Goal: Task Accomplishment & Management: Use online tool/utility

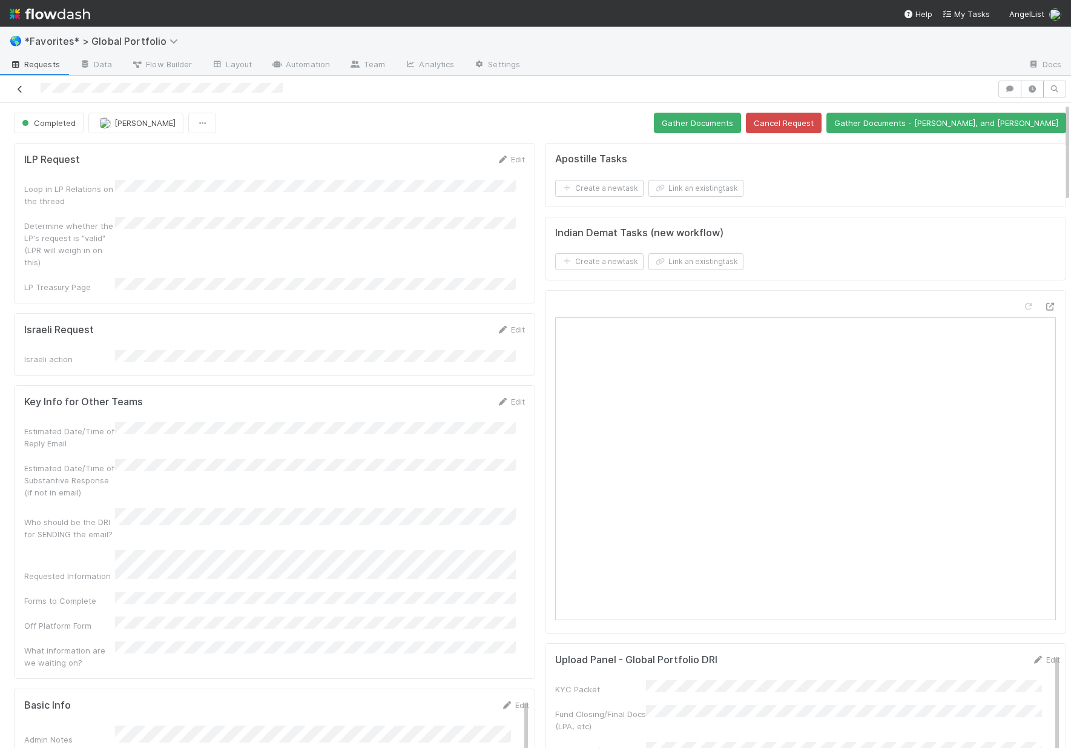
click at [19, 88] on icon at bounding box center [20, 89] width 12 height 8
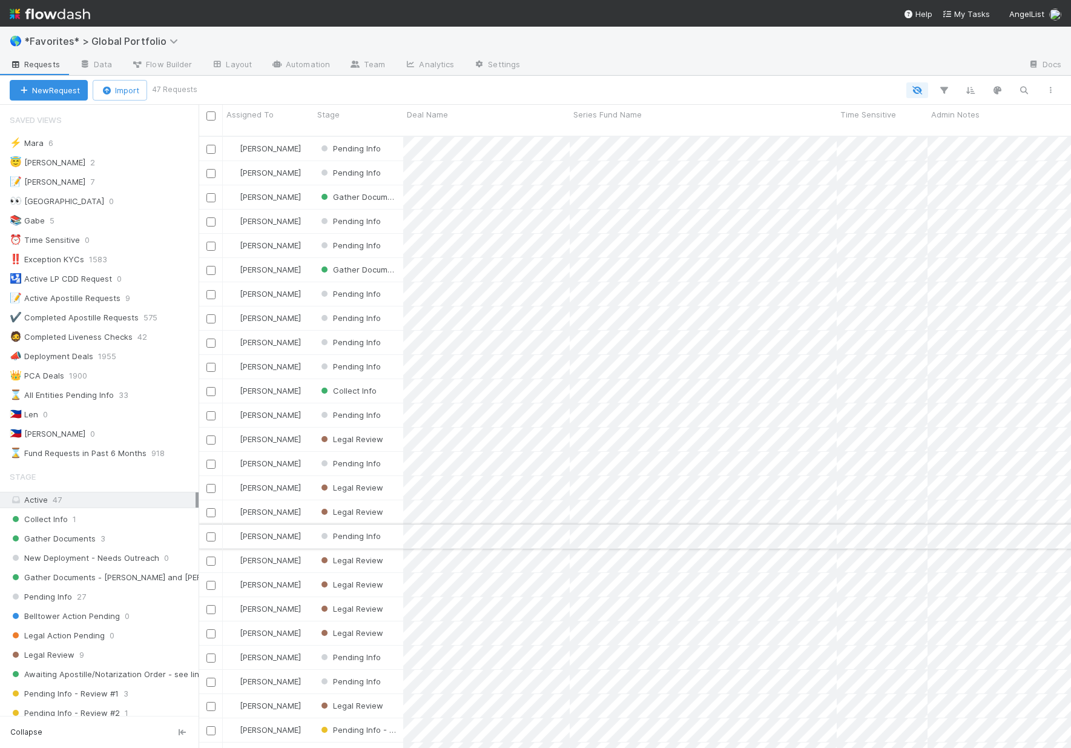
scroll to position [613, 863]
click at [52, 514] on span "Collect Info" at bounding box center [39, 519] width 58 height 15
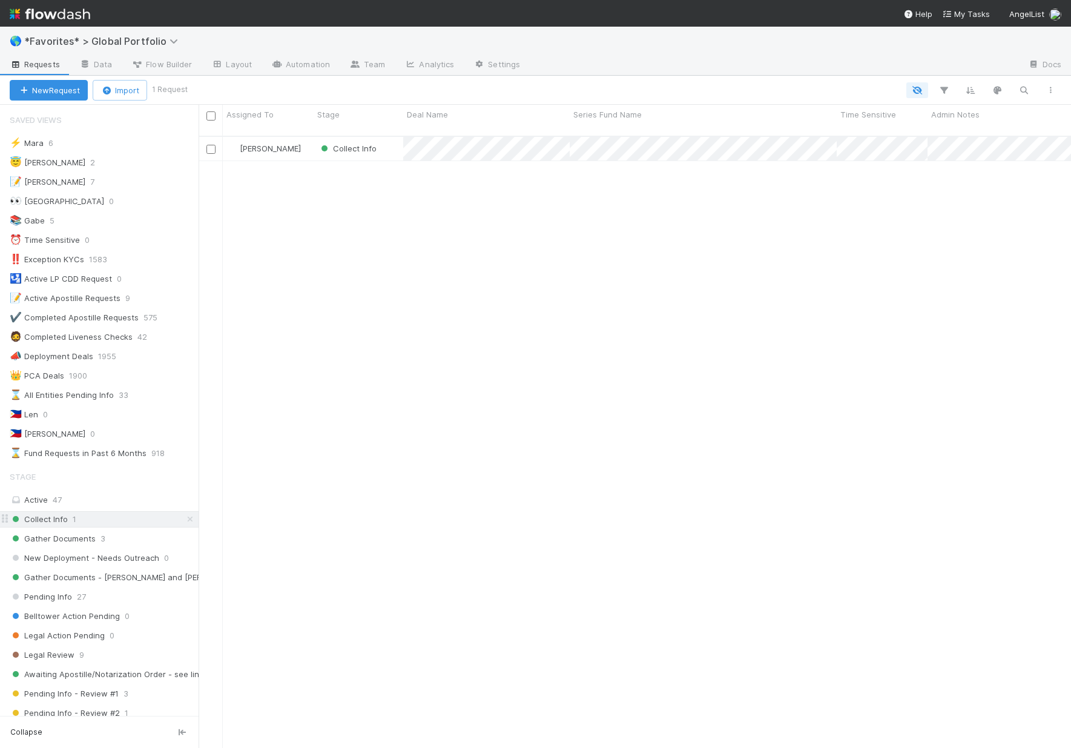
scroll to position [613, 863]
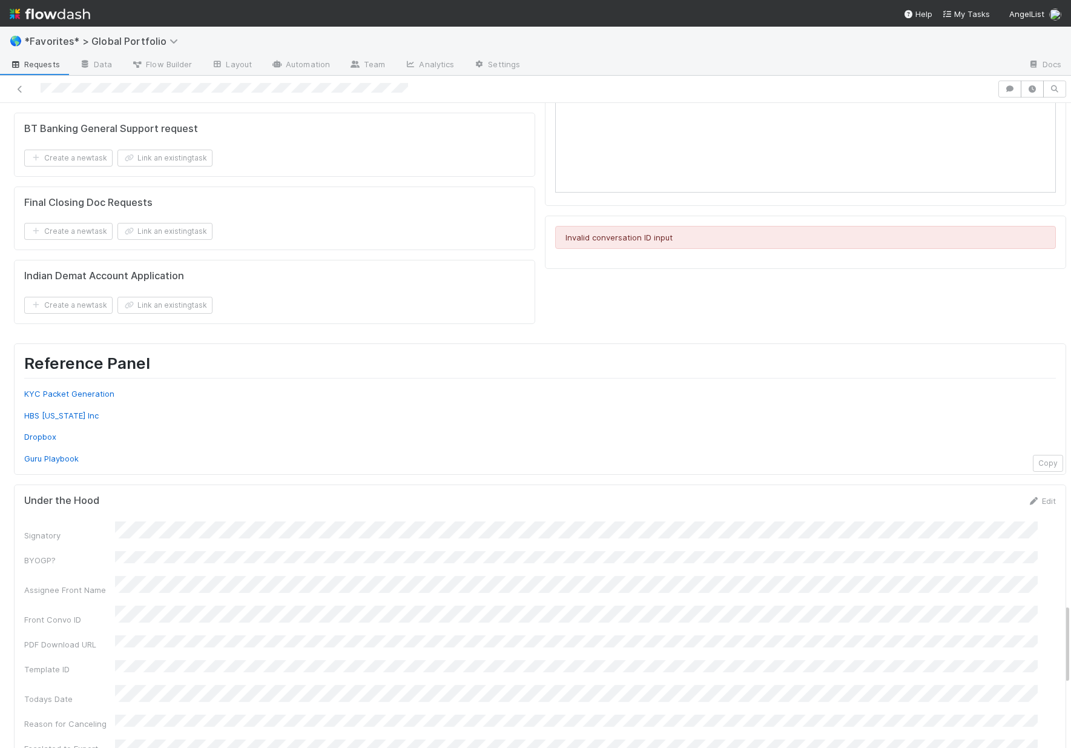
scroll to position [3632, 0]
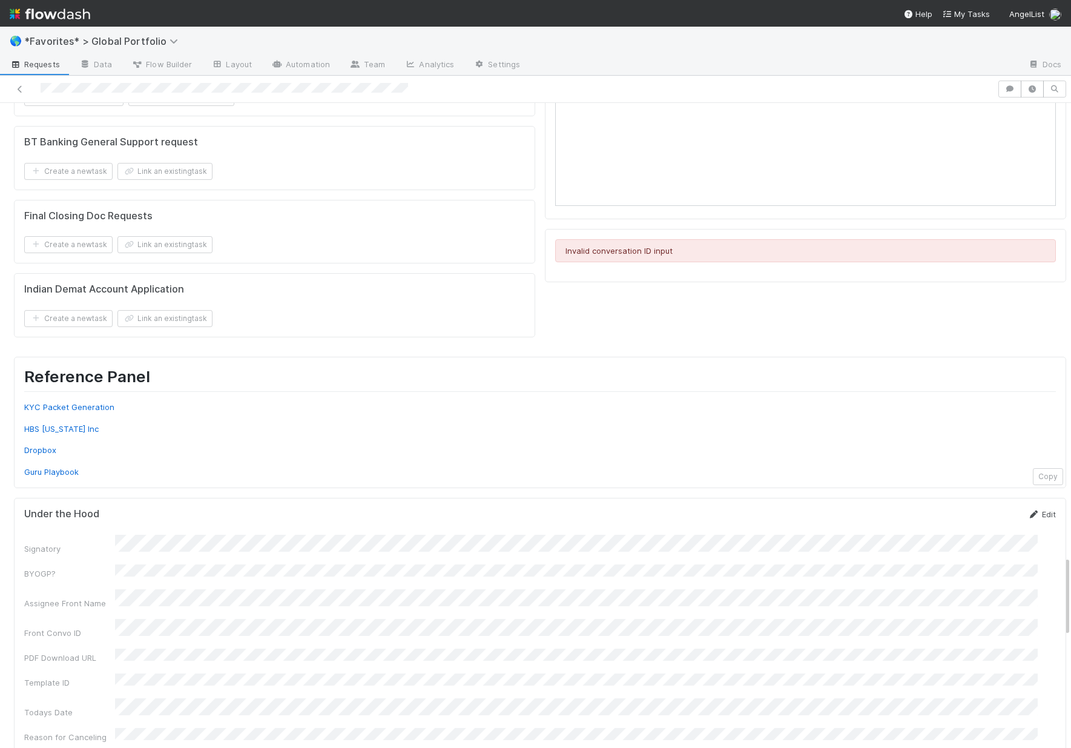
click at [1028, 509] on link "Edit" at bounding box center [1042, 514] width 28 height 10
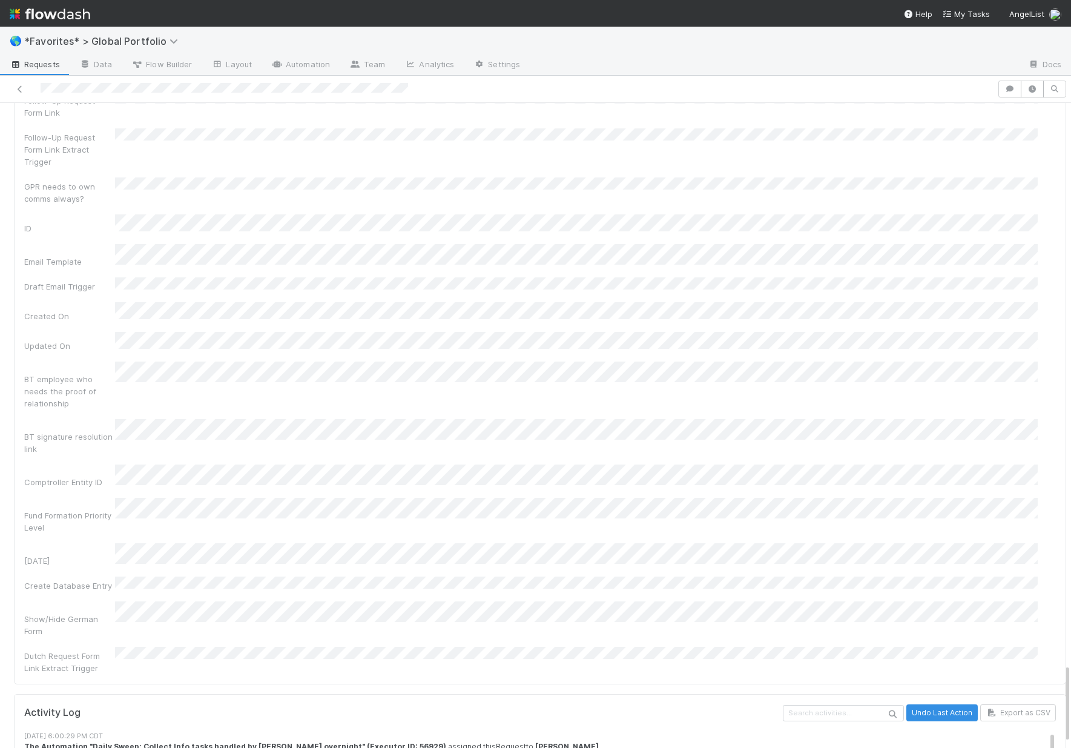
scroll to position [4564, 0]
click at [169, 602] on div "Show/Hide German Form" at bounding box center [540, 620] width 1032 height 36
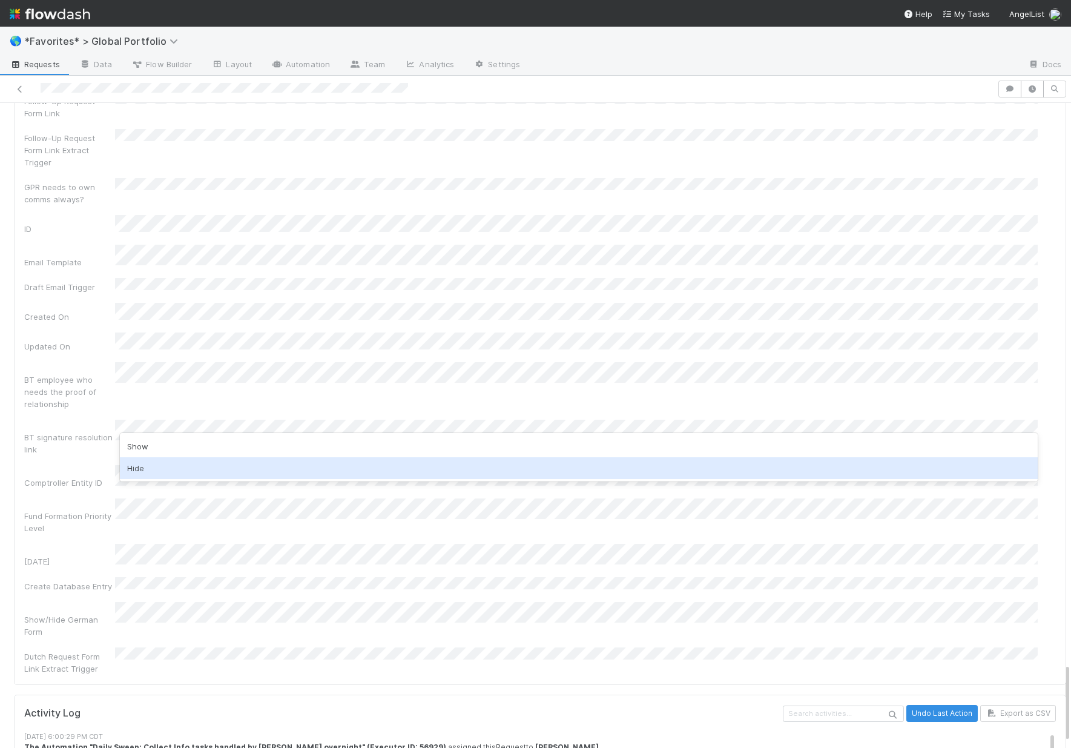
click at [164, 464] on div "Hide" at bounding box center [579, 468] width 918 height 22
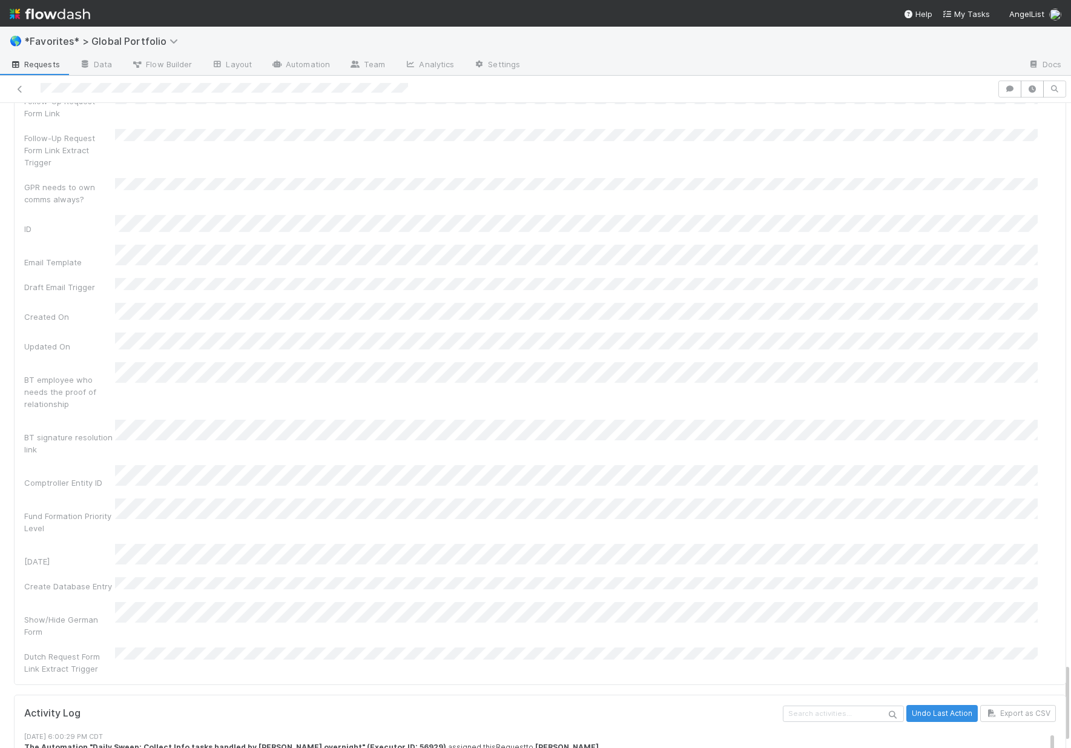
click at [44, 613] on div "Show/Hide German Form" at bounding box center [69, 625] width 91 height 24
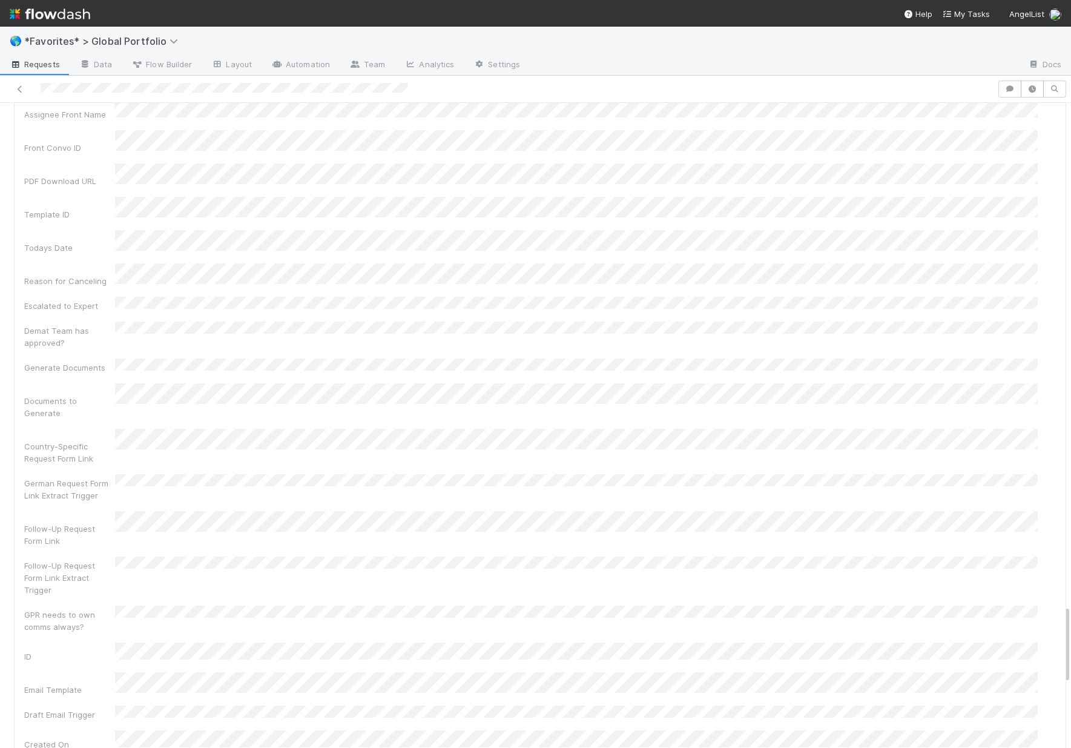
scroll to position [3856, 0]
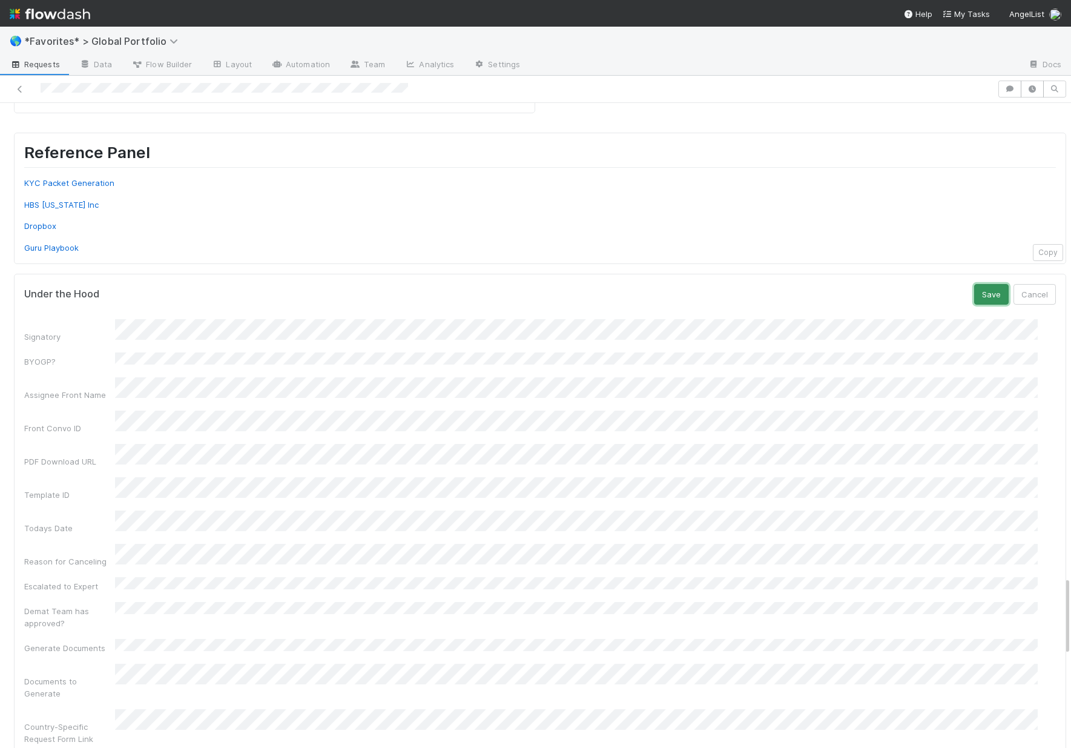
click at [974, 284] on button "Save" at bounding box center [991, 294] width 35 height 21
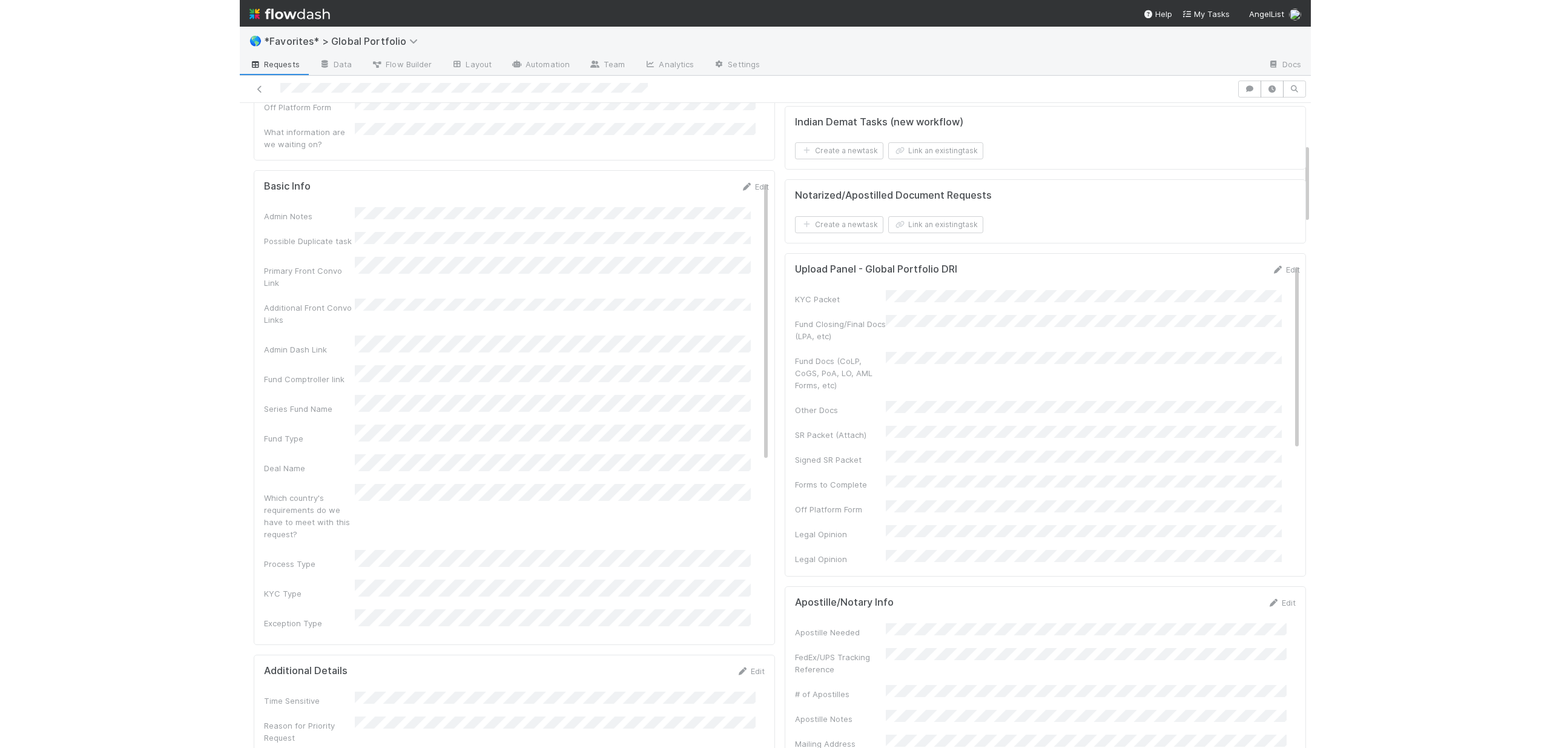
scroll to position [0, 0]
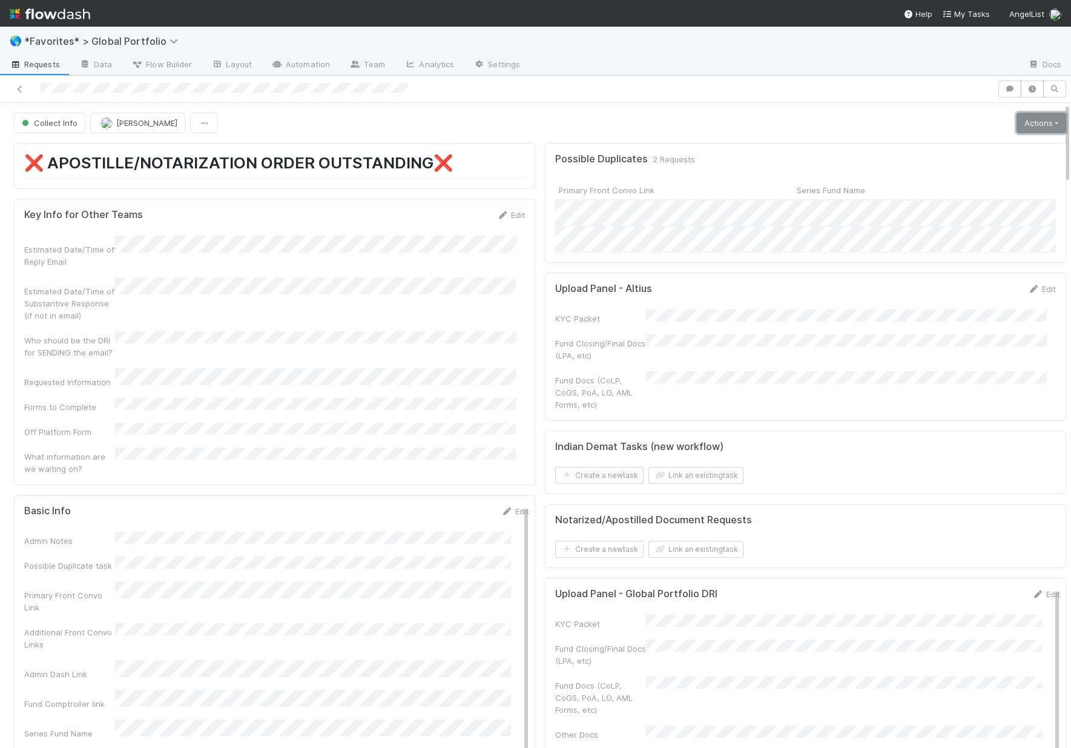
click at [1036, 127] on link "Actions" at bounding box center [1042, 123] width 50 height 21
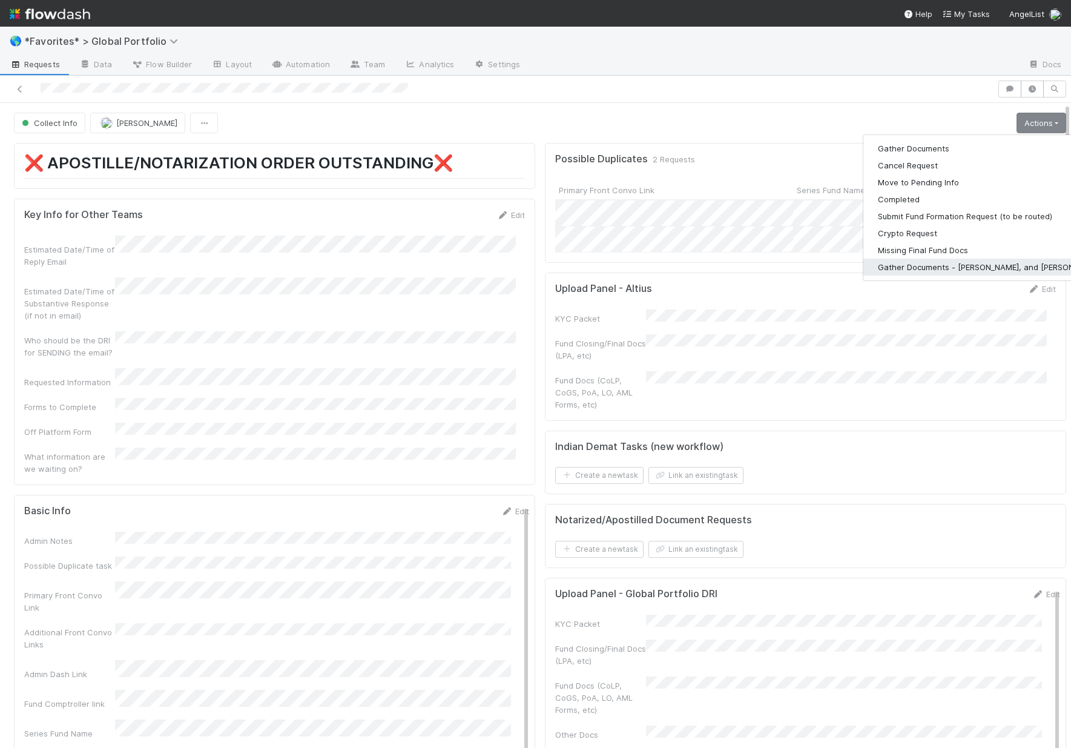
click at [903, 268] on button "Gather Documents - [PERSON_NAME], and [PERSON_NAME]" at bounding box center [989, 267] width 253 height 17
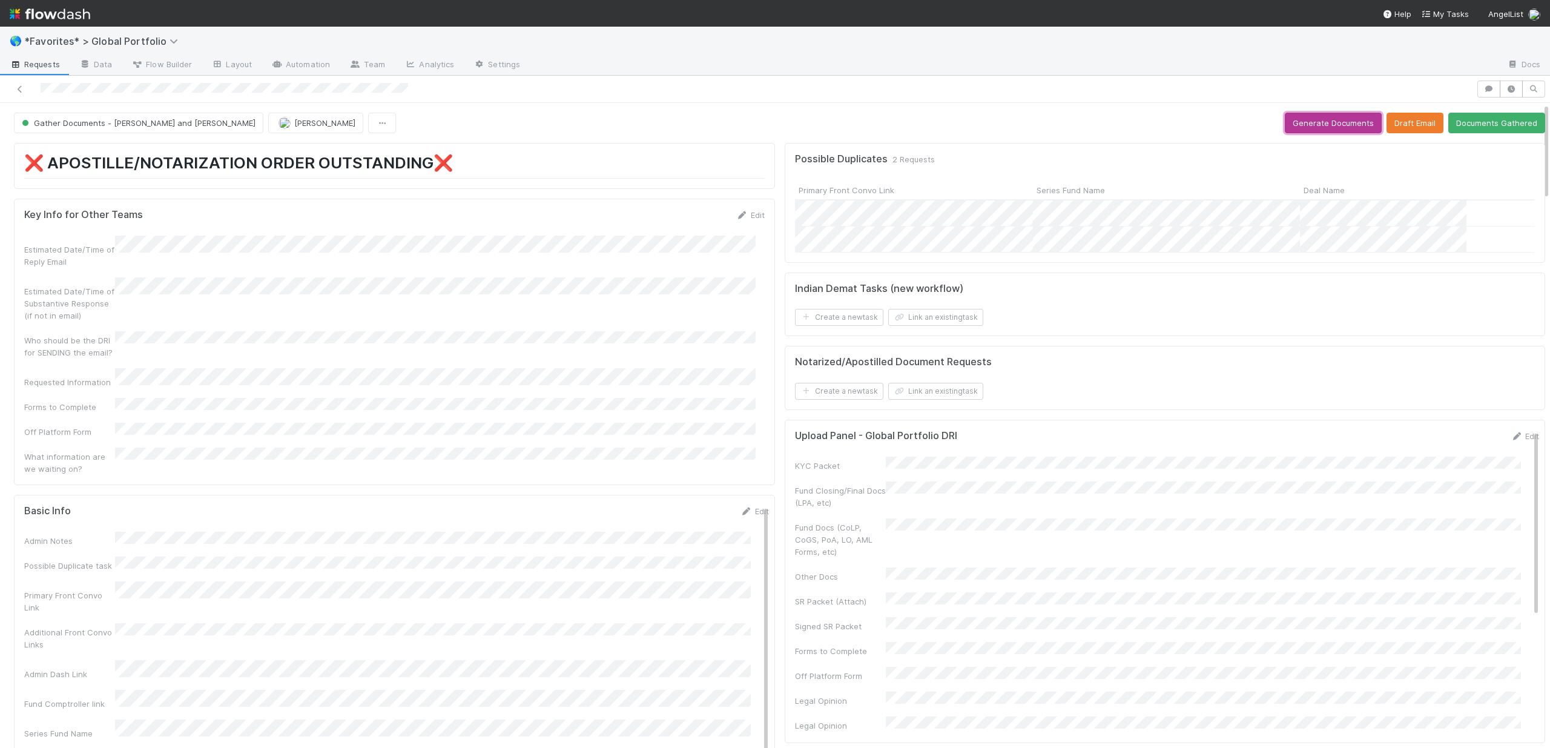
click at [1071, 122] on button "Generate Documents" at bounding box center [1333, 123] width 97 height 21
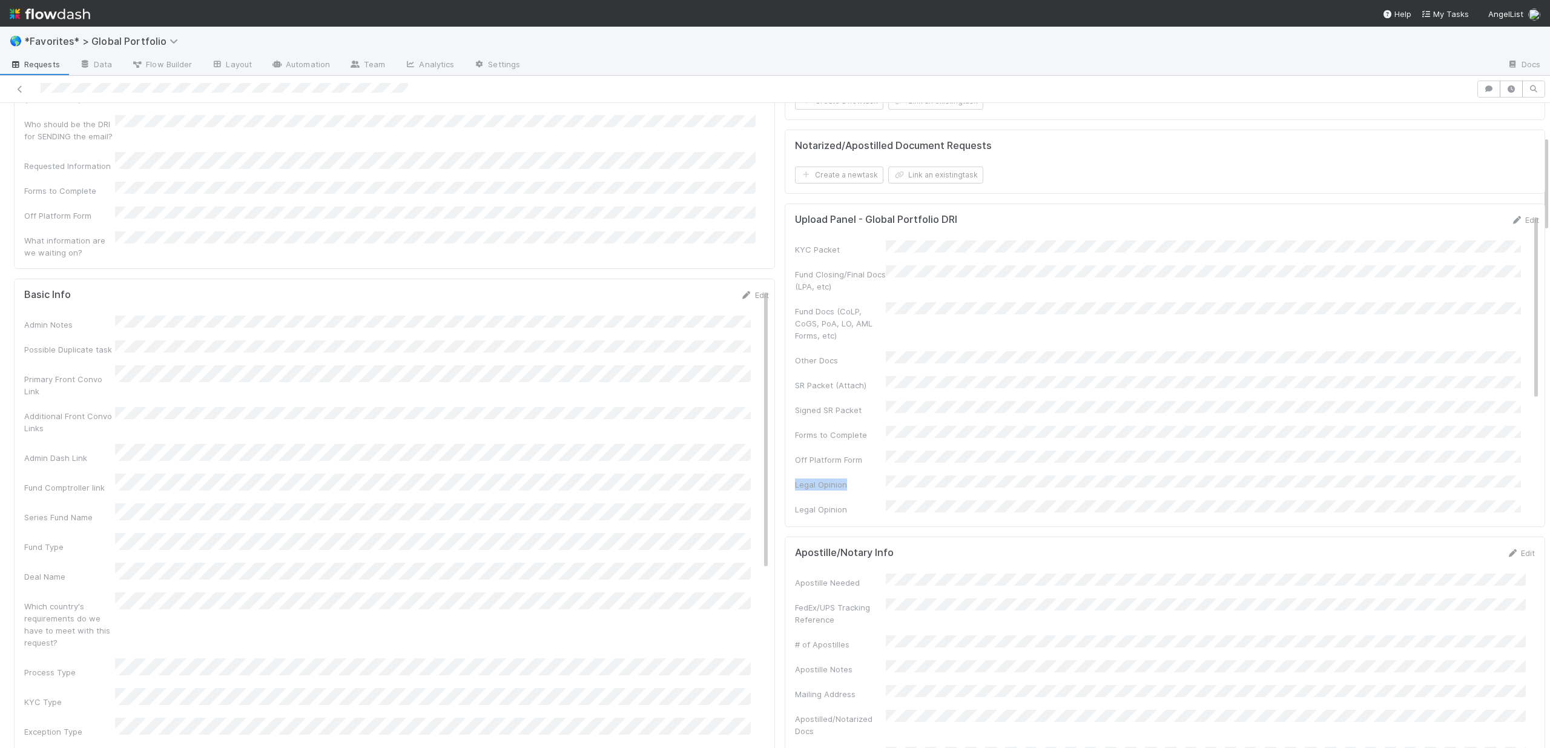
click at [1071, 461] on div "Upload Panel - Global Portfolio DRI Edit KYC Packet Fund Closing/Final Docs (LP…" at bounding box center [1165, 364] width 761 height 323
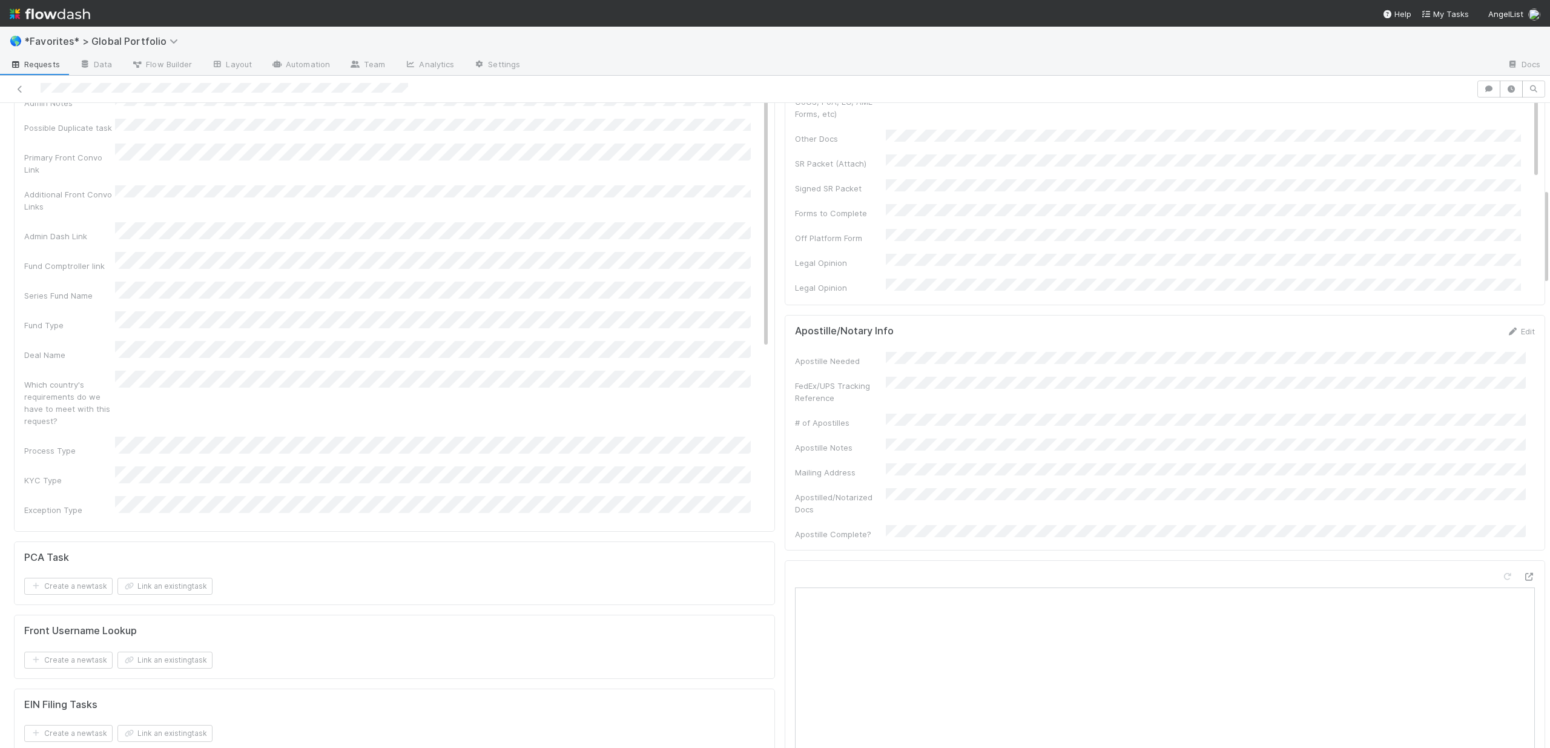
scroll to position [185, 0]
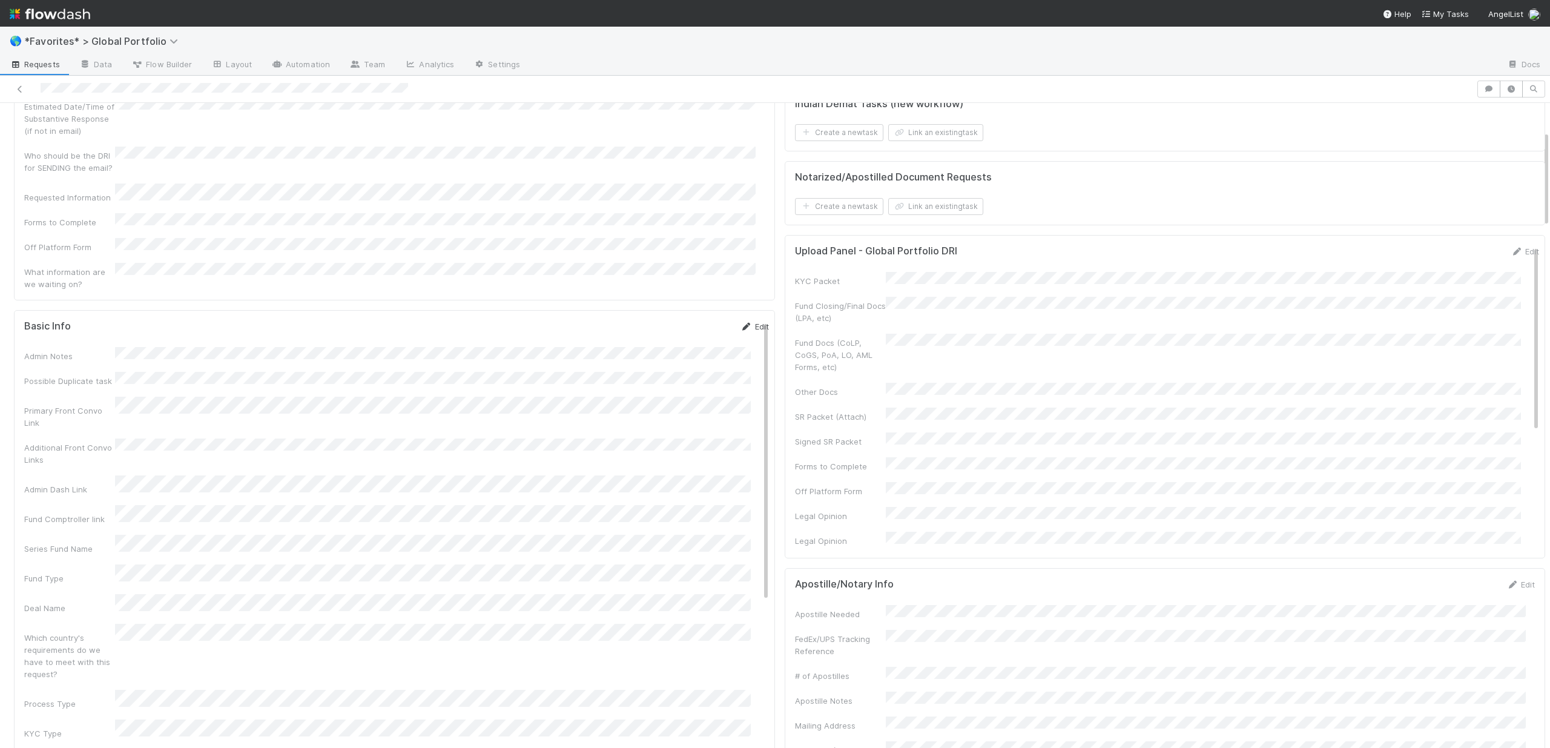
click at [741, 322] on link "Edit" at bounding box center [755, 327] width 28 height 10
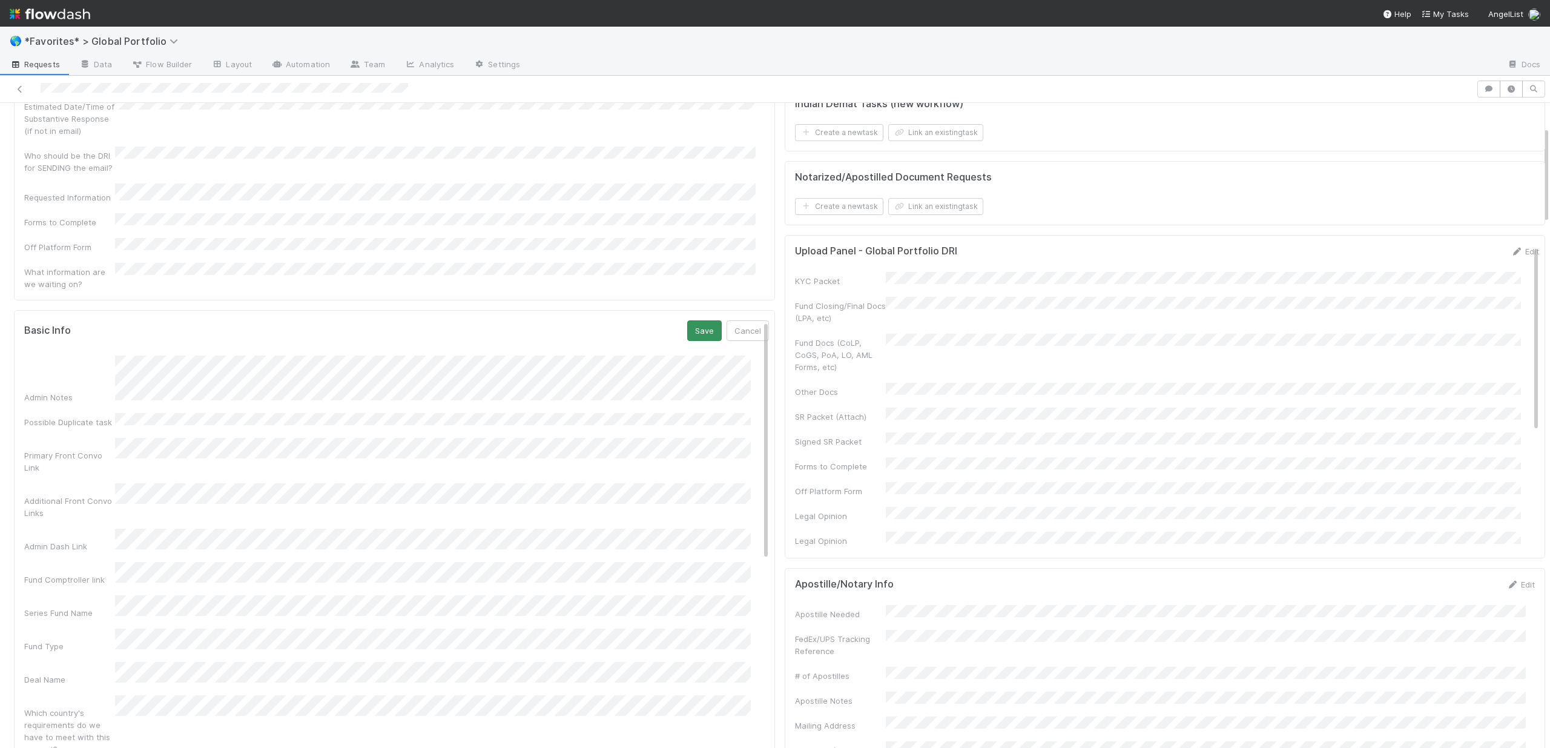
scroll to position [71, 0]
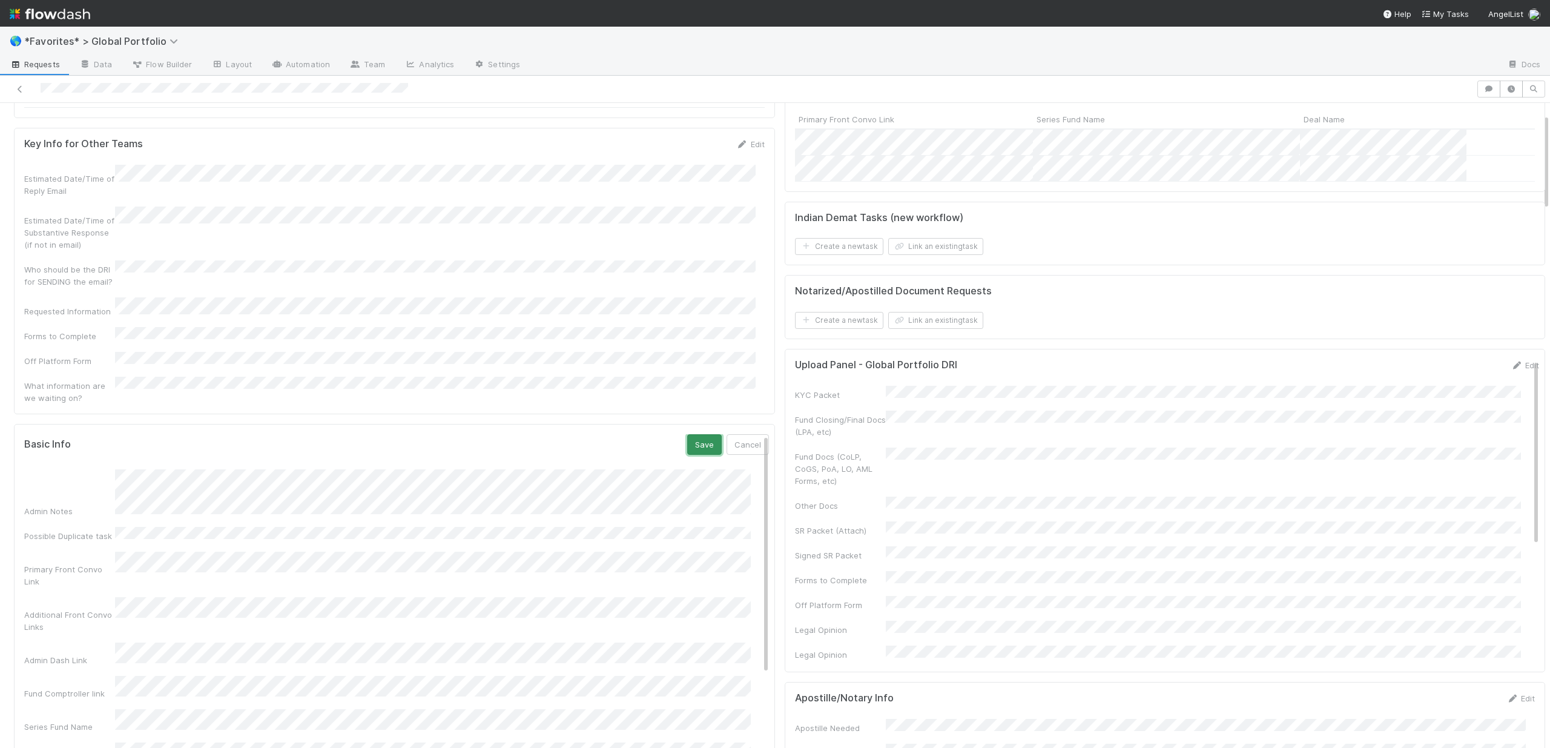
click at [687, 434] on button "Save" at bounding box center [704, 444] width 35 height 21
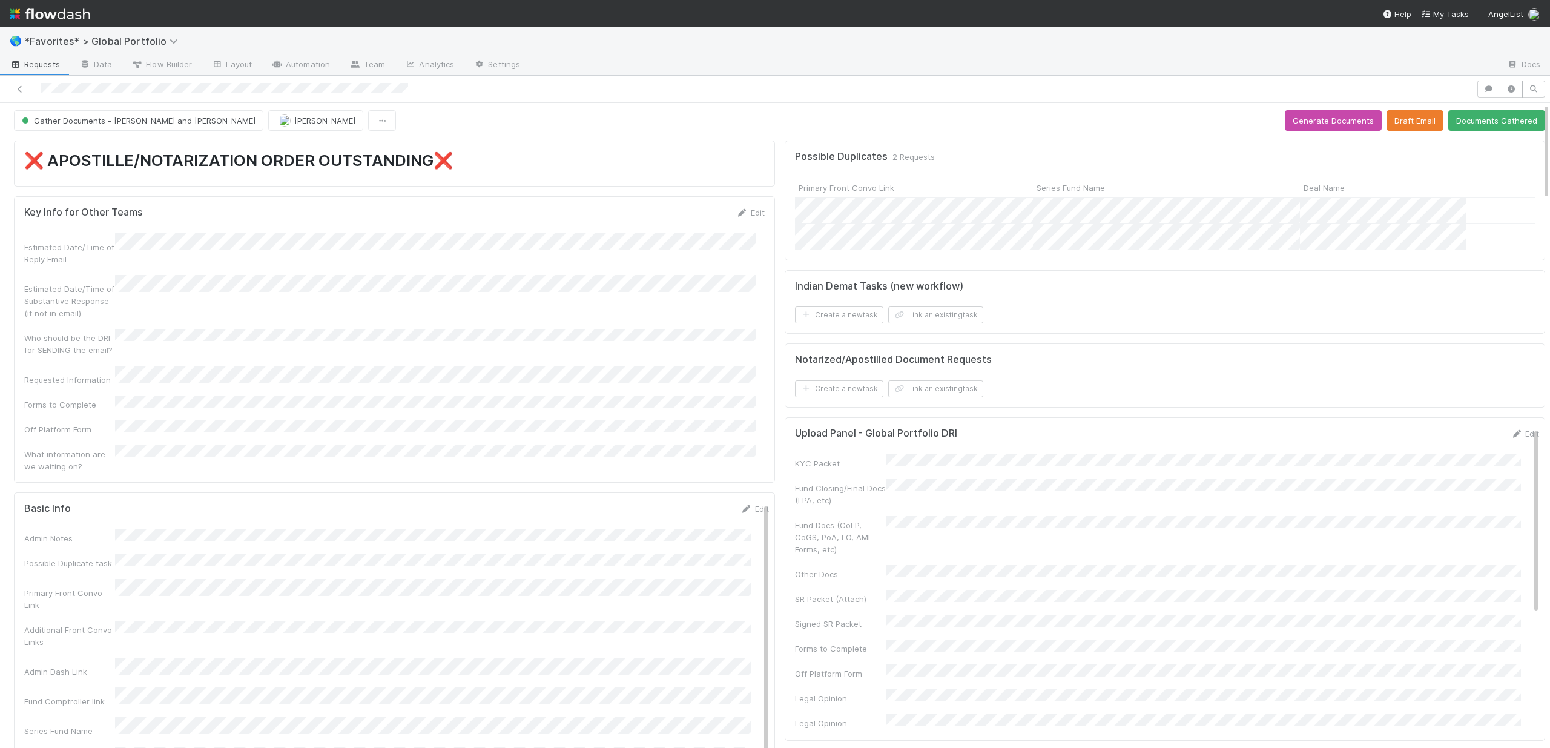
scroll to position [0, 0]
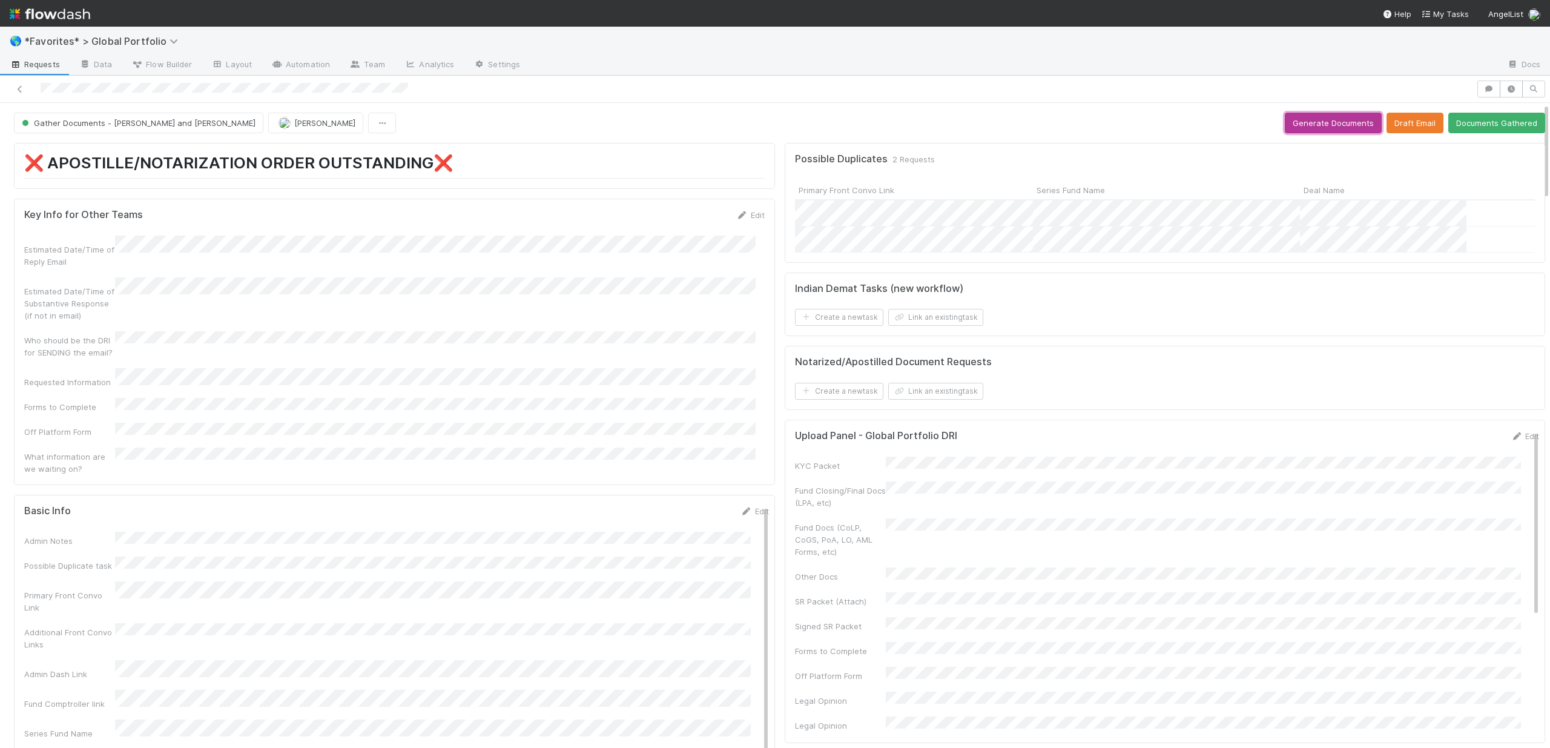
click at [1071, 122] on button "Generate Documents" at bounding box center [1333, 123] width 97 height 21
click at [1071, 439] on link "Edit" at bounding box center [1525, 436] width 28 height 10
click at [1071, 442] on button "Save" at bounding box center [1474, 440] width 35 height 21
click at [1071, 437] on link "Edit" at bounding box center [1525, 436] width 28 height 10
click at [1071, 441] on button "Save" at bounding box center [1474, 440] width 35 height 21
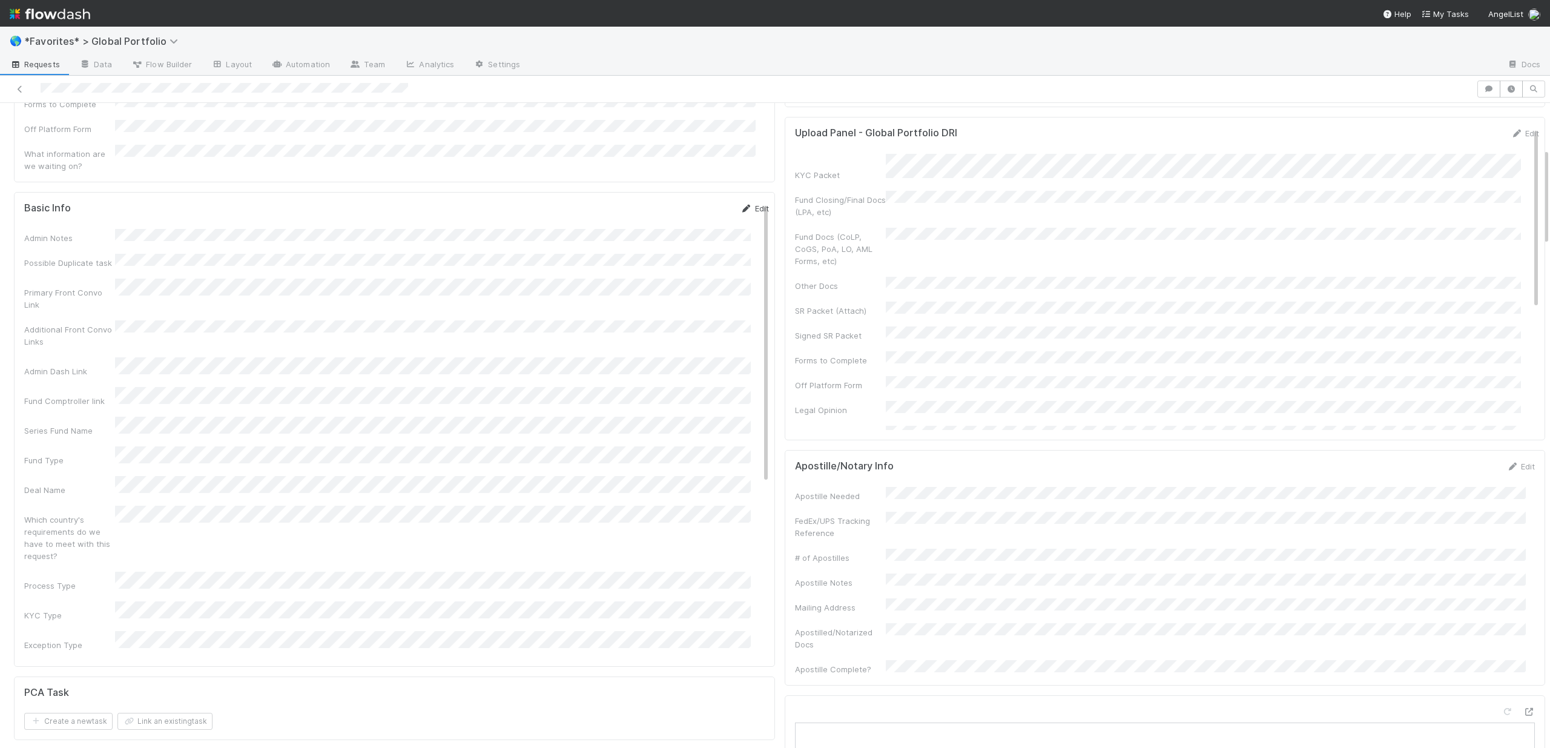
click at [741, 203] on link "Edit" at bounding box center [755, 208] width 28 height 10
drag, startPoint x: 53, startPoint y: 299, endPoint x: 71, endPoint y: 302, distance: 17.8
click at [71, 386] on div "Tax ID (EIN)" at bounding box center [69, 392] width 91 height 12
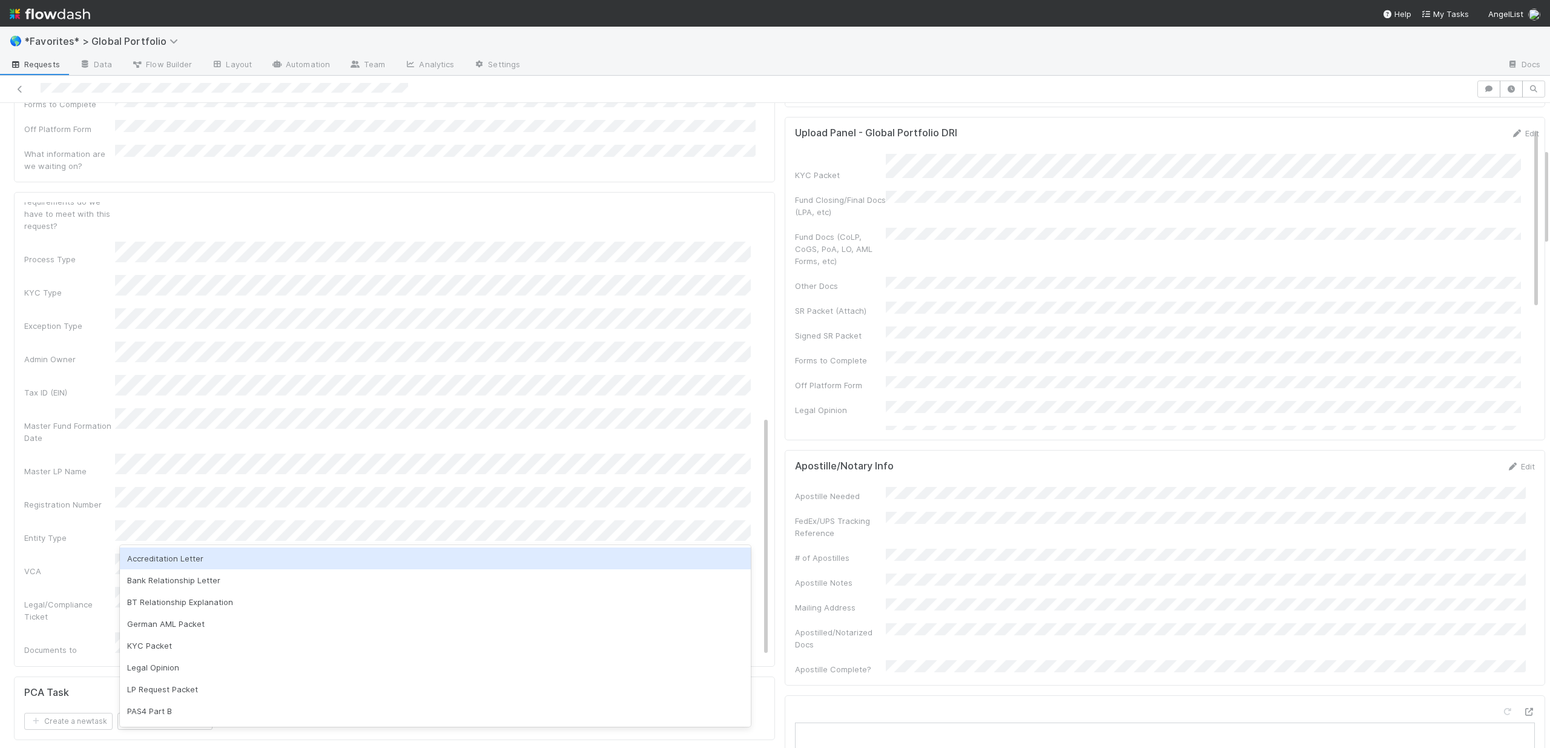
click at [93, 598] on div "Legal/Compliance Ticket" at bounding box center [69, 610] width 91 height 24
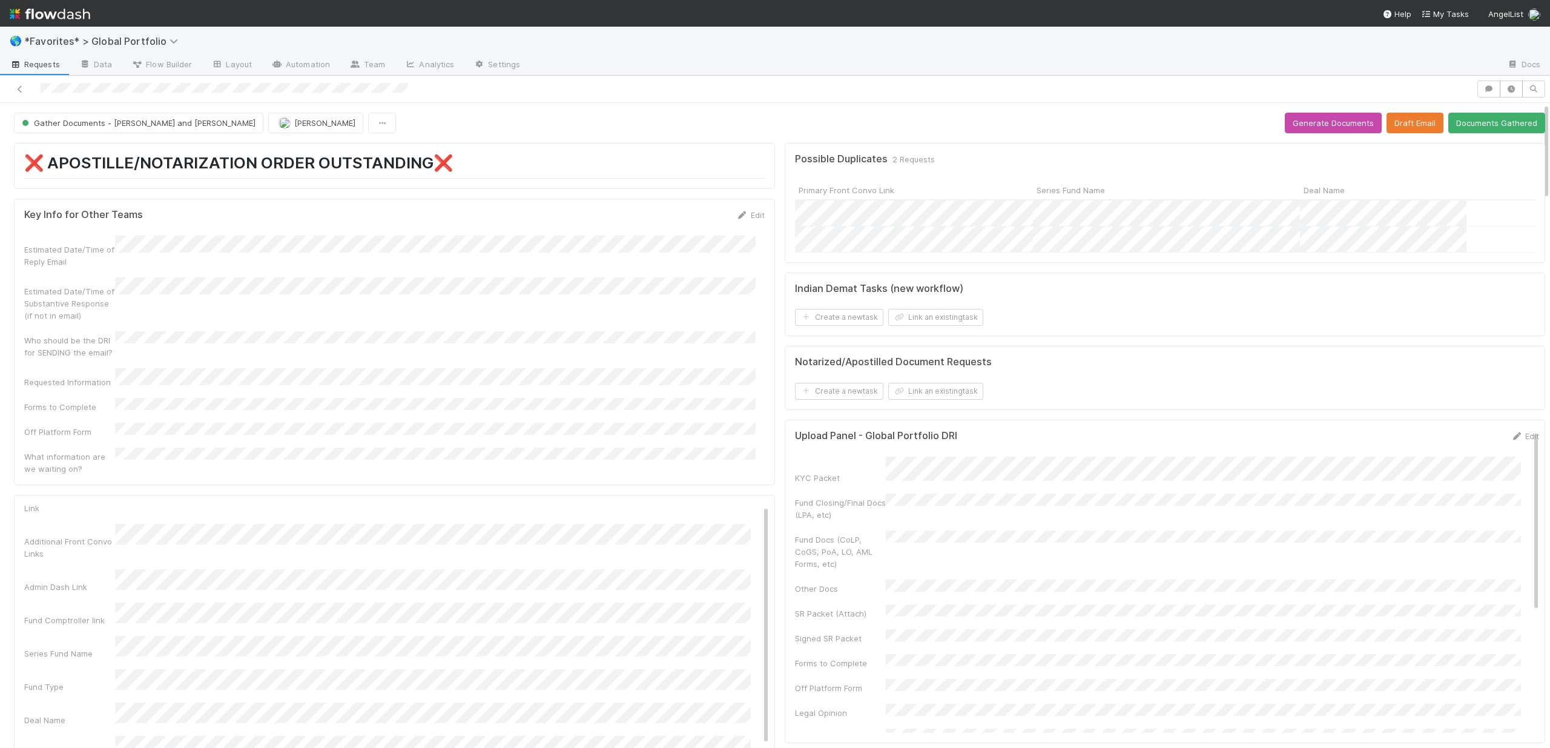
scroll to position [0, 0]
click at [687, 505] on button "Save" at bounding box center [704, 515] width 35 height 21
click at [744, 506] on link "Edit" at bounding box center [755, 511] width 28 height 10
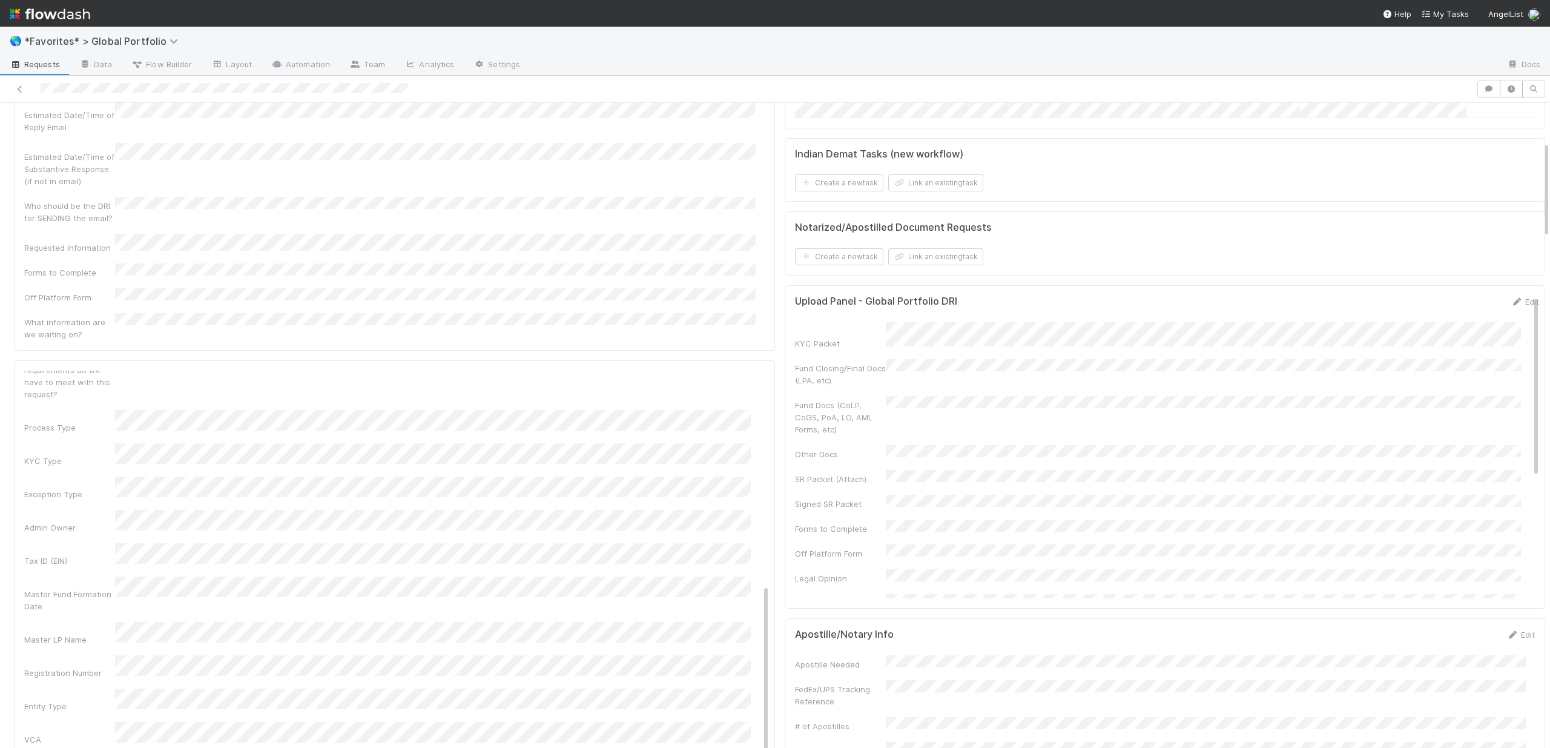
scroll to position [258, 0]
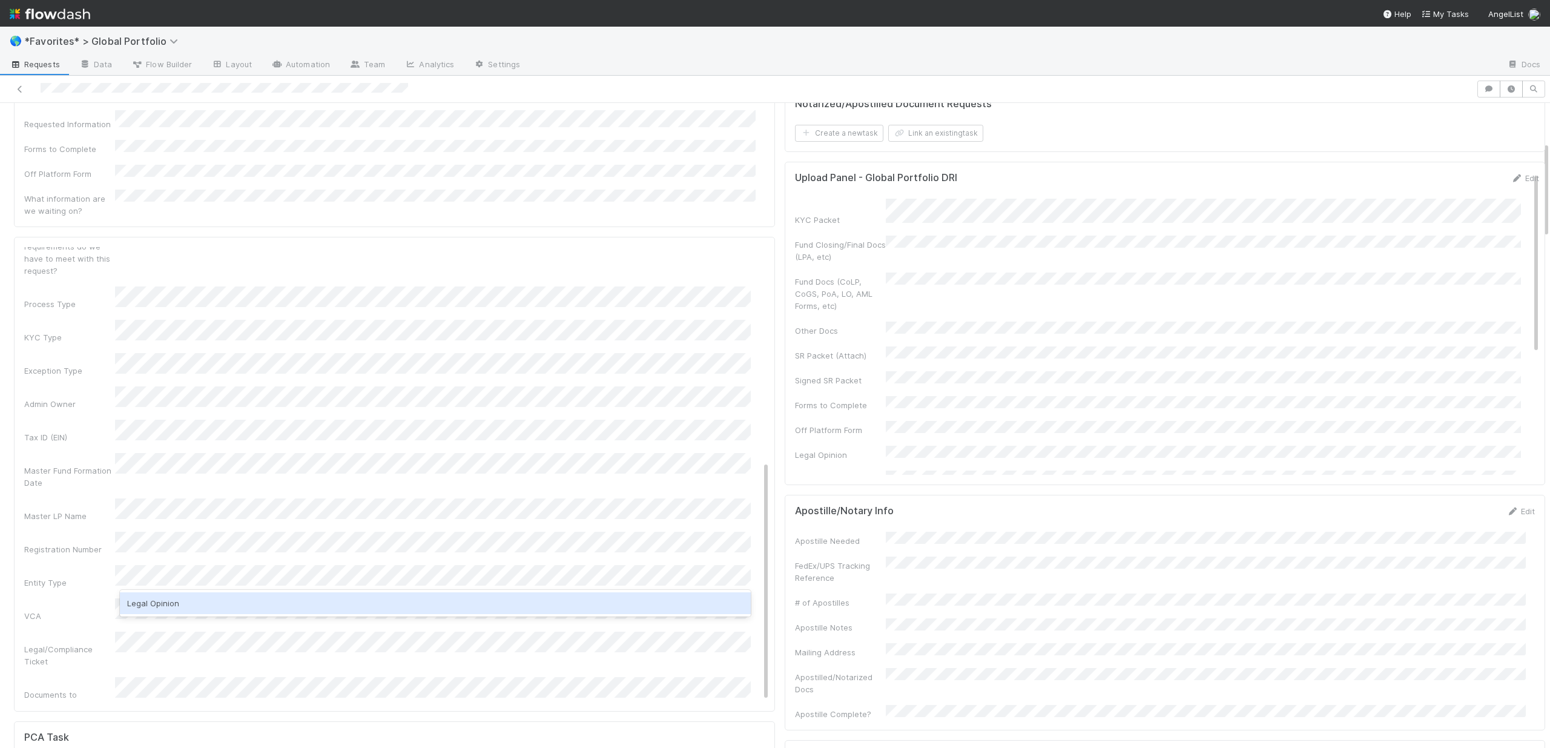
click at [242, 601] on div "Legal Opinion" at bounding box center [435, 603] width 631 height 22
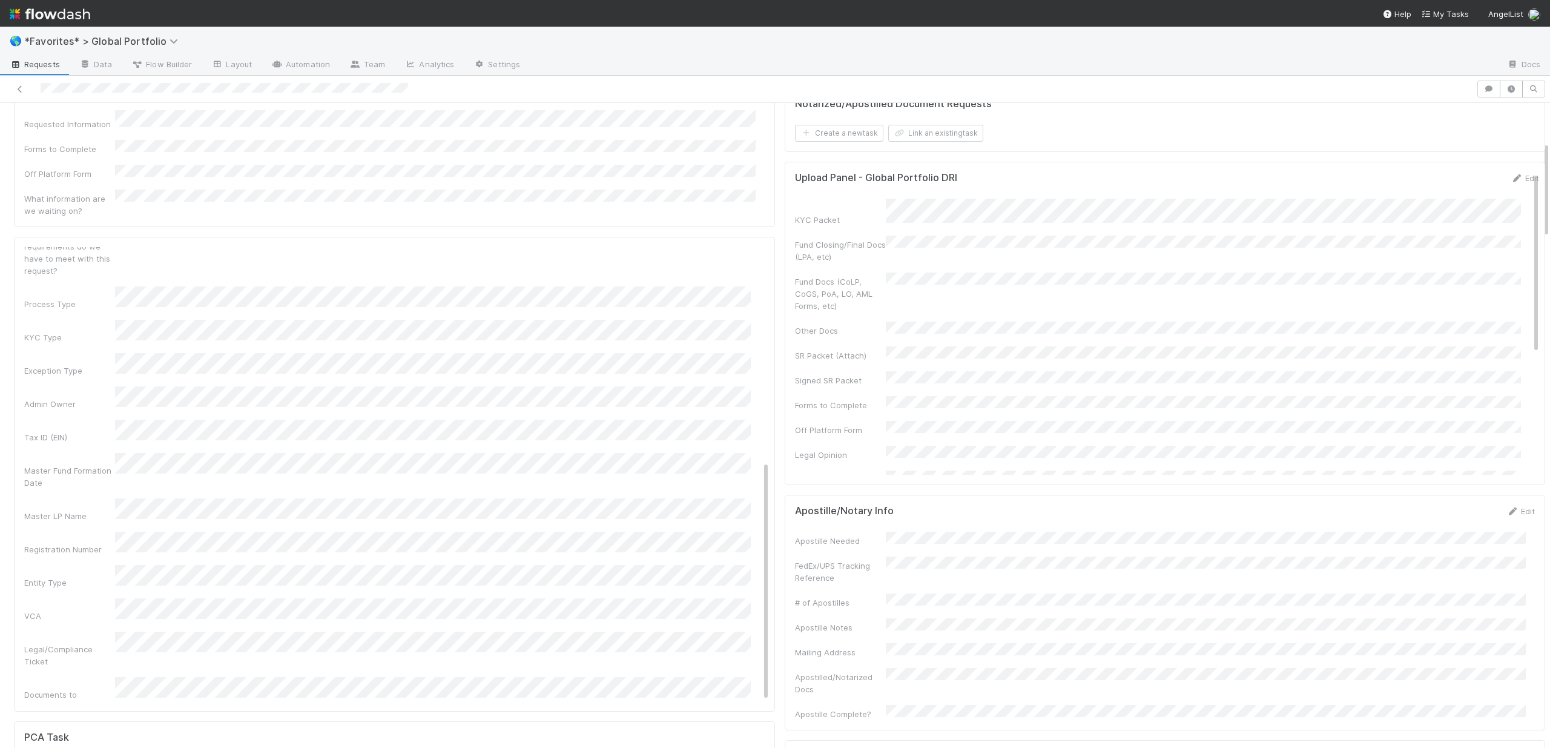
click at [59, 632] on div "Legal/Compliance Ticket" at bounding box center [396, 650] width 745 height 36
click at [695, 247] on button "Save" at bounding box center [704, 257] width 35 height 21
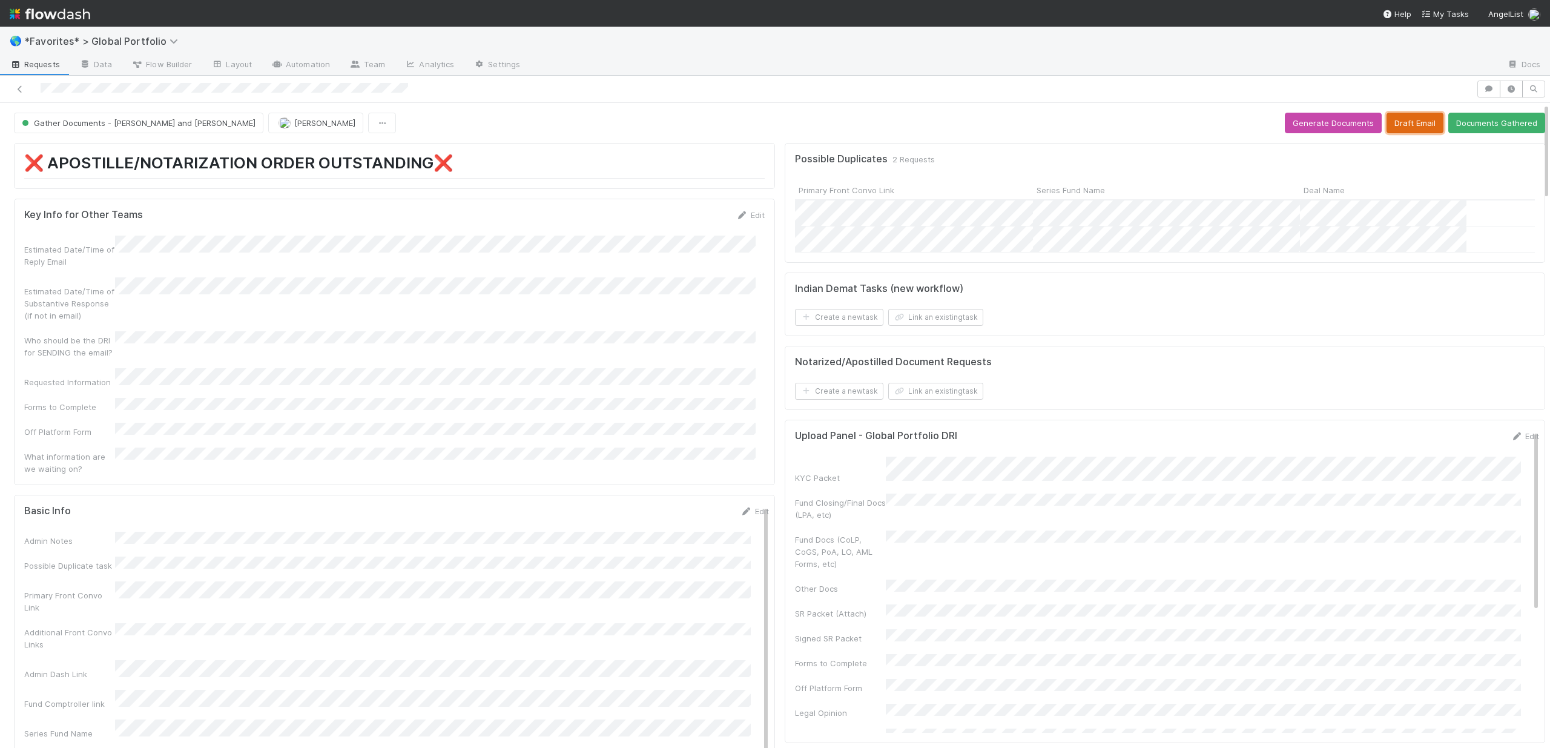
click at [1071, 115] on button "Draft Email" at bounding box center [1415, 123] width 57 height 21
click at [1071, 126] on button "Documents Gathered" at bounding box center [1496, 123] width 97 height 21
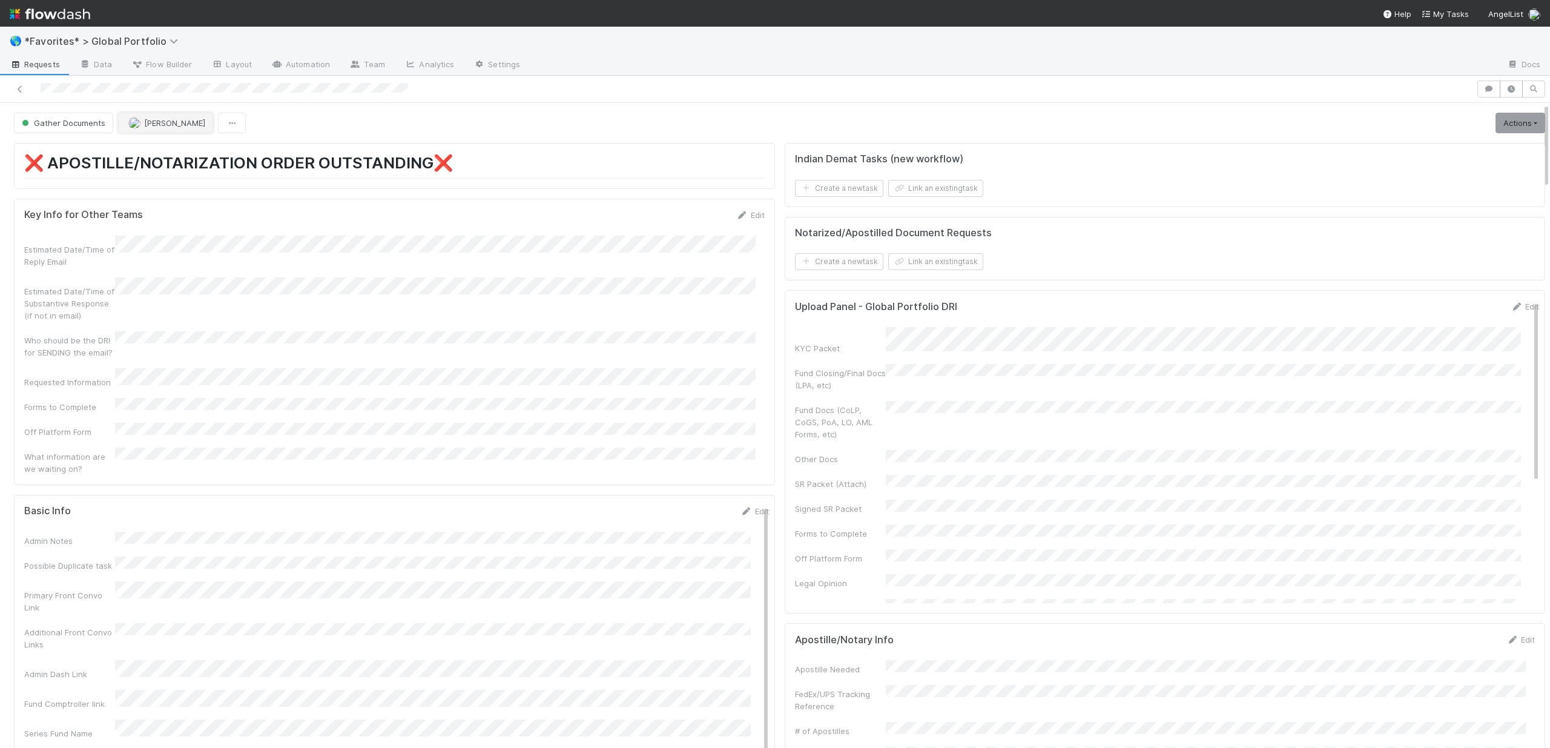
click at [158, 118] on span "[PERSON_NAME]" at bounding box center [174, 123] width 61 height 10
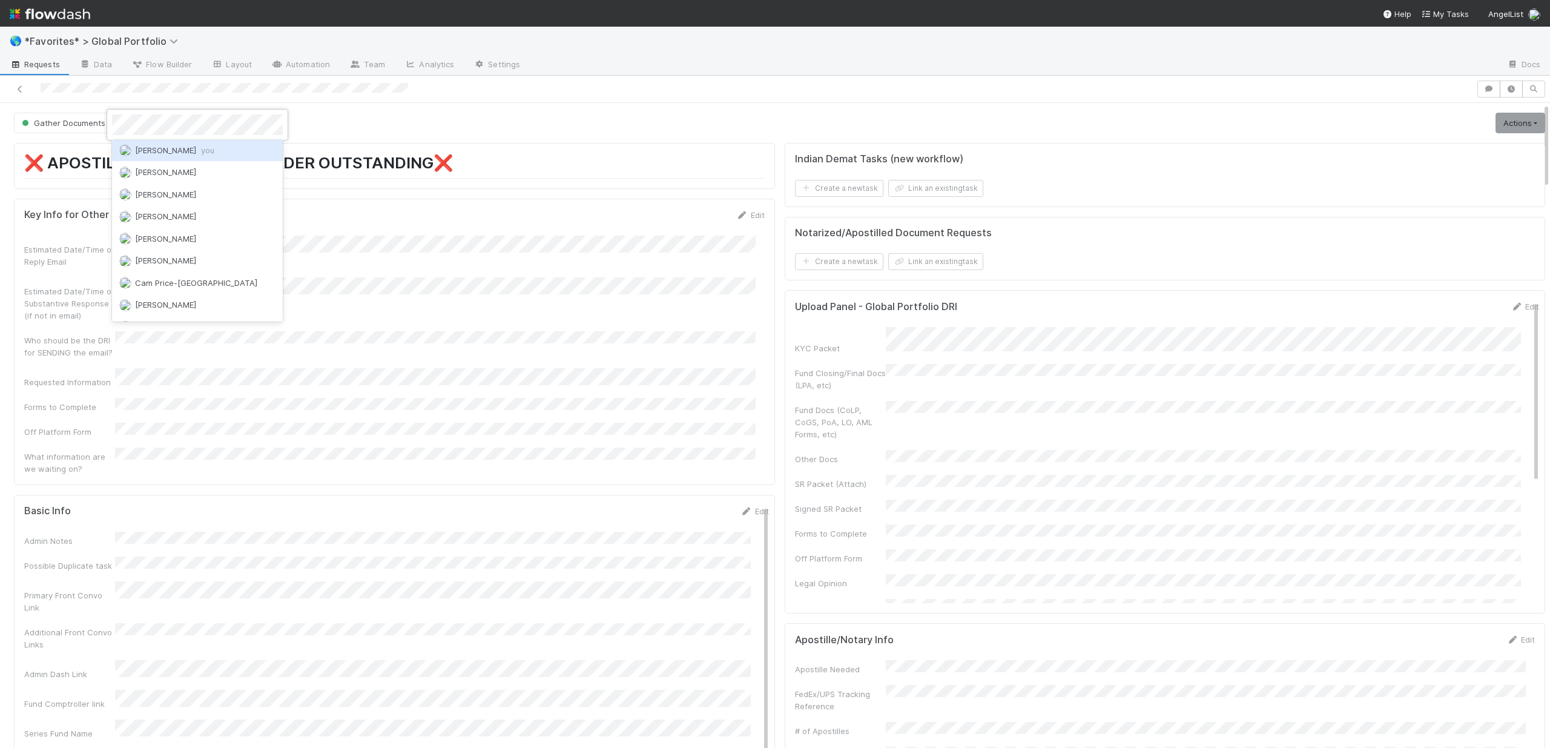
scroll to position [1379, 0]
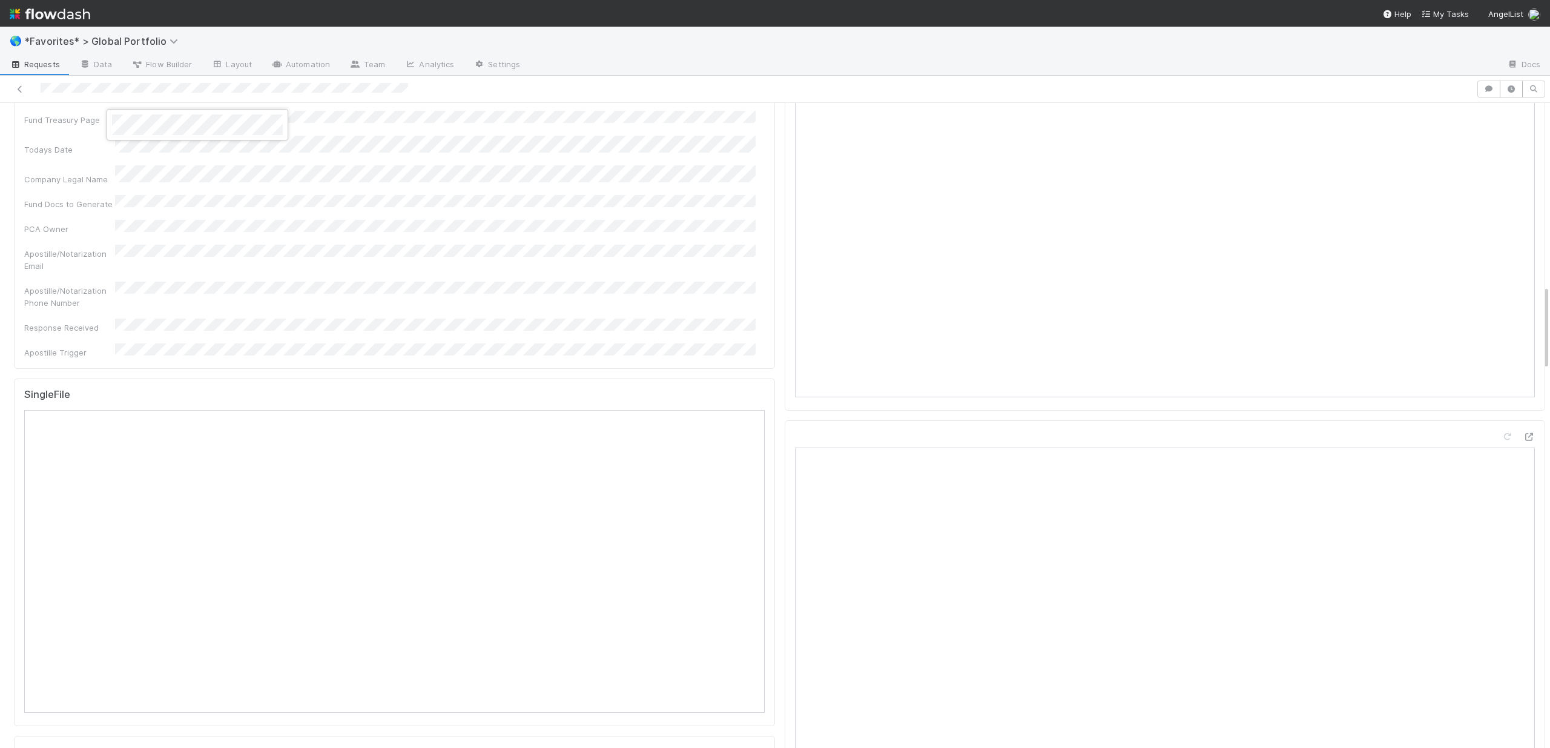
drag, startPoint x: 318, startPoint y: 188, endPoint x: 296, endPoint y: 172, distance: 26.9
click at [318, 188] on div at bounding box center [775, 374] width 1550 height 748
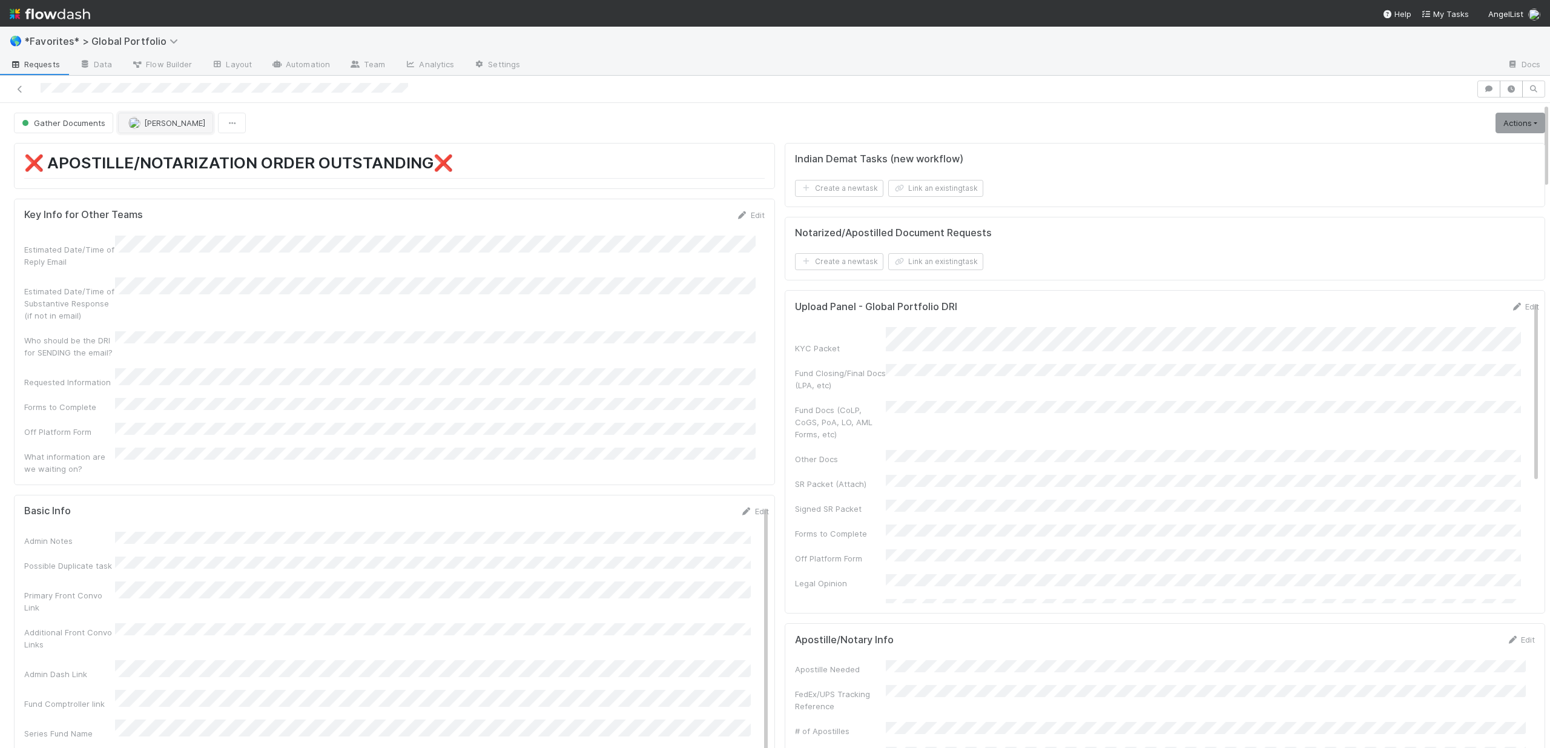
click at [173, 120] on span "[PERSON_NAME]" at bounding box center [174, 123] width 61 height 10
click at [179, 145] on div "[PERSON_NAME]" at bounding box center [197, 153] width 171 height 22
click at [19, 93] on icon at bounding box center [20, 89] width 12 height 8
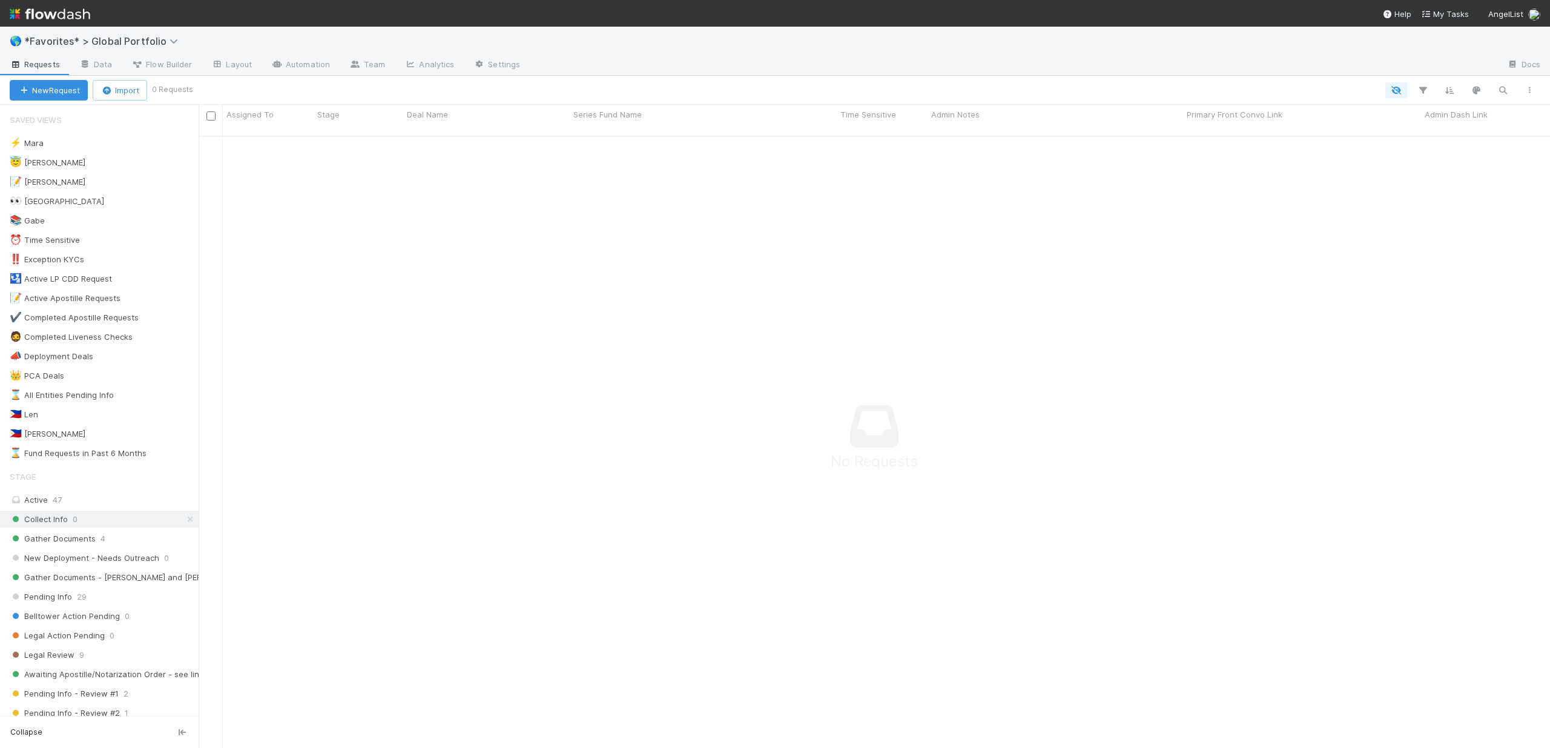
scroll to position [604, 1342]
click at [184, 522] on icon at bounding box center [190, 519] width 12 height 8
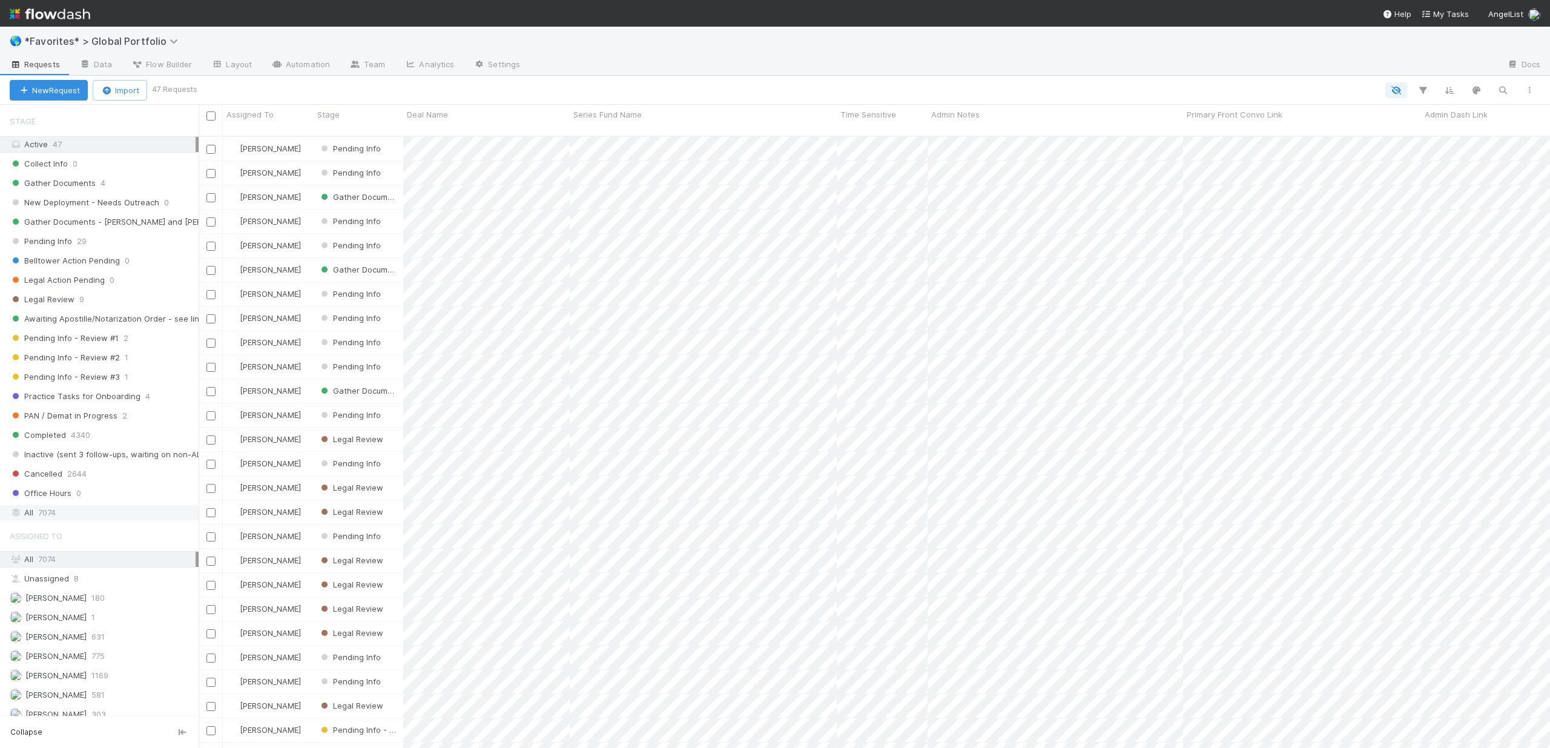
scroll to position [183, 0]
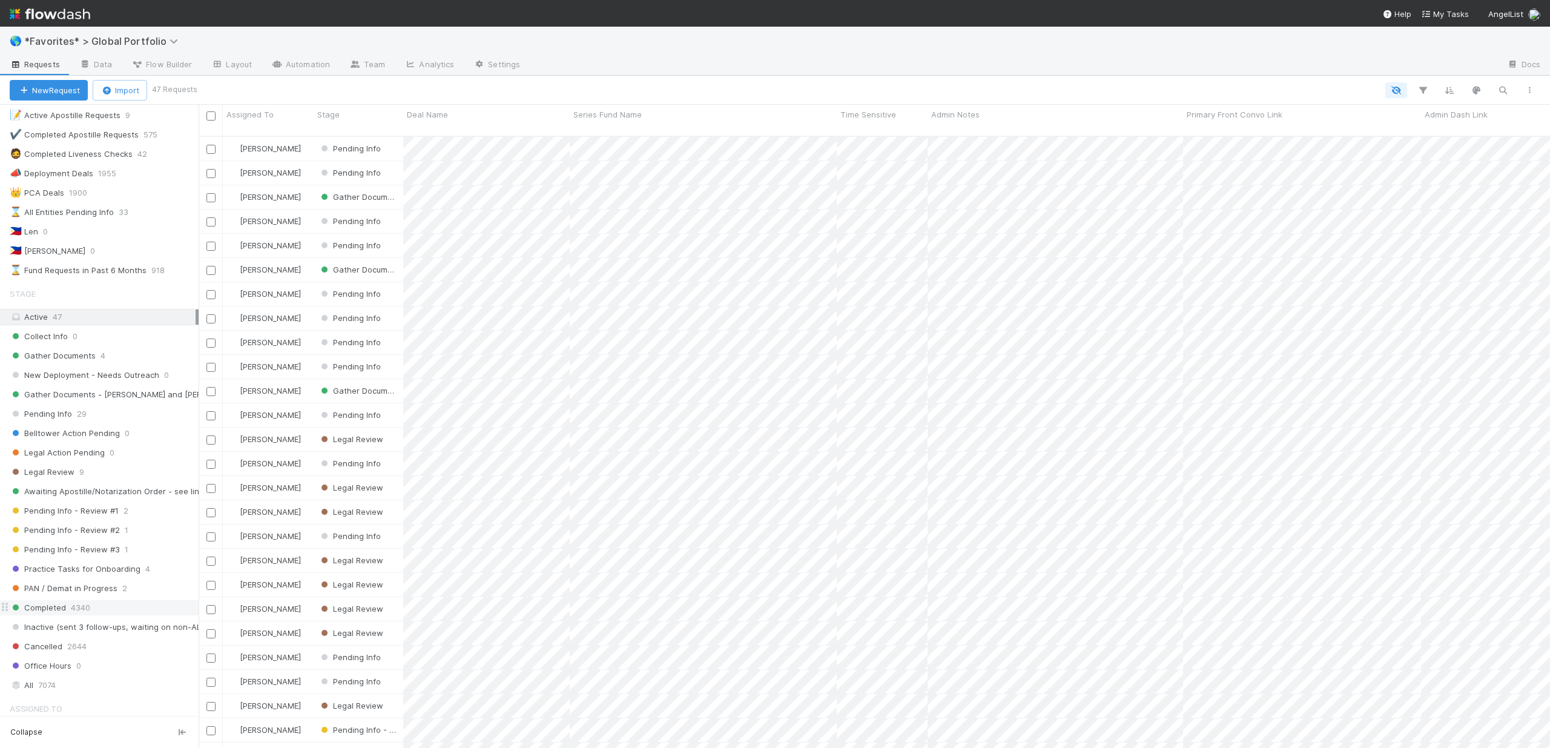
click at [88, 606] on span "4340" at bounding box center [80, 607] width 19 height 15
click at [1071, 90] on icon "button" at bounding box center [1423, 90] width 12 height 11
drag, startPoint x: 67, startPoint y: 591, endPoint x: 56, endPoint y: 622, distance: 32.7
click at [67, 592] on div "Add Filter" at bounding box center [775, 374] width 1550 height 748
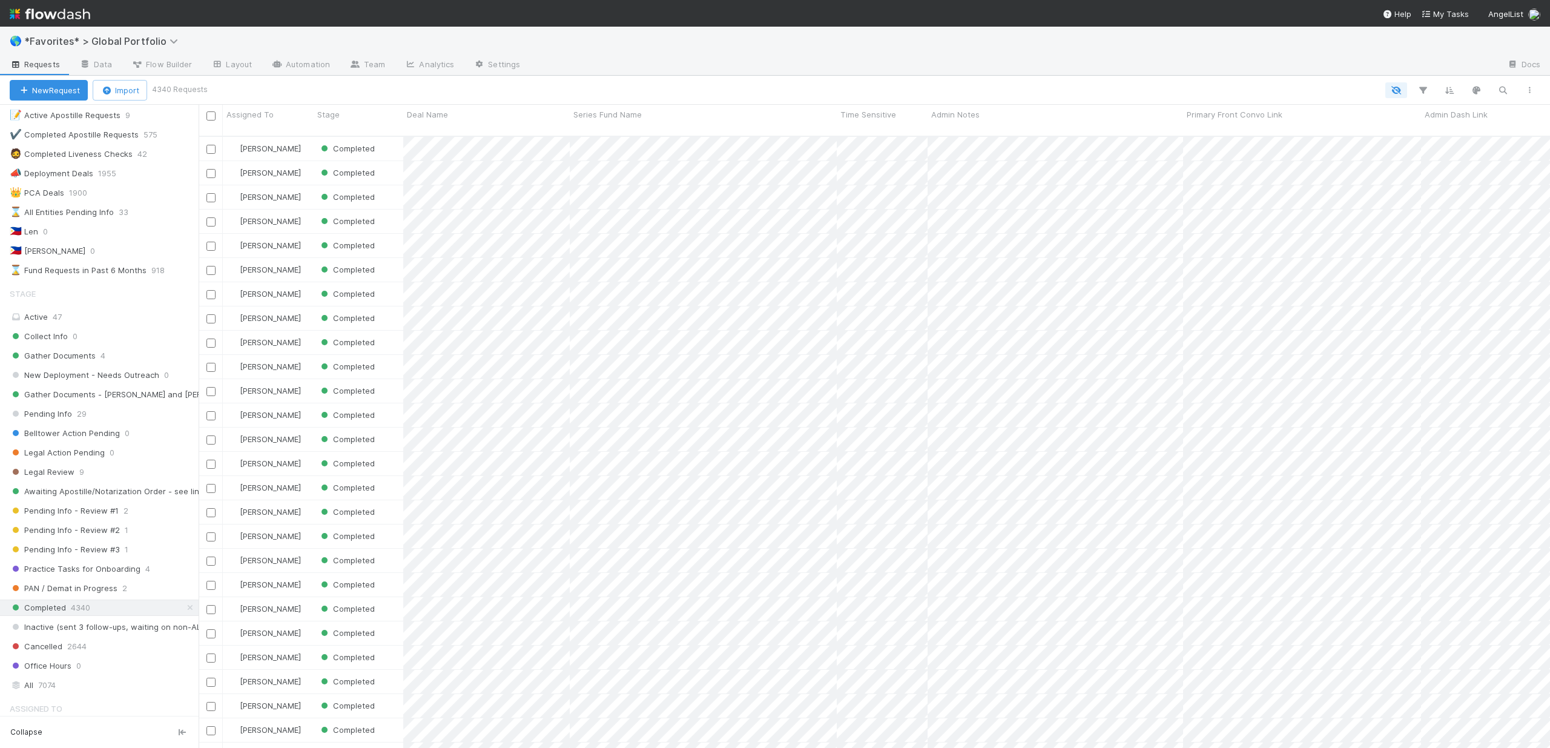
click at [64, 643] on div "Cancelled 2644" at bounding box center [104, 646] width 189 height 15
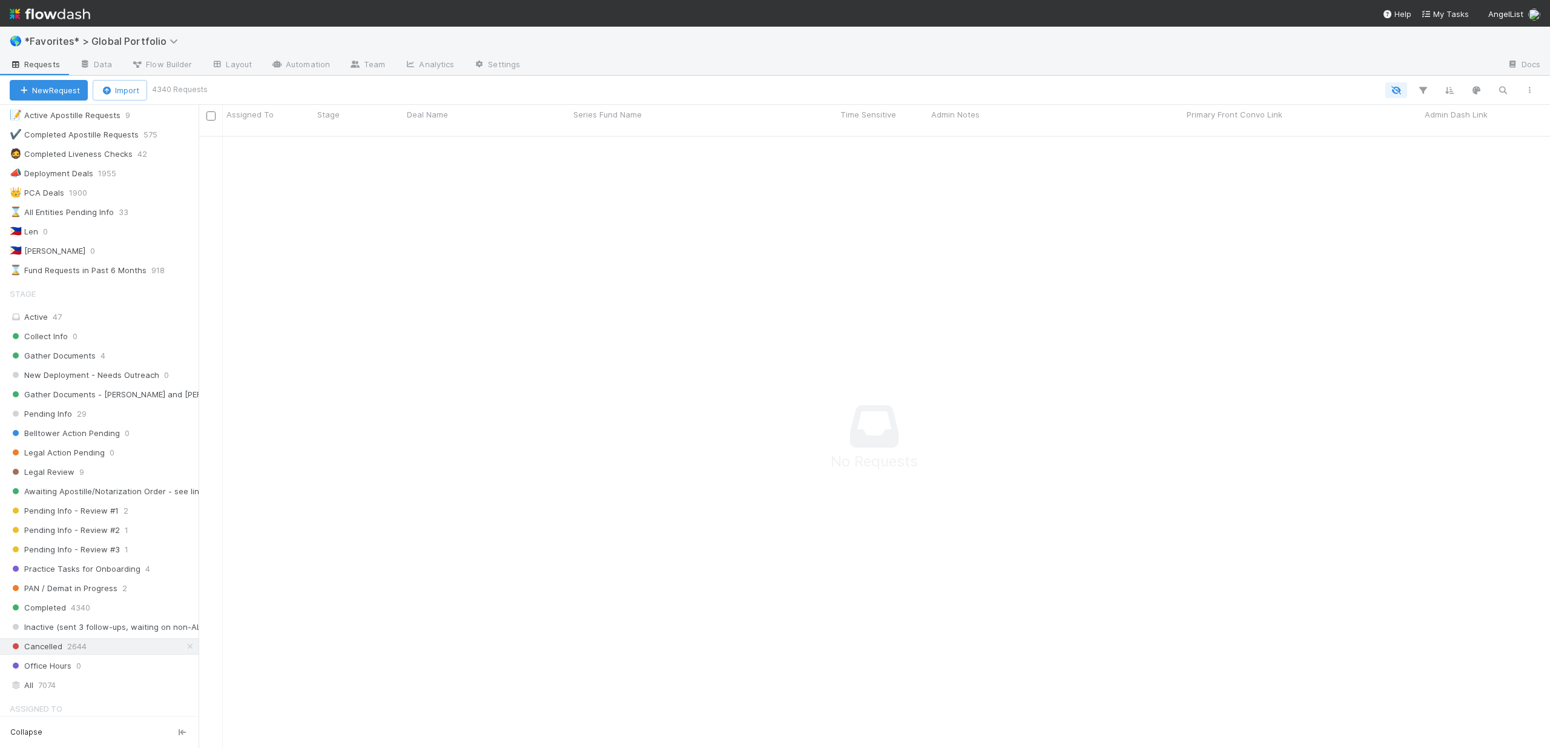
scroll to position [604, 1342]
click at [1071, 93] on icon "button" at bounding box center [1423, 90] width 12 height 11
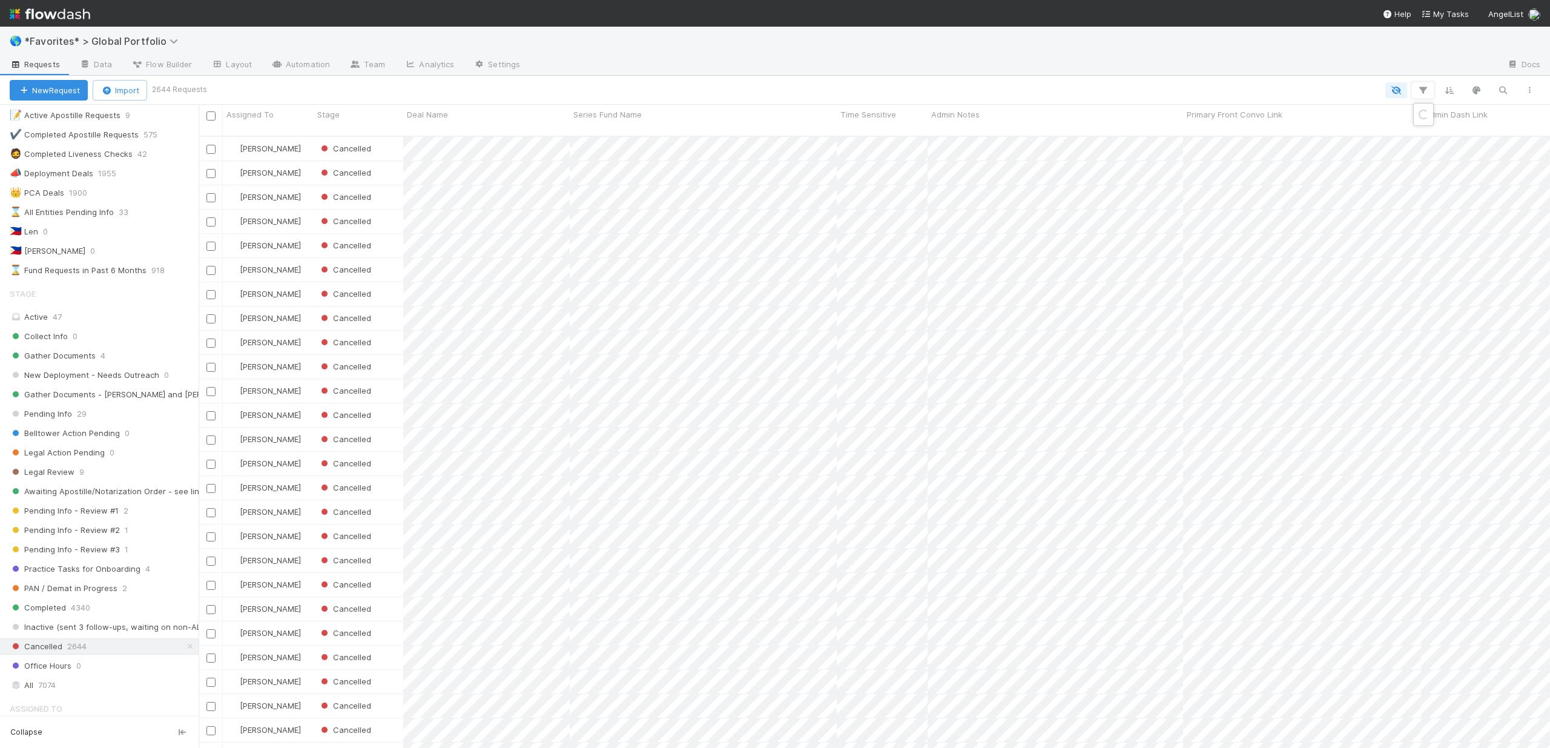
scroll to position [613, 1342]
click at [1071, 125] on button "Add Filter" at bounding box center [1236, 127] width 363 height 18
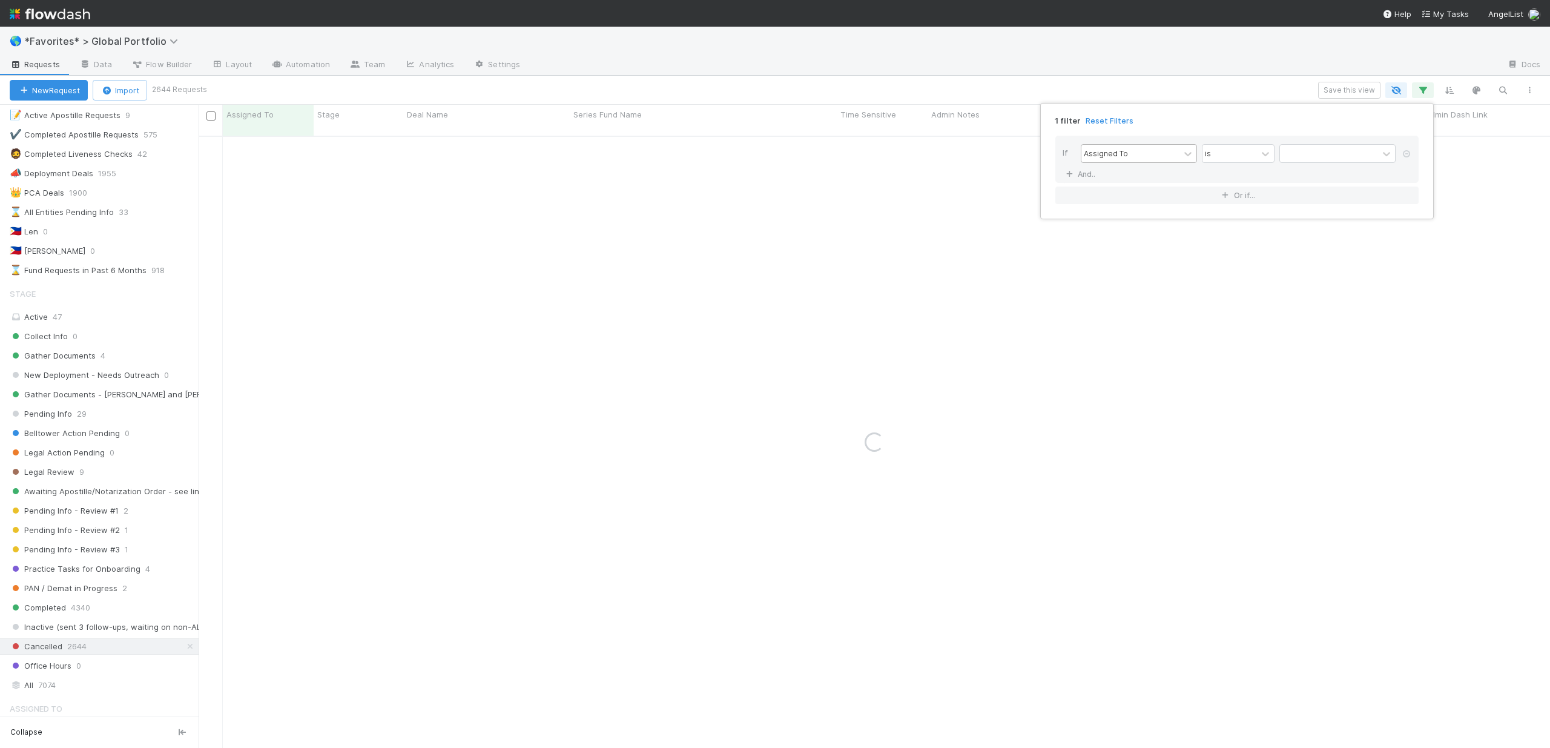
click at [1071, 151] on div "Assigned To" at bounding box center [1130, 154] width 98 height 18
type input "type"
click at [1071, 246] on div "Entity Type" at bounding box center [1139, 243] width 116 height 21
click at [1071, 148] on div at bounding box center [1329, 154] width 98 height 18
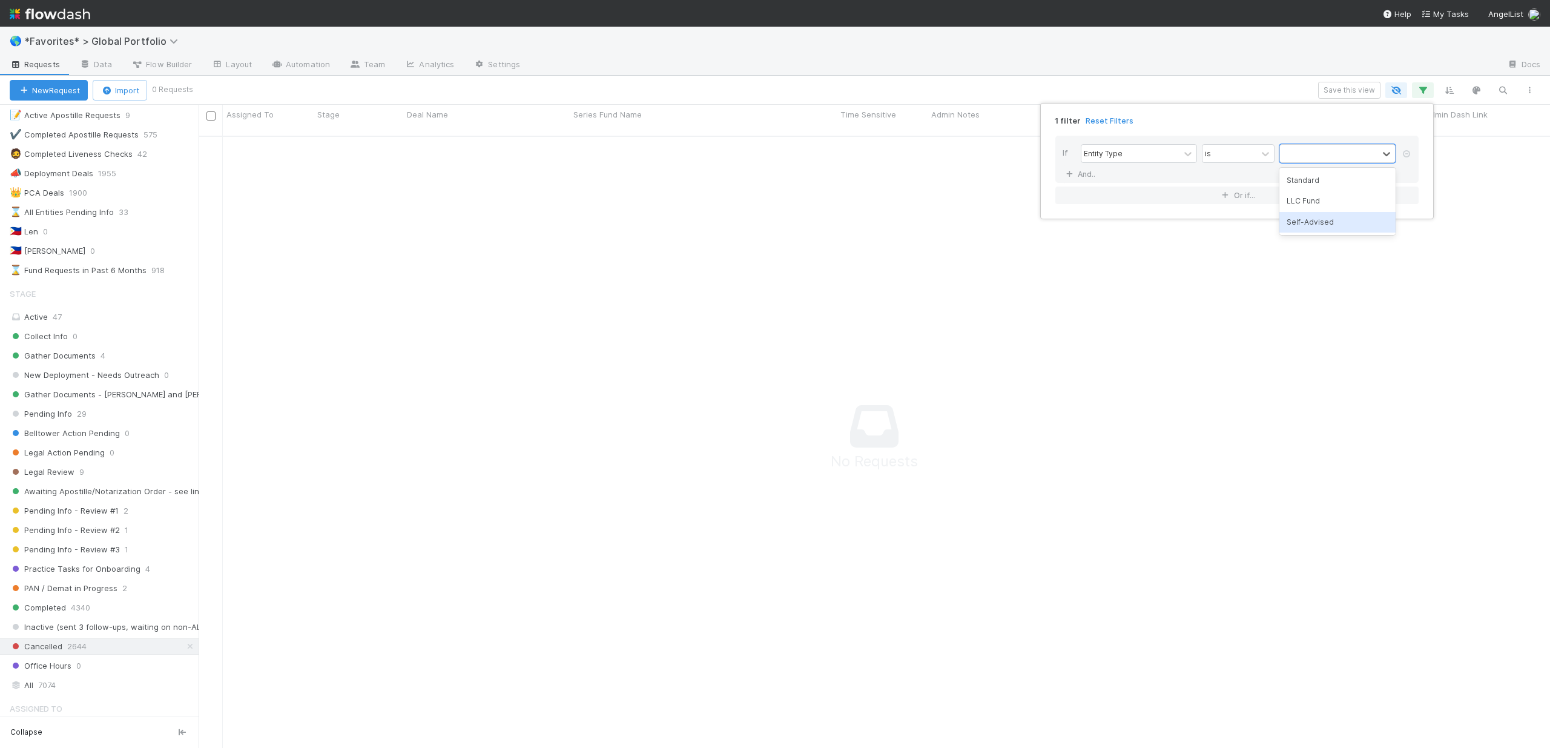
click at [1071, 222] on div "Self-Advised" at bounding box center [1337, 222] width 116 height 21
click at [1071, 177] on link "And.." at bounding box center [1082, 174] width 38 height 18
click at [1071, 174] on div "Assigned To" at bounding box center [1106, 174] width 44 height 11
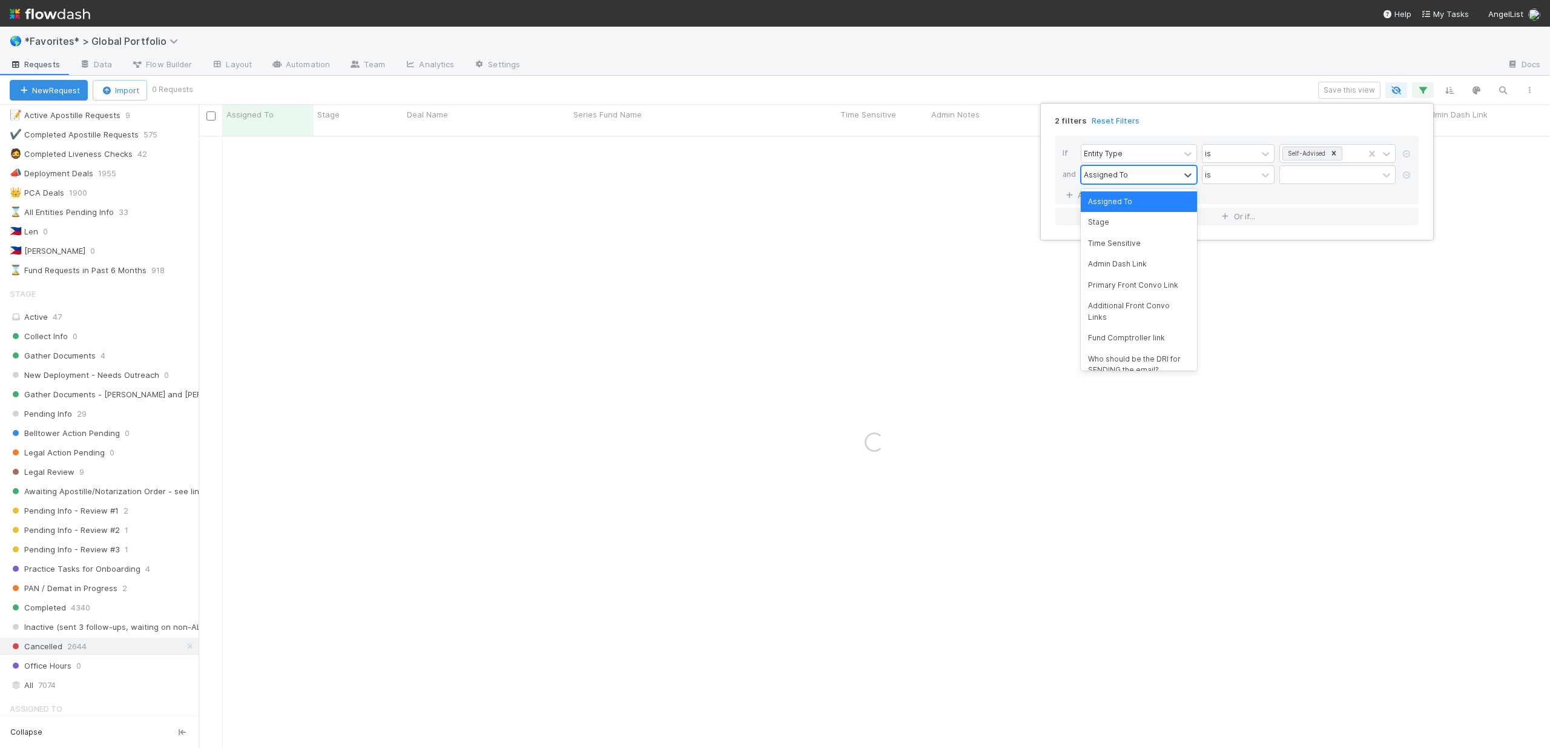
type input "g"
type input "doc"
click at [1071, 344] on div "Documents to Generate" at bounding box center [1139, 346] width 116 height 21
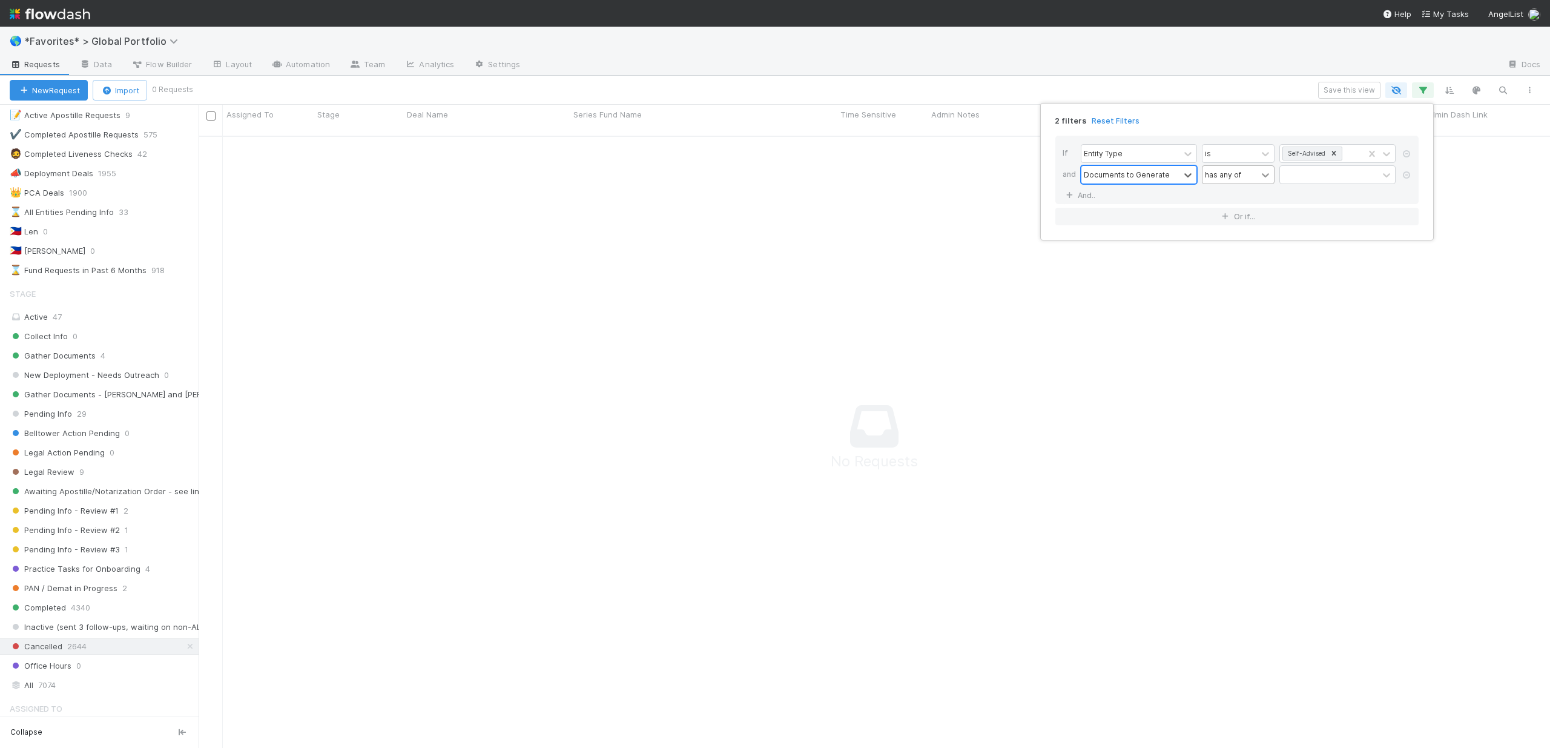
scroll to position [604, 1342]
click at [1071, 179] on icon at bounding box center [1265, 175] width 12 height 12
click at [1071, 177] on div at bounding box center [1329, 175] width 98 height 18
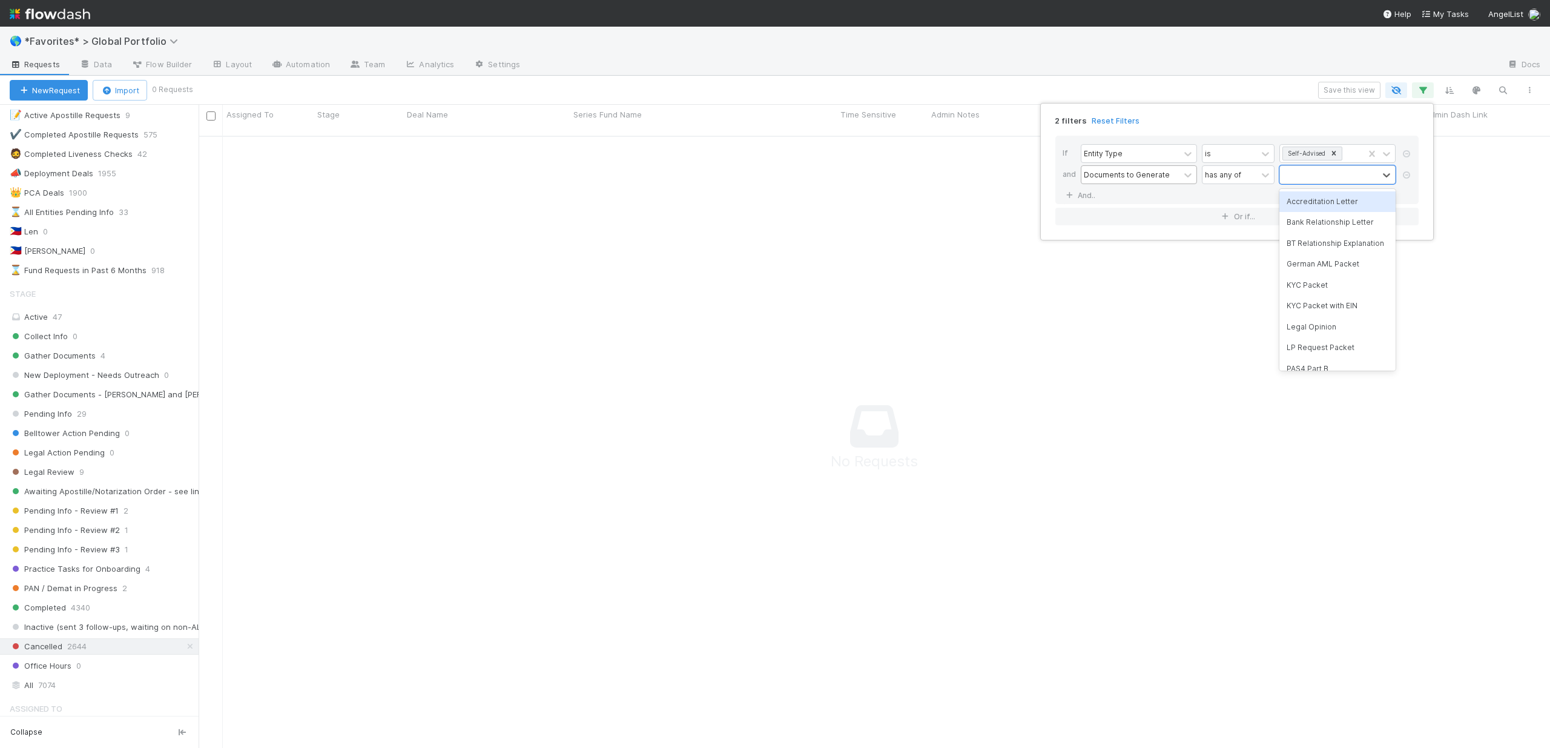
click at [1071, 207] on div "Accreditation Letter" at bounding box center [1337, 201] width 116 height 21
click at [1071, 191] on div "Accreditation Letter" at bounding box center [1322, 182] width 84 height 33
click at [1071, 224] on div "Bank Relationship Letter" at bounding box center [1337, 216] width 116 height 21
click at [1071, 206] on div "Accreditation Letter Bank Relationship Letter" at bounding box center [1322, 190] width 84 height 48
click at [1071, 239] on div "BT Relationship Explanation" at bounding box center [1337, 232] width 116 height 21
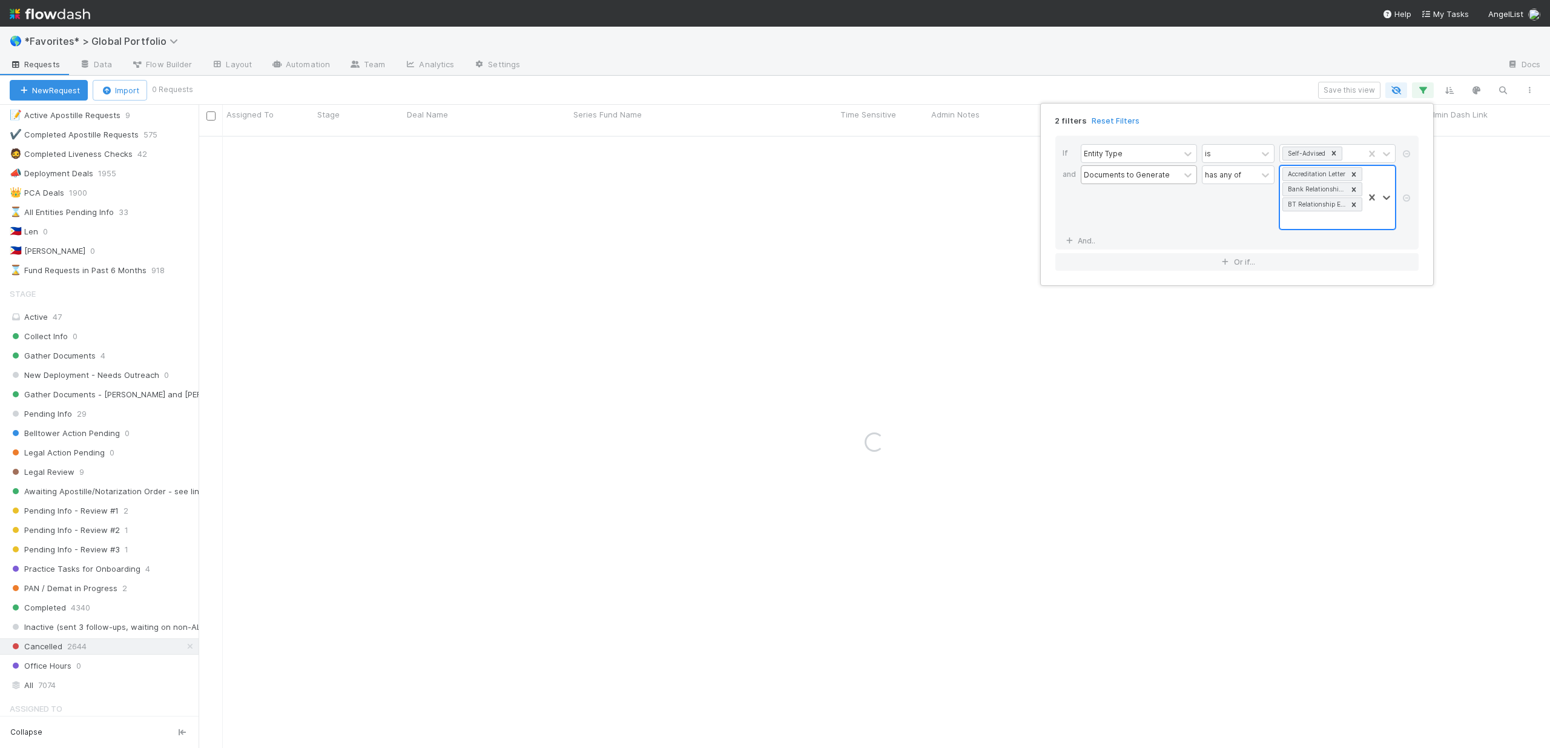
click at [1071, 216] on div "Accreditation Letter Bank Relationship Letter BT Relationship Explanation" at bounding box center [1322, 197] width 84 height 63
click at [1071, 256] on div "German AML Packet" at bounding box center [1337, 247] width 116 height 21
click at [1071, 232] on div "Accreditation Letter Bank Relationship Letter BT Relationship Explanation Germa…" at bounding box center [1322, 205] width 84 height 78
click at [1071, 304] on div "Legal Opinion" at bounding box center [1337, 304] width 116 height 21
click at [1071, 236] on div at bounding box center [1379, 205] width 31 height 78
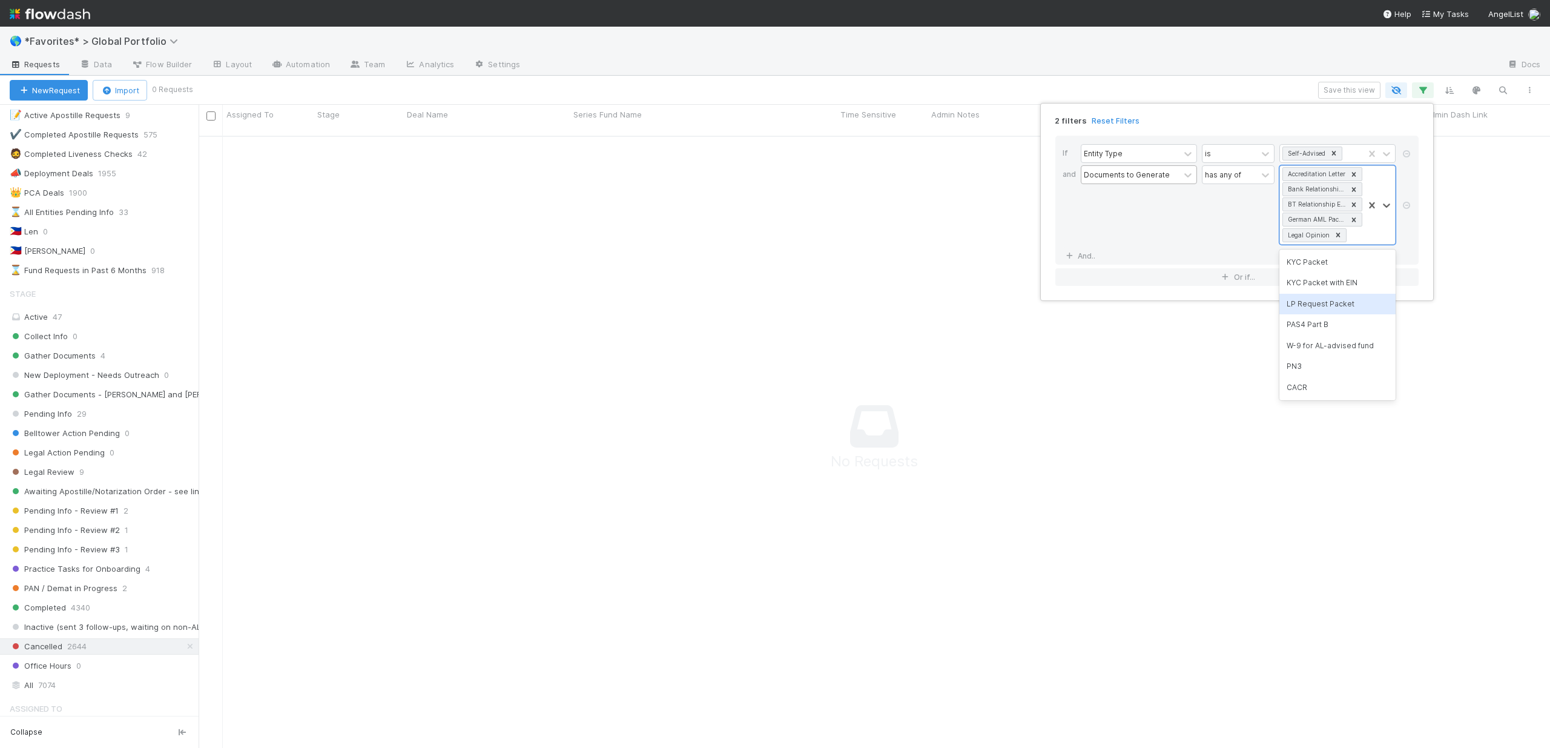
click at [1071, 306] on div "LP Request Packet" at bounding box center [1337, 304] width 116 height 21
click at [1071, 252] on icon at bounding box center [1350, 250] width 8 height 8
click at [1071, 240] on div at bounding box center [1379, 205] width 31 height 78
click at [1071, 316] on div "PAS4 Part B" at bounding box center [1337, 324] width 116 height 21
click at [1071, 248] on div at bounding box center [1379, 212] width 31 height 93
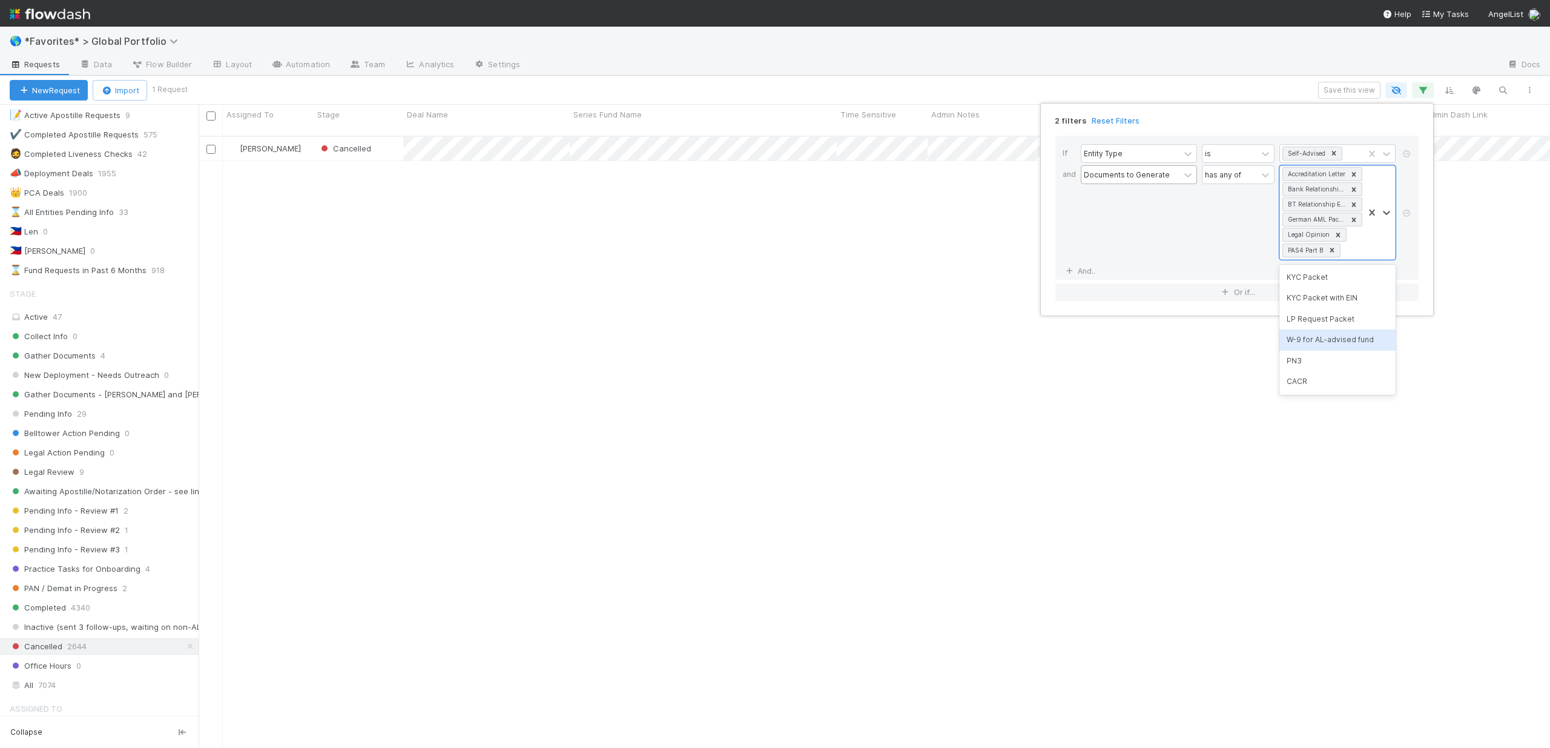
scroll to position [613, 1342]
click at [1071, 354] on div "PN3" at bounding box center [1337, 361] width 116 height 21
click at [899, 79] on div "2 filters Reset Filters If Entity Type is Self-Advised and Documents to Generat…" at bounding box center [775, 374] width 1550 height 748
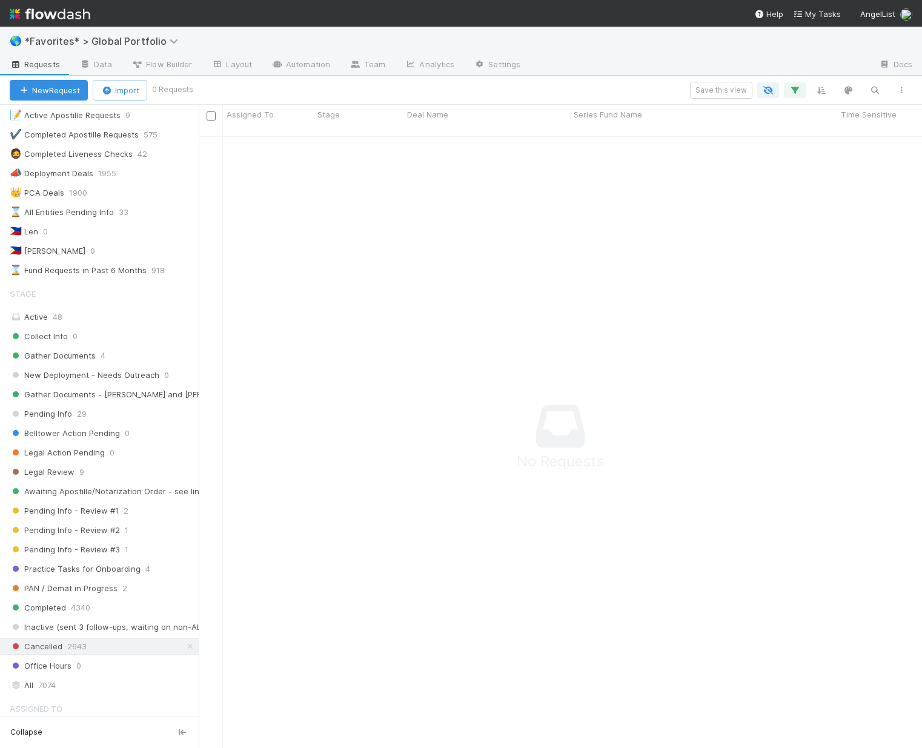
scroll to position [10, 10]
click at [184, 646] on icon at bounding box center [190, 646] width 12 height 8
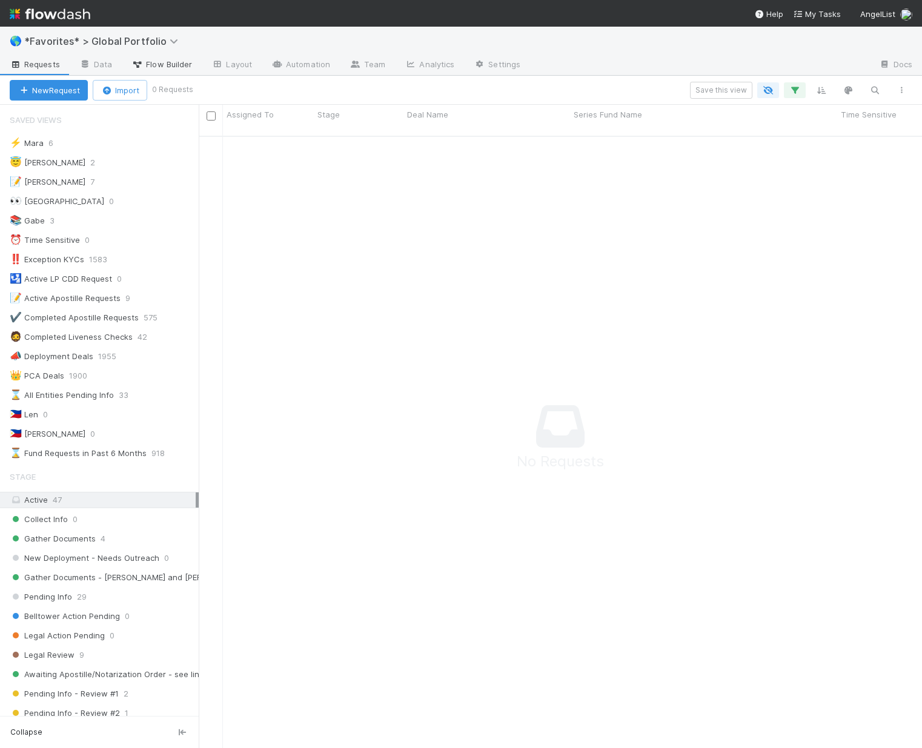
click at [179, 71] on link "Flow Builder" at bounding box center [162, 65] width 80 height 19
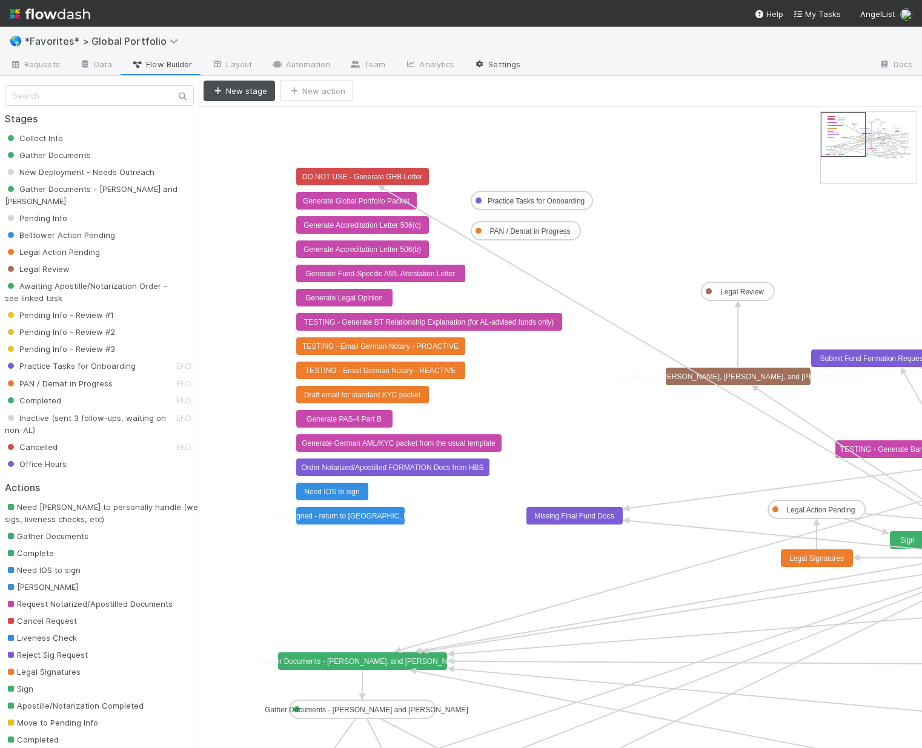
click at [506, 58] on link "Settings" at bounding box center [497, 65] width 66 height 19
click at [311, 68] on link "Automation" at bounding box center [301, 65] width 78 height 19
click at [354, 664] on text "Gather Documents - Len, Michael, and Cristan" at bounding box center [362, 661] width 205 height 8
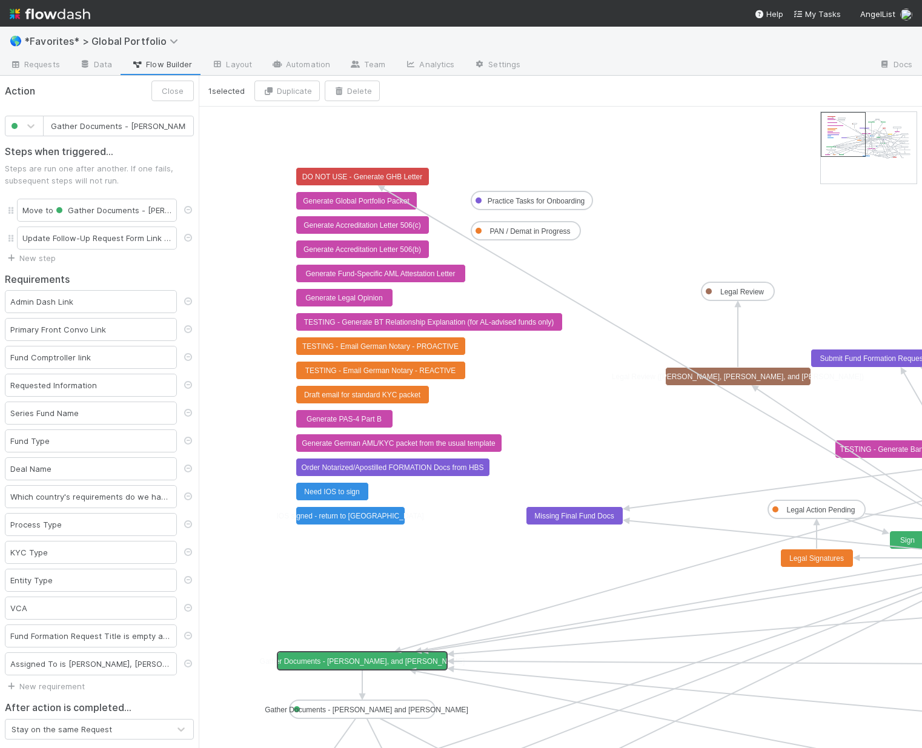
scroll to position [0, 46]
click at [358, 711] on text "Gather Documents - Len and Michael" at bounding box center [366, 709] width 203 height 8
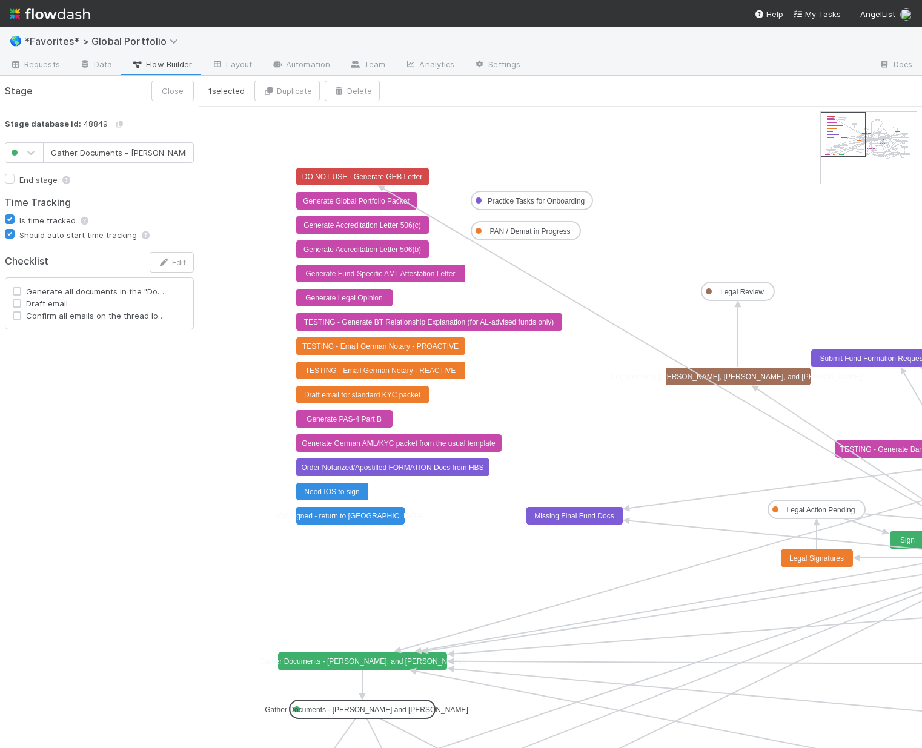
scroll to position [0, 4]
click at [140, 154] on input "Gather Documents - Len and Michael" at bounding box center [118, 152] width 151 height 21
type input "Gather Documents - Len, Michael, and Cristan"
click at [175, 93] on button "Save" at bounding box center [173, 91] width 39 height 21
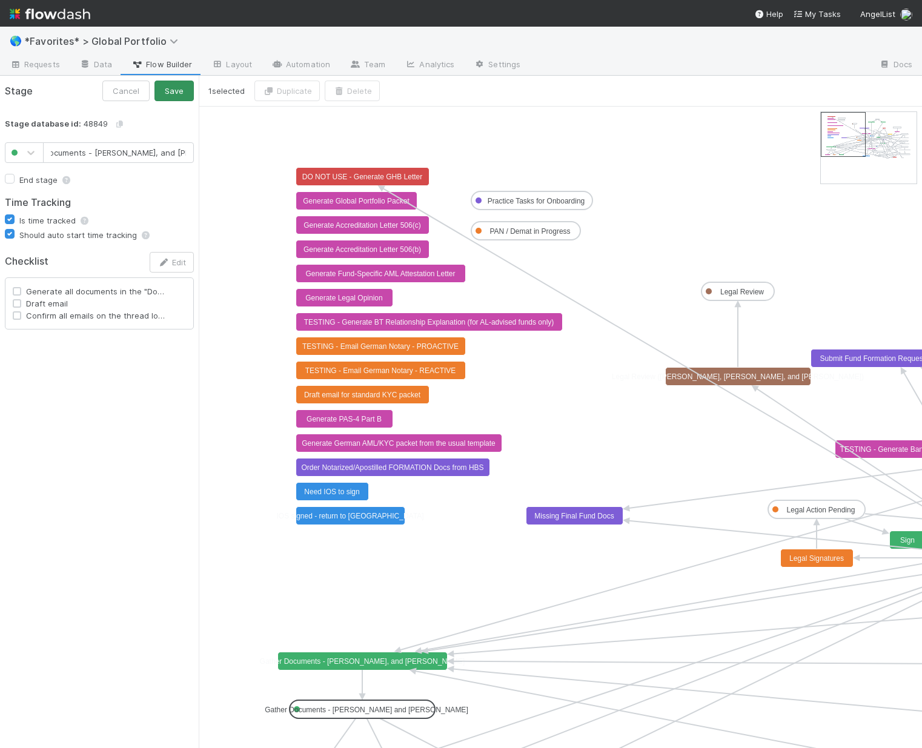
scroll to position [0, 0]
click at [308, 67] on link "Automation" at bounding box center [301, 65] width 78 height 19
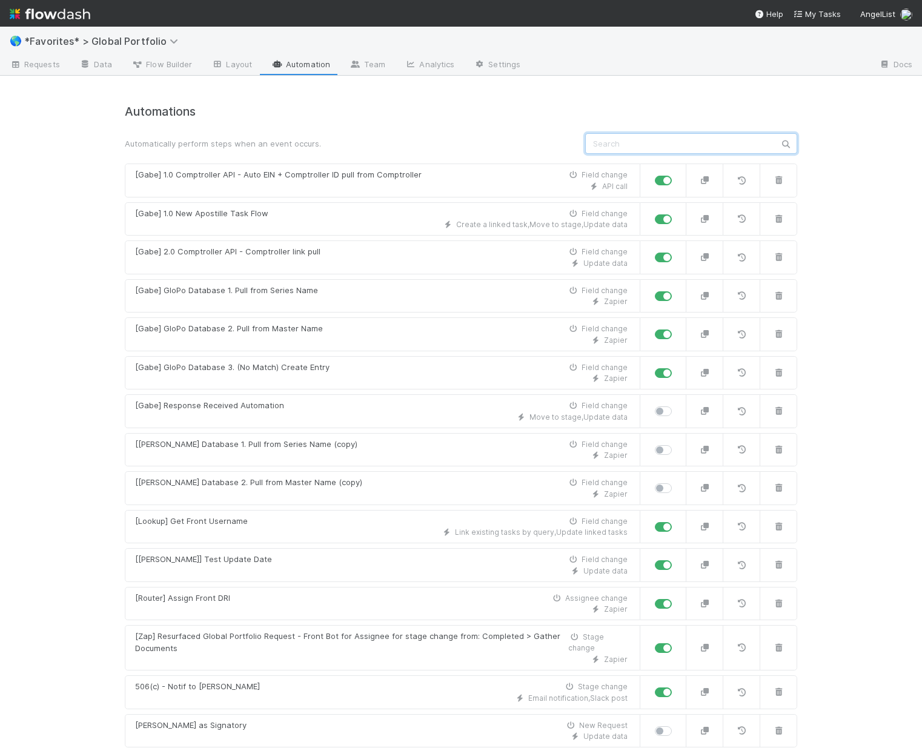
click at [606, 148] on input "text" at bounding box center [691, 143] width 212 height 21
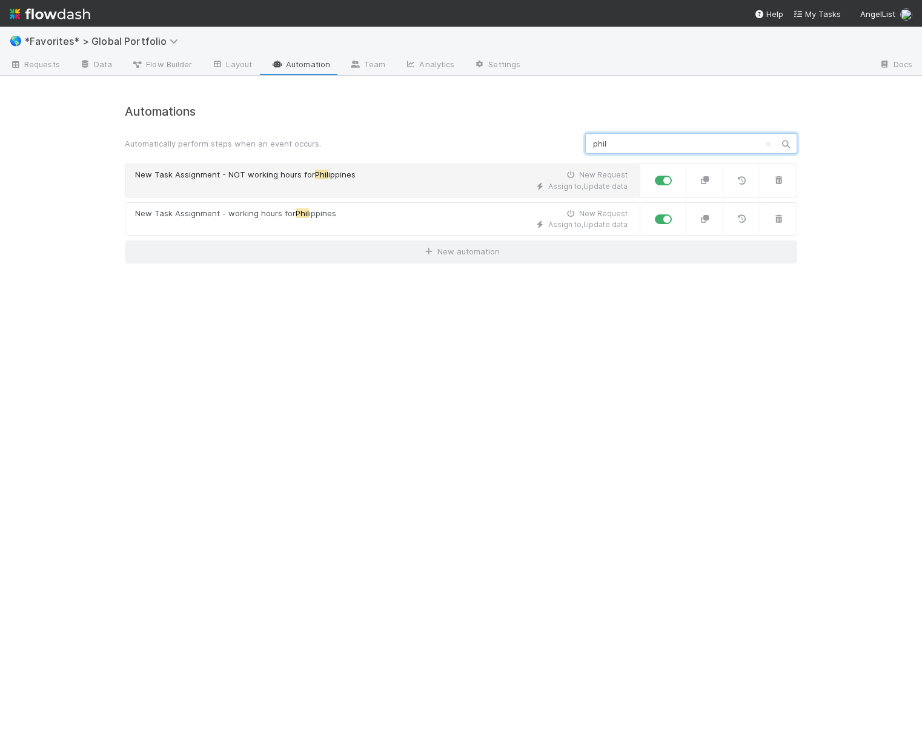
type input "phil"
click at [441, 184] on div "Assign to , Update data" at bounding box center [381, 186] width 492 height 11
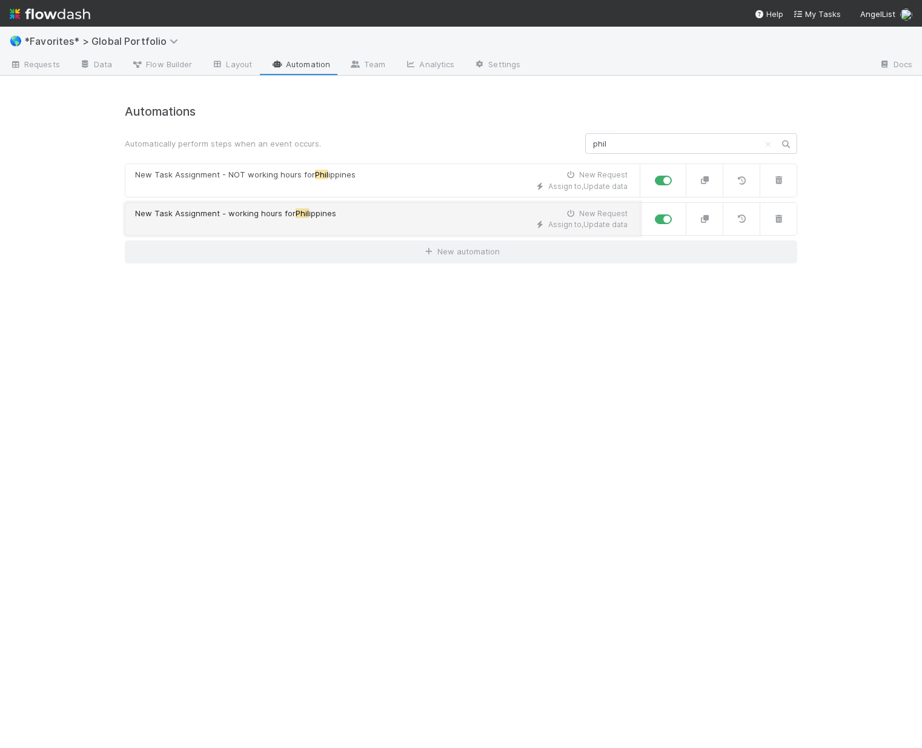
click at [419, 208] on div "New Task Assignment - working hours for Phil ippines New Request" at bounding box center [381, 214] width 492 height 12
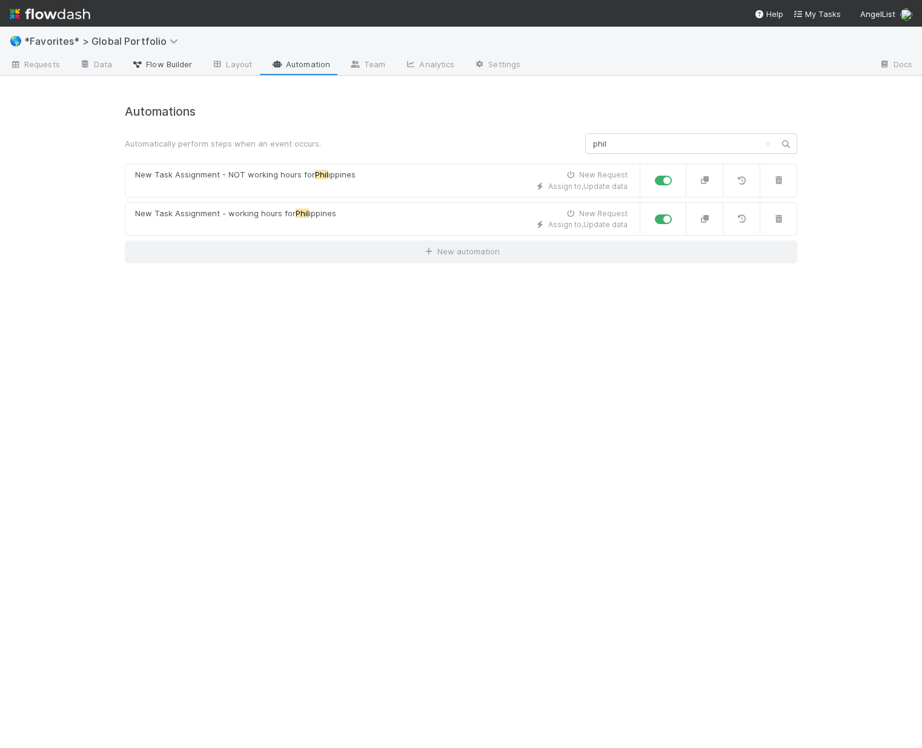
click at [149, 65] on span "Flow Builder" at bounding box center [161, 64] width 61 height 12
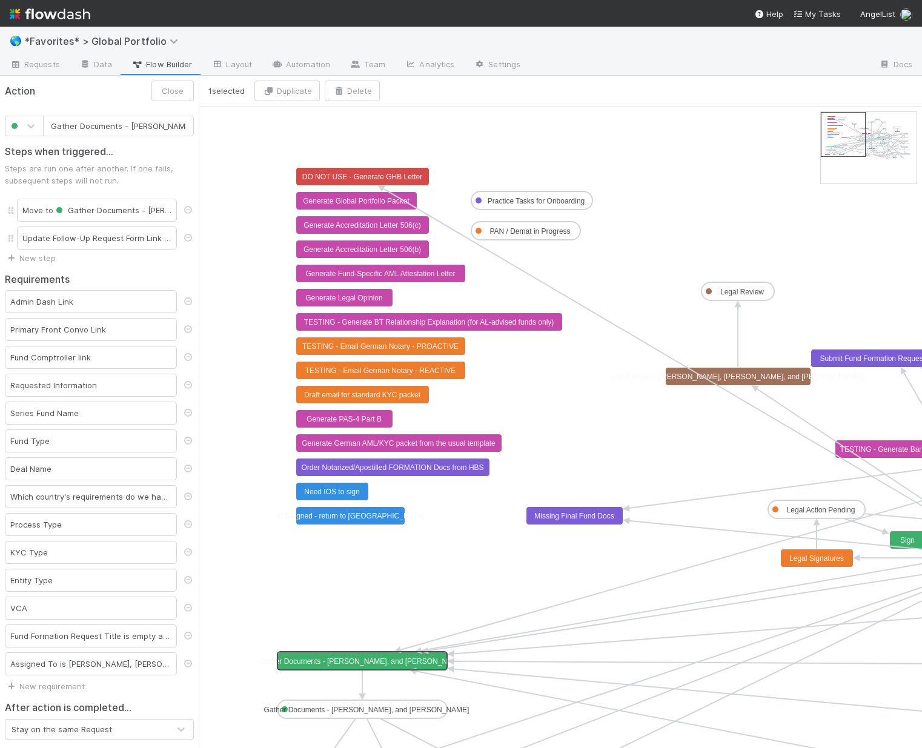
click at [390, 655] on rect at bounding box center [363, 661] width 170 height 18
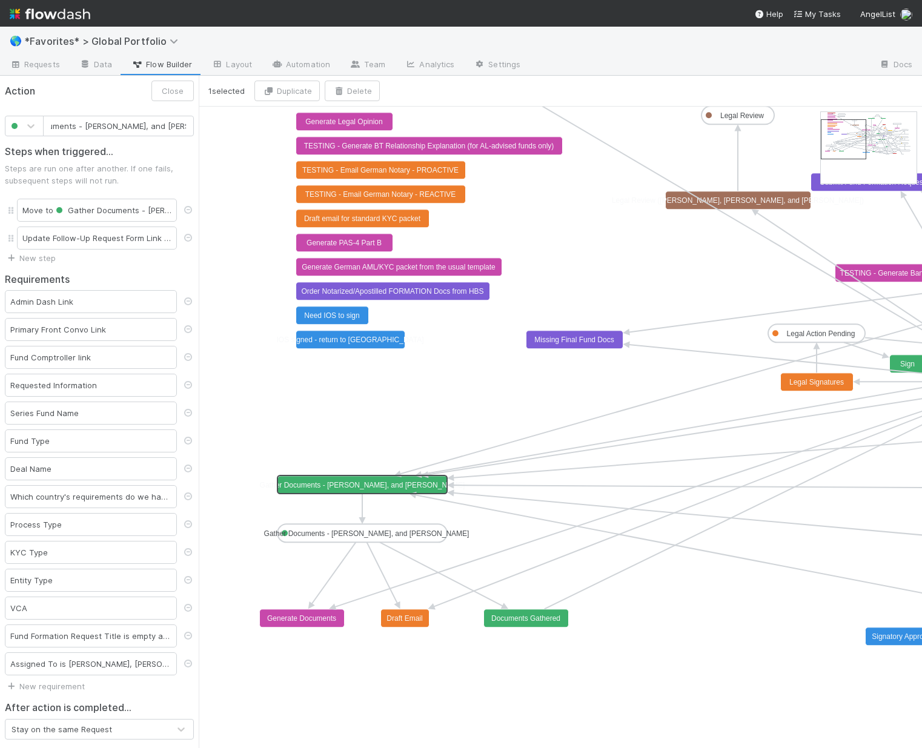
type input "Documents Gathered"
click at [529, 622] on text "Documents Gathered" at bounding box center [525, 618] width 69 height 8
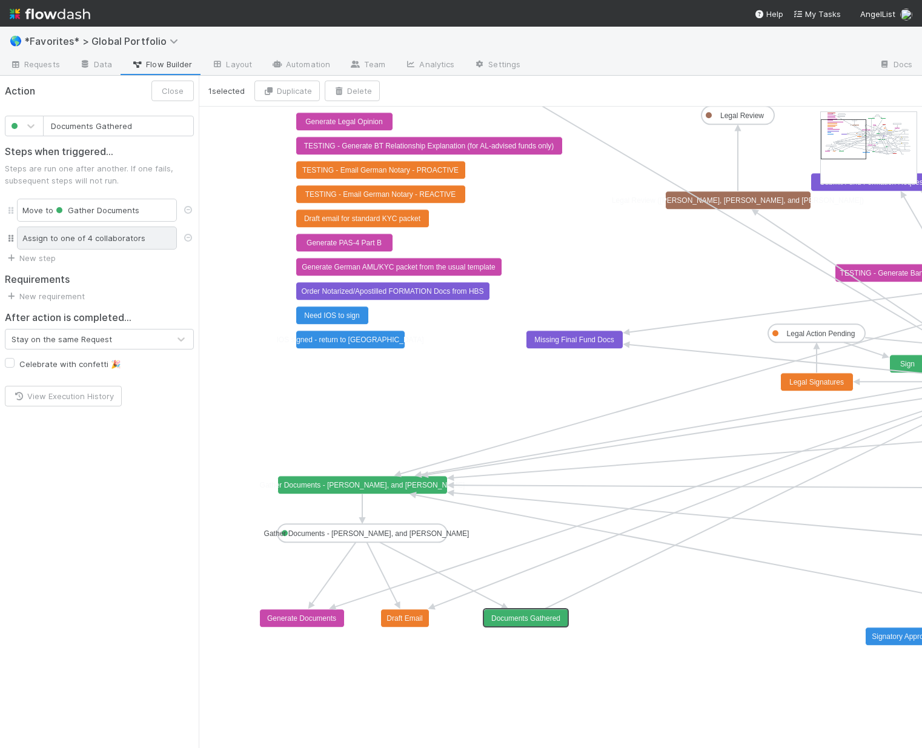
click at [65, 240] on div "Assign to one of 4 collaborators" at bounding box center [97, 237] width 160 height 23
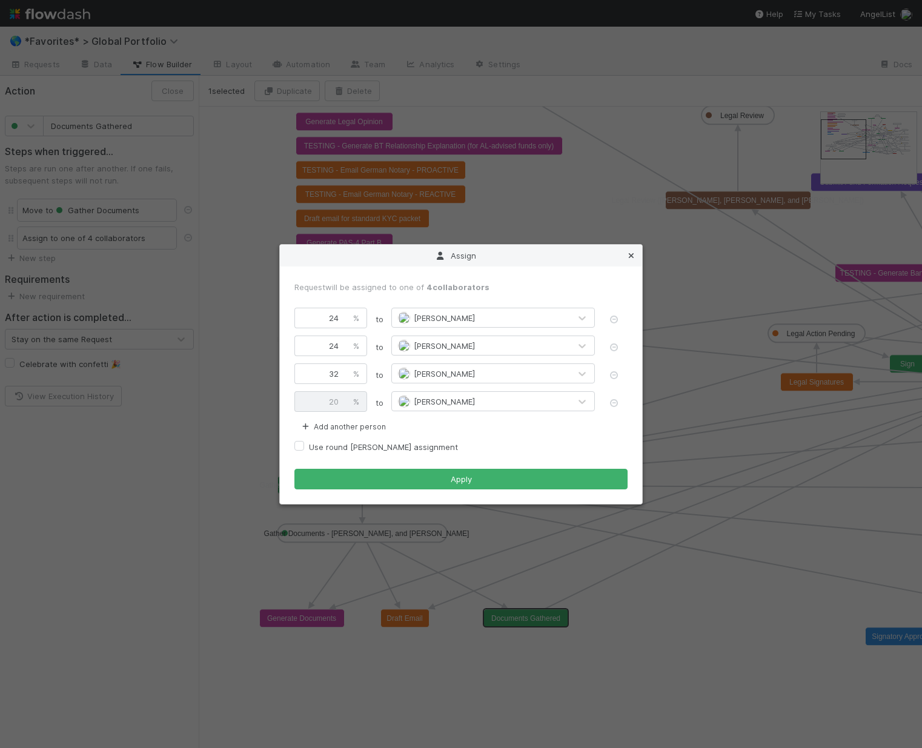
click at [627, 257] on icon at bounding box center [631, 256] width 12 height 8
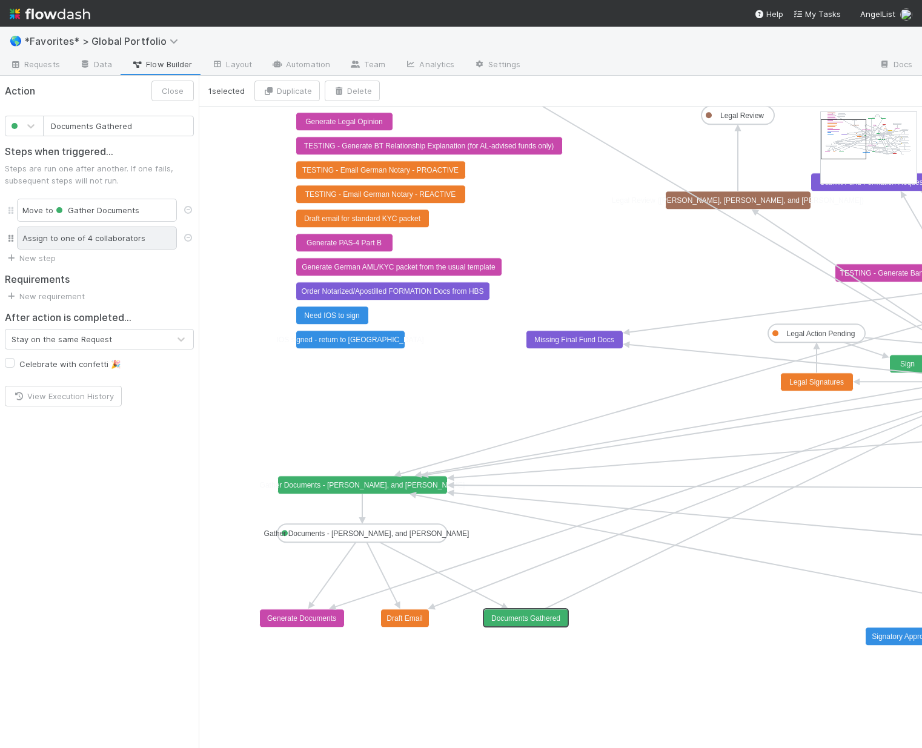
click at [101, 243] on div "Assign to one of 4 collaborators" at bounding box center [97, 237] width 160 height 23
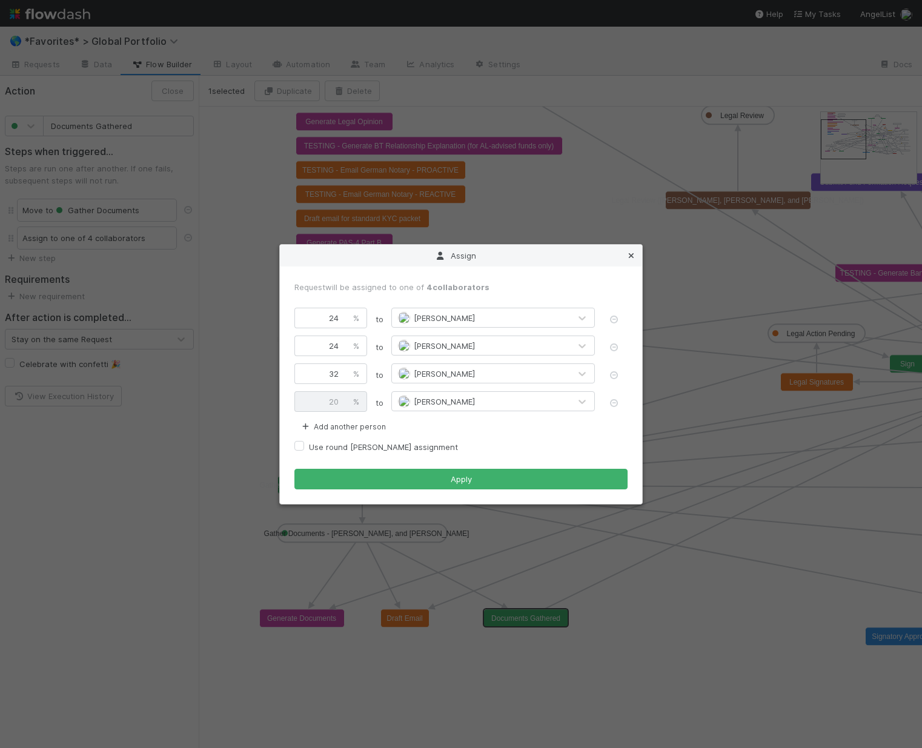
click at [628, 258] on icon at bounding box center [631, 256] width 12 height 8
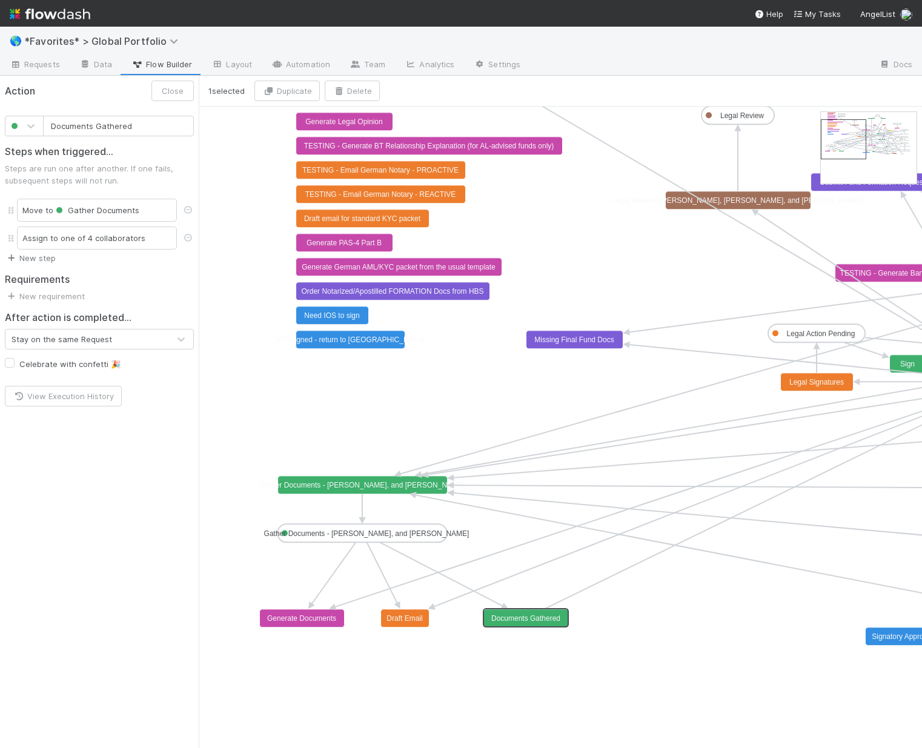
click at [43, 257] on link "New step" at bounding box center [30, 258] width 51 height 10
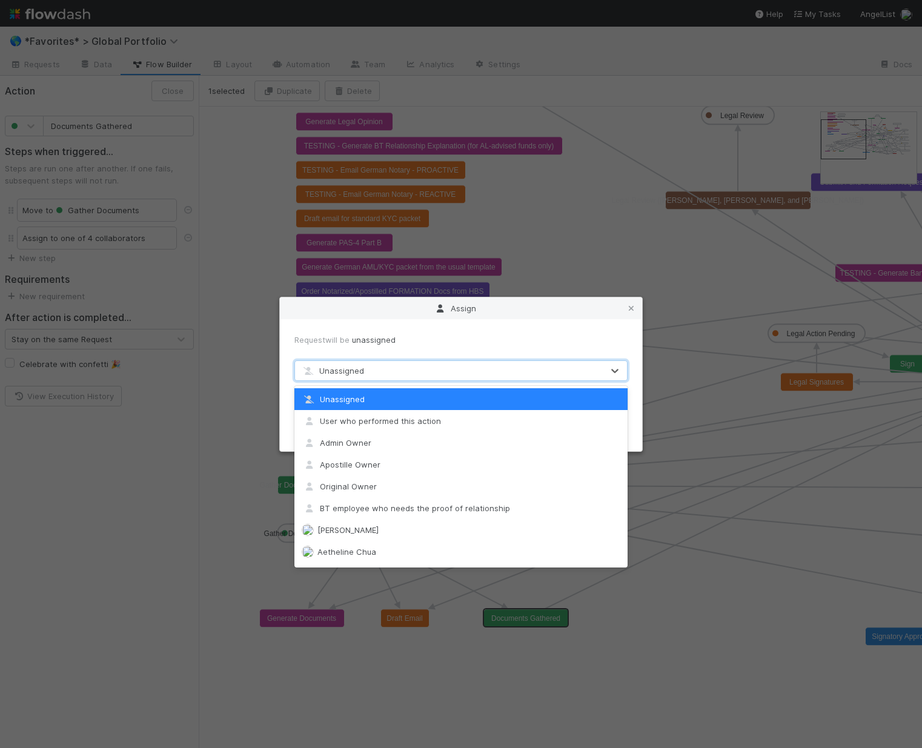
click at [362, 373] on span "Unassigned" at bounding box center [332, 371] width 63 height 10
click at [372, 485] on span "Original Owner" at bounding box center [339, 486] width 75 height 10
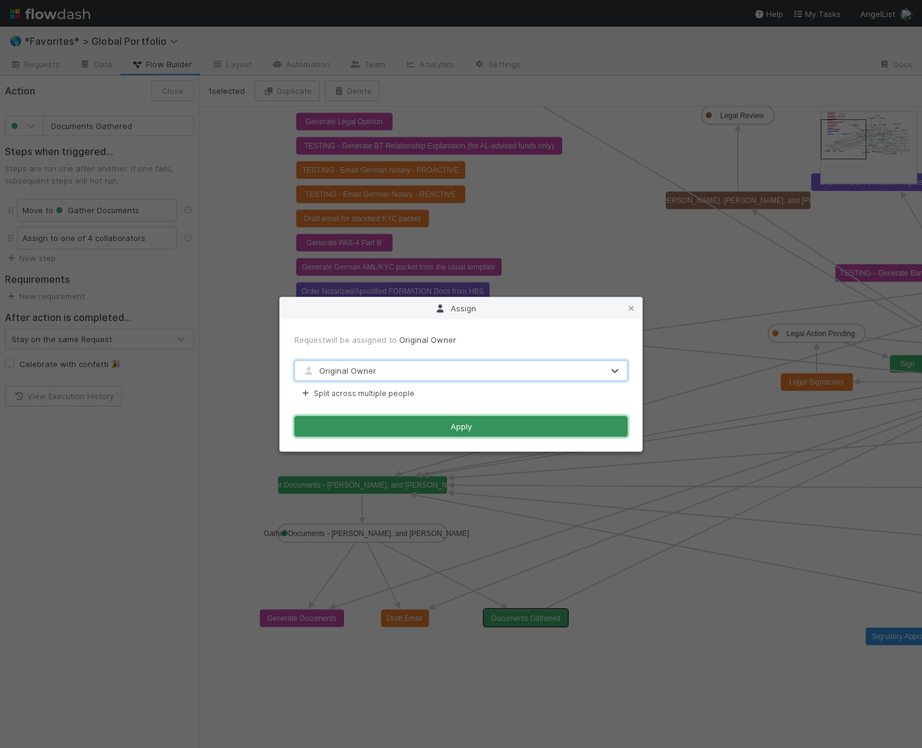
click at [433, 431] on button "Apply" at bounding box center [460, 426] width 333 height 21
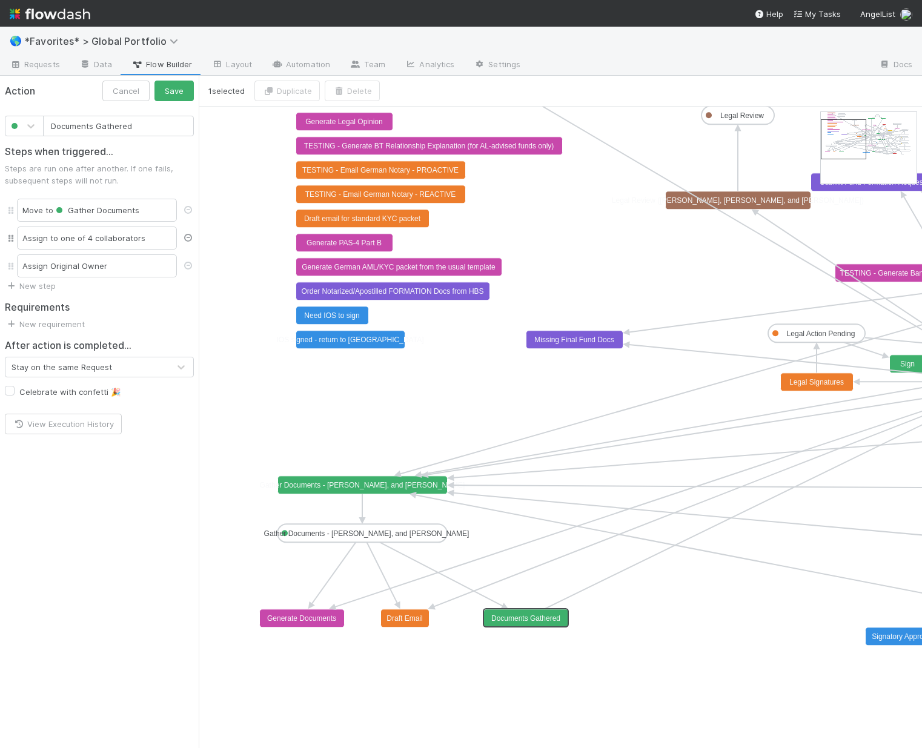
click at [186, 239] on icon at bounding box center [188, 238] width 12 height 8
click at [190, 266] on icon at bounding box center [188, 266] width 12 height 8
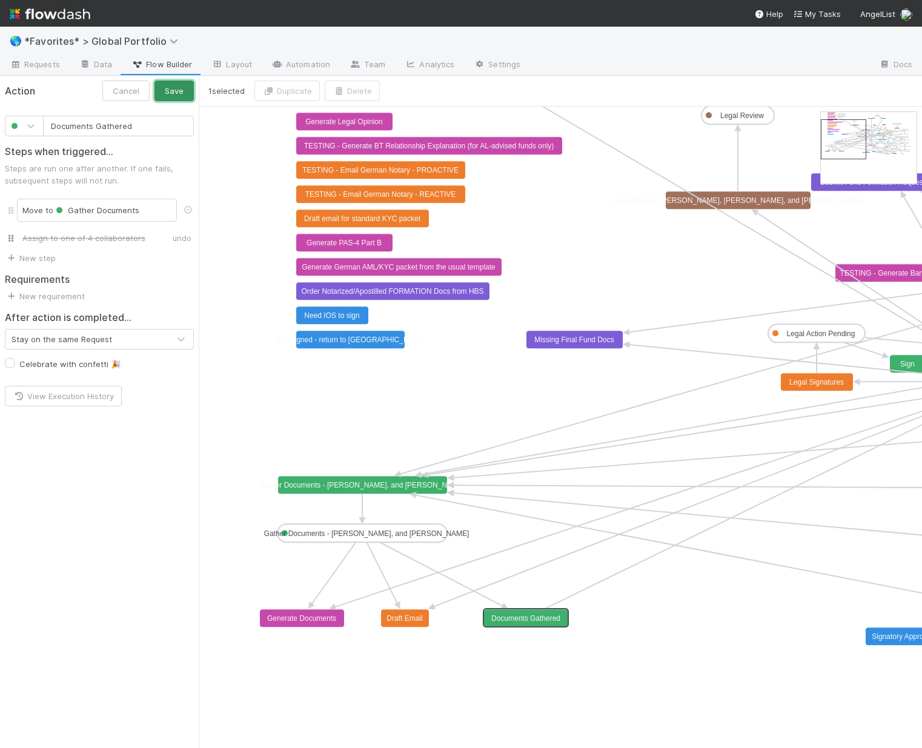
click at [179, 93] on button "Save" at bounding box center [173, 91] width 39 height 21
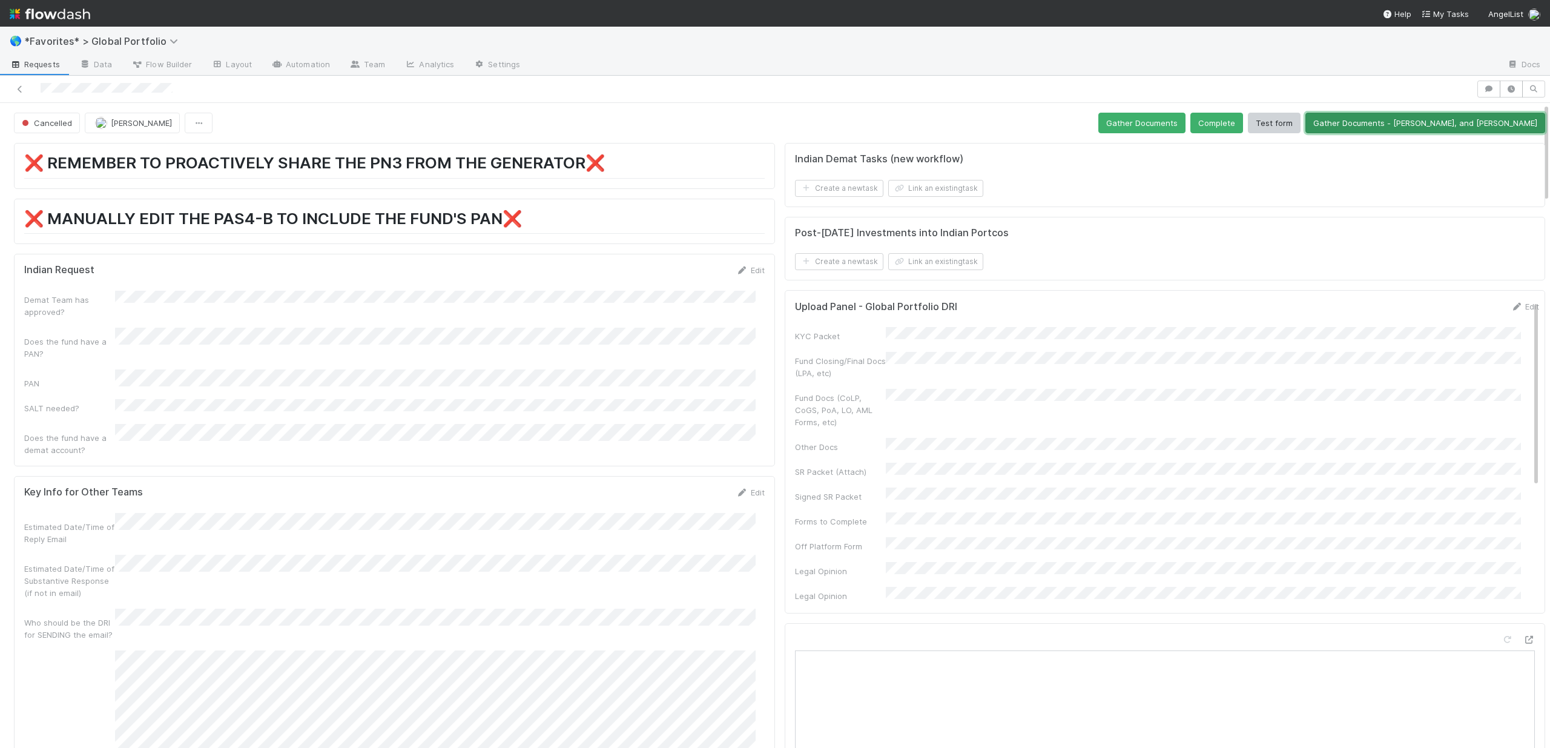
click at [1443, 127] on button "Gather Documents - Len, Michael, and Cristan" at bounding box center [1425, 123] width 240 height 21
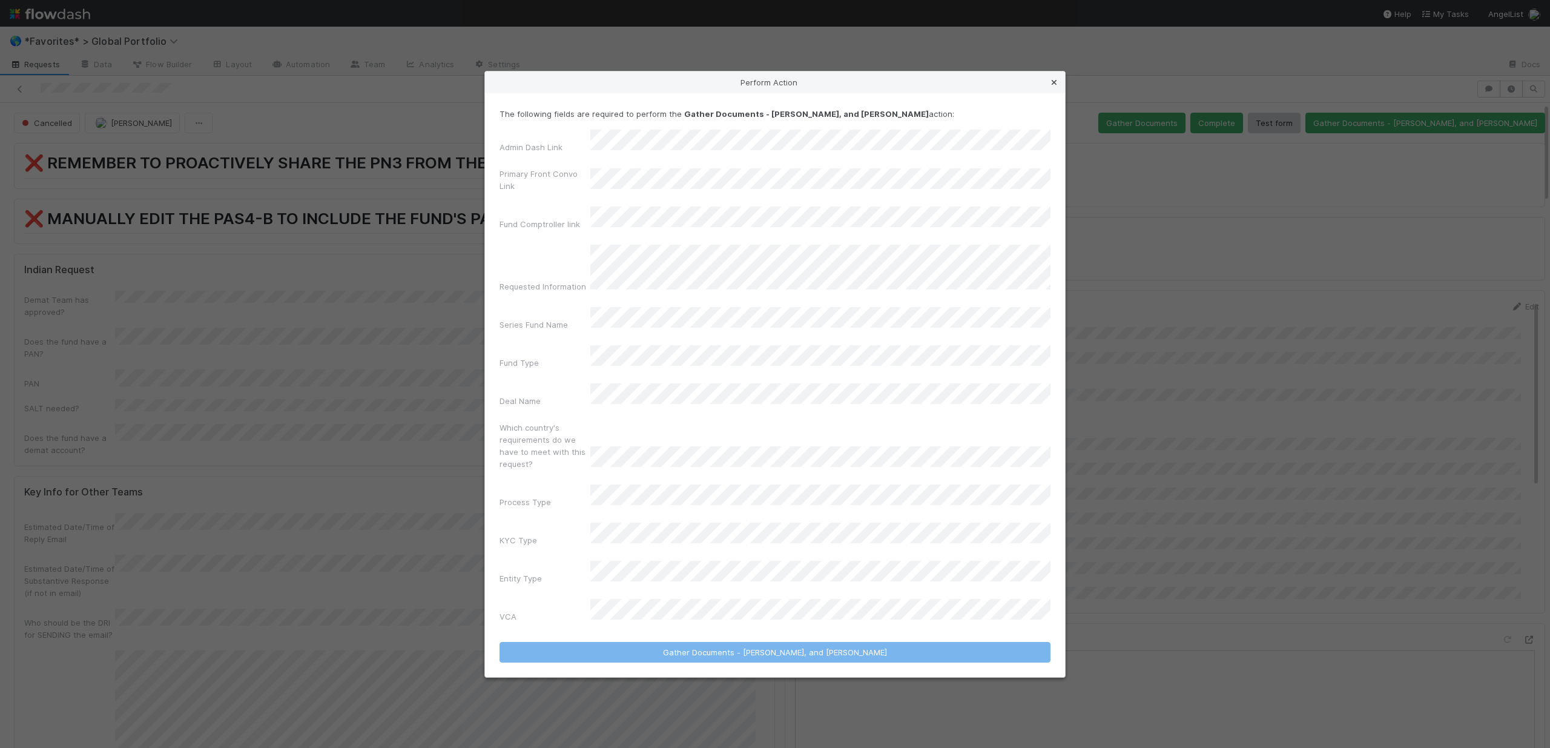
click at [1055, 87] on icon at bounding box center [1054, 83] width 12 height 8
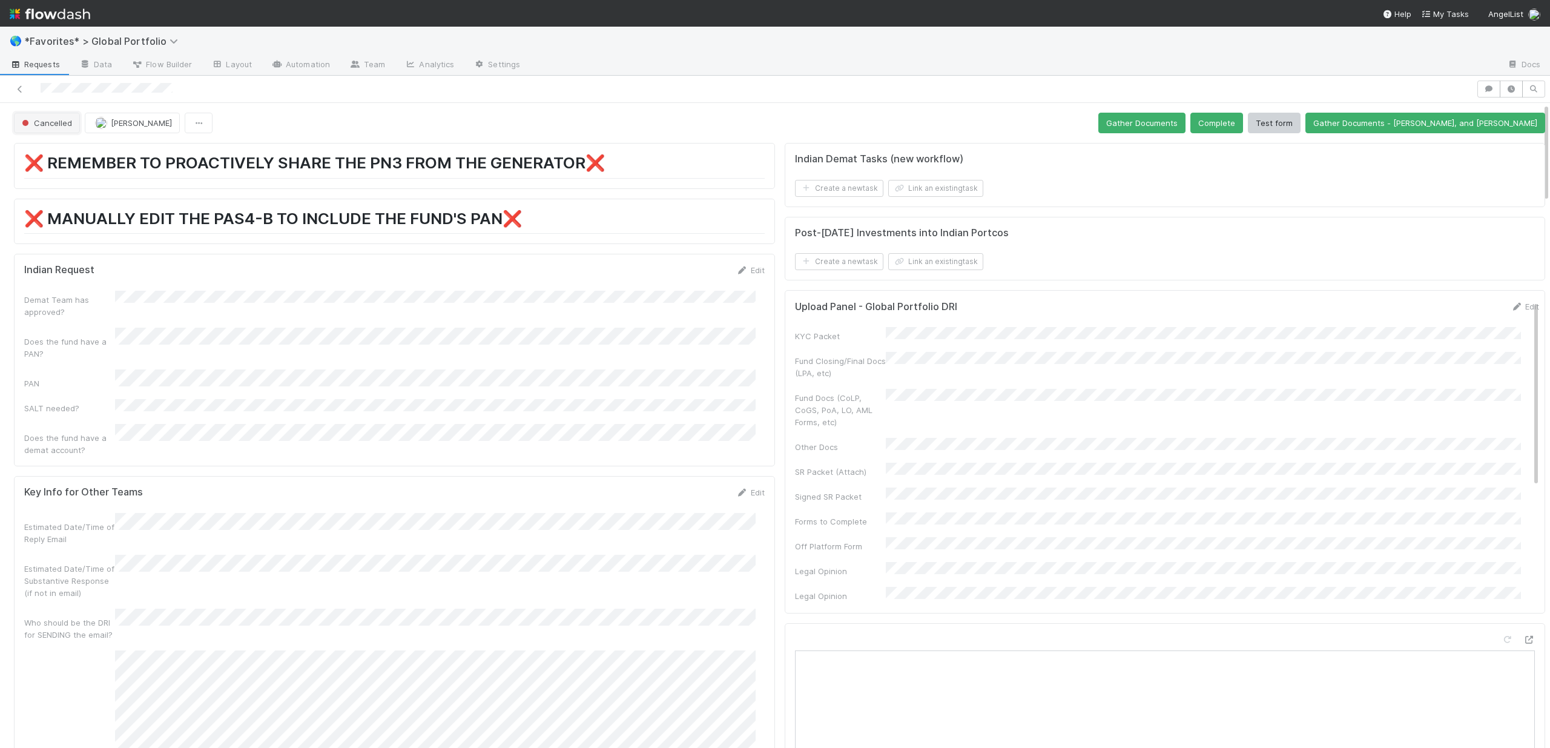
click at [78, 124] on button "Cancelled" at bounding box center [47, 123] width 66 height 21
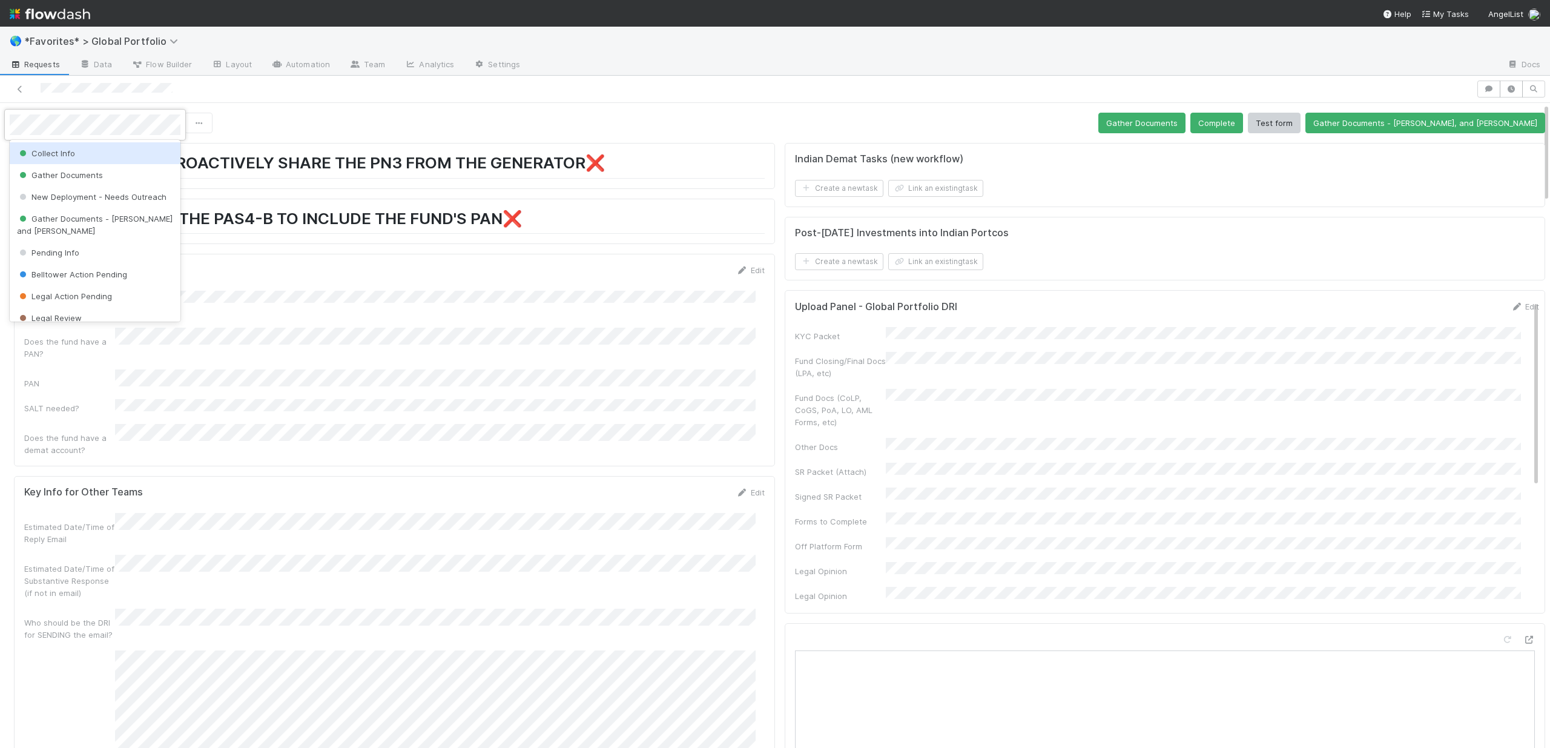
click at [81, 155] on div "Collect Info" at bounding box center [95, 153] width 171 height 22
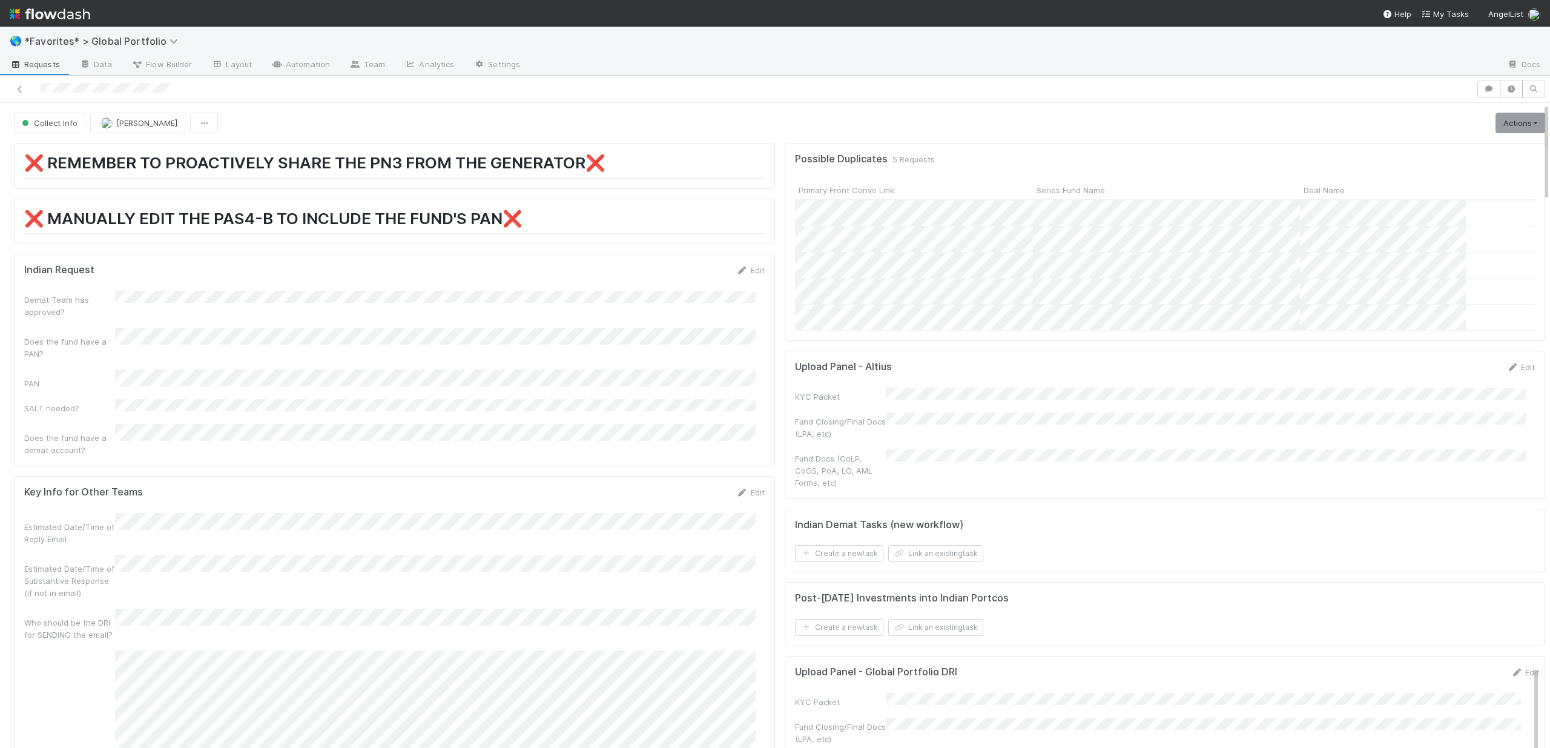
scroll to position [236, 0]
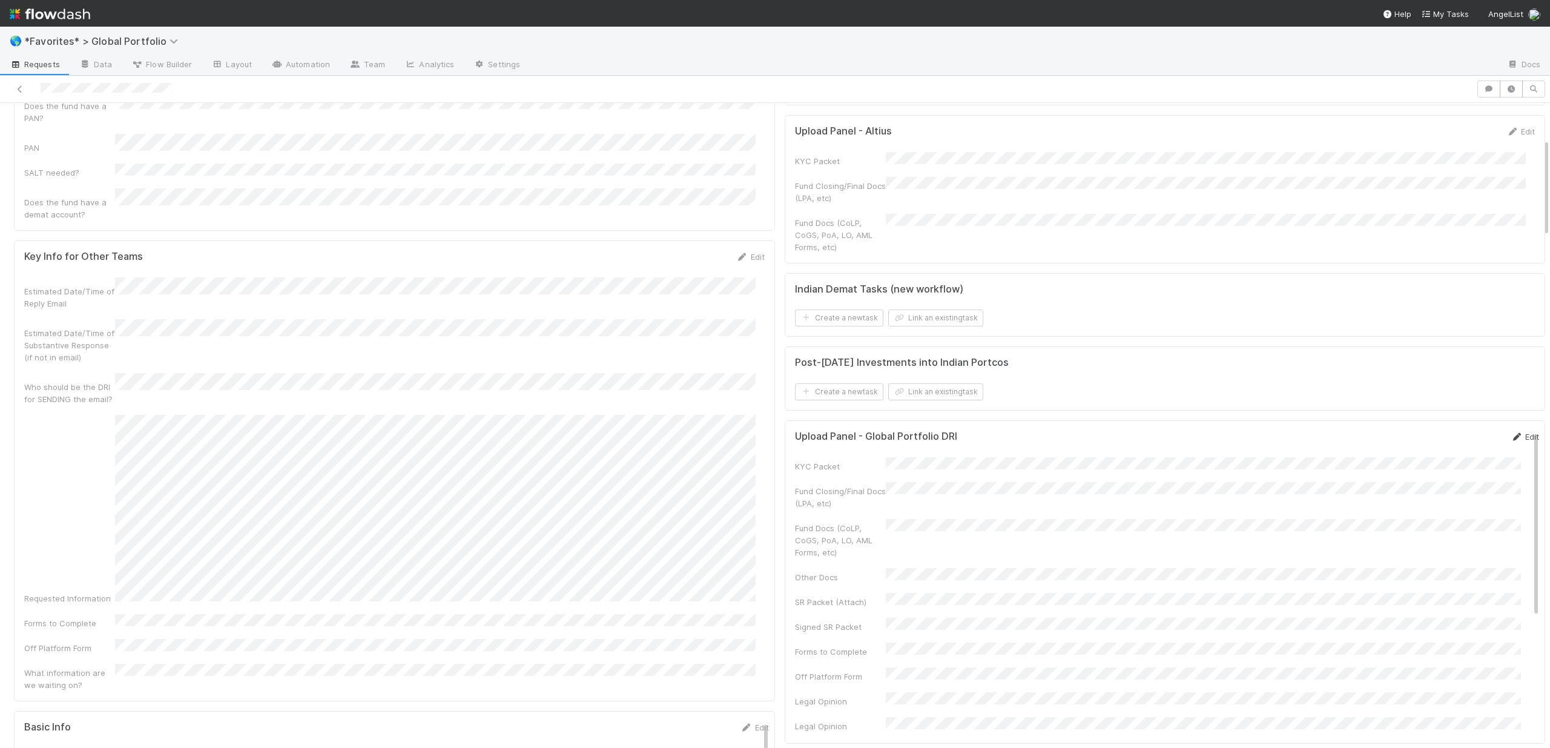
click at [1511, 432] on link "Edit" at bounding box center [1525, 437] width 28 height 10
click at [1457, 438] on button "Save" at bounding box center [1474, 441] width 35 height 21
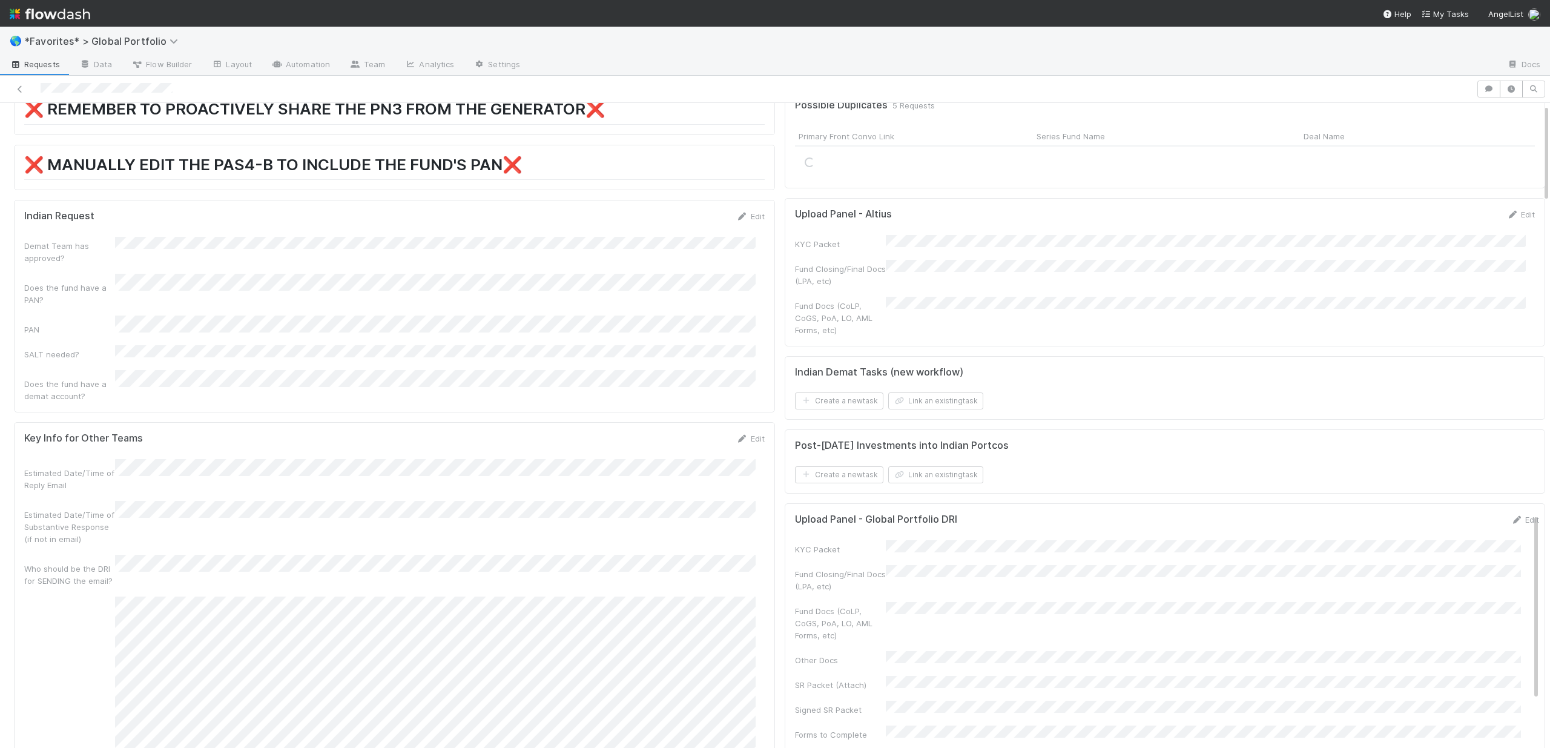
scroll to position [0, 0]
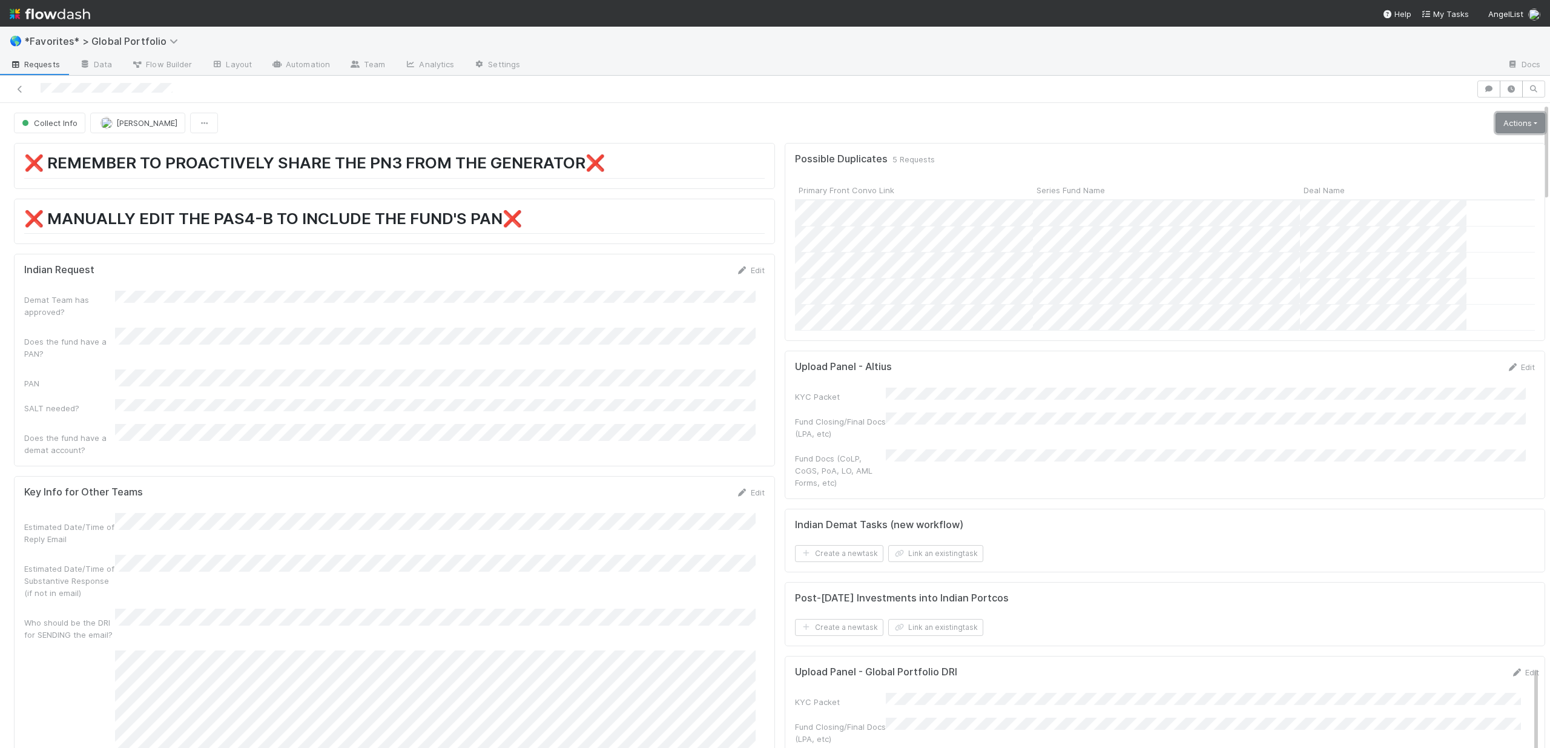
click at [1497, 119] on link "Actions" at bounding box center [1521, 123] width 50 height 21
click at [1411, 268] on button "Gather Documents - Len, Michael, and Cristan" at bounding box center [1468, 267] width 253 height 17
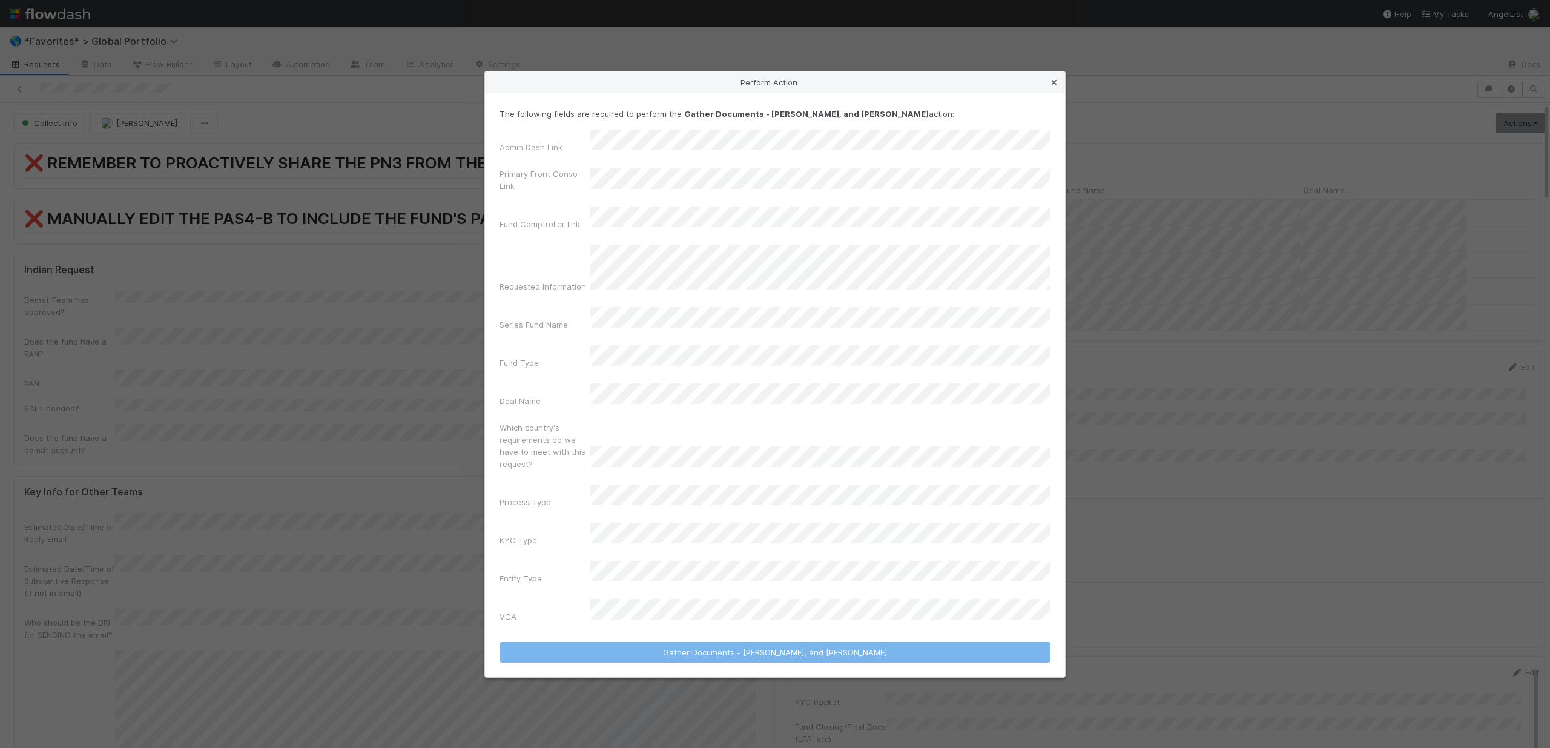
click at [1052, 87] on icon at bounding box center [1054, 83] width 12 height 8
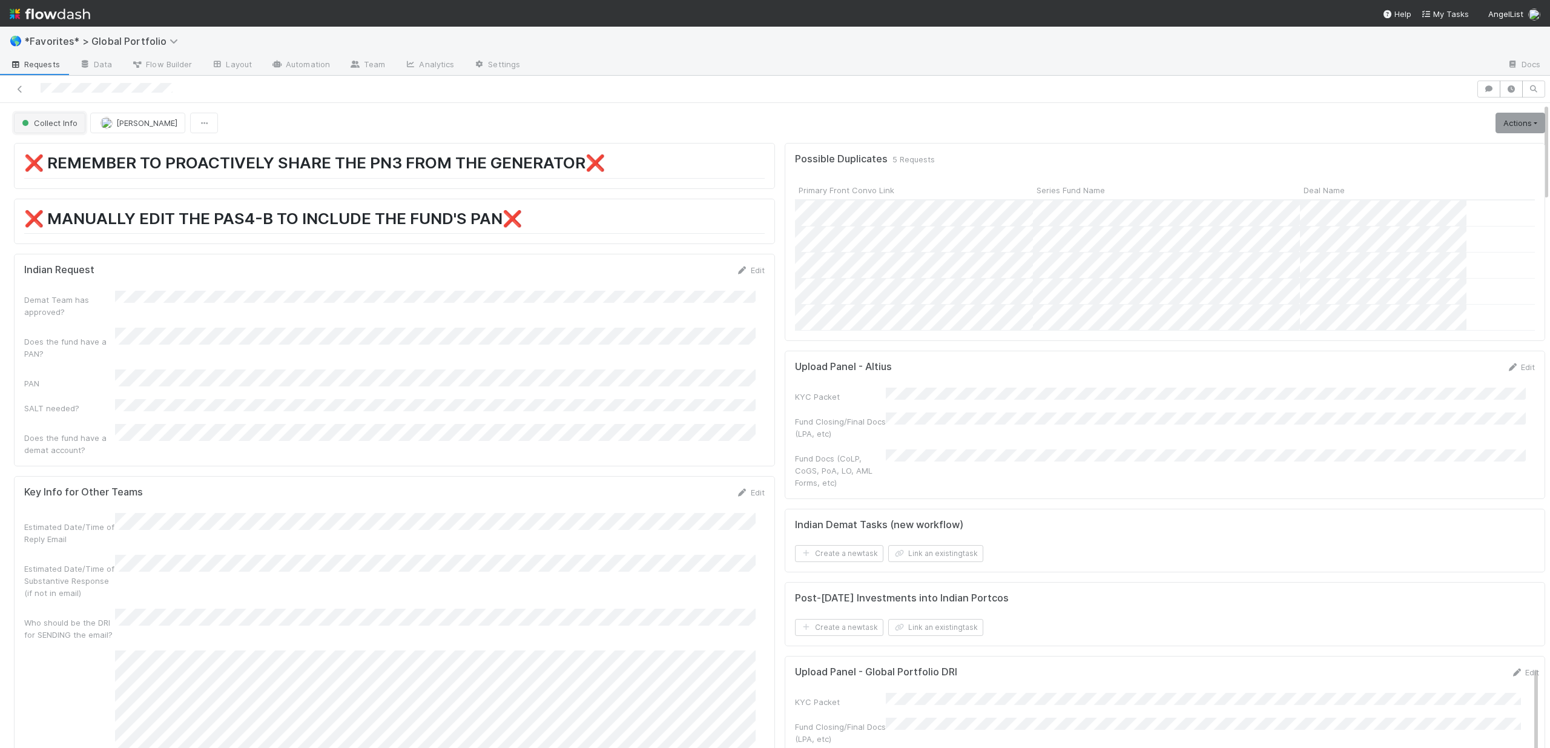
click at [56, 127] on span "Collect Info" at bounding box center [48, 123] width 58 height 10
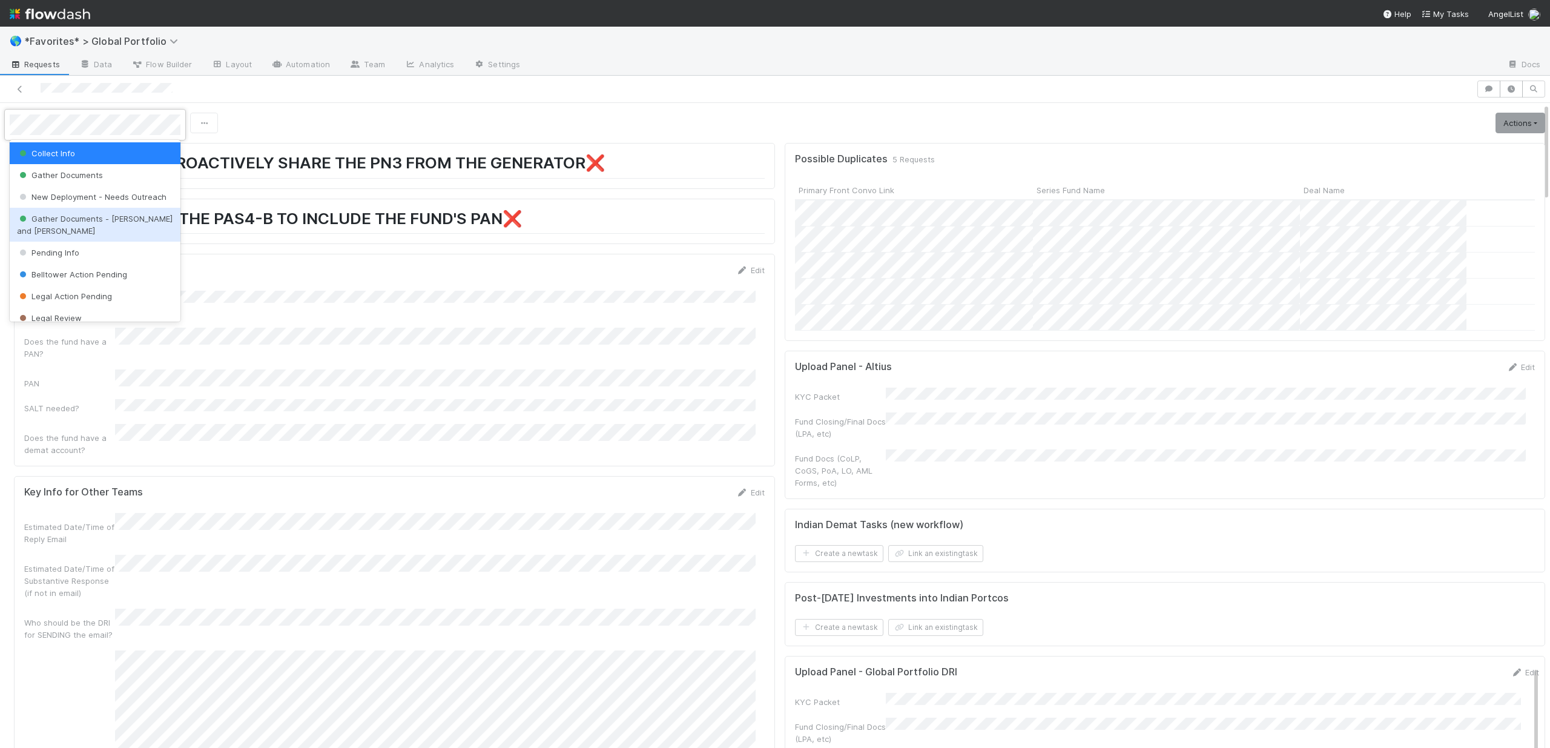
click at [93, 223] on span "Gather Documents - Len and Michael" at bounding box center [95, 225] width 156 height 22
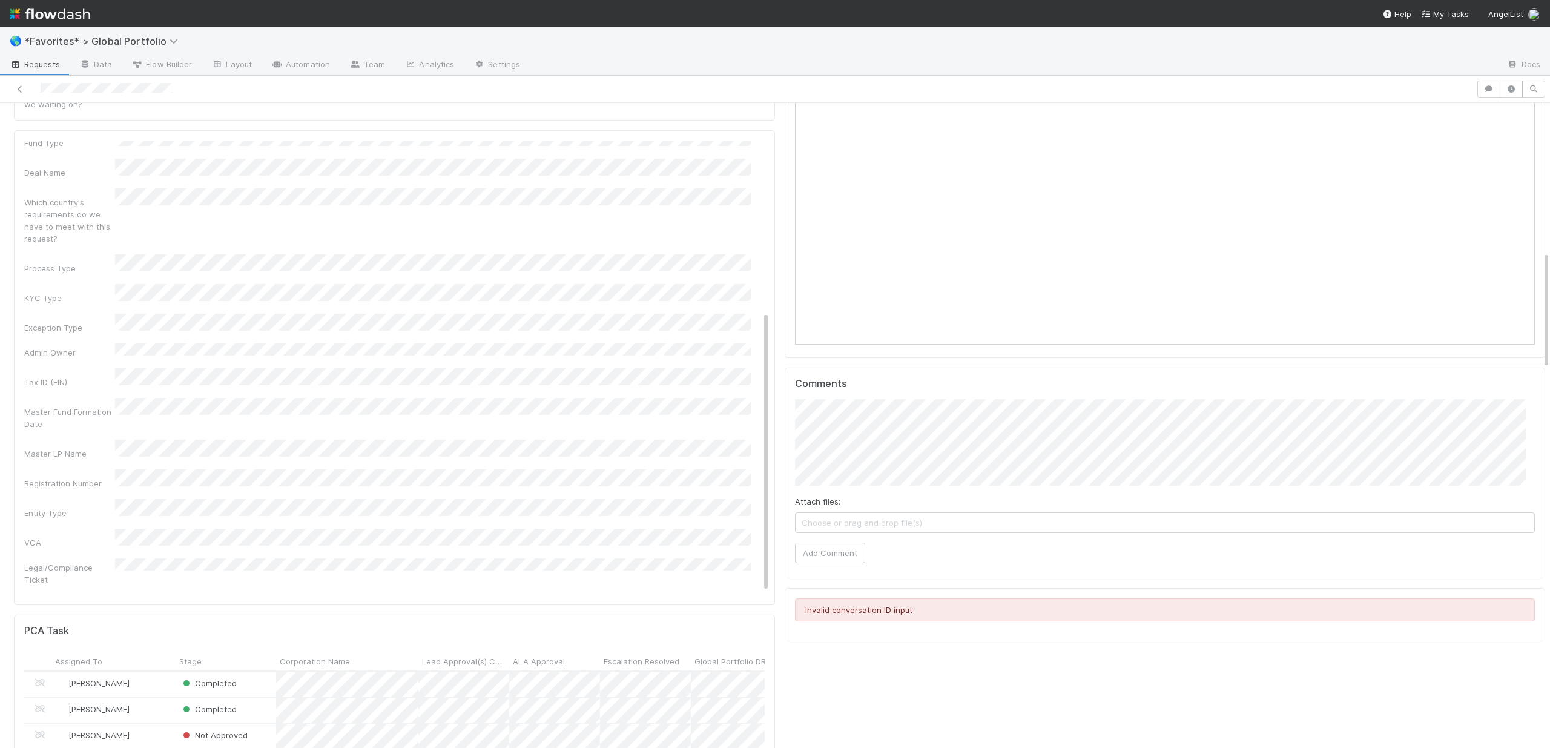
scroll to position [279, 0]
click at [266, 454] on div "Basic Info Edit Admin Notes Possible Duplicate task Primary Front Convo Link Ad…" at bounding box center [394, 367] width 761 height 475
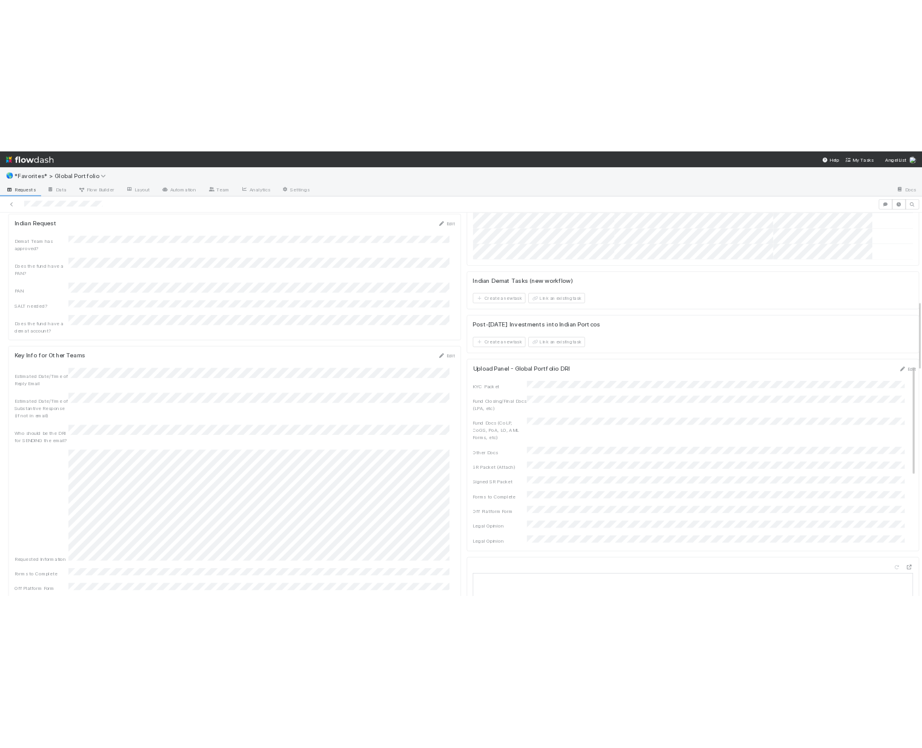
scroll to position [0, 0]
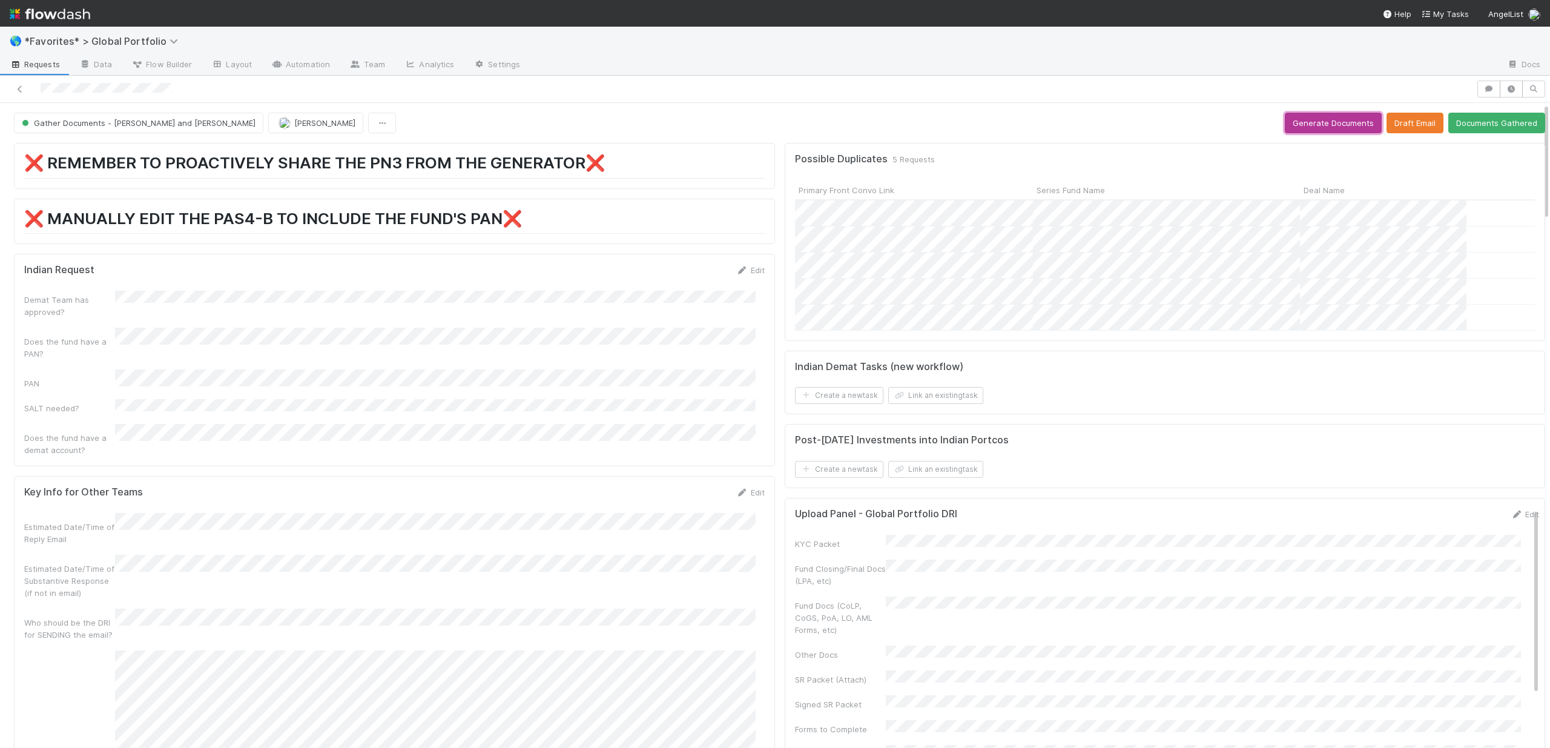
click at [1329, 121] on button "Generate Documents" at bounding box center [1333, 123] width 97 height 21
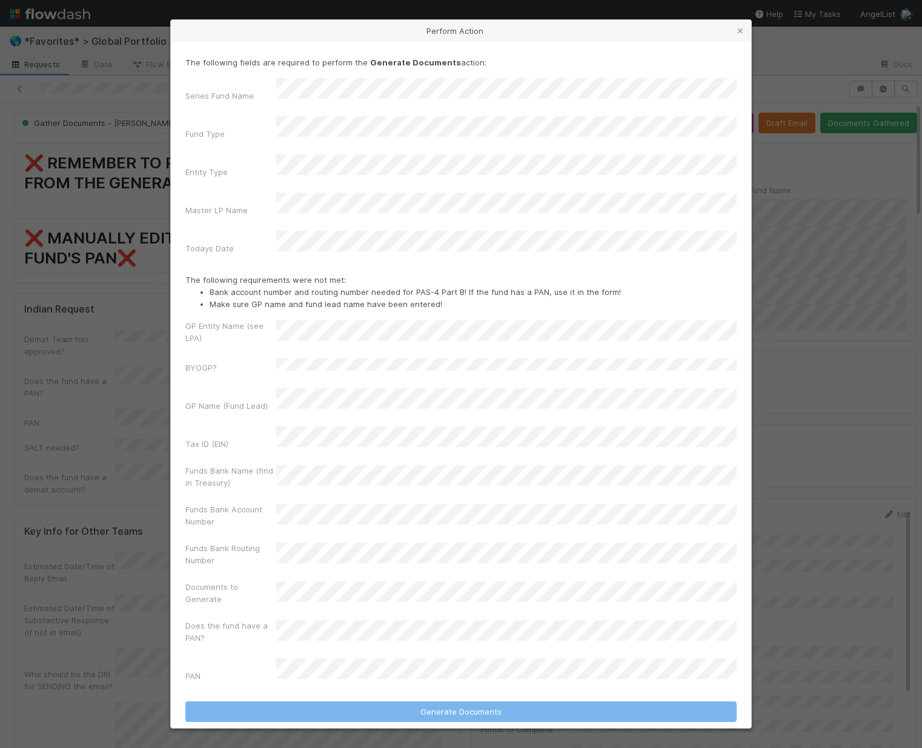
scroll to position [291, 0]
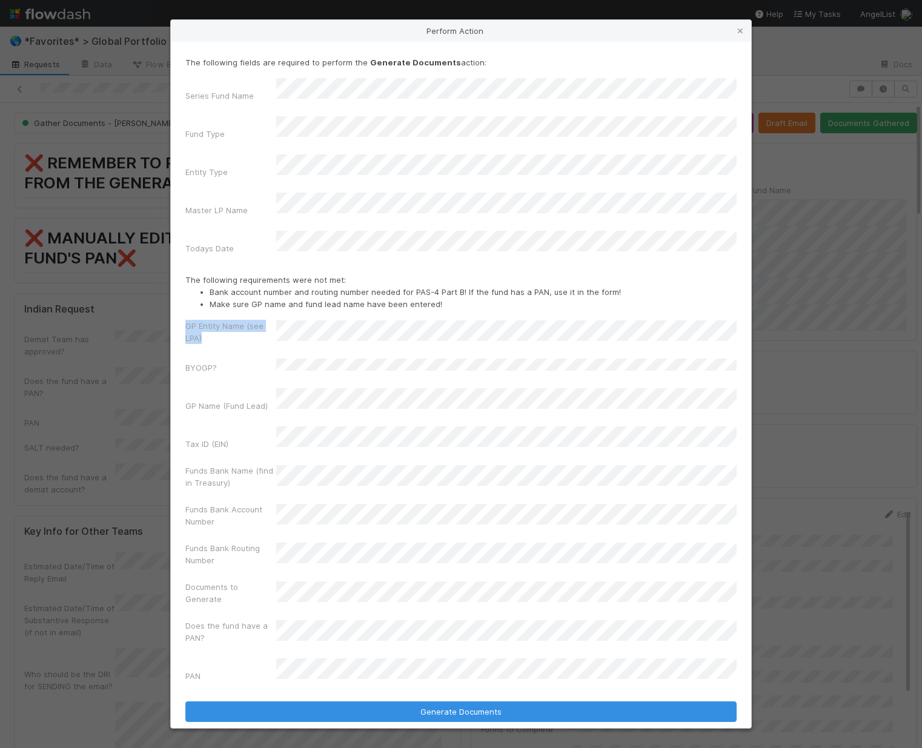
drag, startPoint x: 183, startPoint y: 317, endPoint x: 225, endPoint y: 329, distance: 43.3
click at [225, 329] on div "The following fields are required to perform the Generate Documents action: Ser…" at bounding box center [461, 385] width 580 height 686
drag, startPoint x: 186, startPoint y: 447, endPoint x: 221, endPoint y: 451, distance: 35.3
click at [221, 464] on label"] "Funds Bank Name (find in Treasury)" at bounding box center [230, 476] width 91 height 24
click at [739, 37] on link at bounding box center [740, 31] width 12 height 12
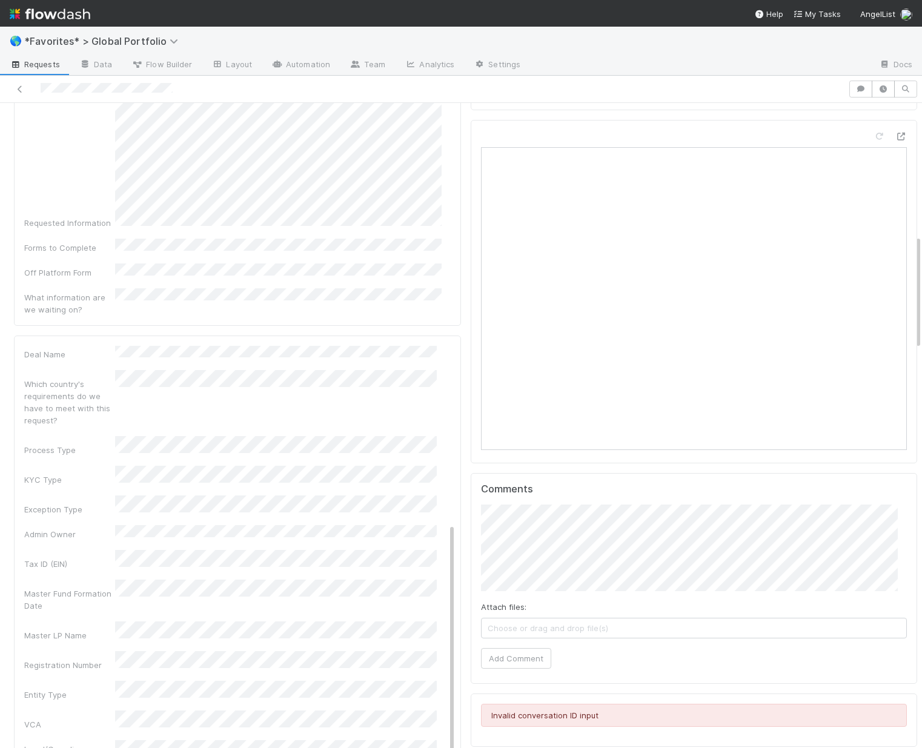
scroll to position [695, 0]
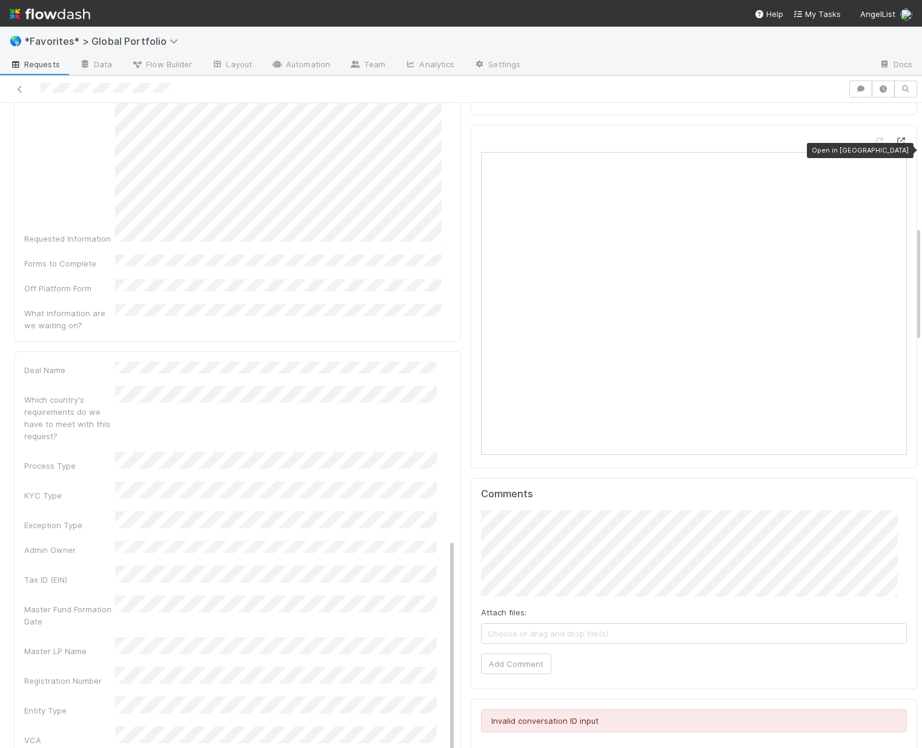
click at [894, 145] on icon at bounding box center [900, 141] width 12 height 8
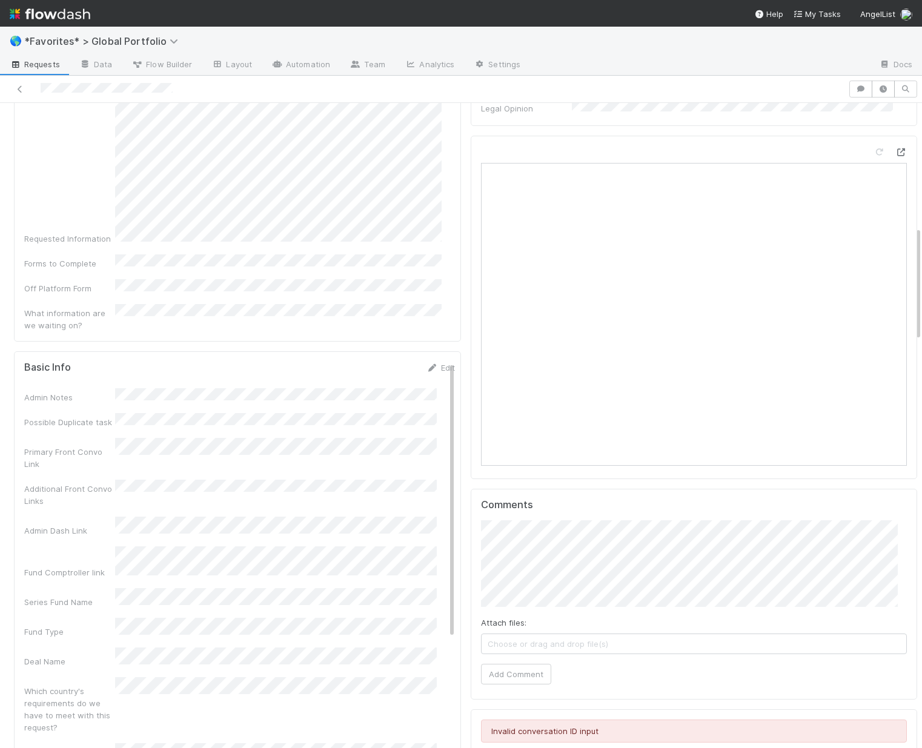
scroll to position [0, 0]
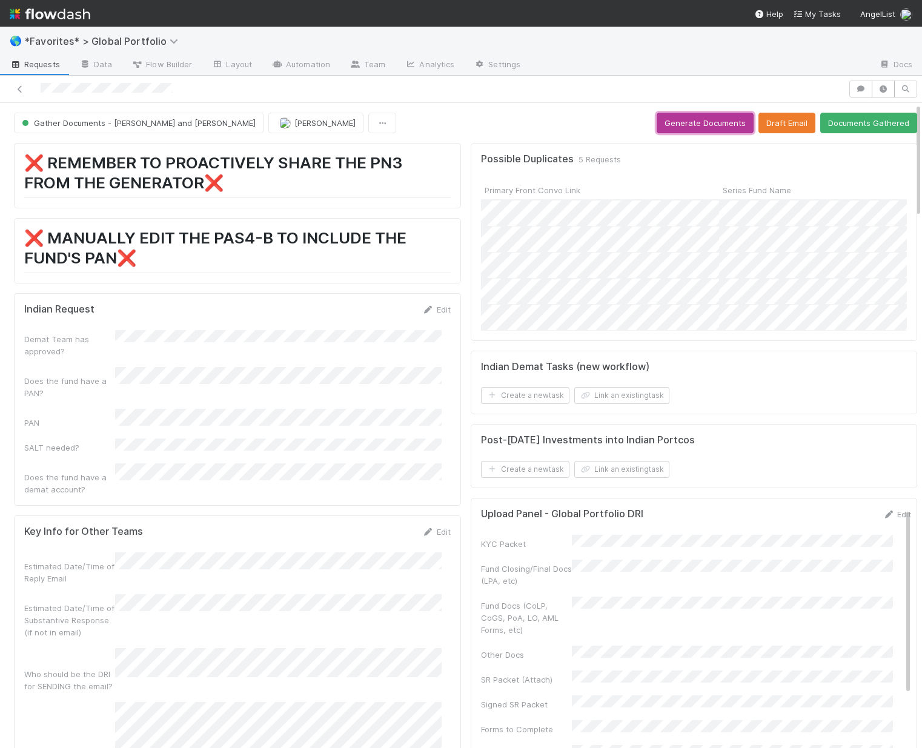
click at [708, 122] on button "Generate Documents" at bounding box center [704, 123] width 97 height 21
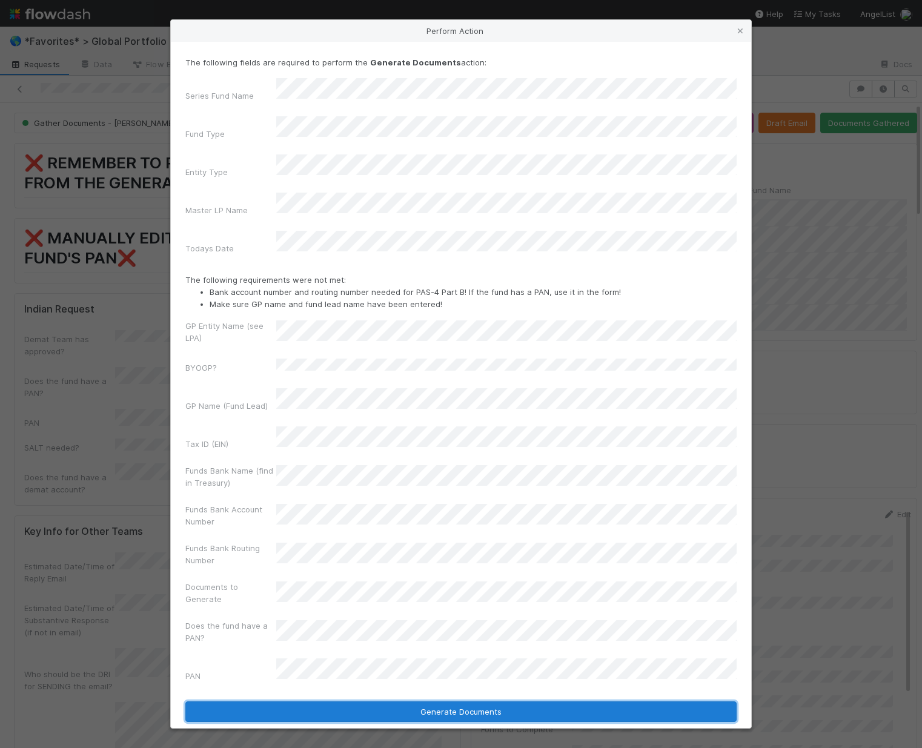
click at [447, 701] on button "Generate Documents" at bounding box center [460, 711] width 551 height 21
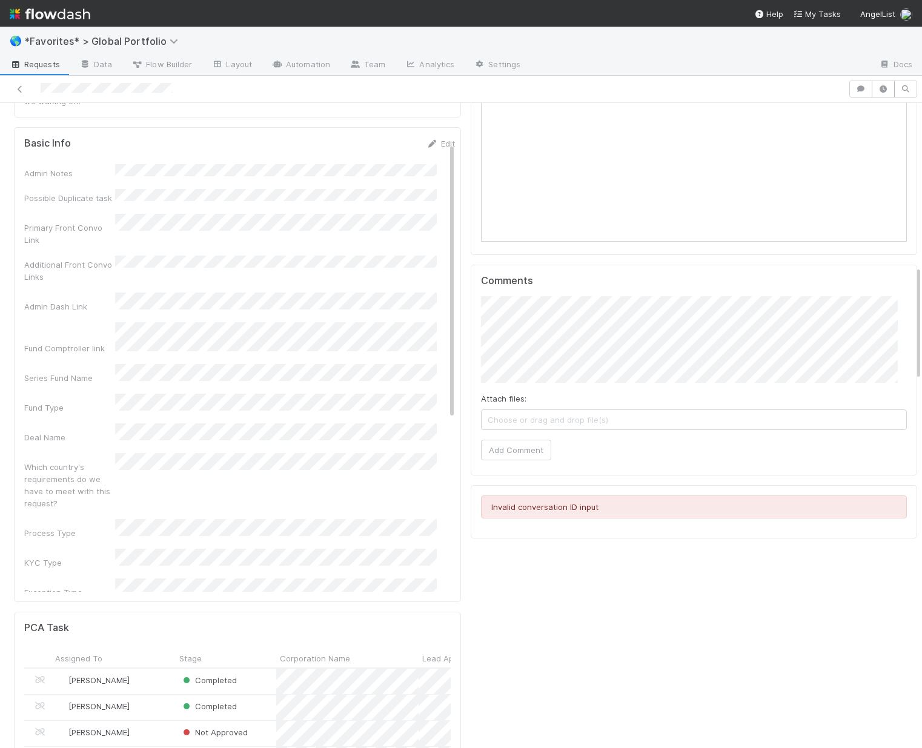
scroll to position [292, 0]
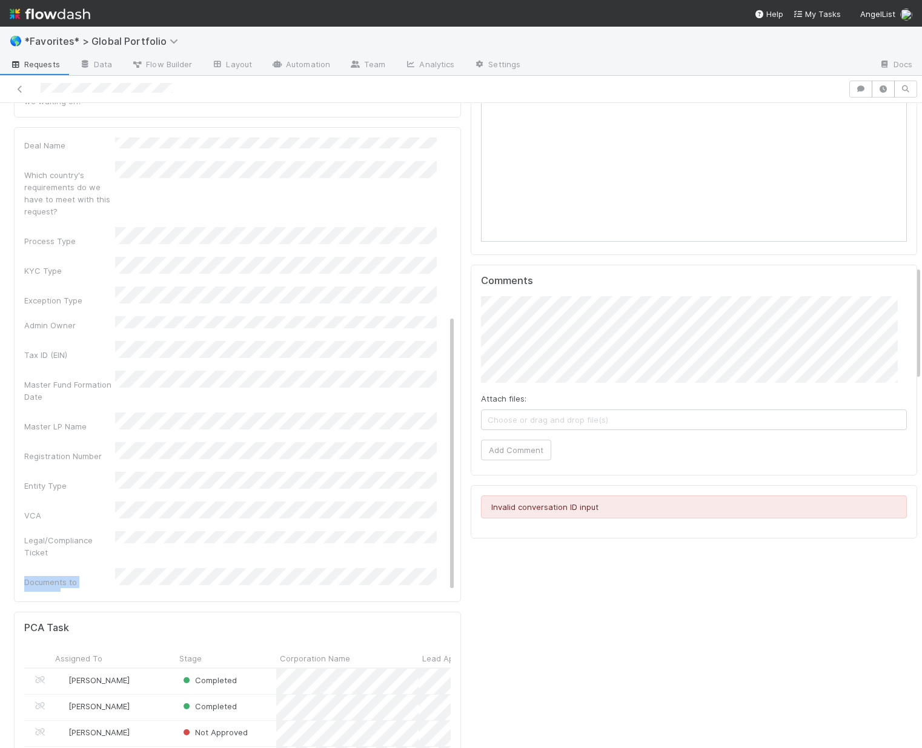
click at [167, 568] on div "Documents to Generate" at bounding box center [239, 584] width 431 height 32
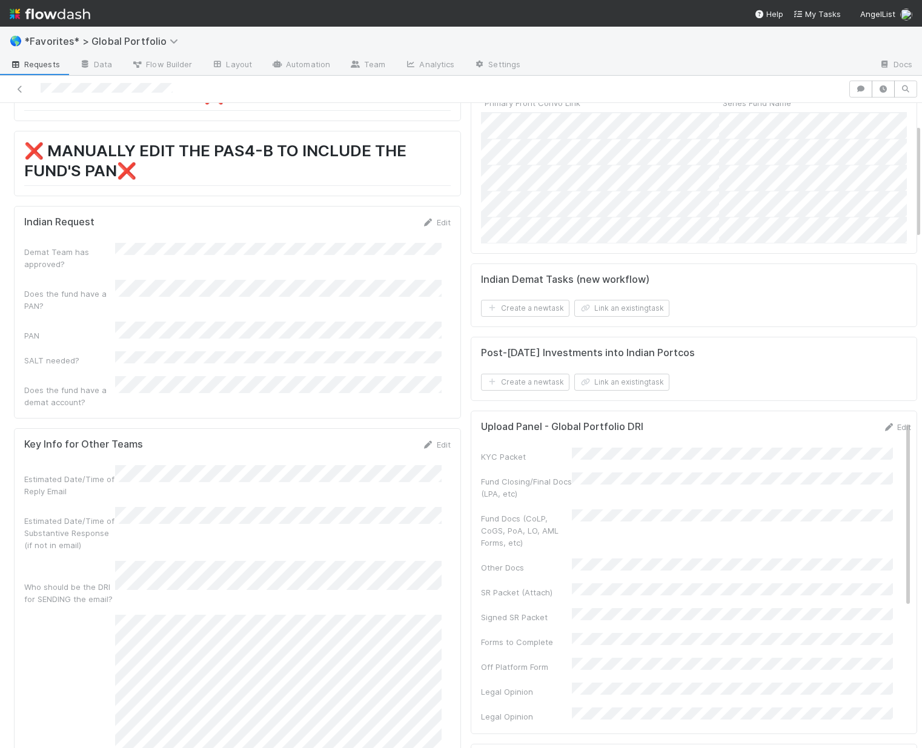
scroll to position [0, 0]
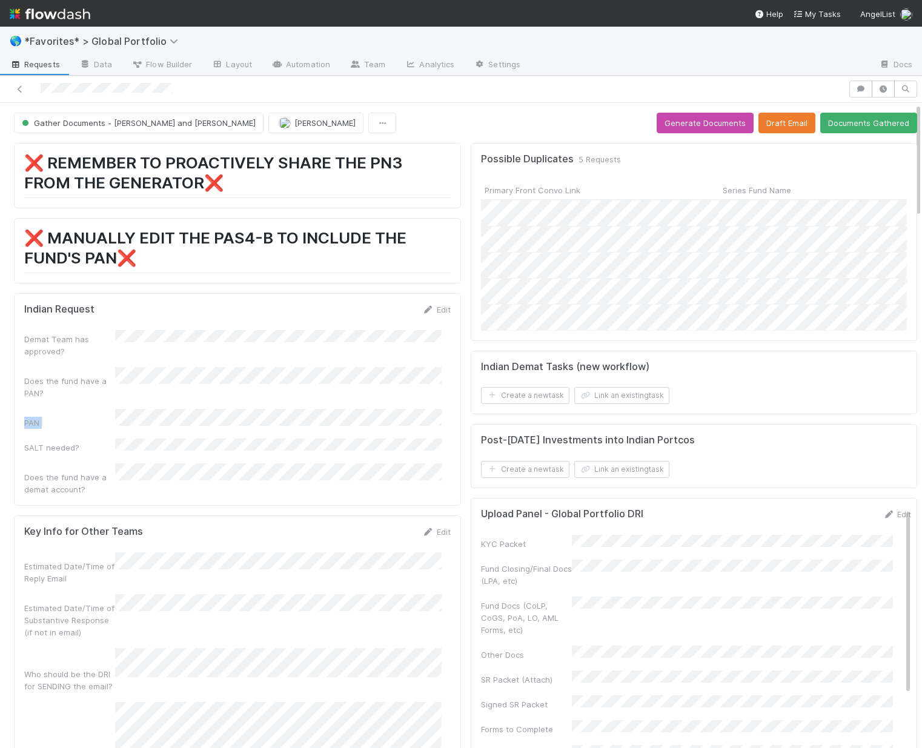
click at [175, 408] on div "Indian Request Edit Demat Team has approved? Does the fund have a PAN? PAN SALT…" at bounding box center [237, 399] width 447 height 213
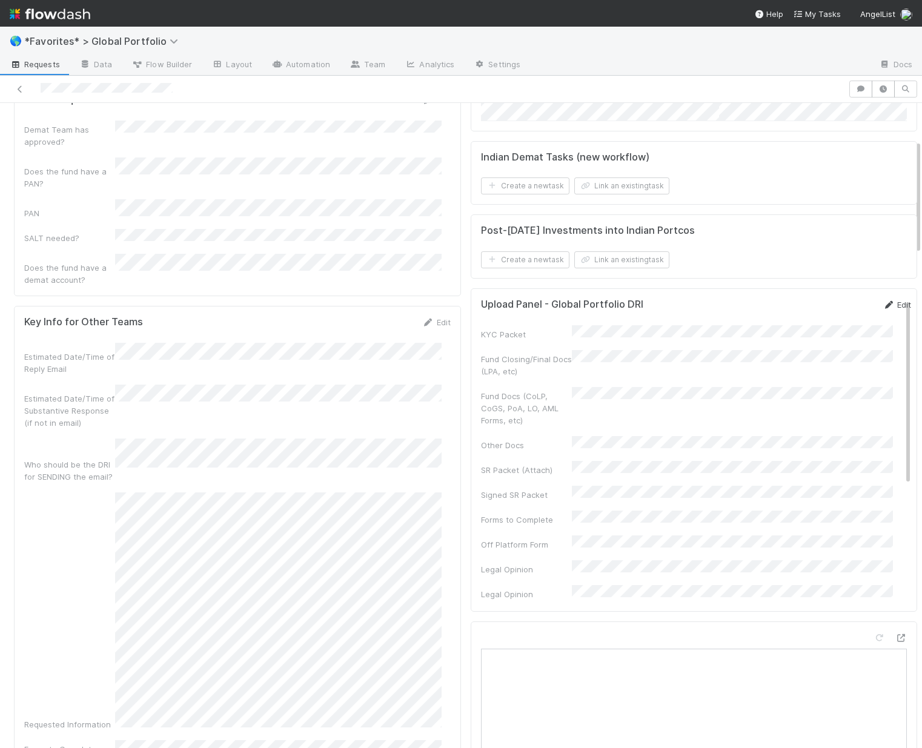
click at [882, 309] on link "Edit" at bounding box center [896, 305] width 28 height 10
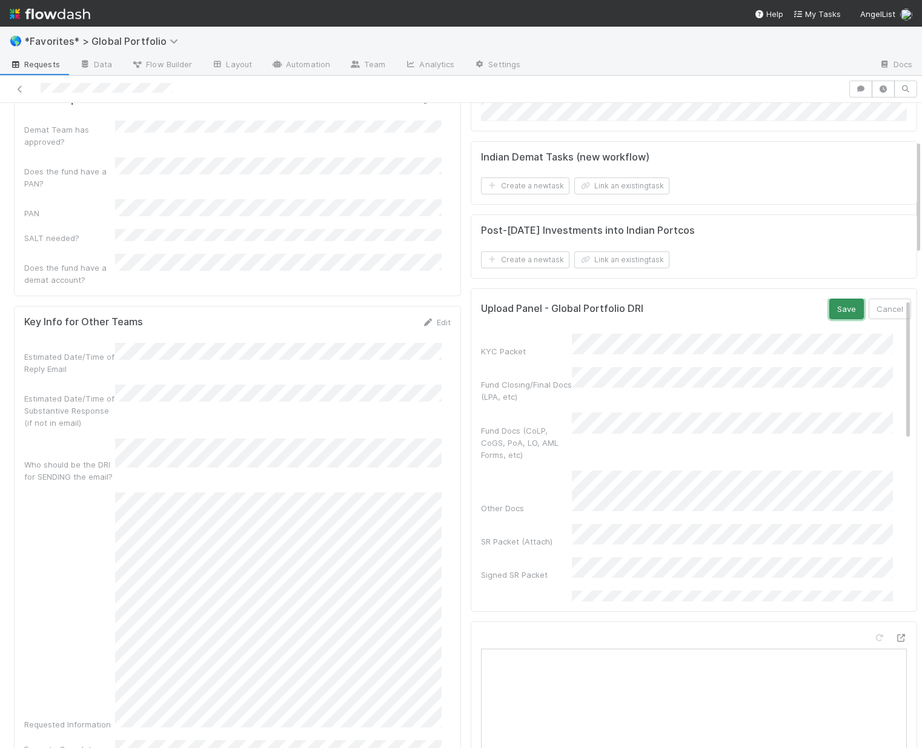
click at [831, 311] on button "Save" at bounding box center [846, 309] width 35 height 21
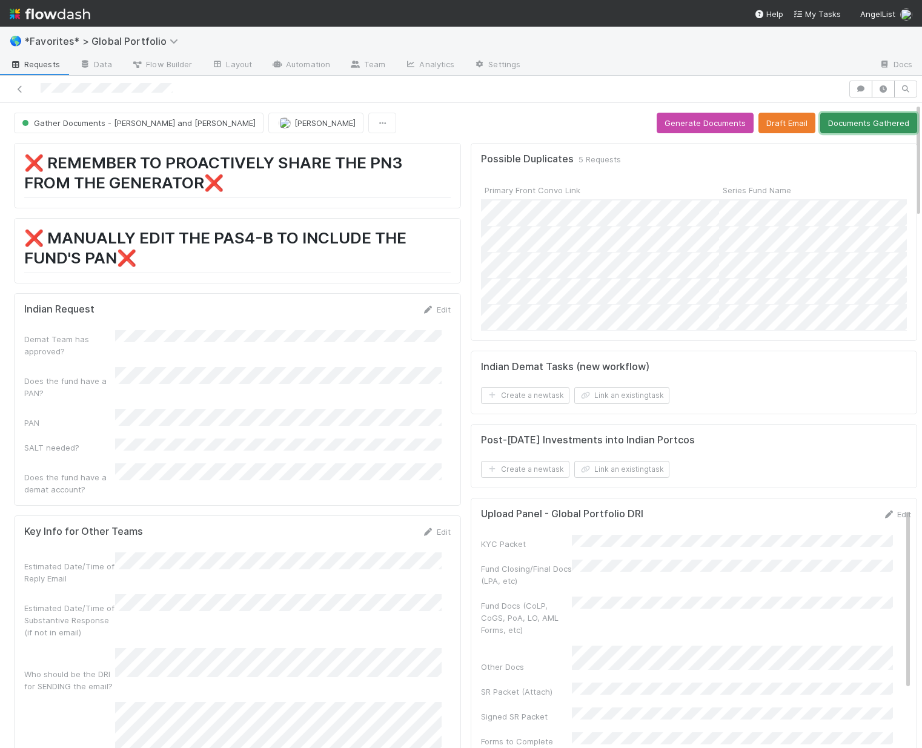
click at [836, 125] on button "Documents Gathered" at bounding box center [868, 123] width 97 height 21
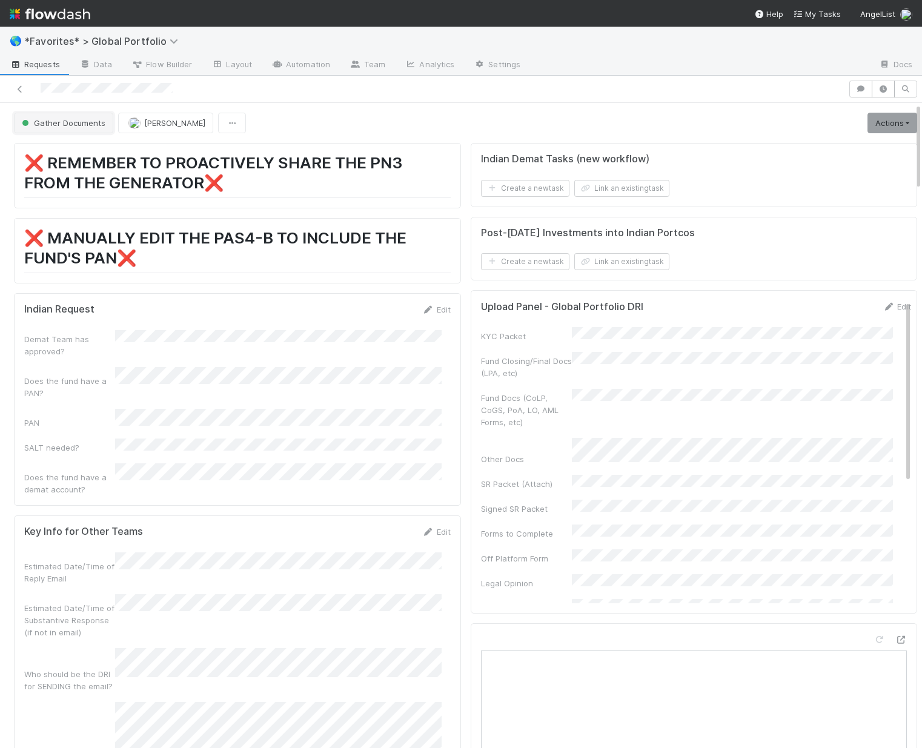
click at [85, 122] on span "Gather Documents" at bounding box center [62, 123] width 86 height 10
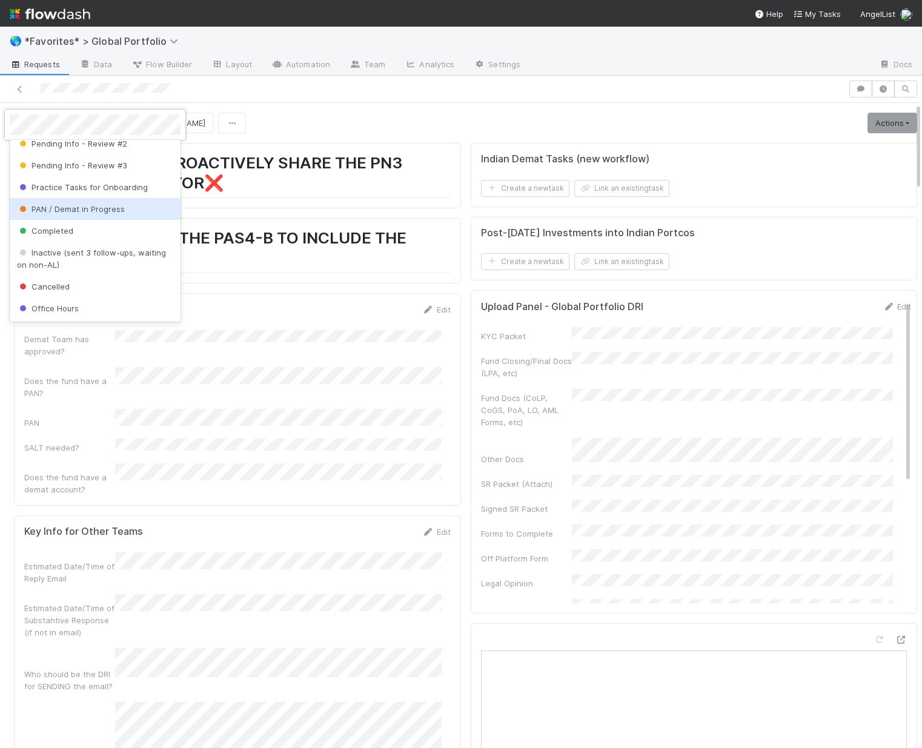
scroll to position [1902, 0]
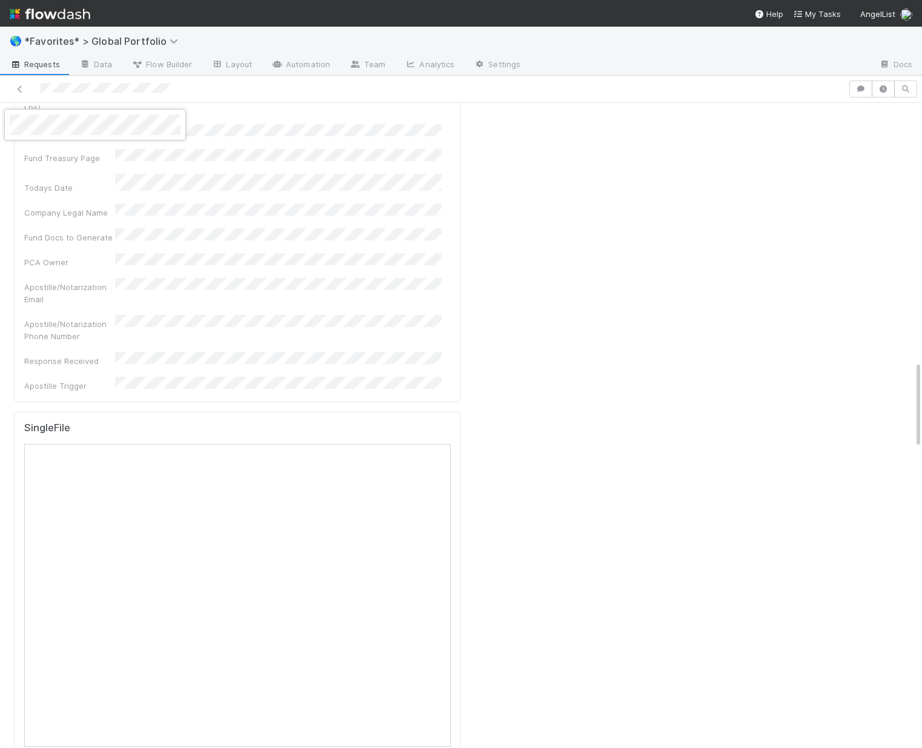
click at [243, 167] on div at bounding box center [461, 374] width 922 height 748
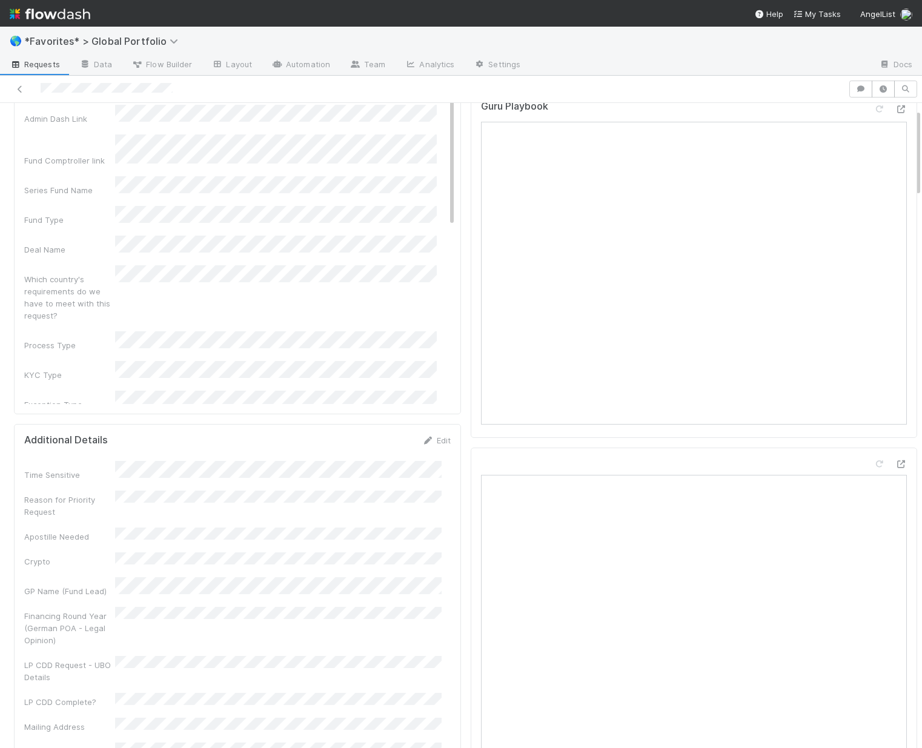
scroll to position [0, 0]
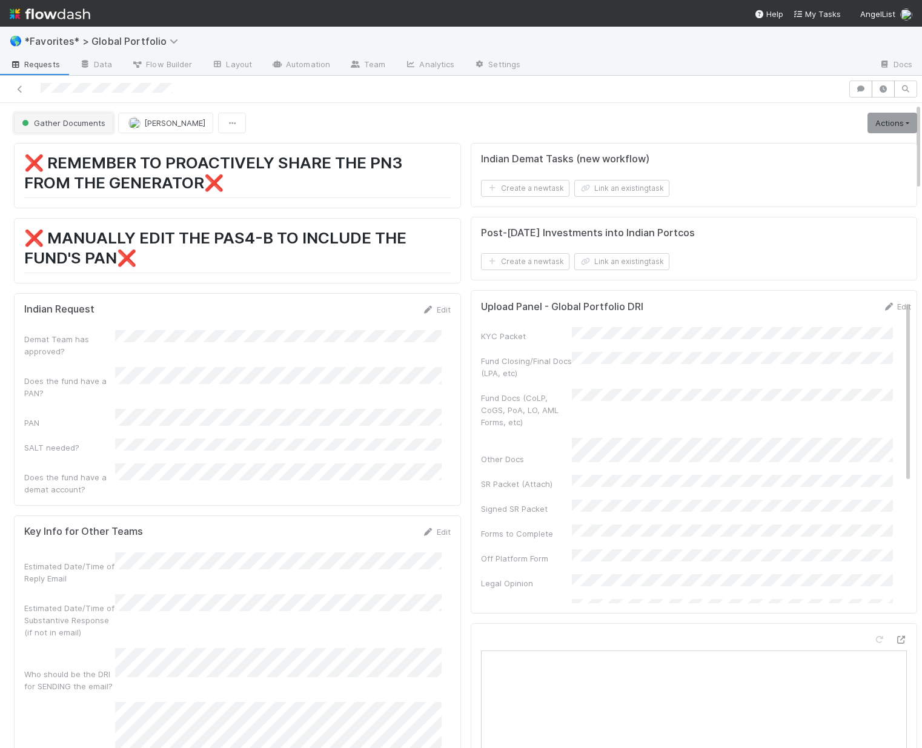
click at [84, 120] on span "Gather Documents" at bounding box center [62, 123] width 86 height 10
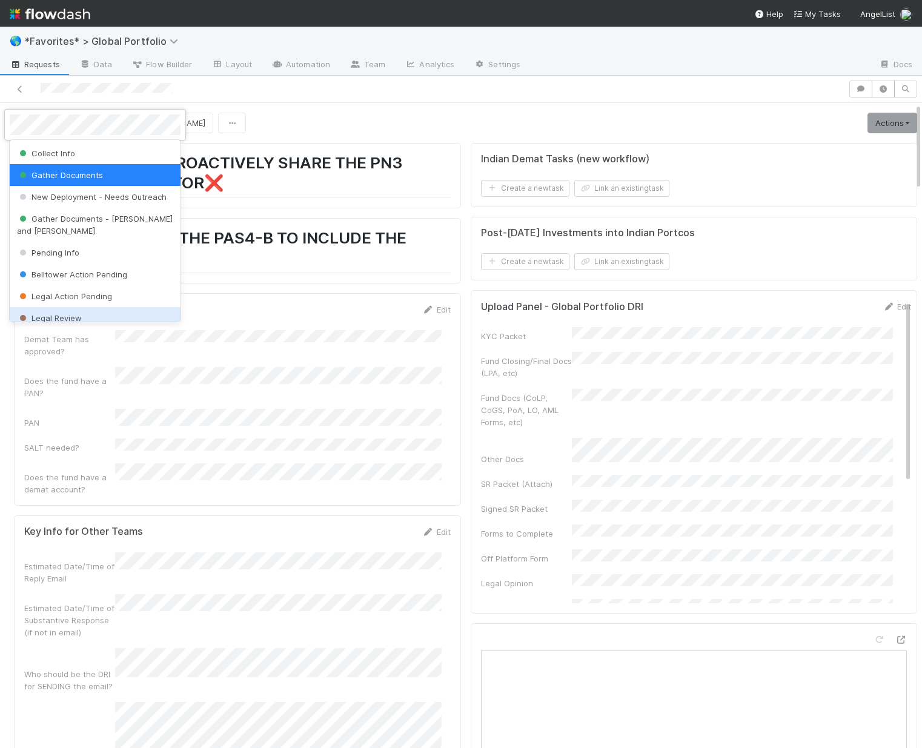
scroll to position [252, 0]
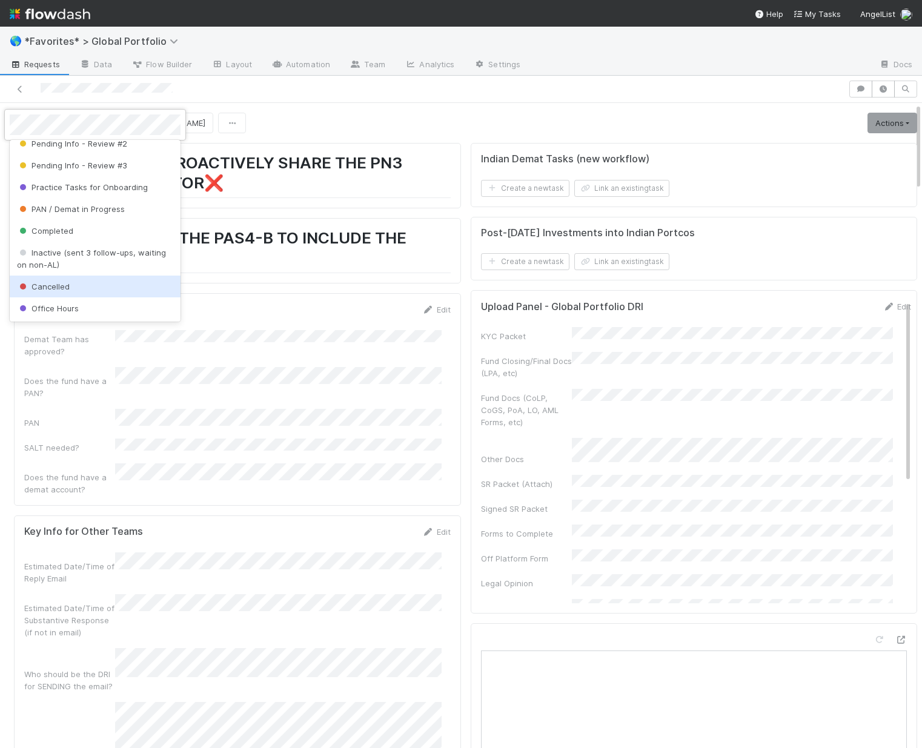
click at [93, 282] on div "Cancelled" at bounding box center [95, 287] width 171 height 22
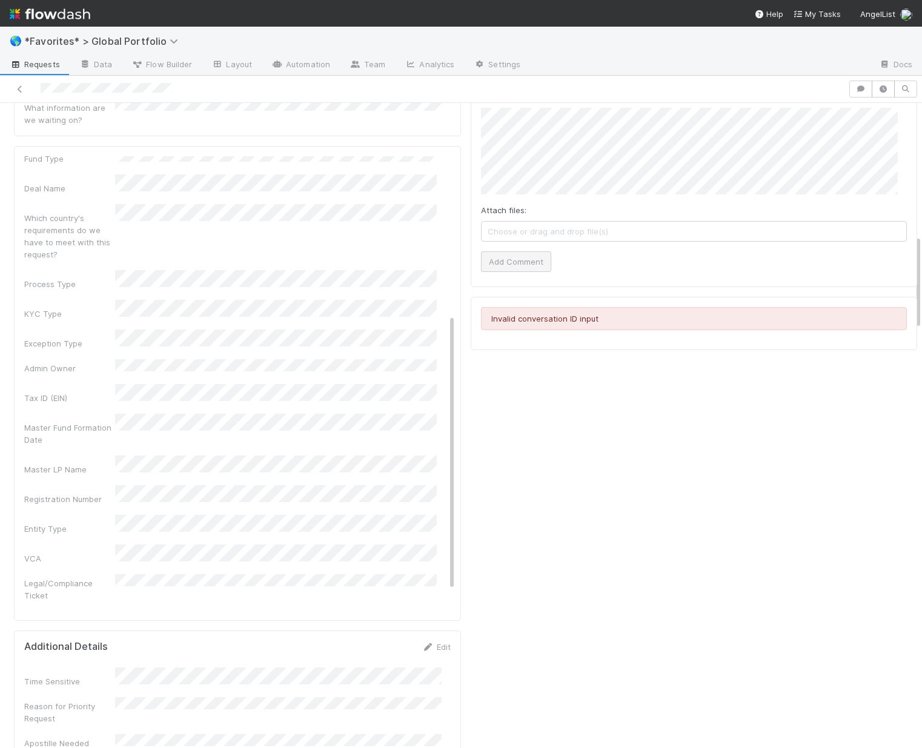
scroll to position [248, 0]
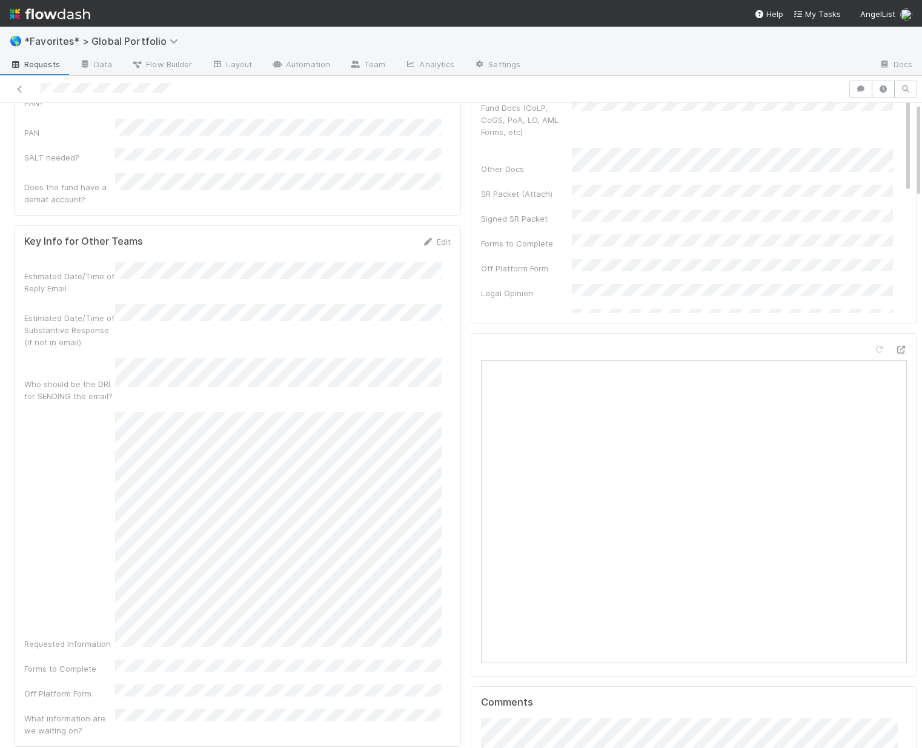
scroll to position [0, 0]
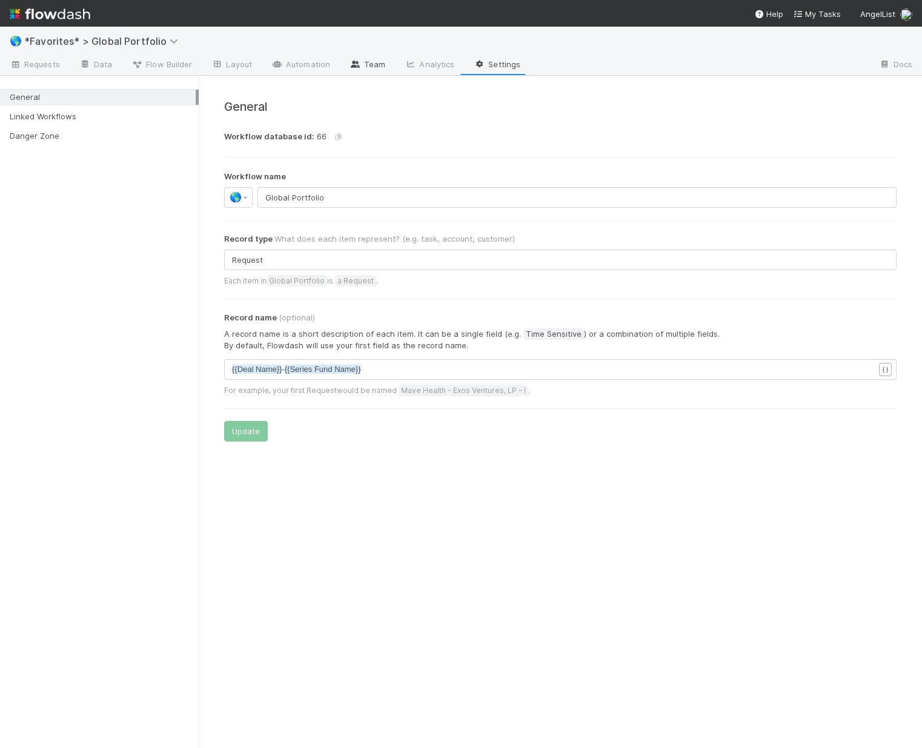
click at [360, 67] on link "Team" at bounding box center [367, 65] width 55 height 19
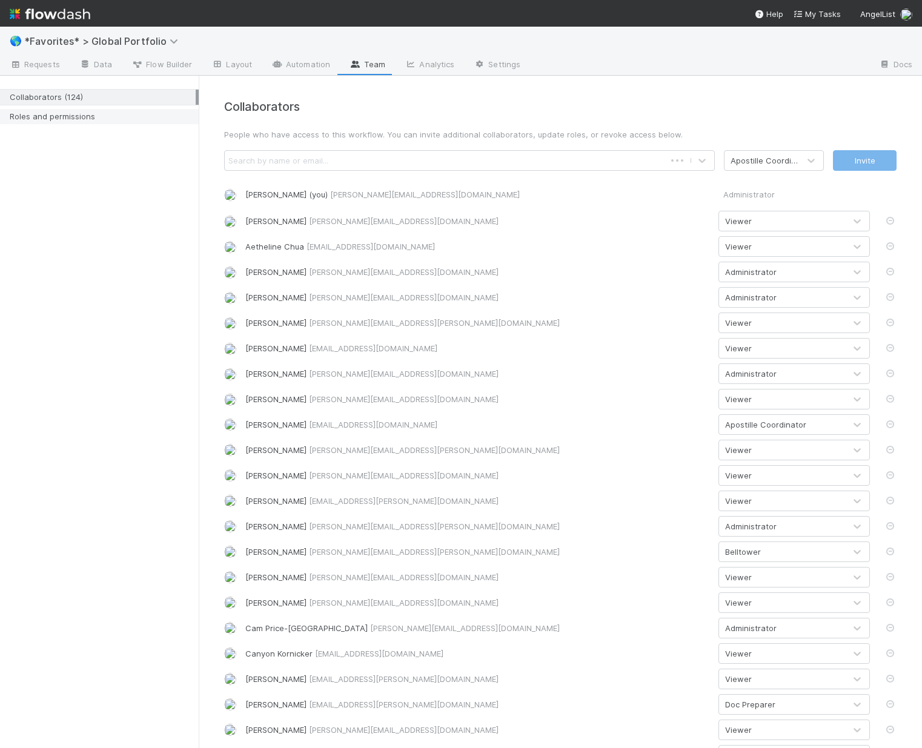
click at [63, 111] on div "Roles and permissions" at bounding box center [103, 116] width 186 height 15
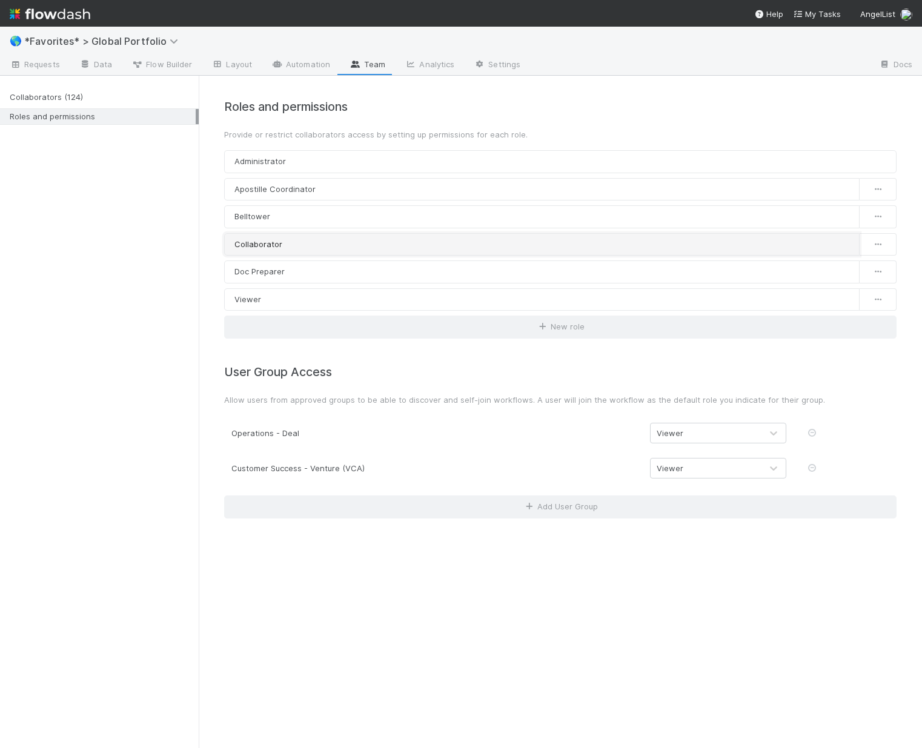
click at [286, 249] on link "Collaborator" at bounding box center [541, 244] width 635 height 23
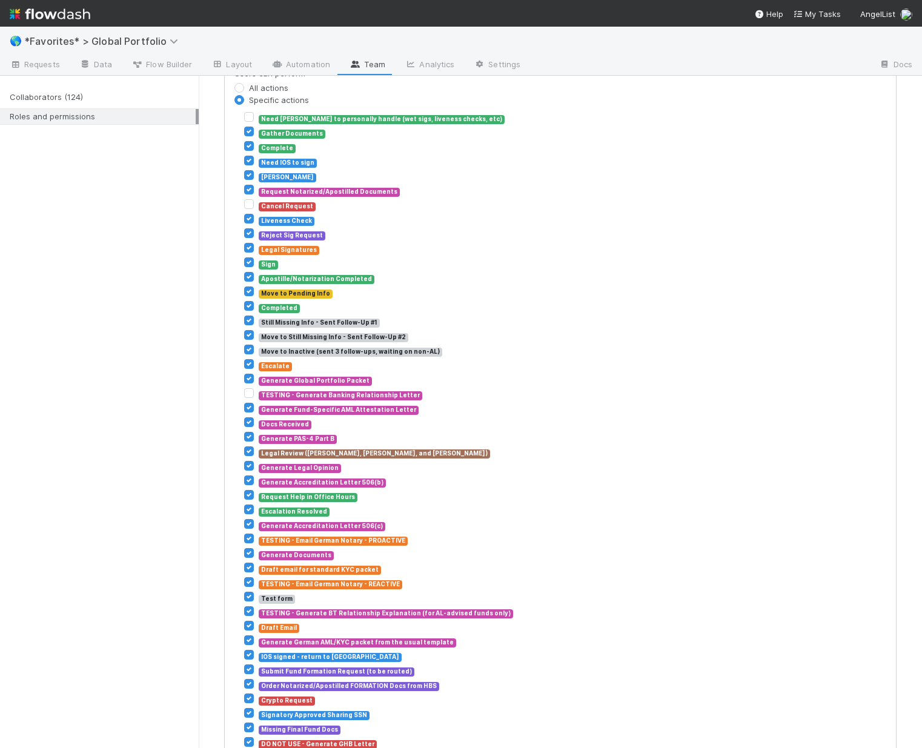
scroll to position [539, 0]
click at [259, 131] on label "Gather Documents" at bounding box center [292, 133] width 67 height 15
click at [246, 131] on input "Gather Documents" at bounding box center [249, 131] width 10 height 11
checkbox input "false"
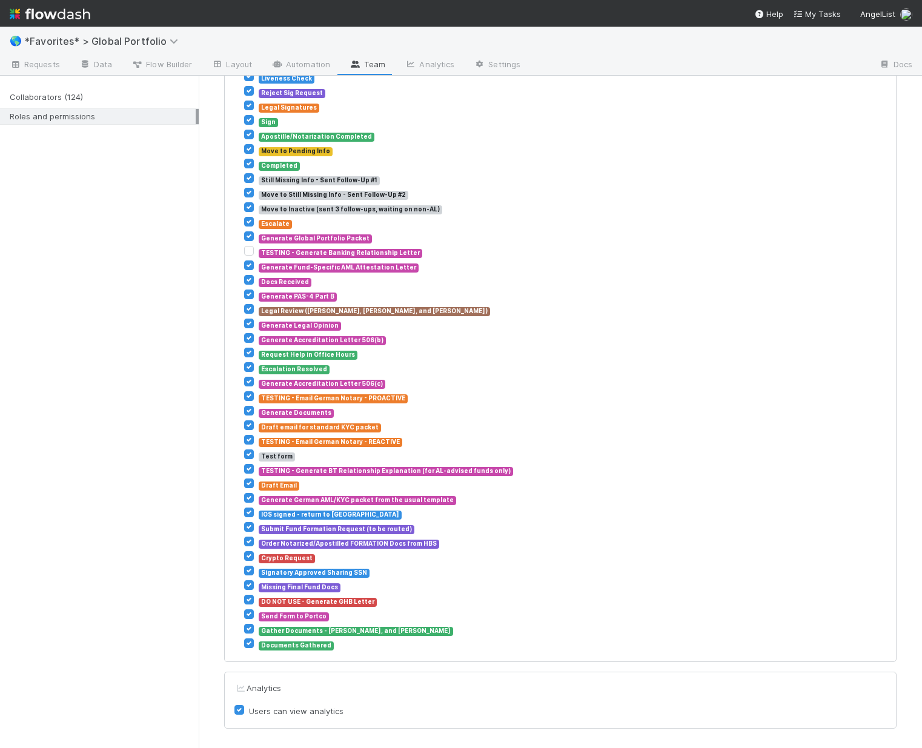
scroll to position [0, 0]
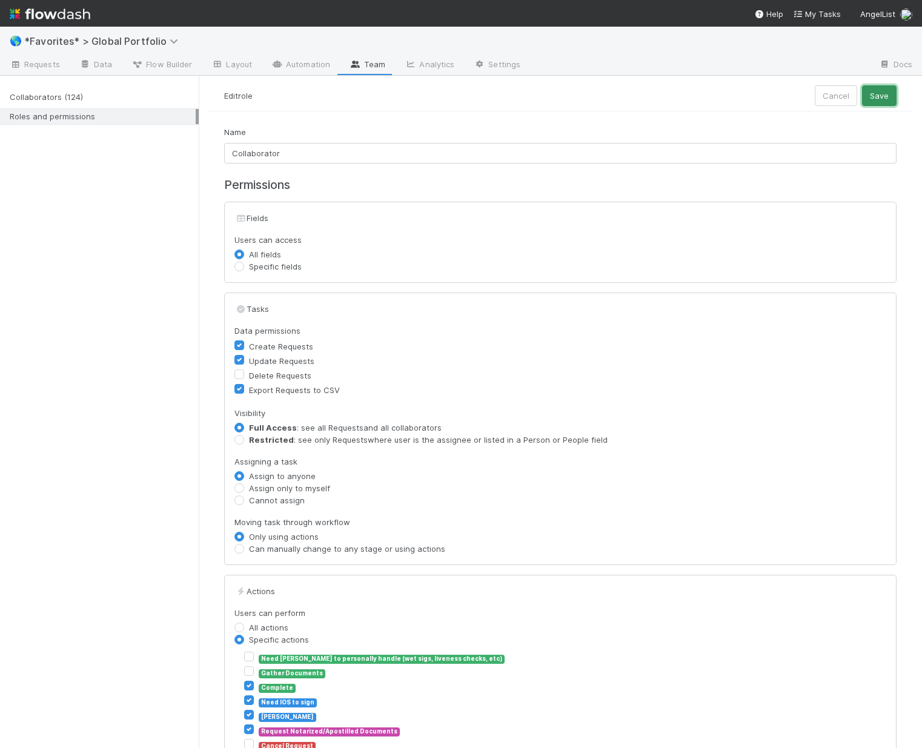
click at [881, 101] on button "Save" at bounding box center [879, 95] width 35 height 21
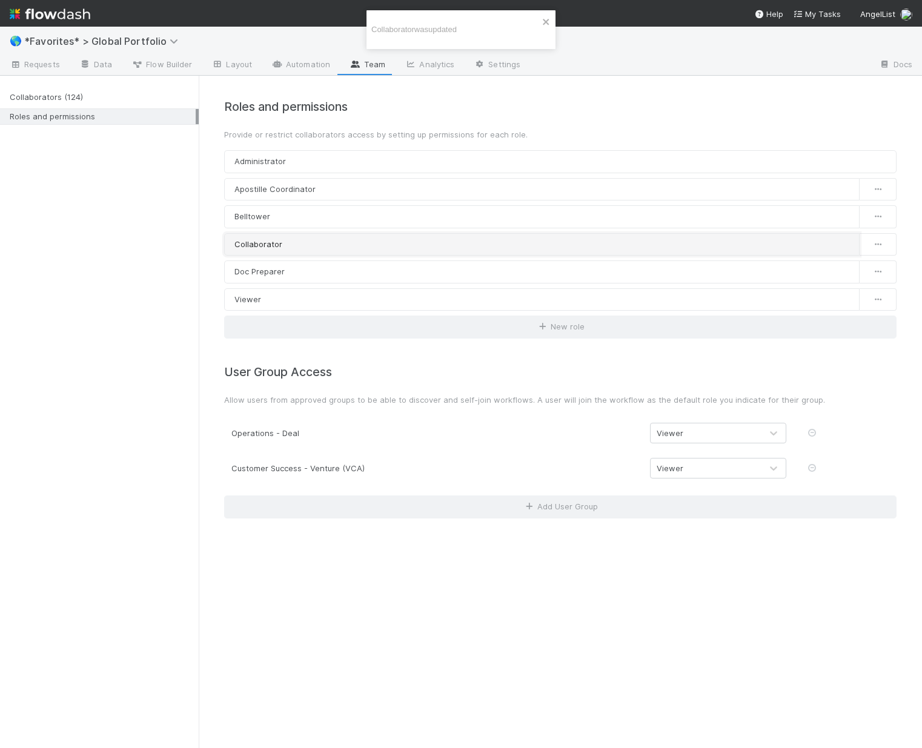
click at [278, 246] on link "Collaborator" at bounding box center [541, 244] width 635 height 23
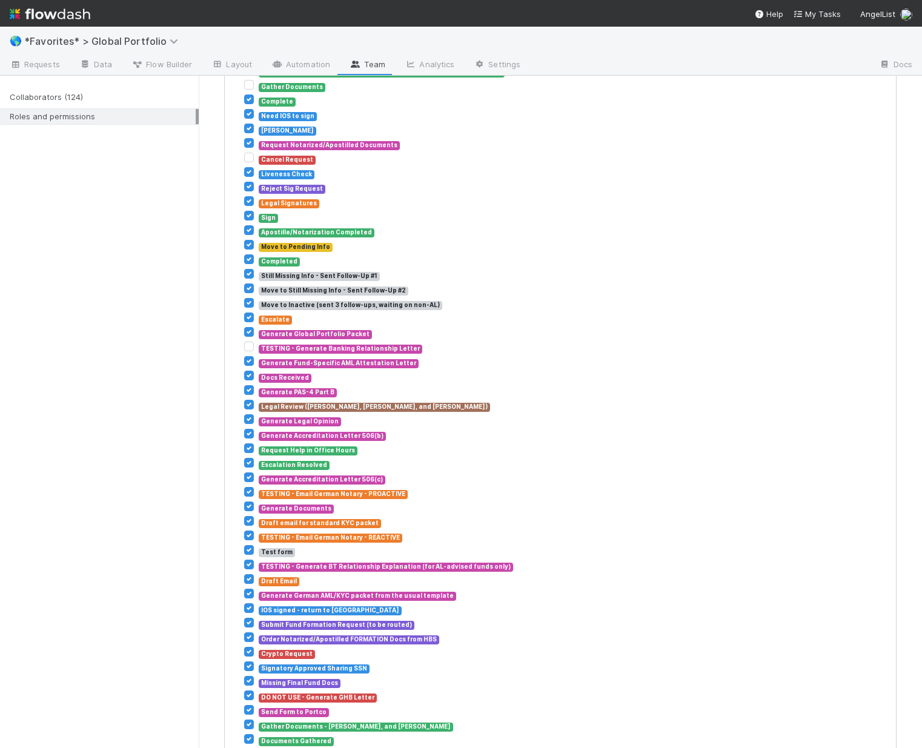
scroll to position [682, 0]
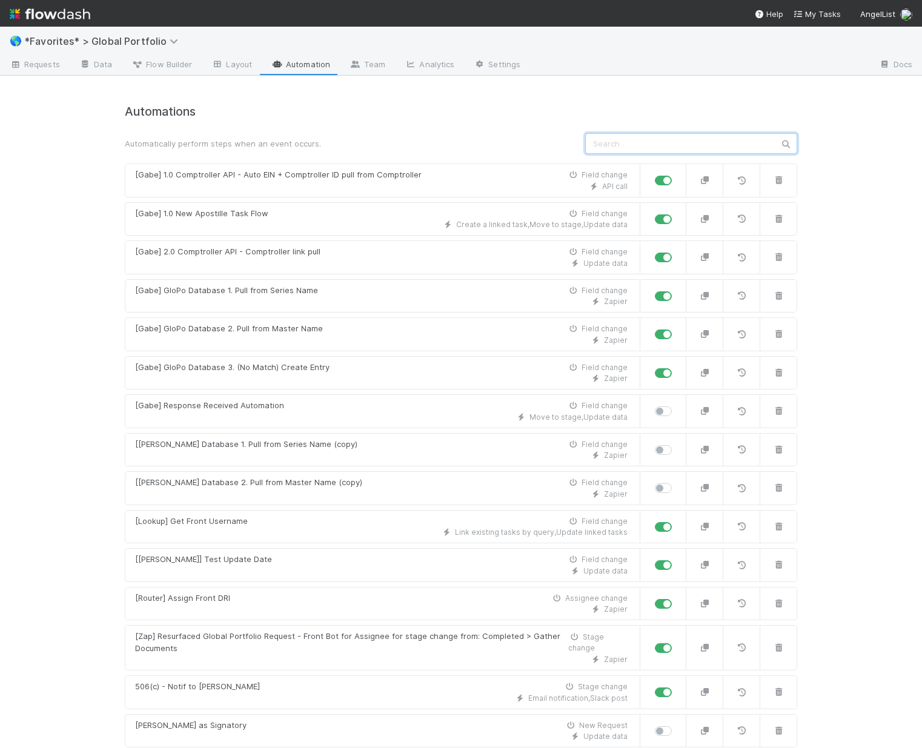
click at [655, 142] on input "text" at bounding box center [691, 143] width 212 height 21
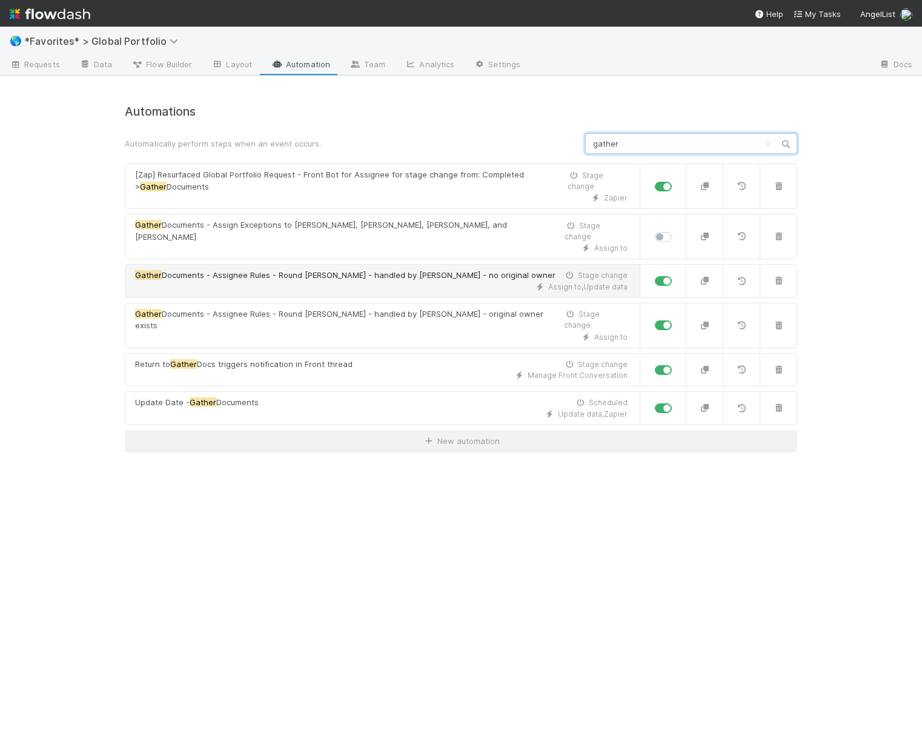
type input "gather"
click at [413, 282] on div "Assign to , Update data" at bounding box center [381, 287] width 492 height 11
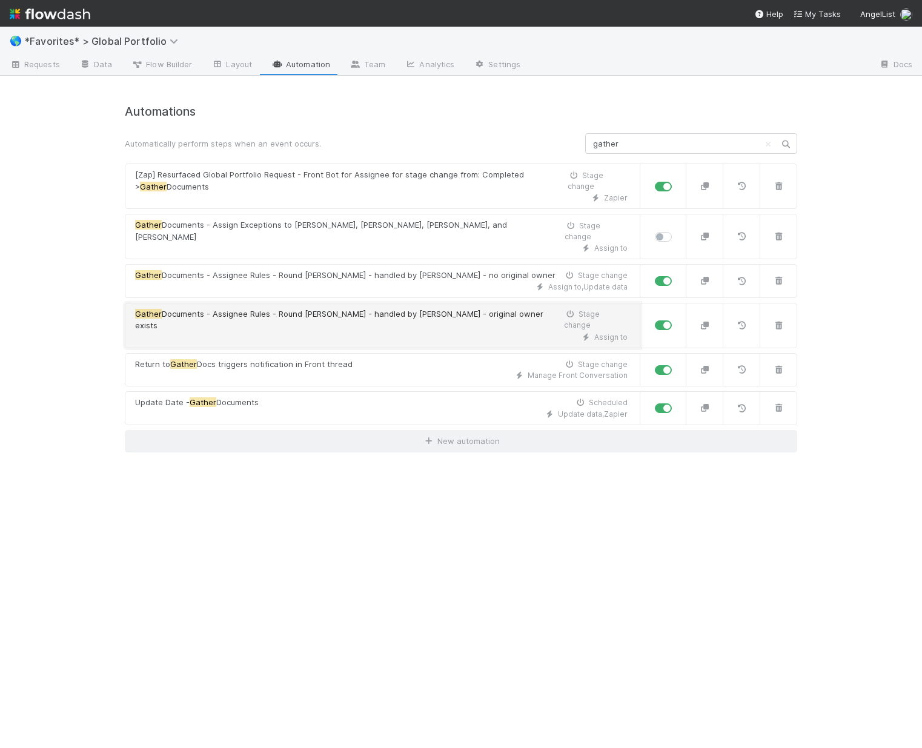
click at [365, 332] on div "Assign to" at bounding box center [381, 337] width 492 height 11
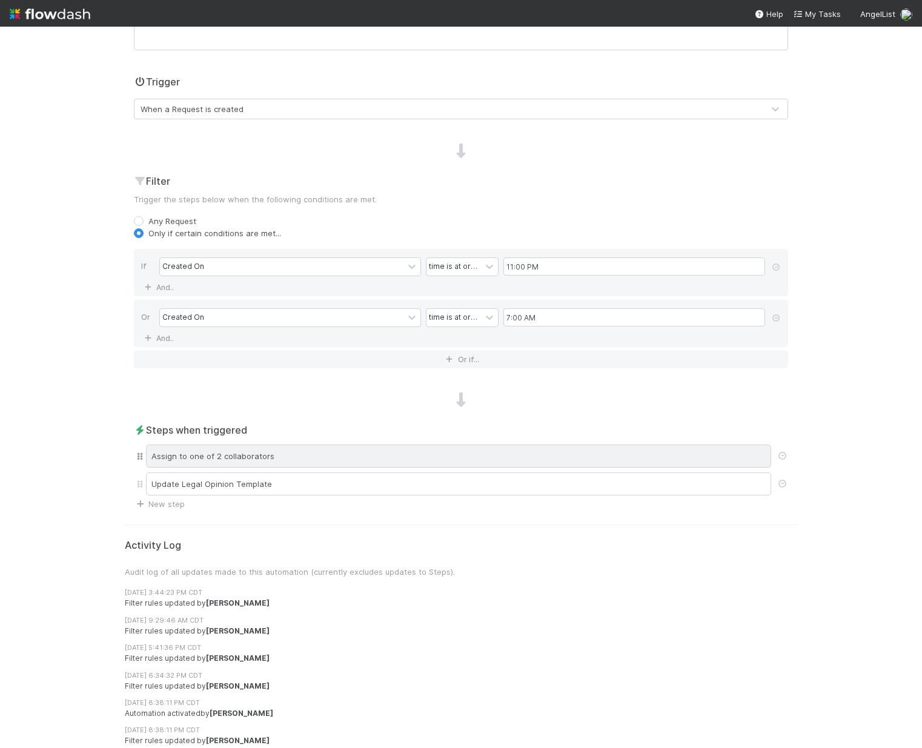
scroll to position [246, 0]
click at [284, 454] on div "Assign to one of 2 collaborators" at bounding box center [458, 455] width 625 height 23
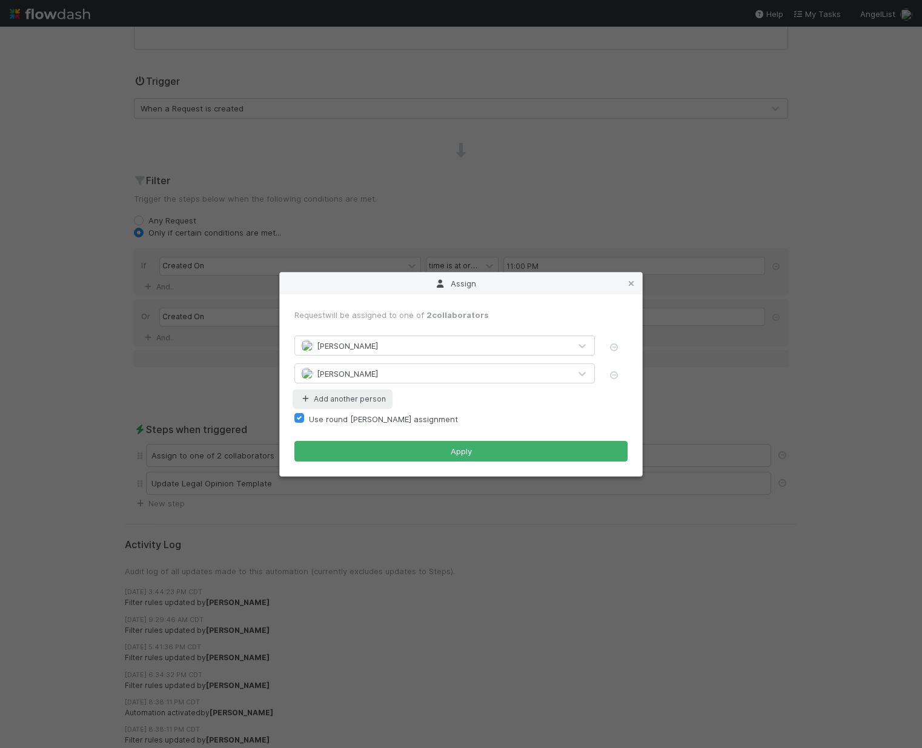
click at [344, 402] on button "Add another person" at bounding box center [342, 399] width 96 height 16
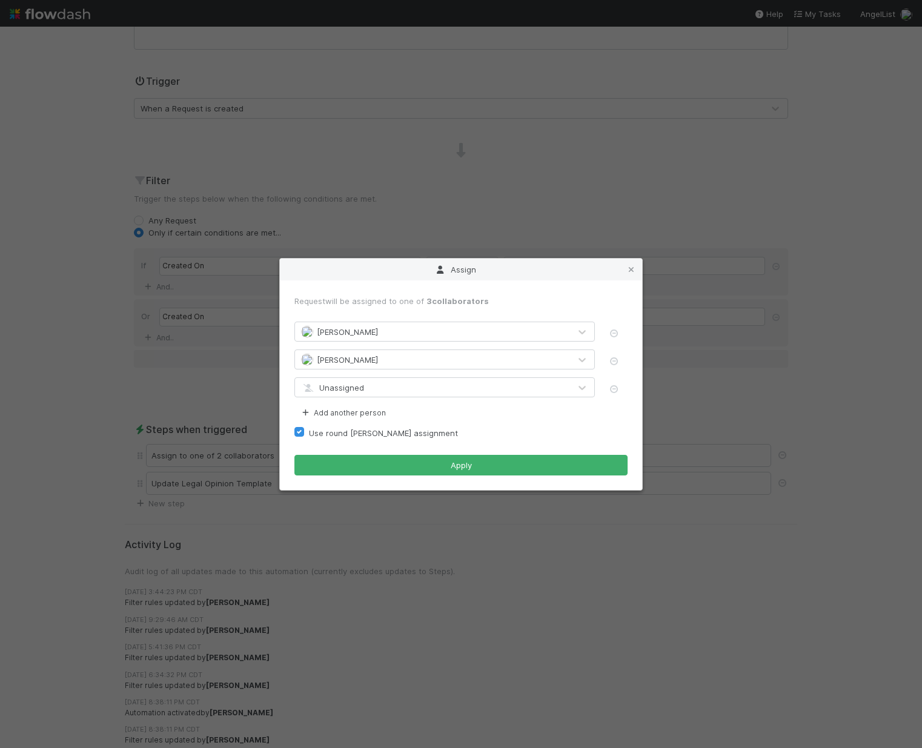
click at [354, 393] on div "Unassigned" at bounding box center [432, 387] width 275 height 19
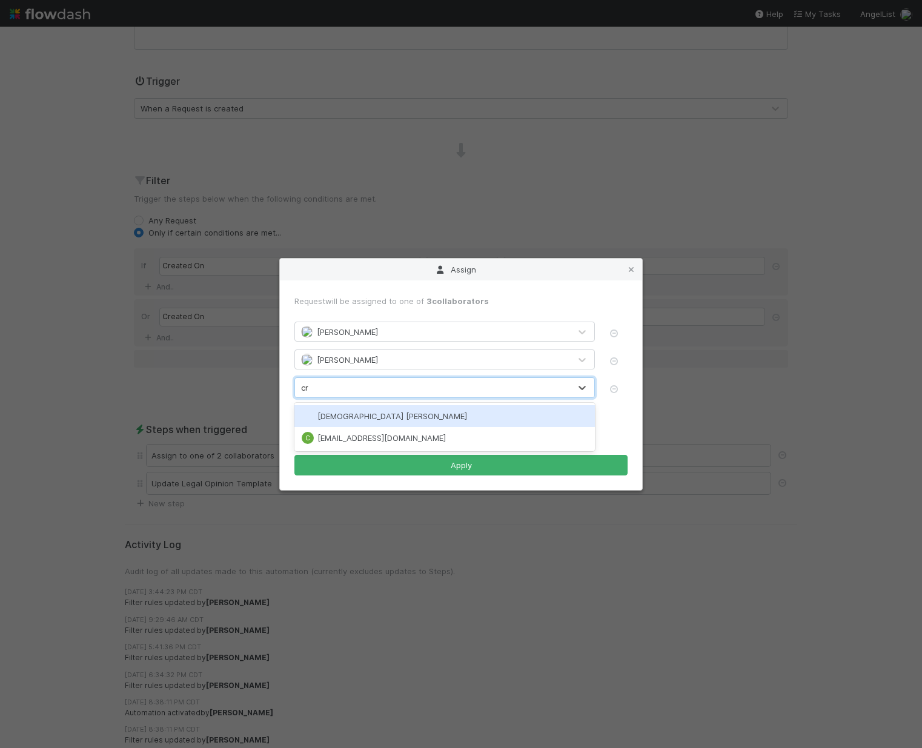
type input "cri"
click at [358, 420] on span "[DEMOGRAPHIC_DATA] [PERSON_NAME]" at bounding box center [392, 416] width 150 height 10
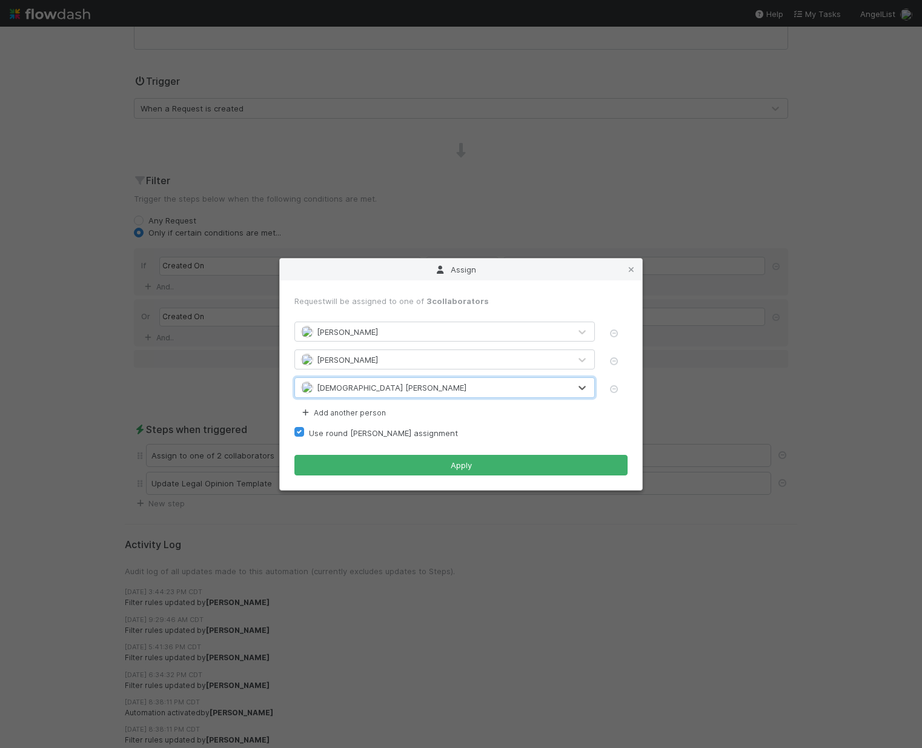
click at [470, 382] on div "[DEMOGRAPHIC_DATA] [PERSON_NAME]" at bounding box center [432, 387] width 275 height 19
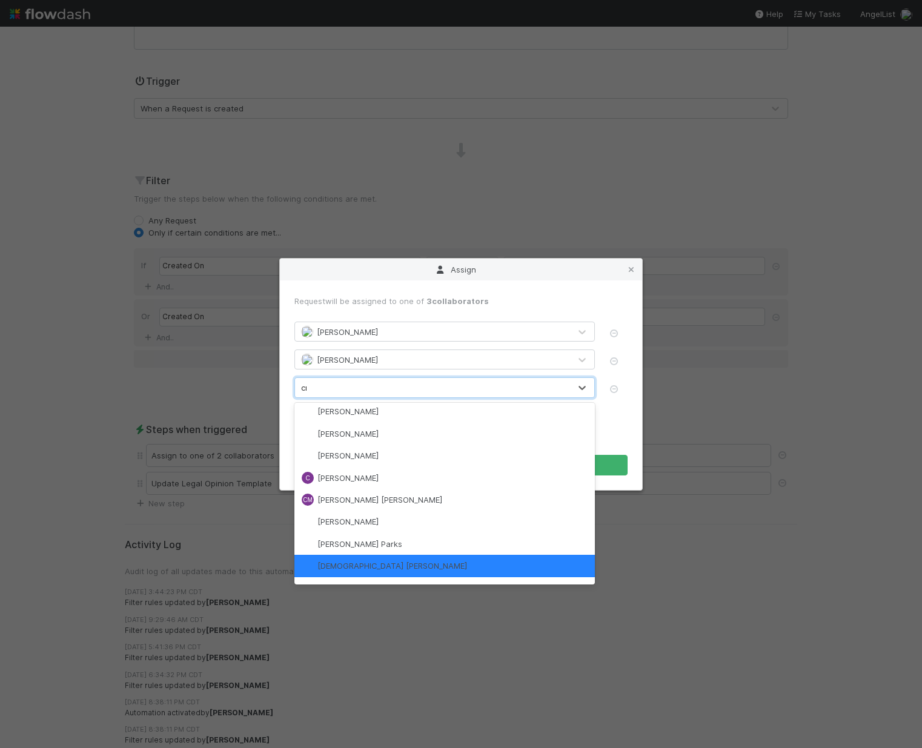
scroll to position [0, 0]
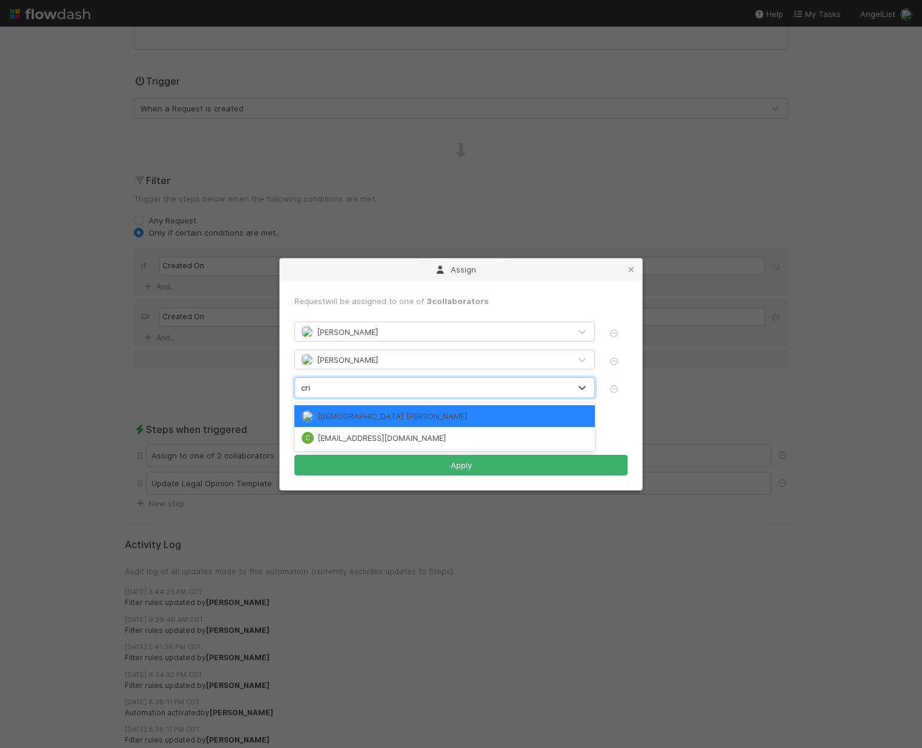
type input "[PERSON_NAME]"
click at [435, 436] on span "[EMAIL_ADDRESS][DOMAIN_NAME]" at bounding box center [381, 438] width 128 height 10
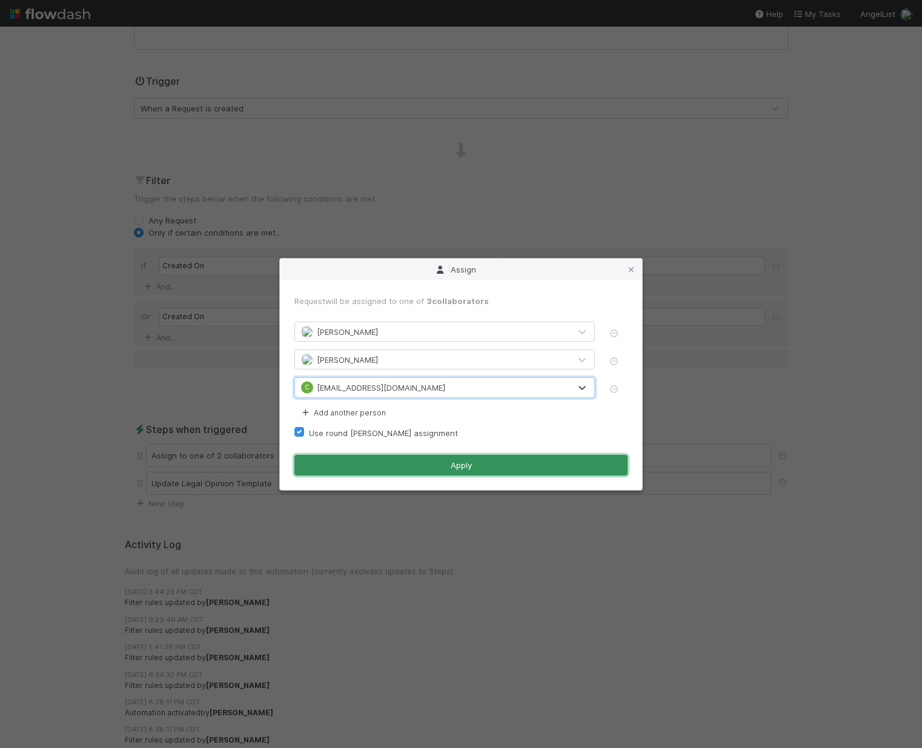
click at [424, 464] on button "Apply" at bounding box center [460, 465] width 333 height 21
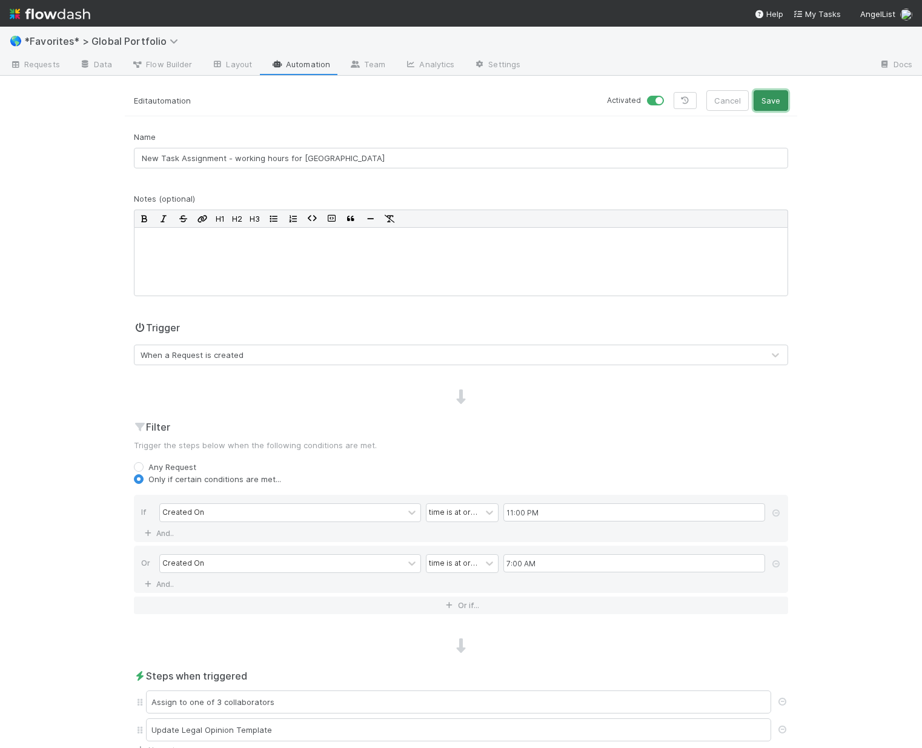
click at [771, 107] on button "Save" at bounding box center [770, 100] width 35 height 21
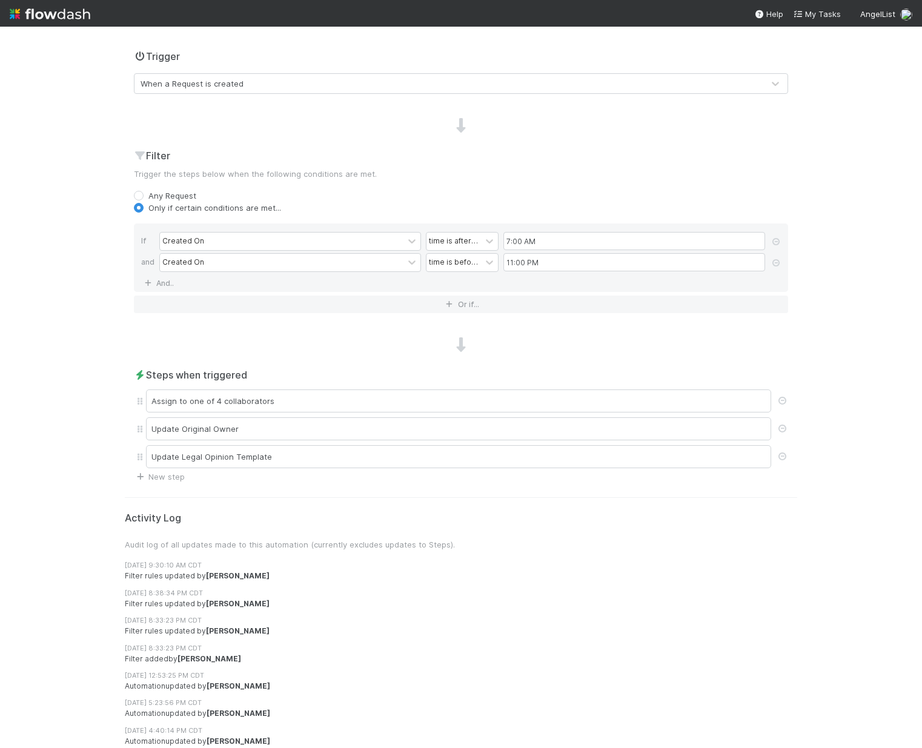
scroll to position [304, 0]
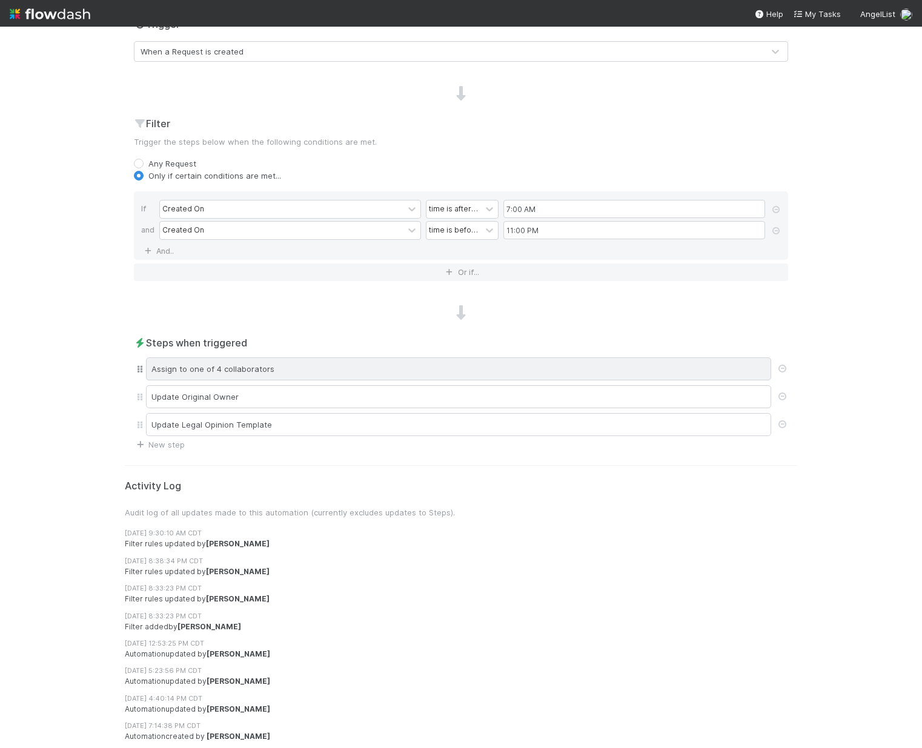
click at [272, 365] on div "Assign to one of 4 collaborators" at bounding box center [458, 368] width 625 height 23
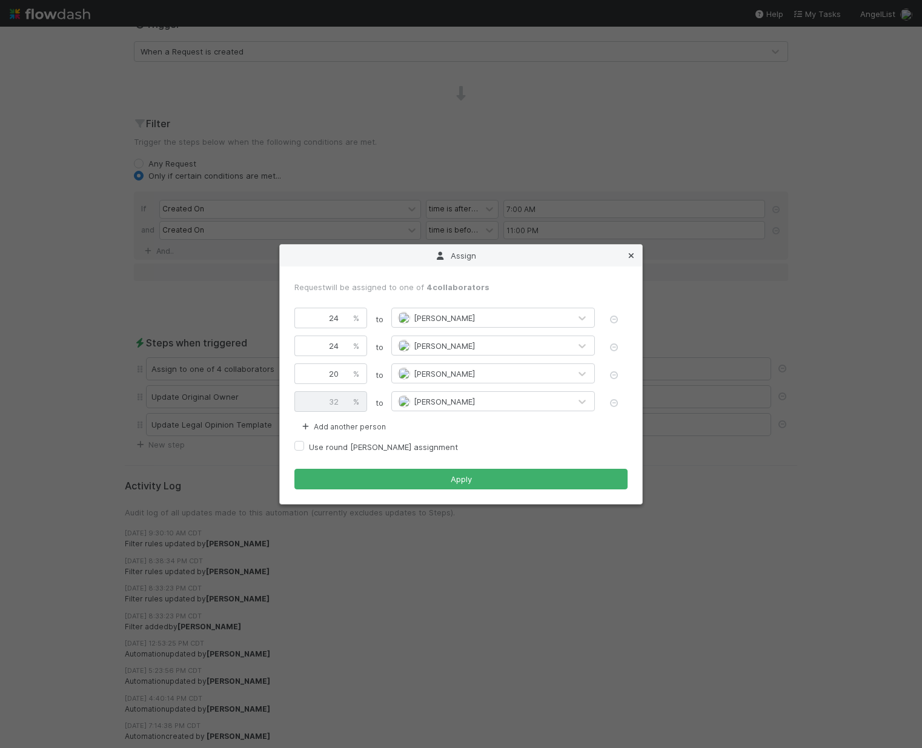
click at [631, 252] on icon at bounding box center [631, 256] width 12 height 8
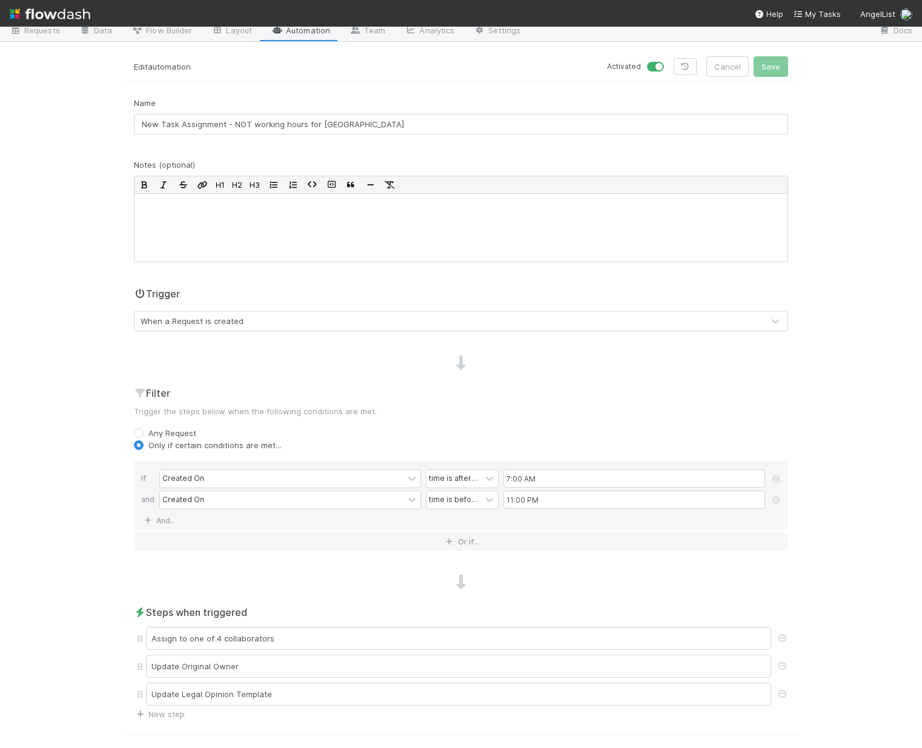
scroll to position [0, 0]
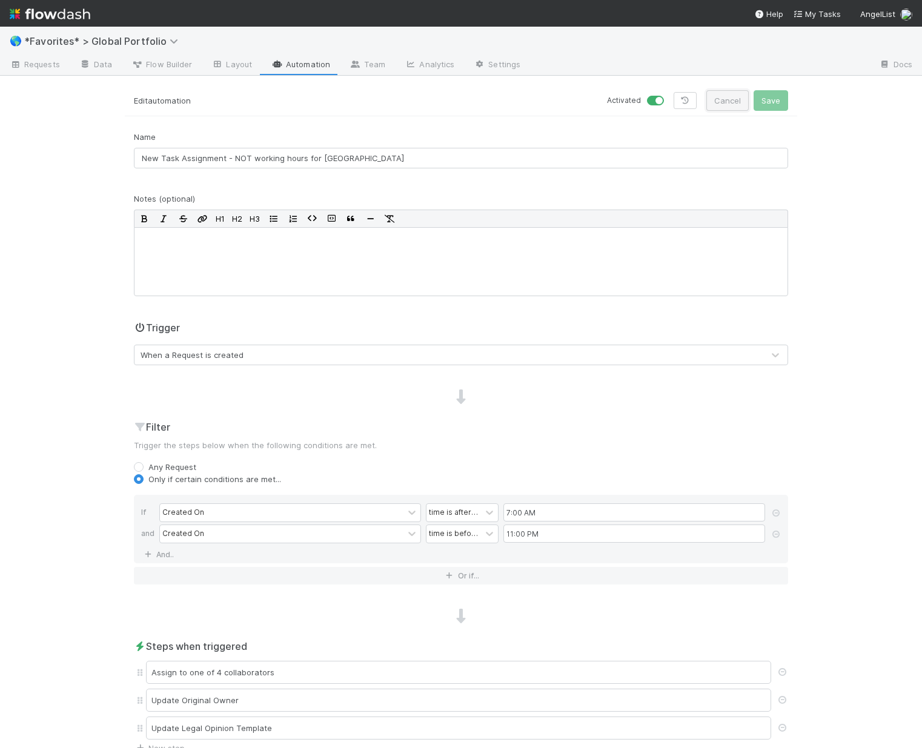
click at [715, 104] on button "Cancel" at bounding box center [727, 100] width 42 height 21
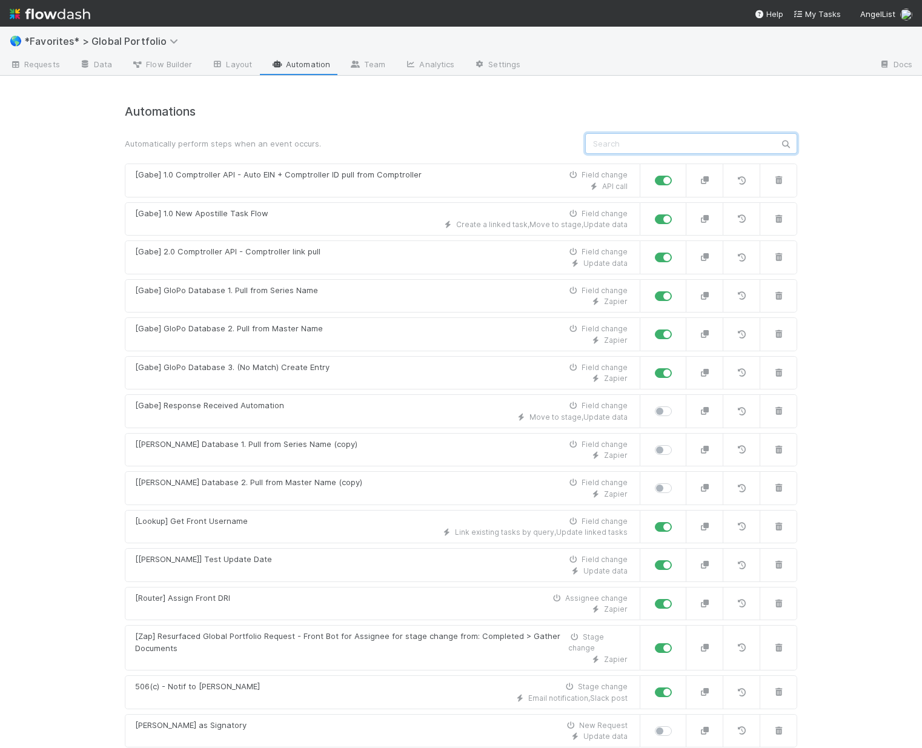
click at [682, 148] on input "text" at bounding box center [691, 143] width 212 height 21
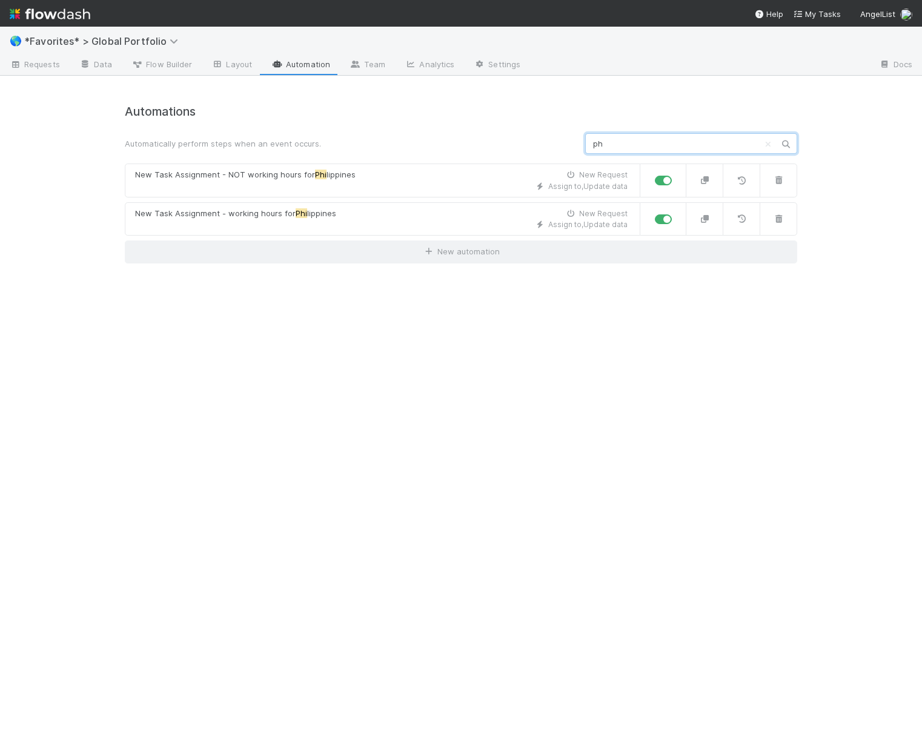
type input "p"
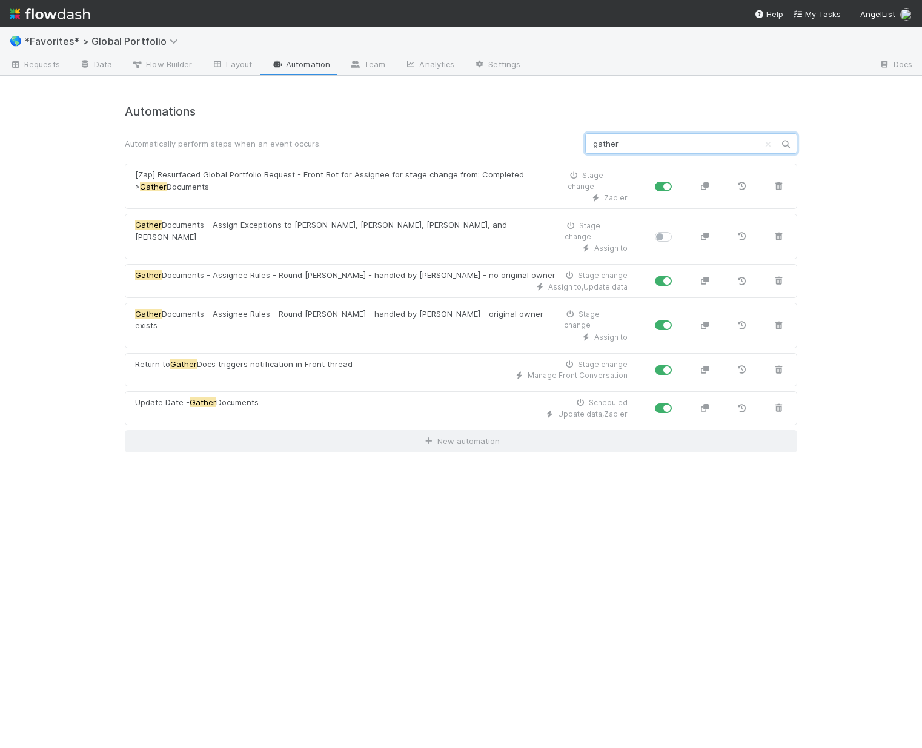
type input "gather"
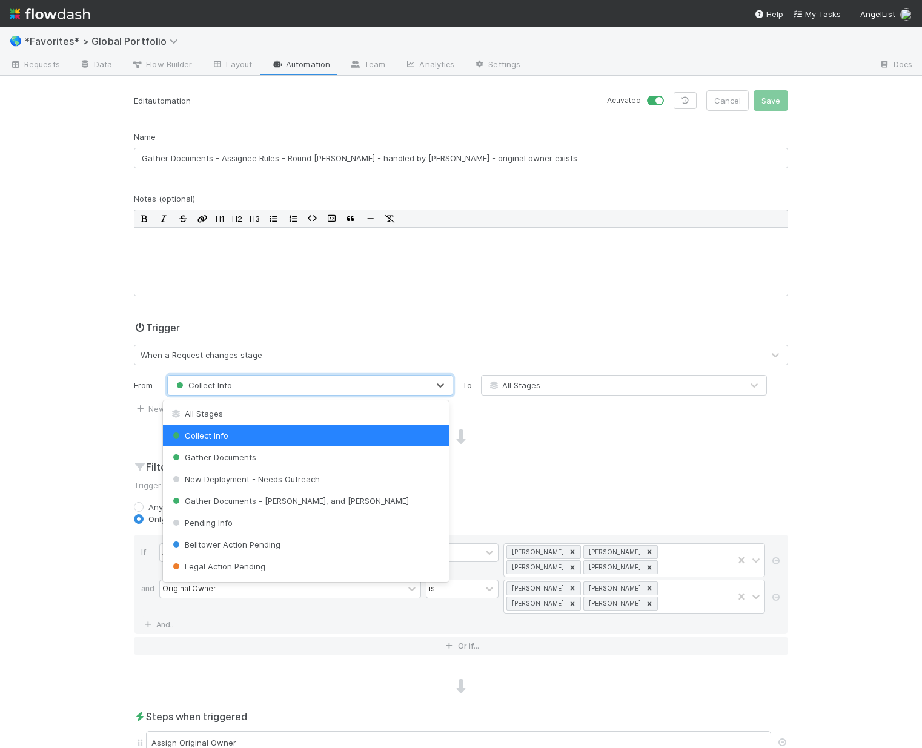
click at [315, 388] on div "Collect Info" at bounding box center [298, 384] width 260 height 19
click at [288, 492] on div "Gather Documents - [PERSON_NAME], and [PERSON_NAME]" at bounding box center [306, 501] width 286 height 22
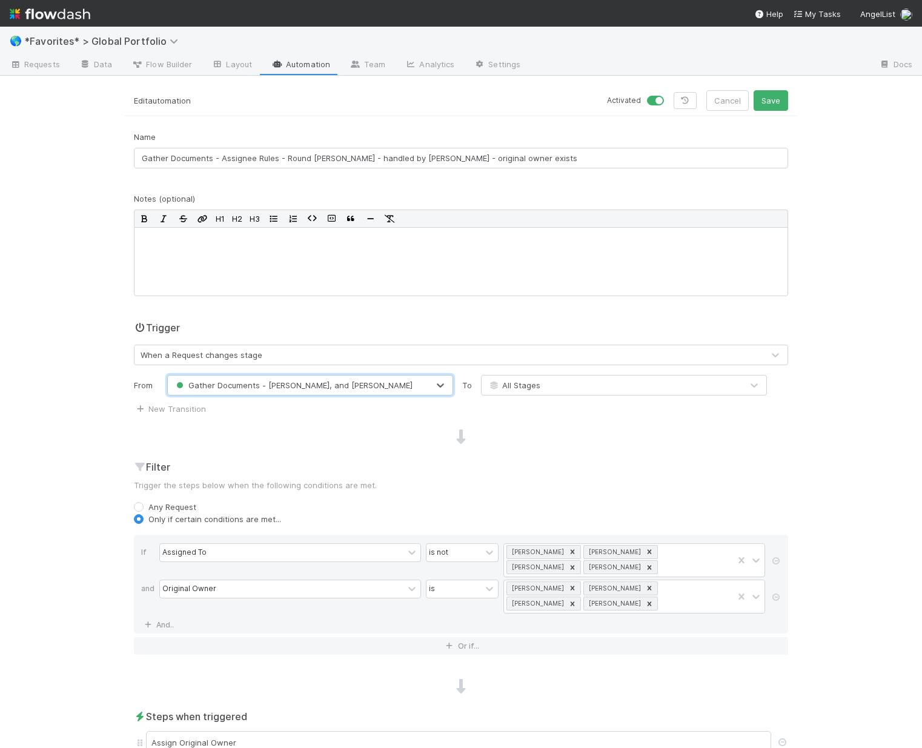
click at [644, 490] on p "Trigger the steps below when the following conditions are met." at bounding box center [461, 485] width 654 height 12
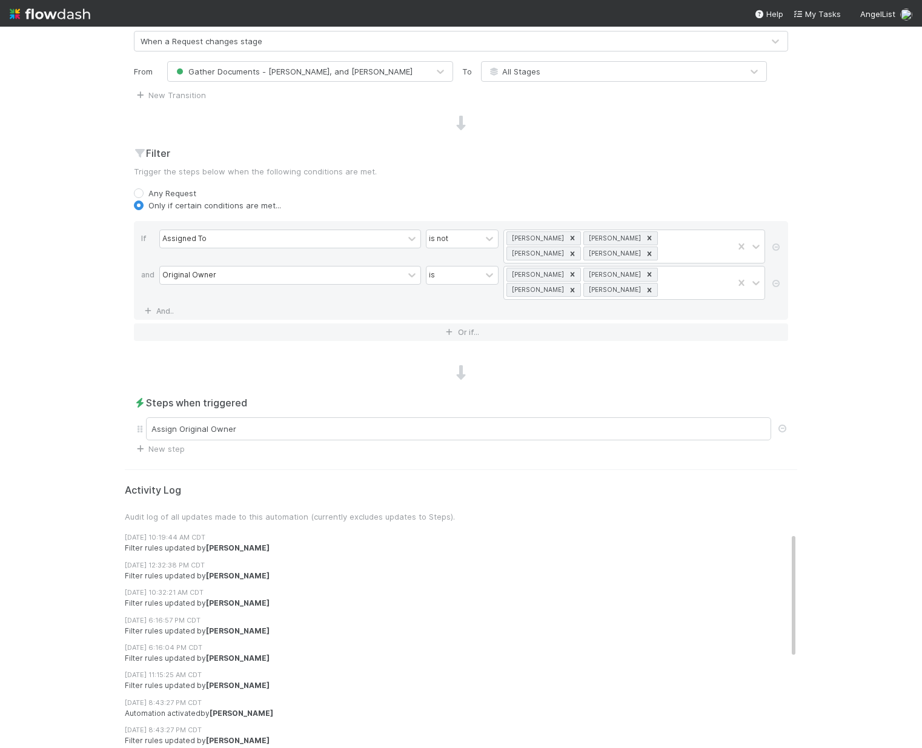
scroll to position [341, 0]
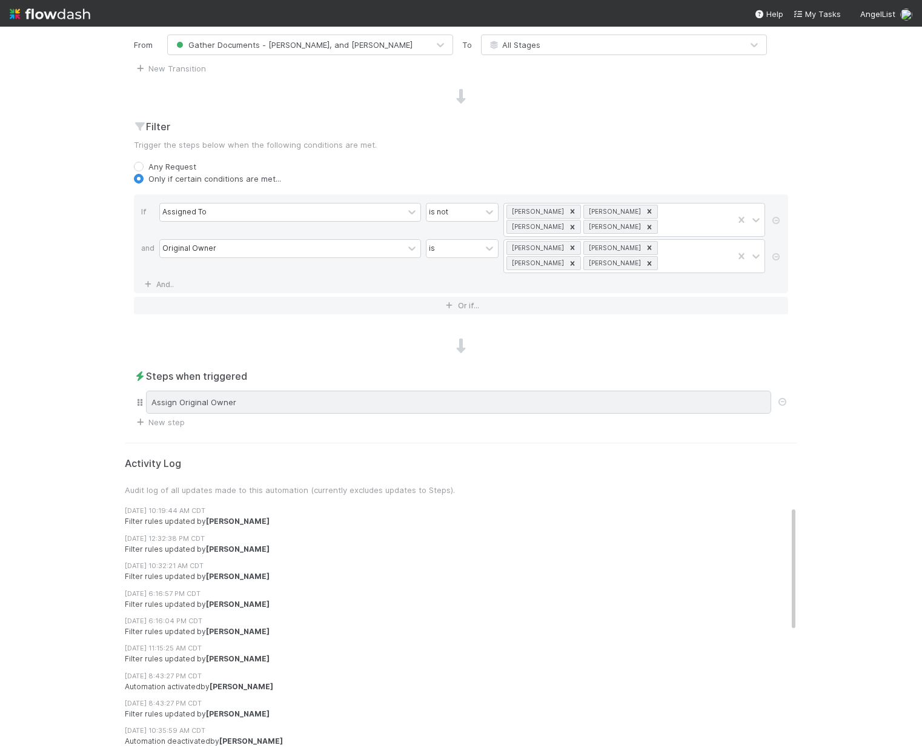
click at [313, 411] on div "Assign Original Owner" at bounding box center [458, 402] width 625 height 23
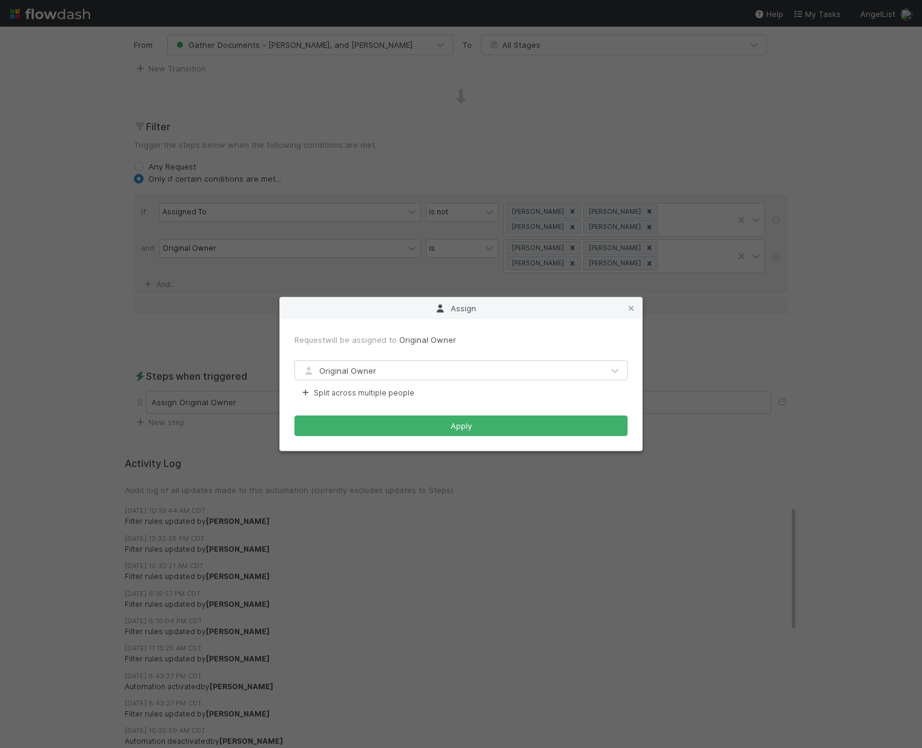
click at [817, 380] on div "Assign Request will be assigned to Original Owner Original Owner Split across m…" at bounding box center [461, 374] width 922 height 748
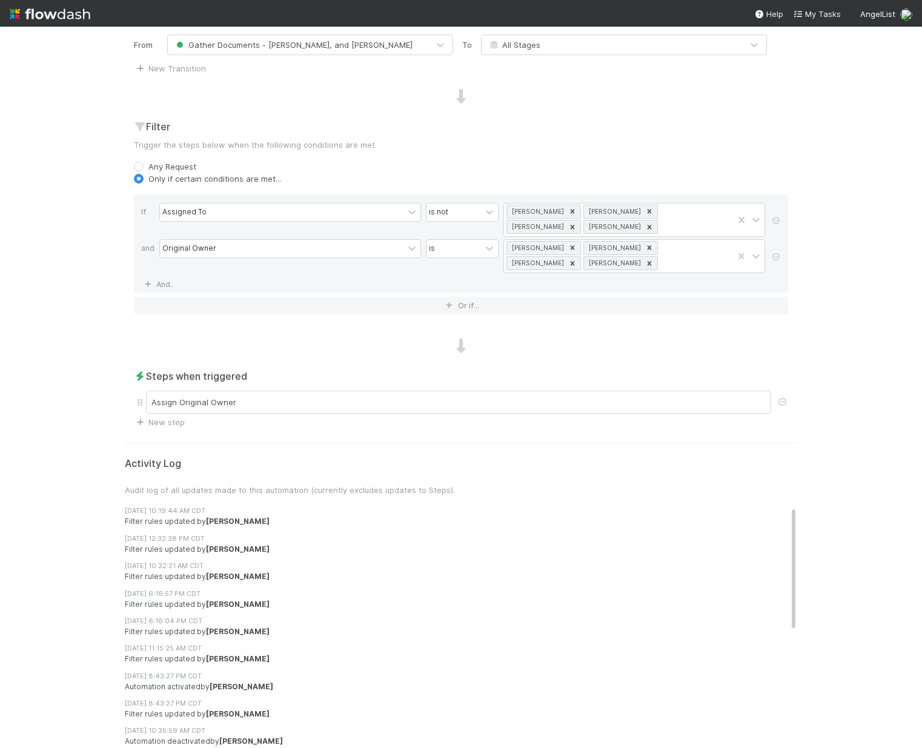
scroll to position [0, 0]
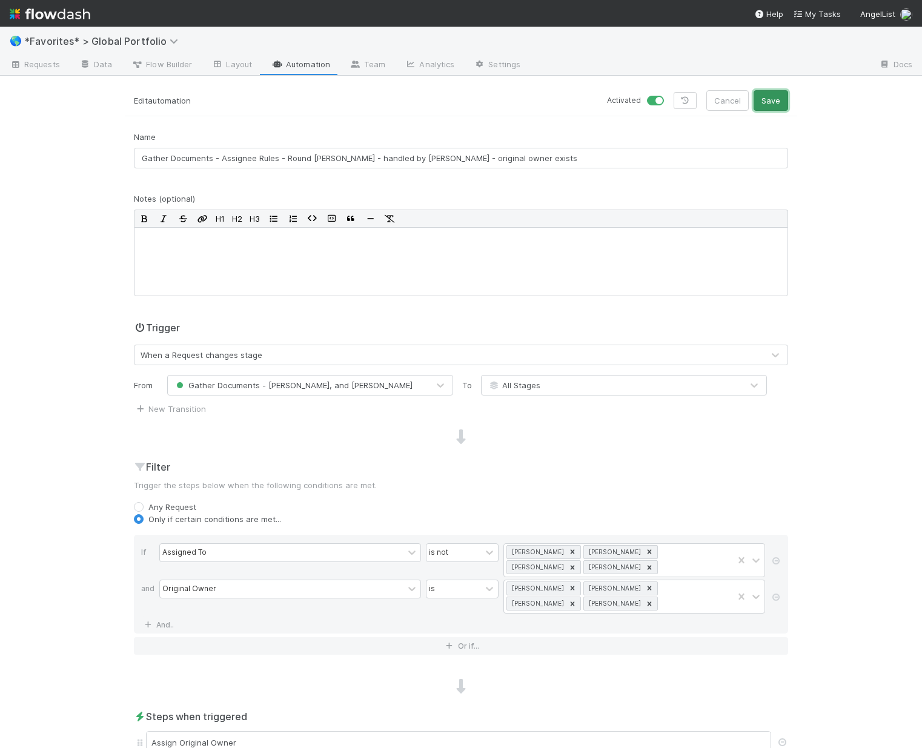
click at [762, 96] on button "Save" at bounding box center [770, 100] width 35 height 21
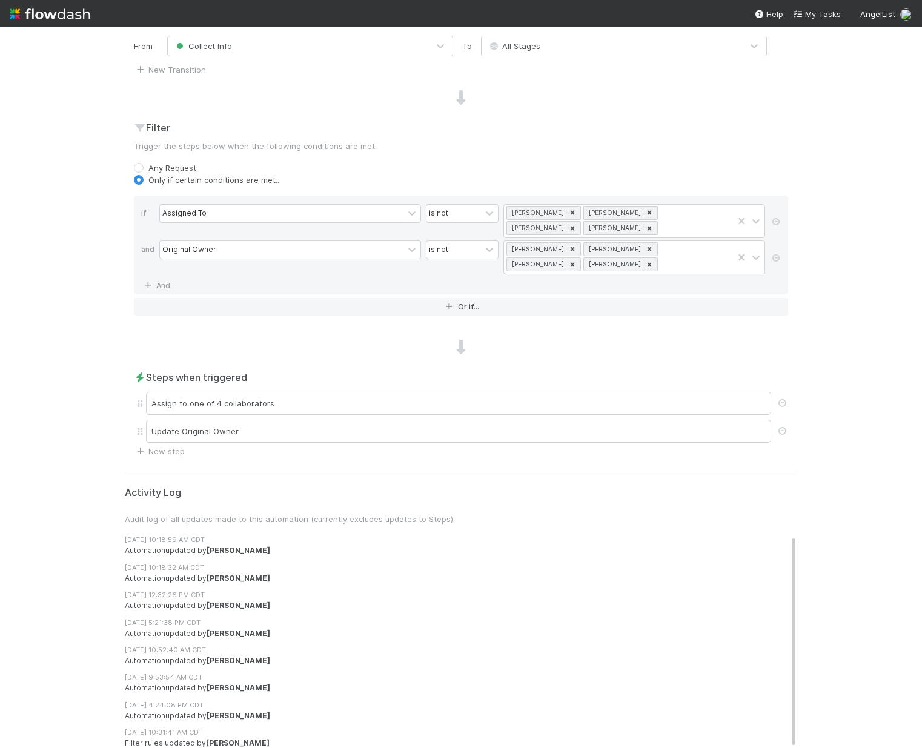
scroll to position [338, 0]
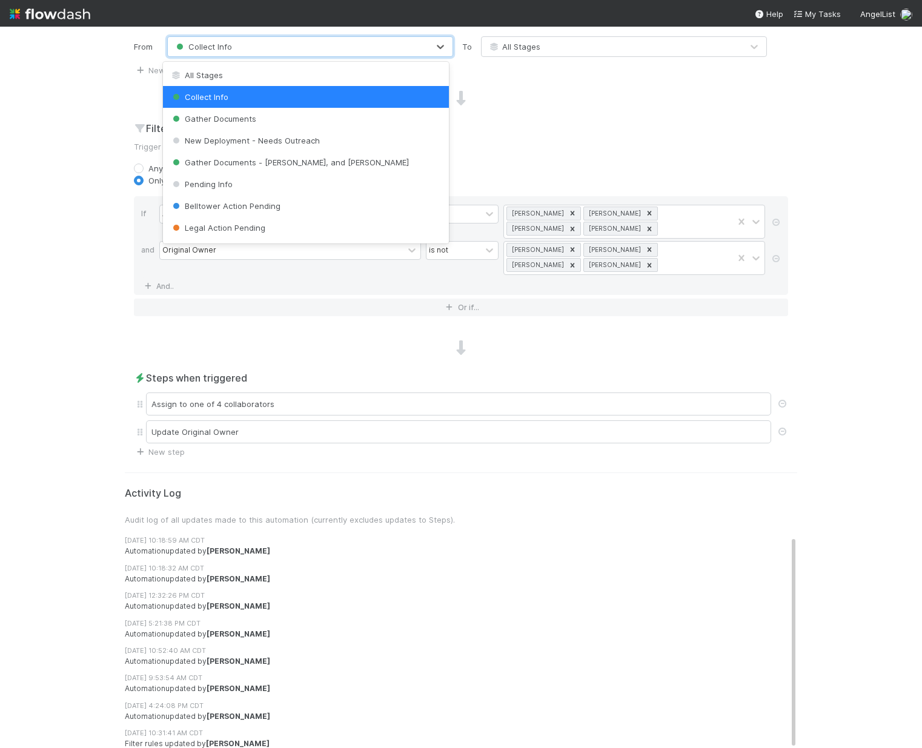
click at [346, 42] on div "Collect Info" at bounding box center [298, 46] width 260 height 19
click at [310, 158] on span "Gather Documents - [PERSON_NAME], and [PERSON_NAME]" at bounding box center [289, 162] width 239 height 10
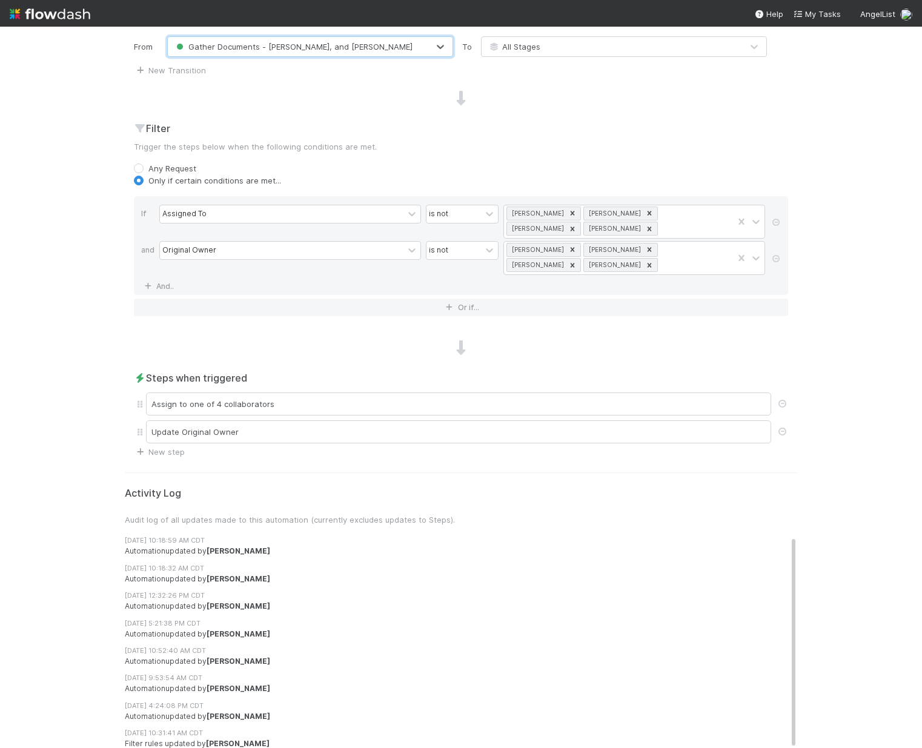
click at [560, 130] on h2 "Filter" at bounding box center [461, 128] width 654 height 15
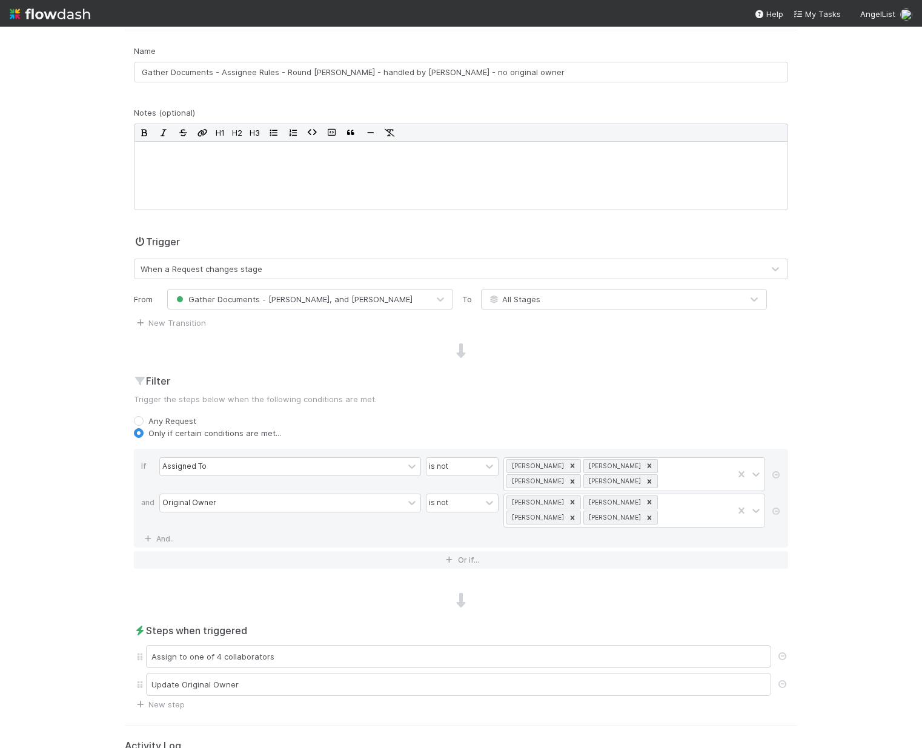
scroll to position [0, 0]
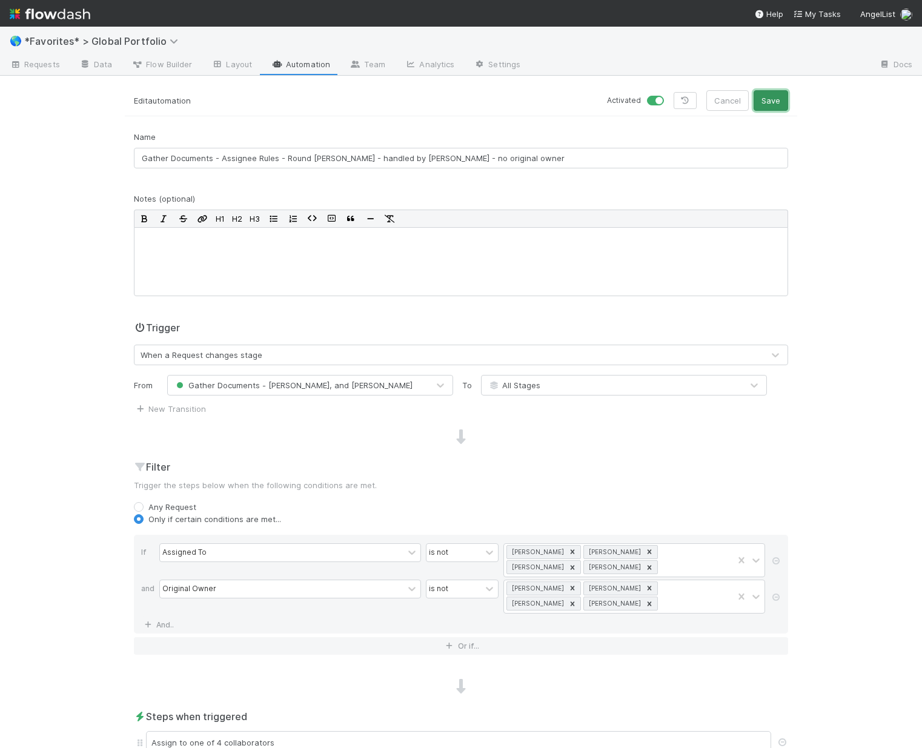
click at [764, 101] on button "Save" at bounding box center [770, 100] width 35 height 21
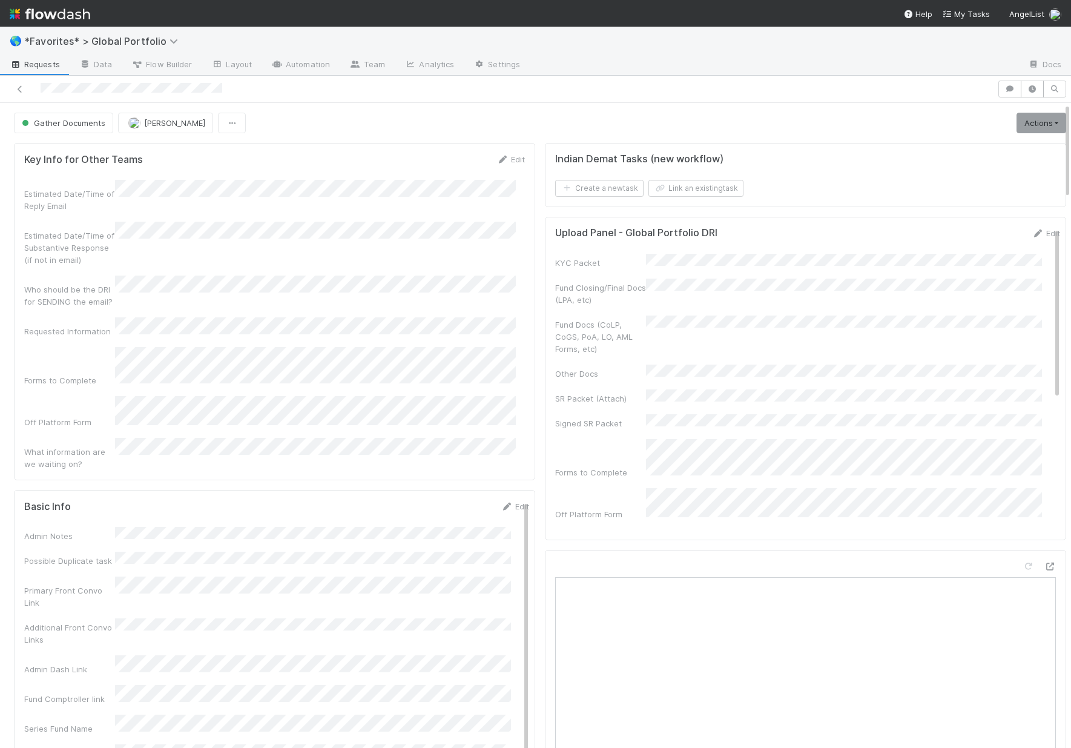
click at [289, 369] on div "Estimated Date/Time of Reply Email Estimated Date/Time of Substantive Response …" at bounding box center [274, 325] width 501 height 290
click at [507, 501] on link "Edit" at bounding box center [515, 506] width 28 height 10
click at [495, 500] on button "Cancel" at bounding box center [508, 510] width 42 height 21
click at [498, 162] on icon at bounding box center [503, 160] width 12 height 8
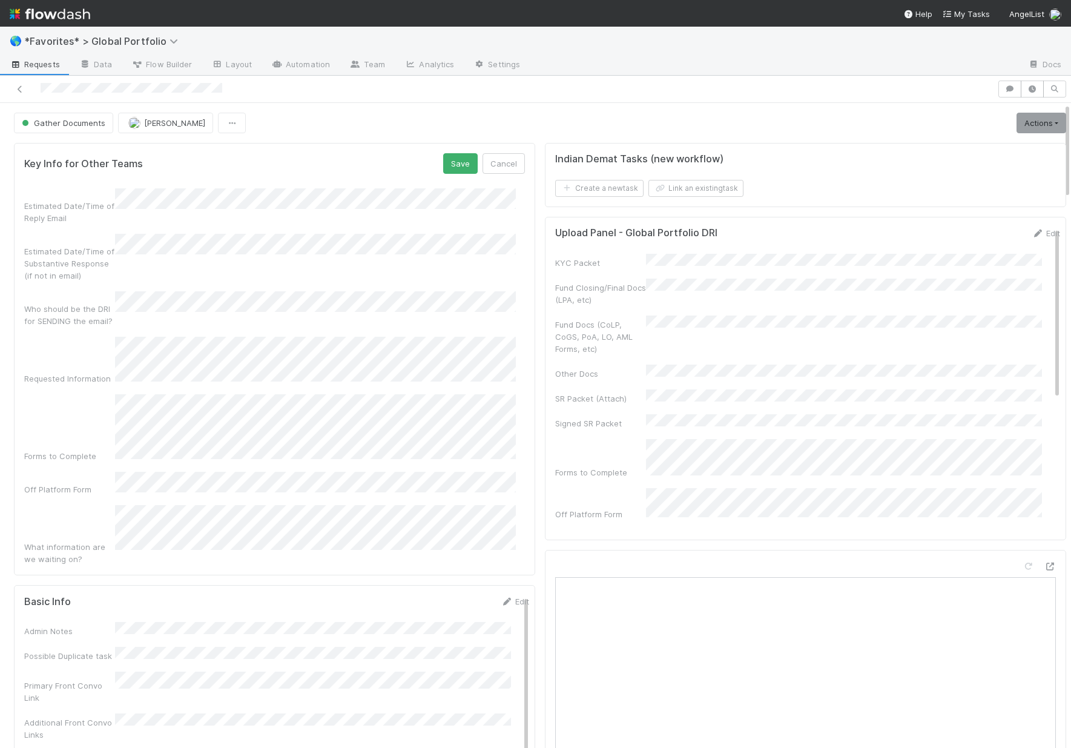
click at [454, 163] on button "Save" at bounding box center [460, 163] width 35 height 21
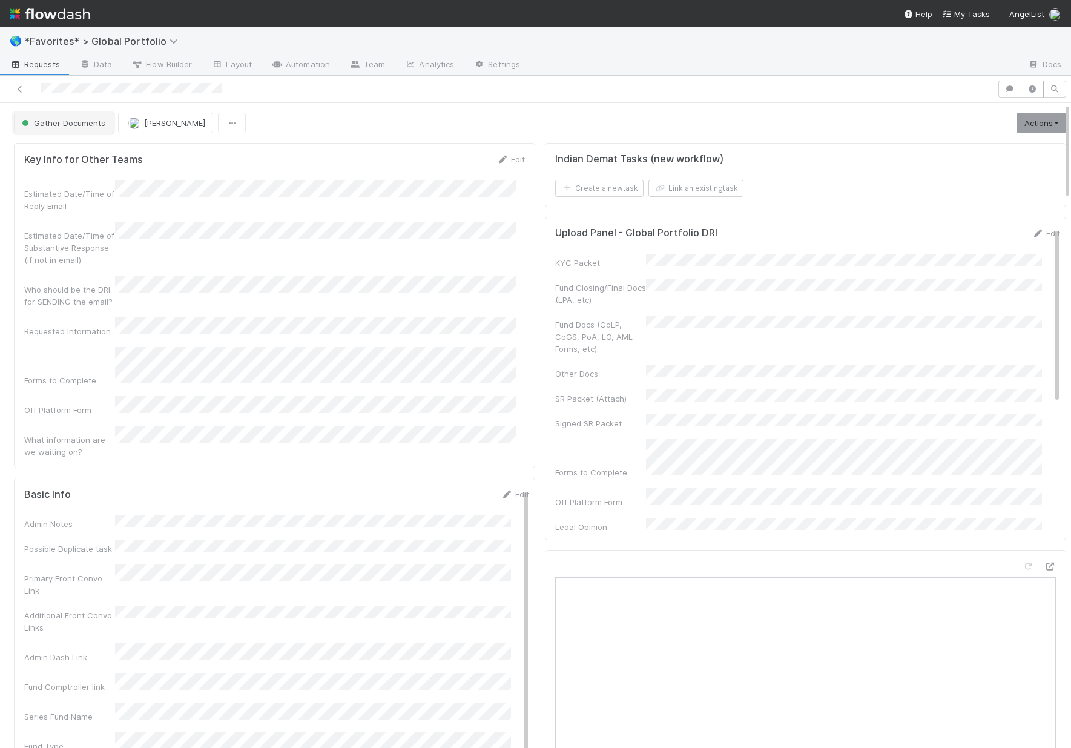
click at [47, 117] on button "Gather Documents" at bounding box center [63, 123] width 99 height 21
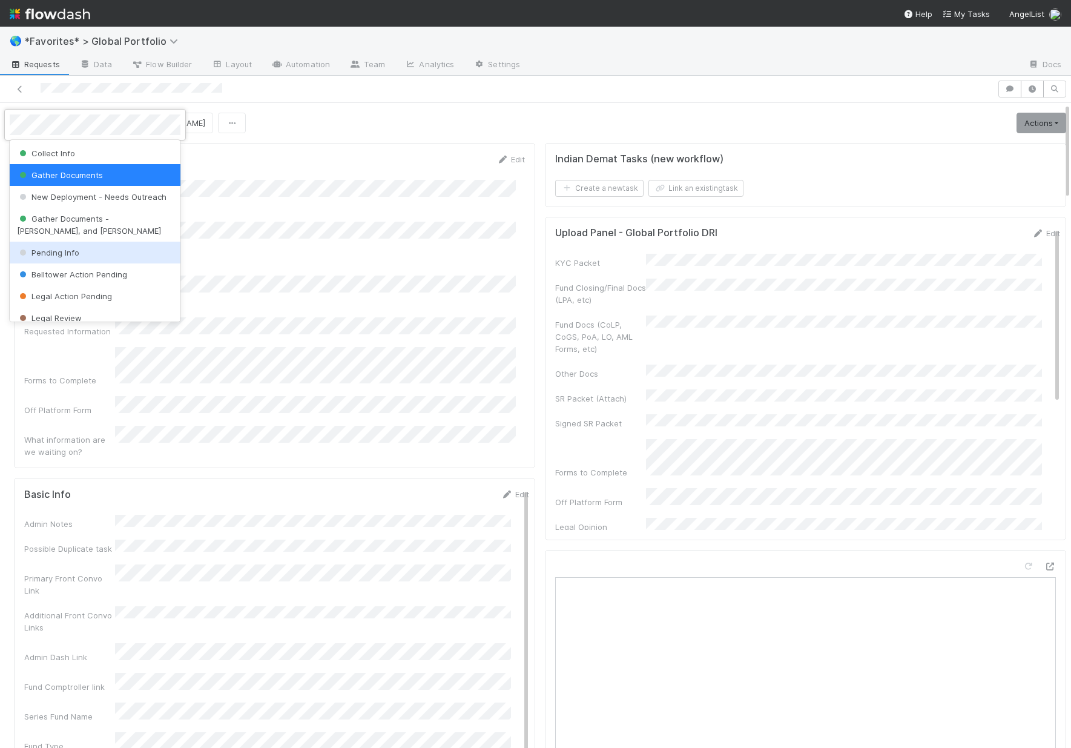
click at [108, 262] on div "Pending Info" at bounding box center [95, 253] width 171 height 22
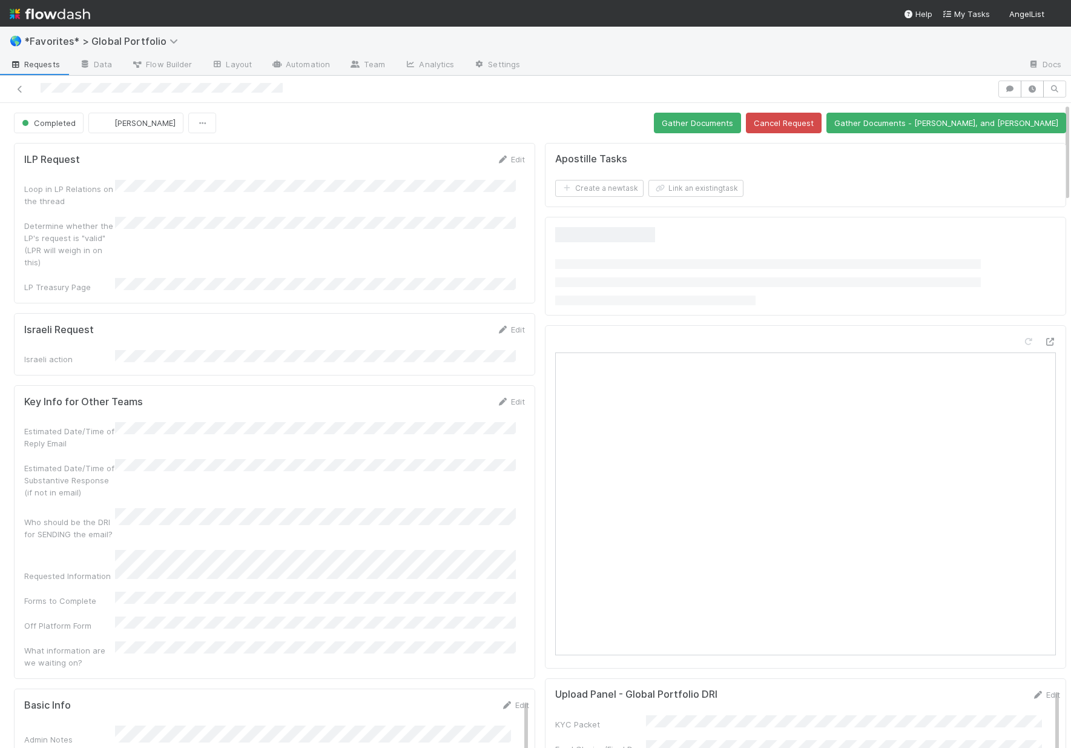
click at [163, 76] on div at bounding box center [535, 89] width 1071 height 27
click at [167, 68] on span "Flow Builder" at bounding box center [161, 64] width 61 height 12
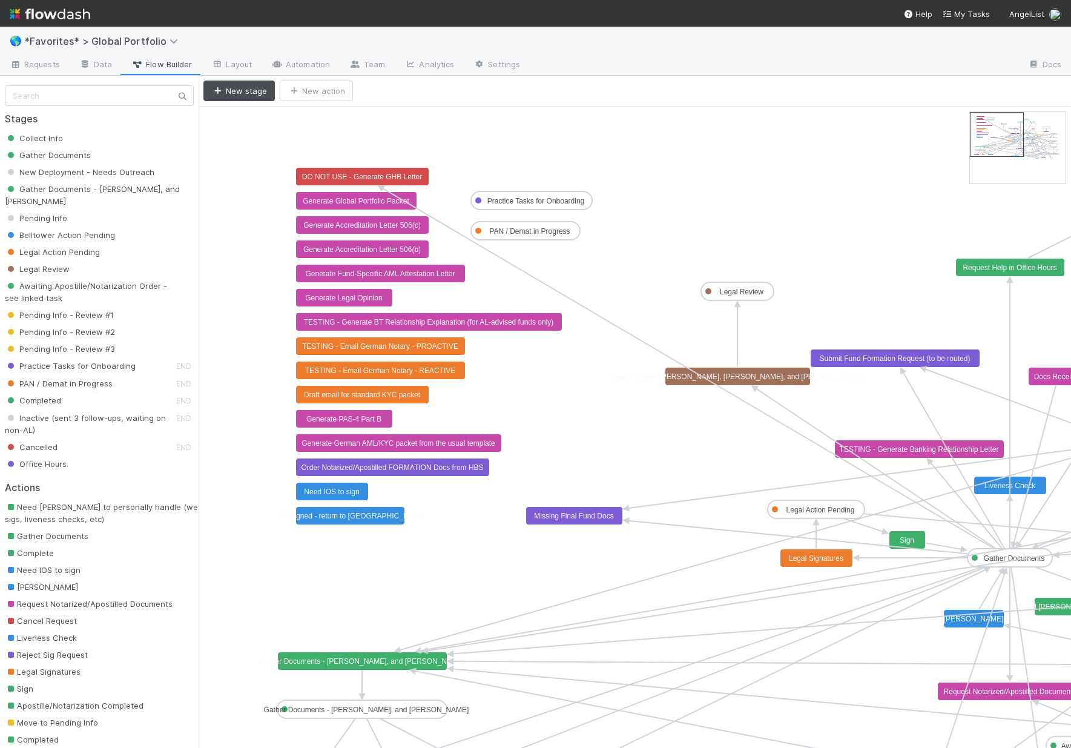
click at [408, 659] on text "Gather Documents - [PERSON_NAME], and [PERSON_NAME]" at bounding box center [362, 661] width 205 height 8
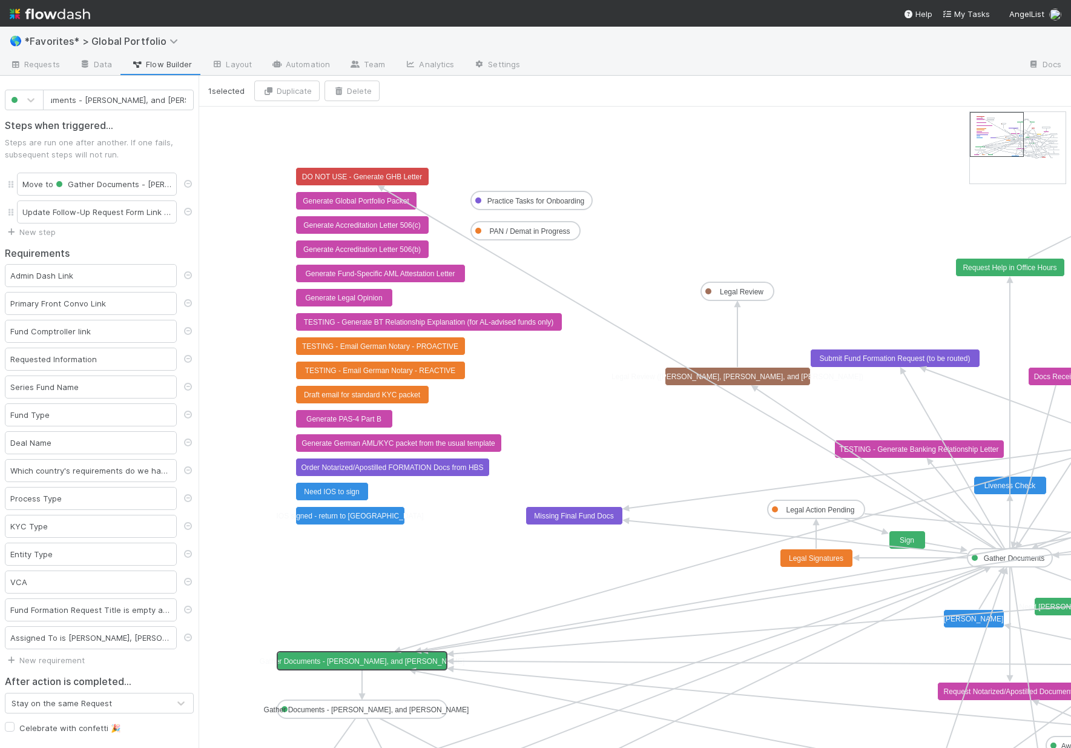
scroll to position [53, 0]
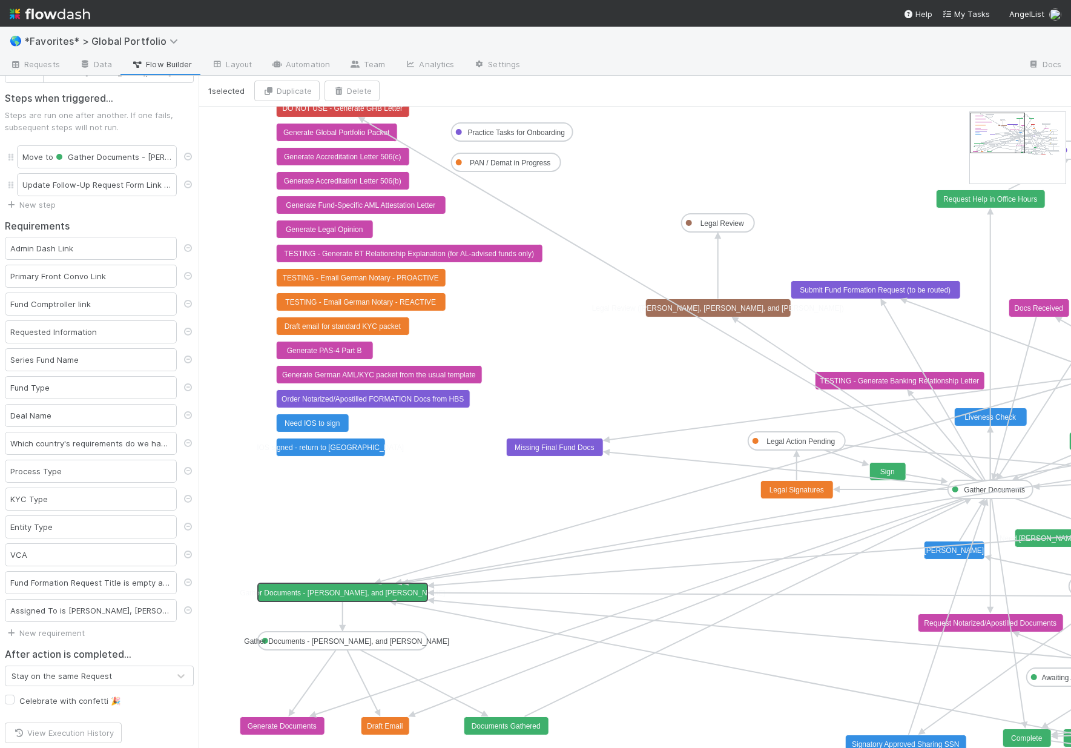
type input "Documents Gathered"
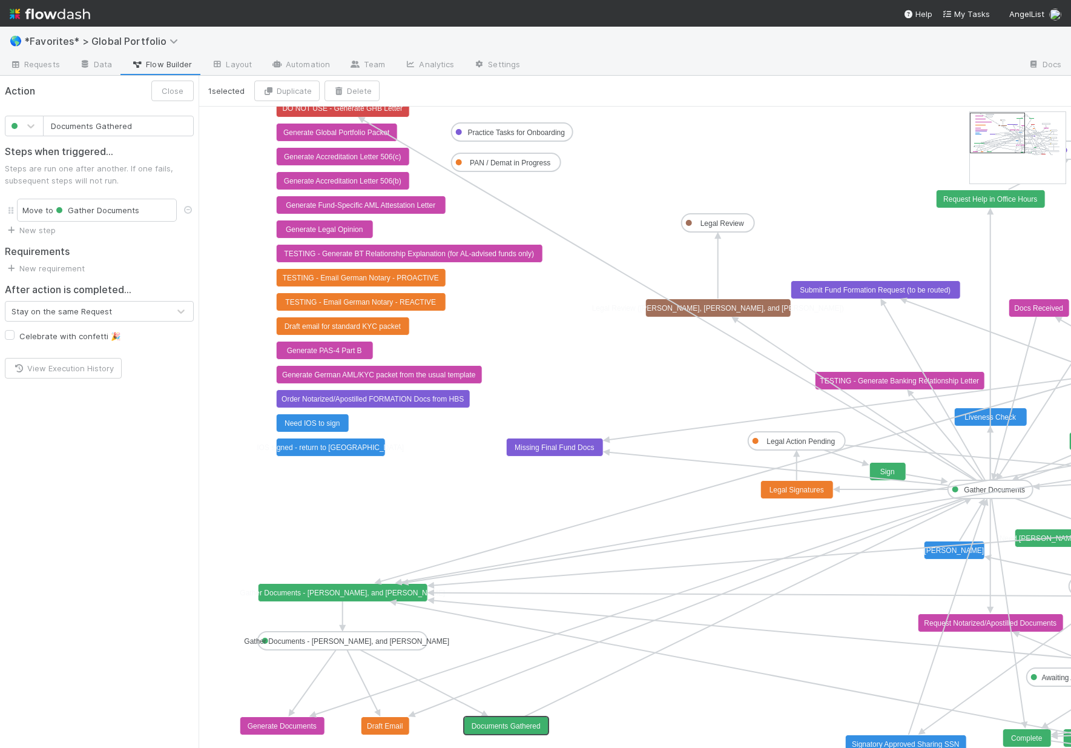
click at [486, 722] on text "Documents Gathered" at bounding box center [506, 726] width 69 height 8
click at [66, 265] on link "New requirement" at bounding box center [45, 268] width 80 height 10
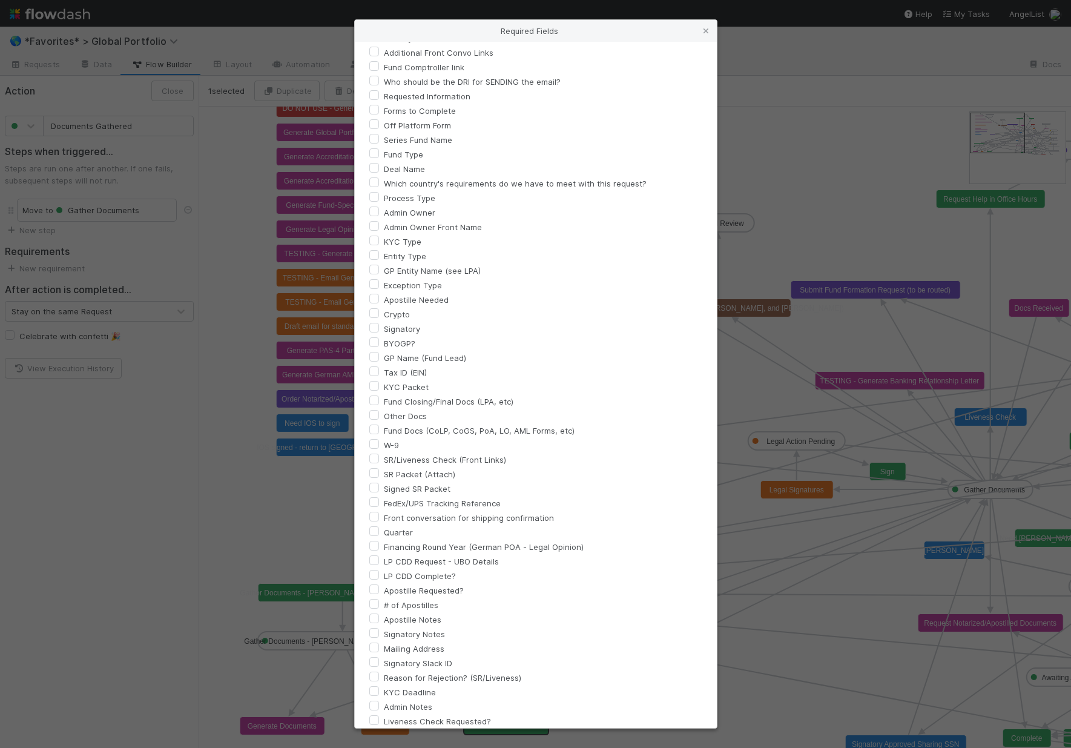
scroll to position [114, 0]
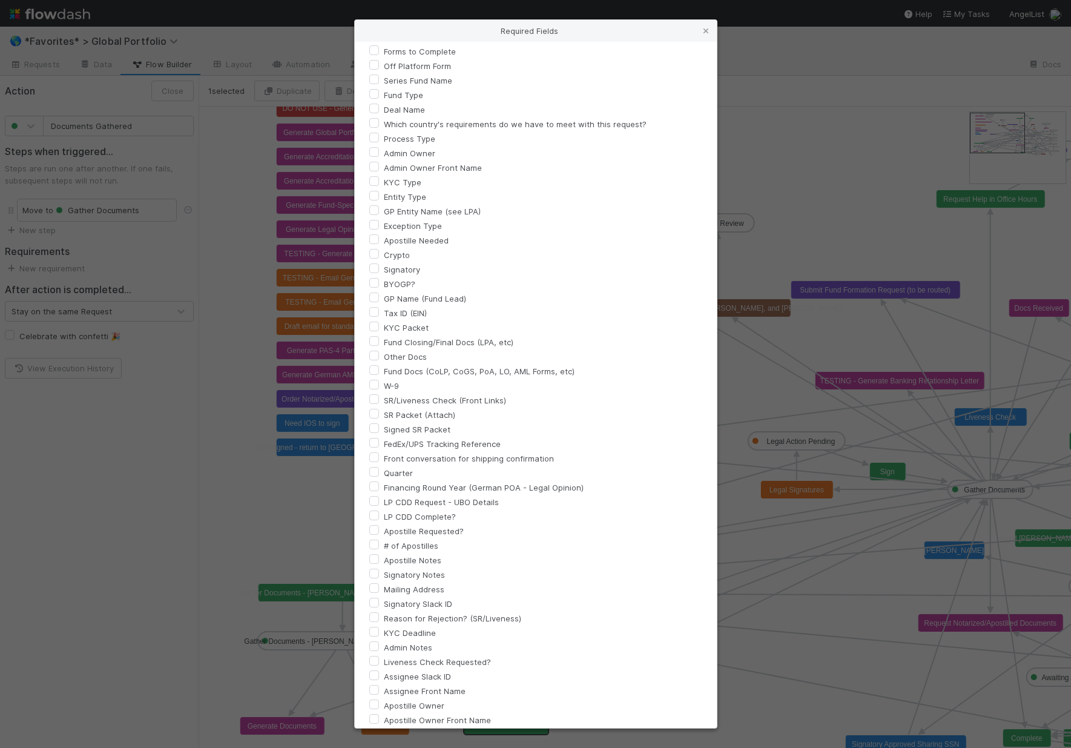
click at [384, 338] on label "Fund Closing/Final Docs (LPA, etc)" at bounding box center [449, 342] width 130 height 15
click at [375, 338] on input "Fund Closing/Final Docs (LPA, etc)" at bounding box center [374, 340] width 10 height 11
checkbox input "true"
click at [384, 325] on label "KYC Packet" at bounding box center [406, 327] width 45 height 15
click at [374, 325] on input "KYC Packet" at bounding box center [374, 325] width 10 height 11
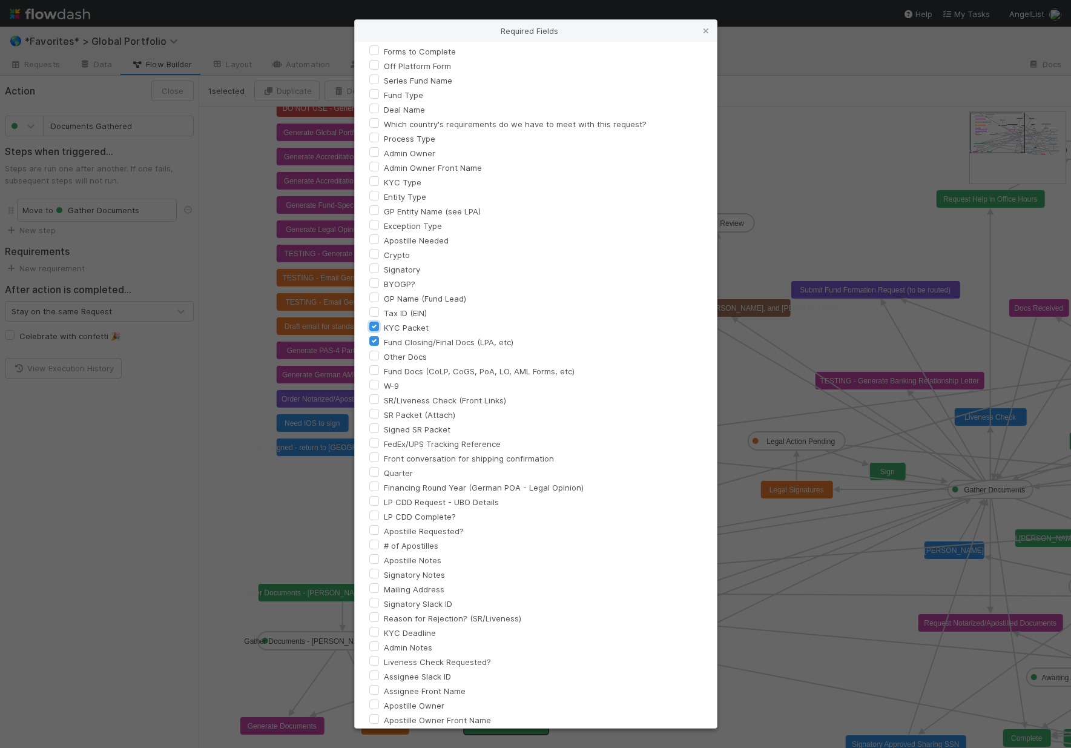
checkbox input "true"
click at [384, 371] on label "Fund Docs (CoLP, CoGS, PoA, LO, AML Forms, etc)" at bounding box center [479, 371] width 191 height 15
click at [375, 371] on input "Fund Docs (CoLP, CoGS, PoA, LO, AML Forms, etc)" at bounding box center [374, 369] width 10 height 11
checkbox input "true"
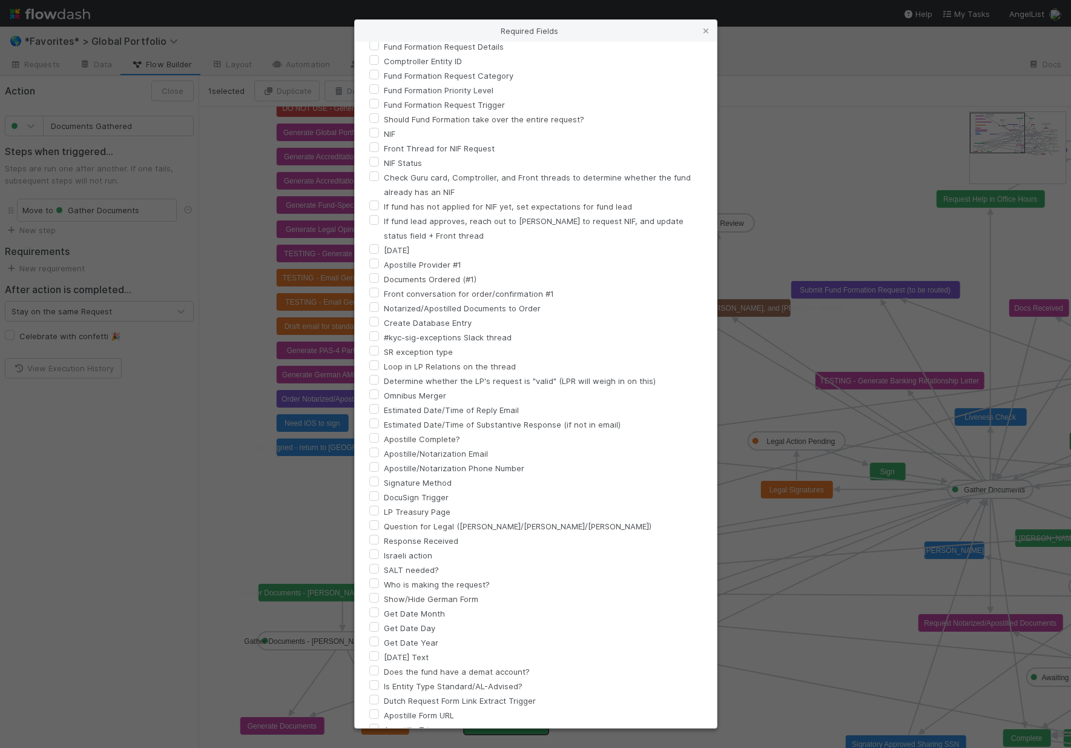
scroll to position [2563, 0]
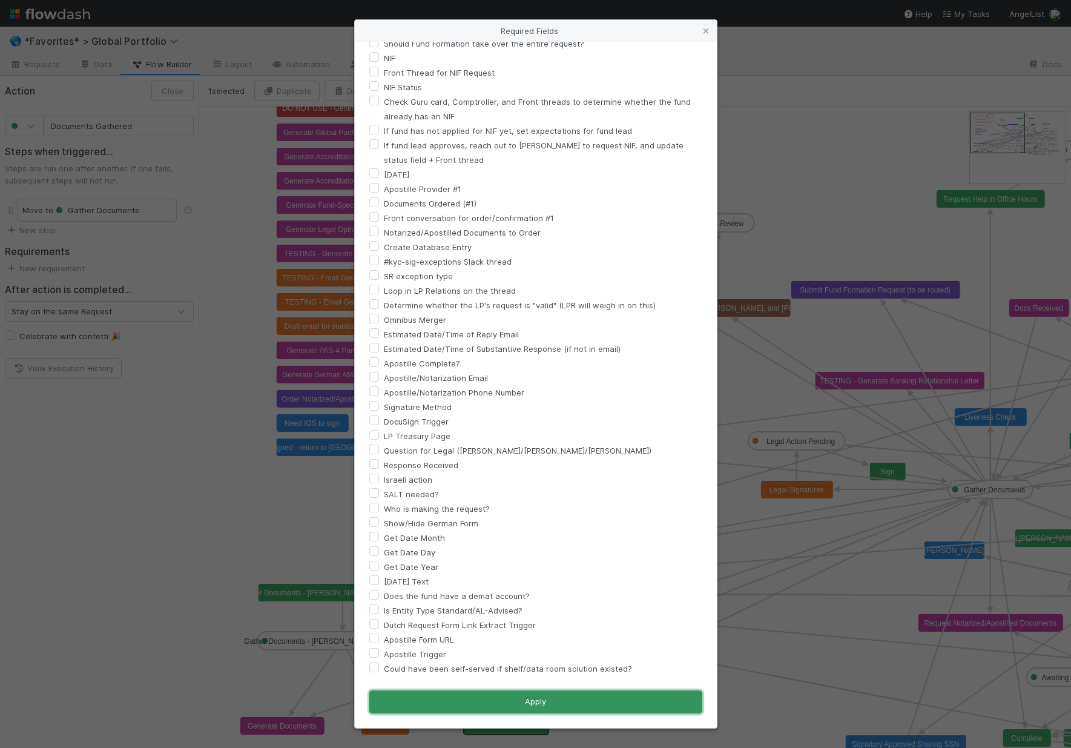
click at [526, 702] on button "Apply" at bounding box center [535, 701] width 333 height 23
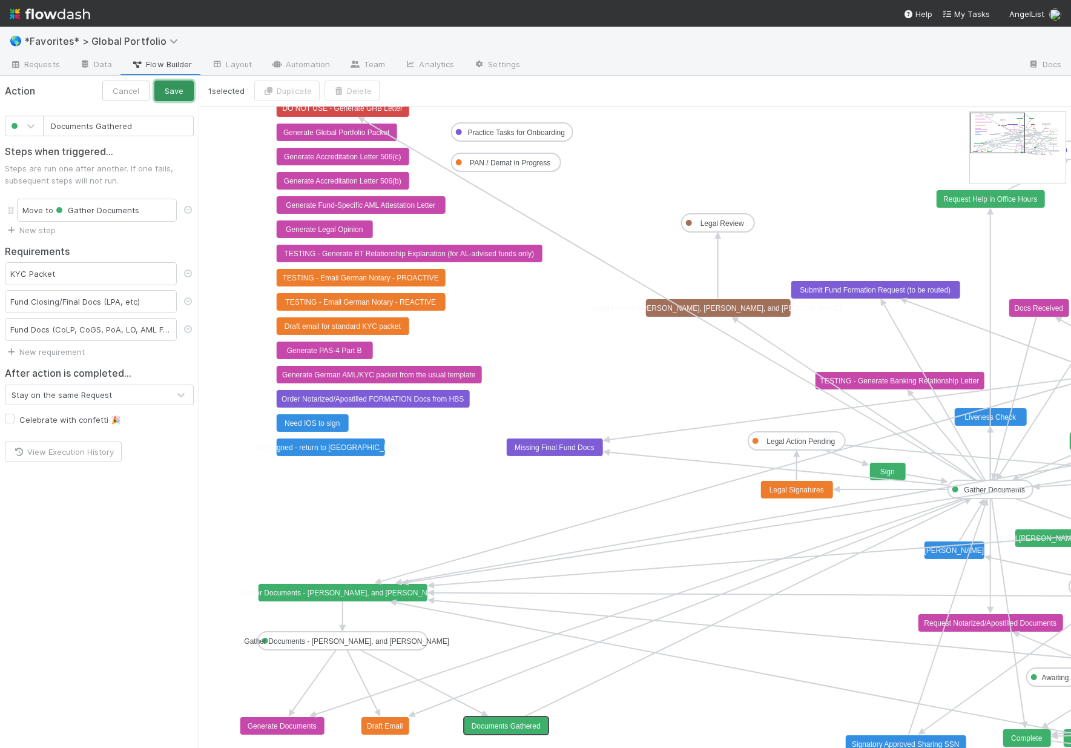
click at [188, 88] on button "Save" at bounding box center [173, 91] width 39 height 21
click at [334, 640] on text "Gather Documents - Len, Michael, and Cristan" at bounding box center [346, 641] width 205 height 8
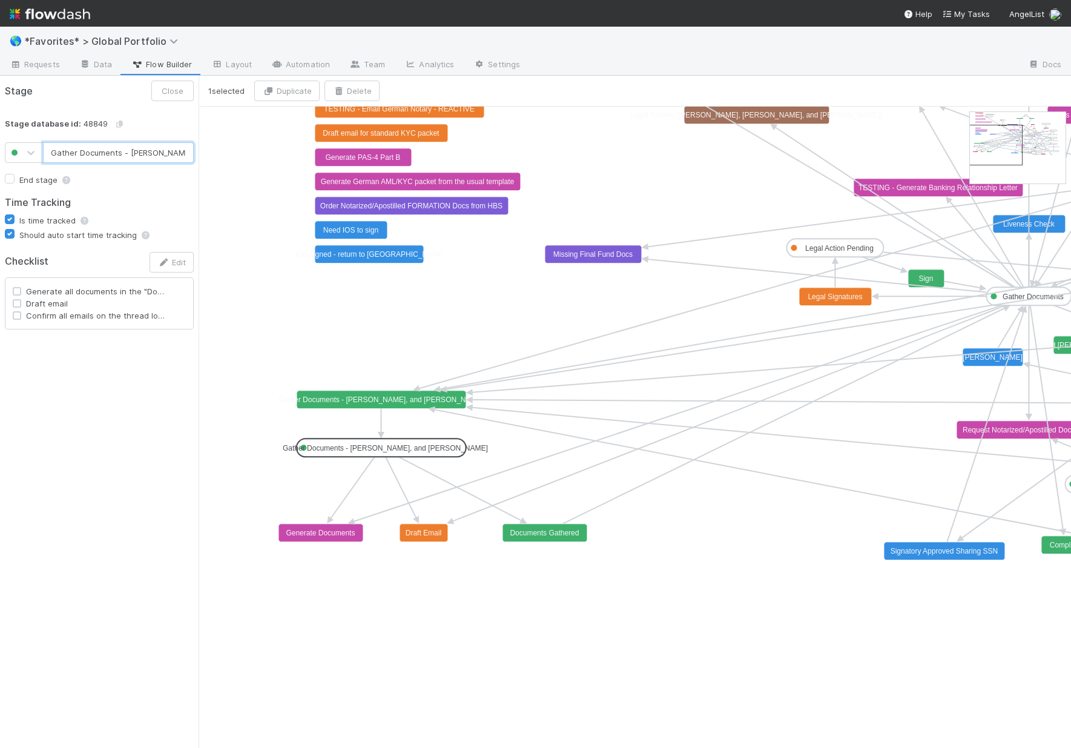
drag, startPoint x: 1009, startPoint y: 132, endPoint x: 1012, endPoint y: 145, distance: 13.7
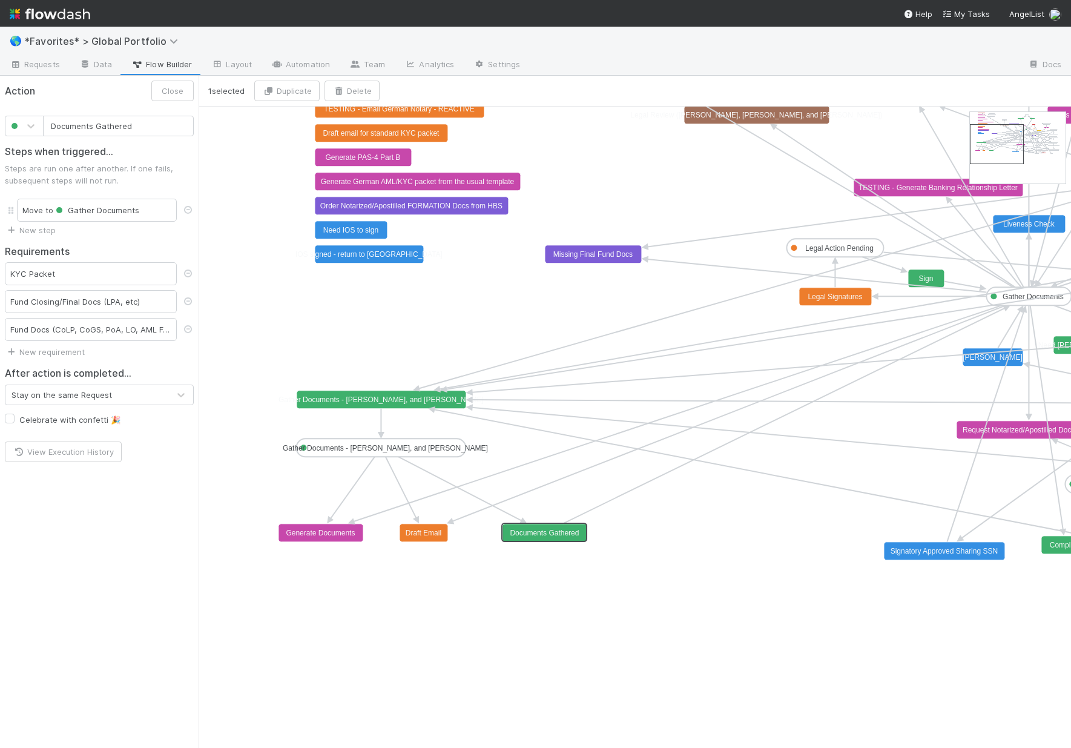
click at [527, 527] on rect at bounding box center [545, 533] width 85 height 18
click at [345, 447] on text "Gather Documents - Len, Michael, and Cristan" at bounding box center [385, 448] width 205 height 8
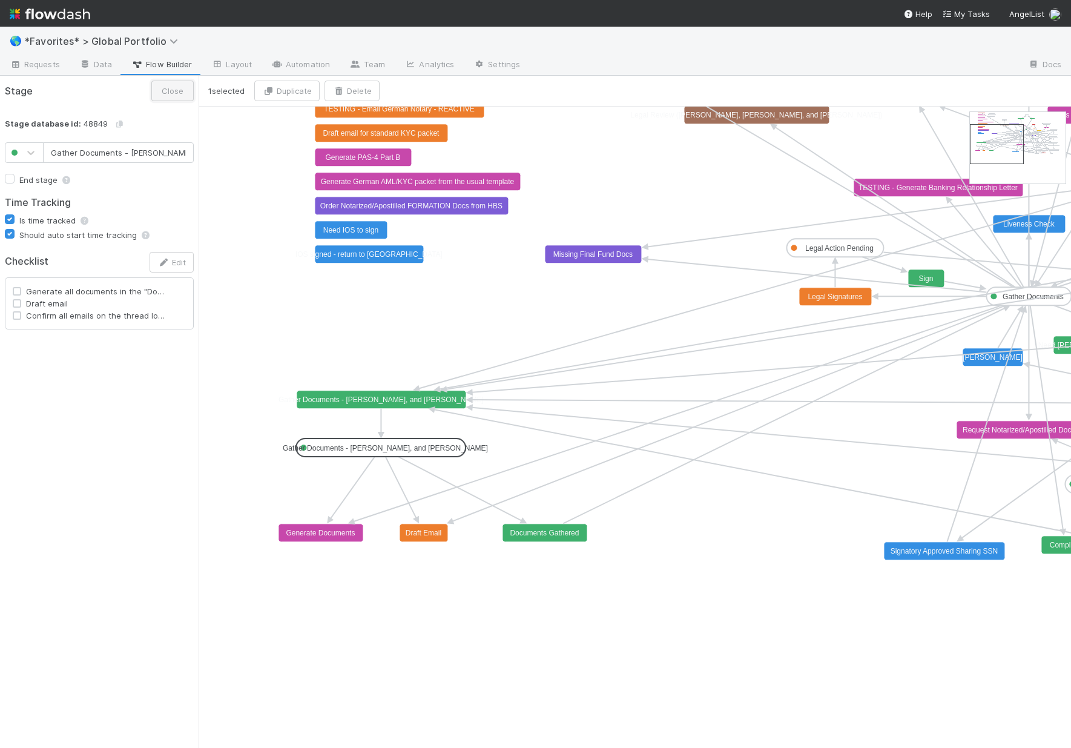
click at [177, 88] on button "Close" at bounding box center [172, 91] width 42 height 21
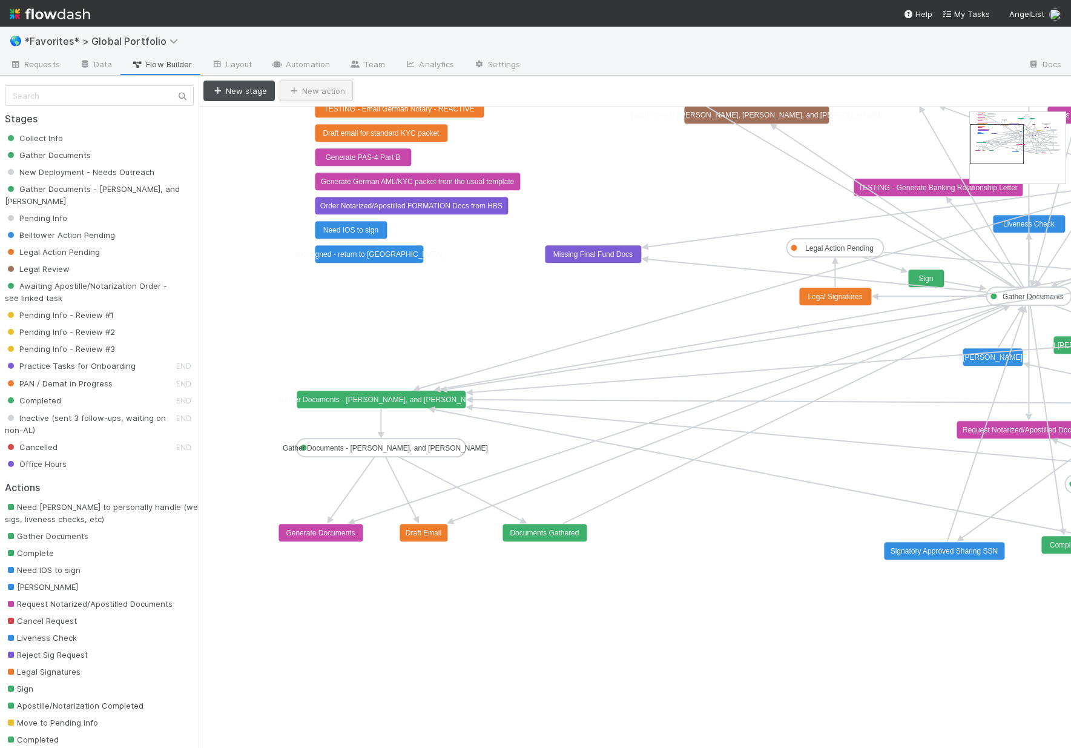
click at [311, 85] on button "New action" at bounding box center [316, 91] width 73 height 21
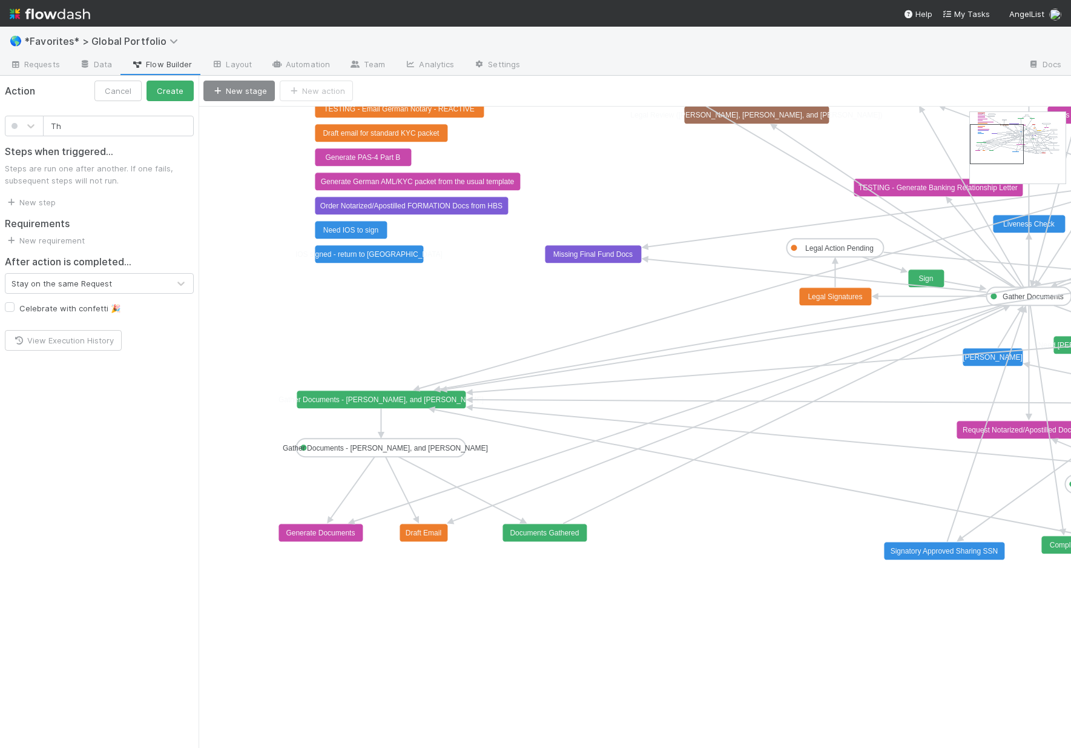
type input "T"
type input "Issue(s)"
click at [12, 129] on span at bounding box center [15, 126] width 6 height 6
click at [19, 335] on div at bounding box center [24, 329] width 39 height 22
click at [70, 239] on link "New requirement" at bounding box center [45, 241] width 80 height 10
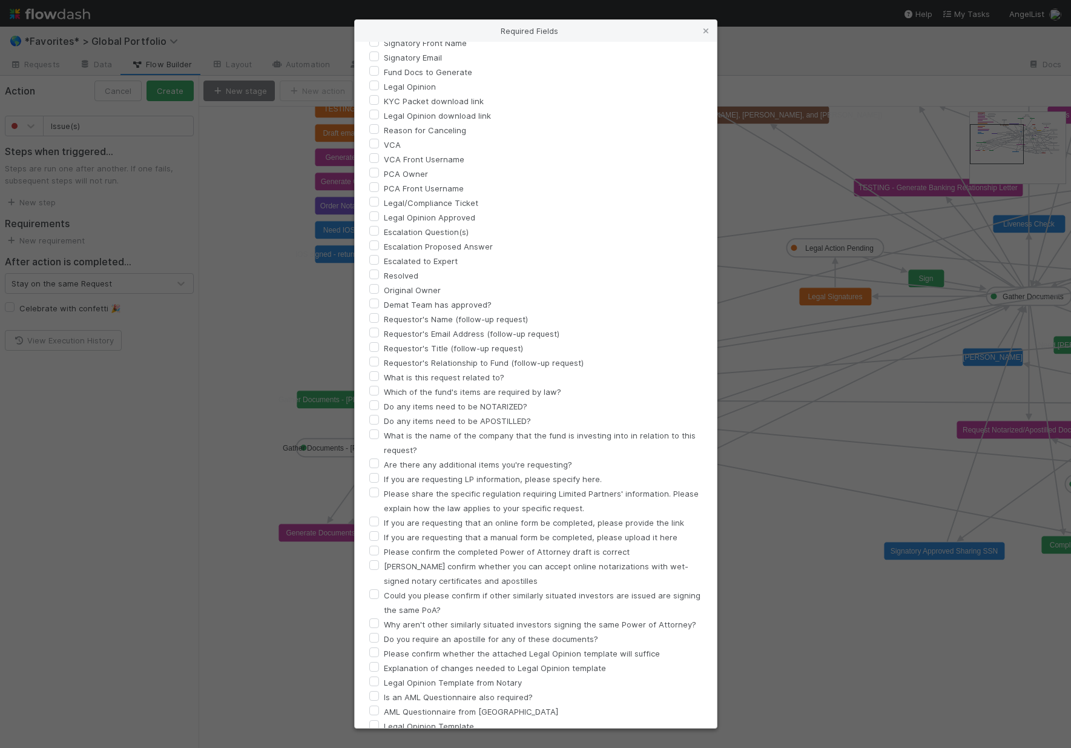
scroll to position [1391, 0]
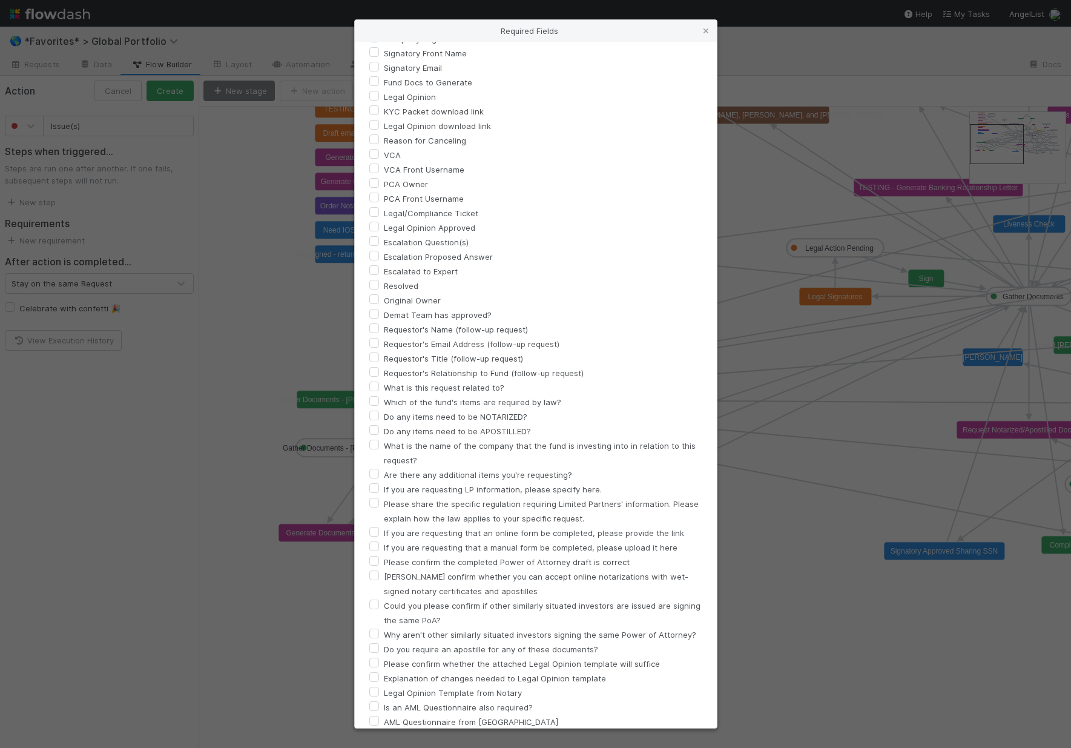
click at [384, 245] on label "Escalation Question(s)" at bounding box center [426, 242] width 85 height 15
click at [377, 245] on input "Escalation Question(s)" at bounding box center [374, 240] width 10 height 11
click at [384, 242] on label "Escalation Question(s)" at bounding box center [426, 242] width 85 height 15
click at [378, 242] on input "Escalation Question(s)" at bounding box center [374, 240] width 10 height 11
checkbox input "false"
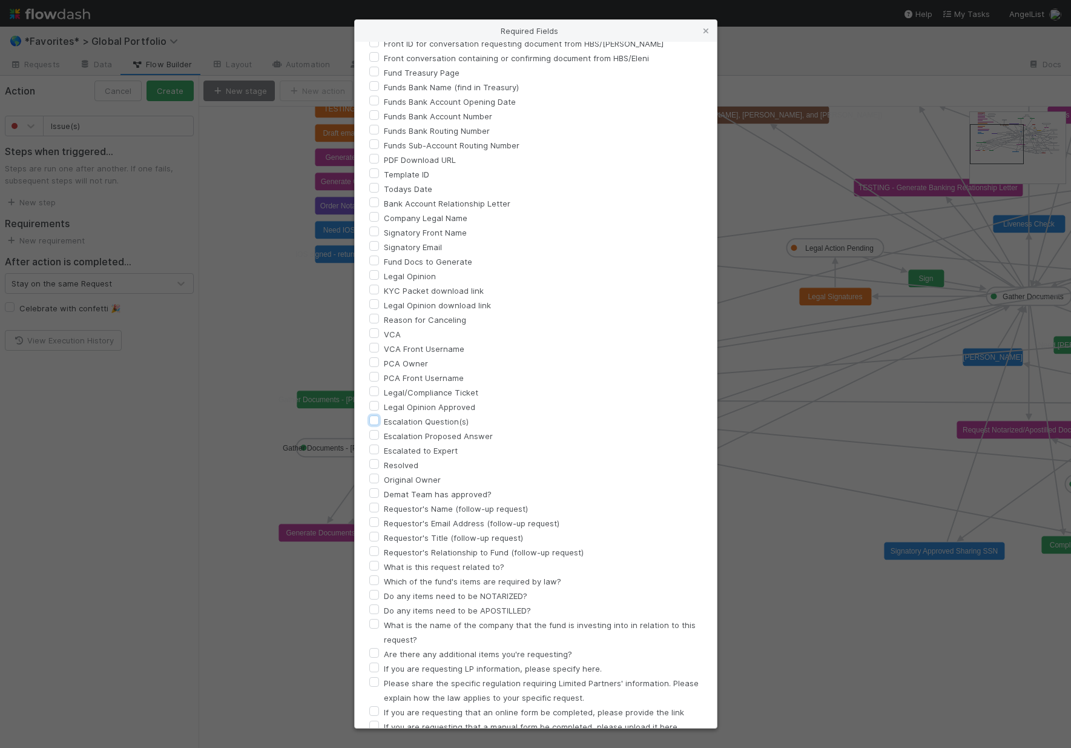
scroll to position [807, 0]
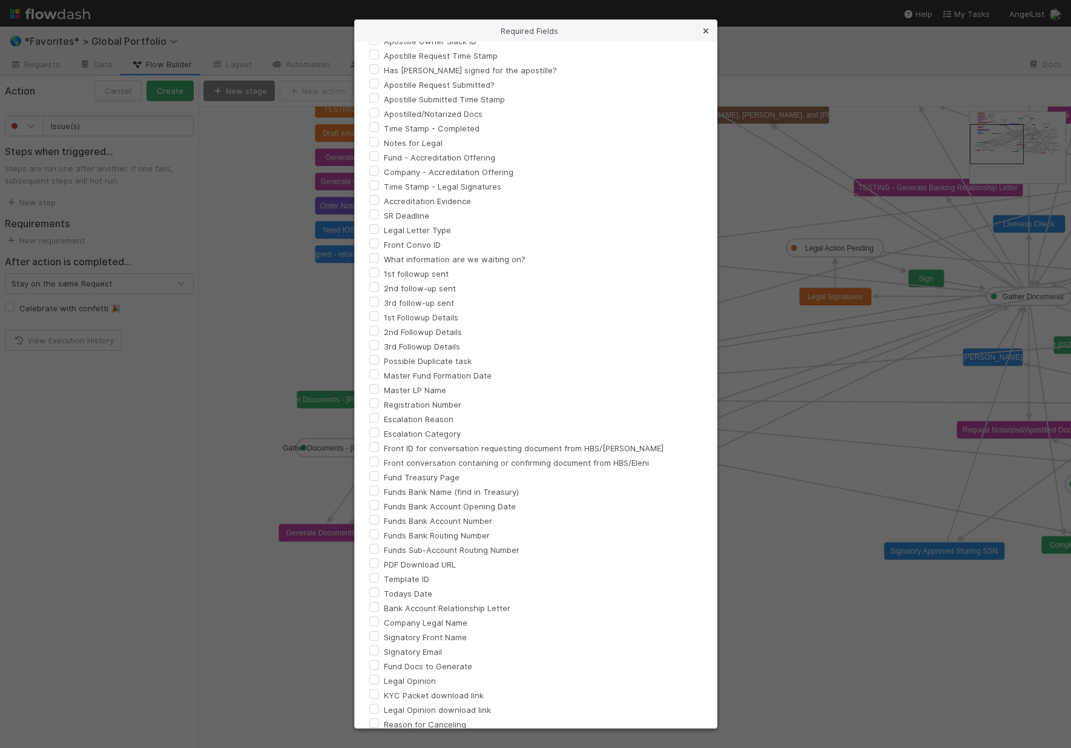
click at [710, 29] on icon at bounding box center [706, 31] width 12 height 8
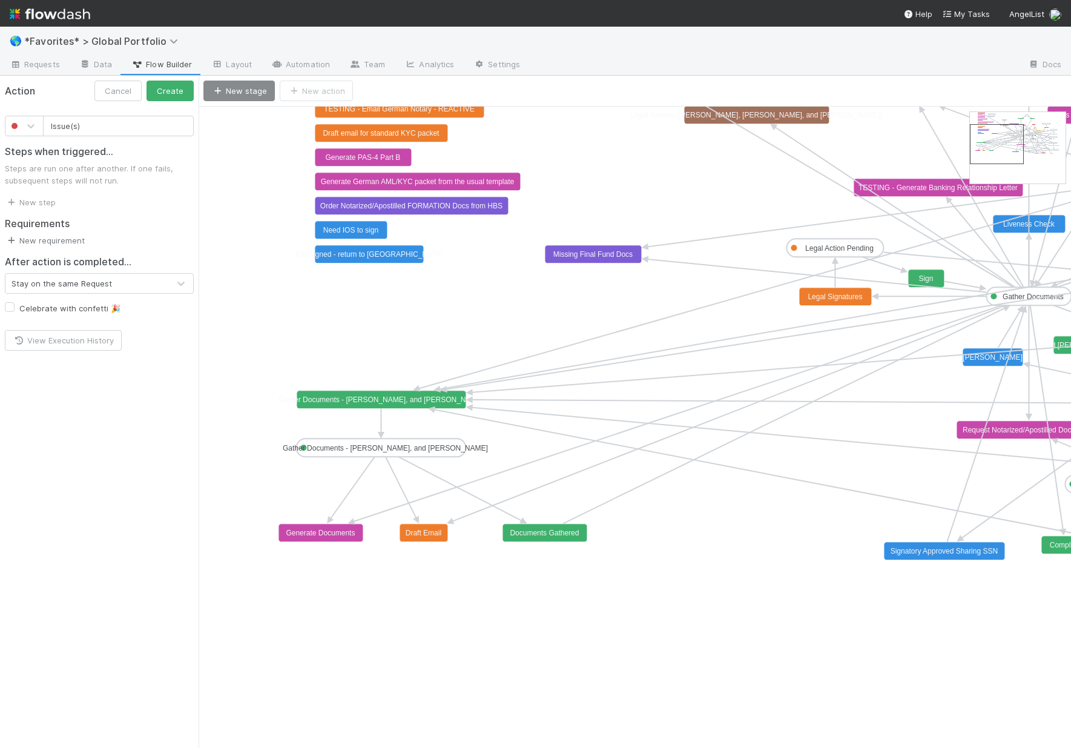
click at [74, 242] on link "New requirement" at bounding box center [45, 241] width 80 height 10
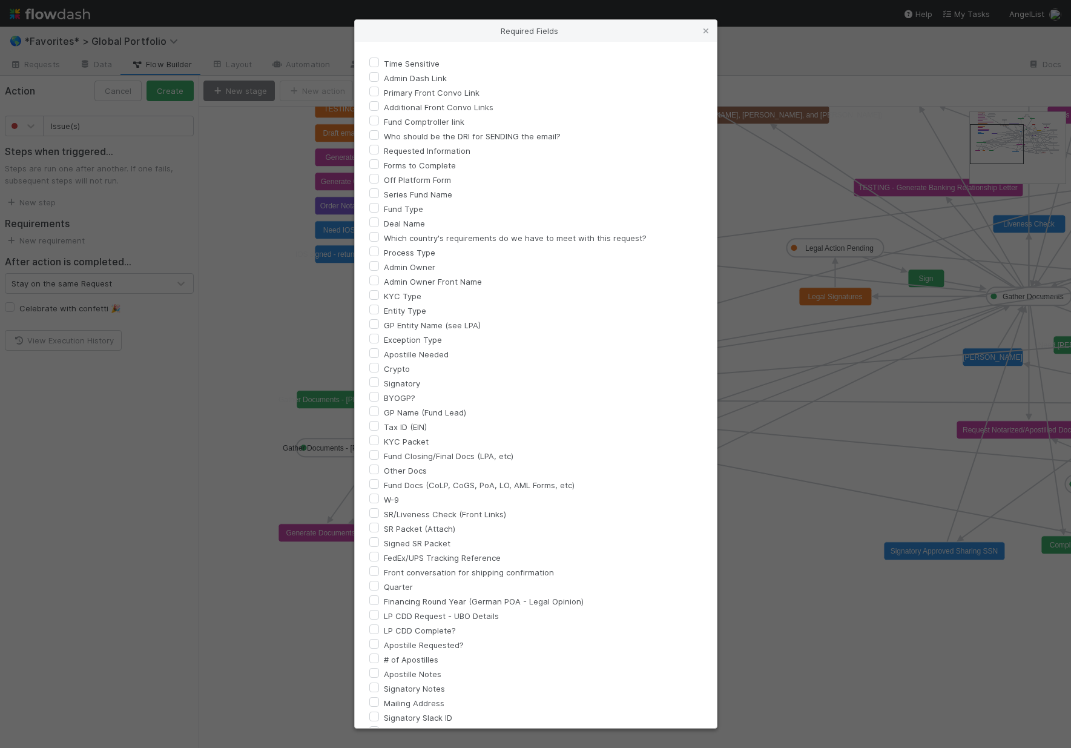
scroll to position [842, 0]
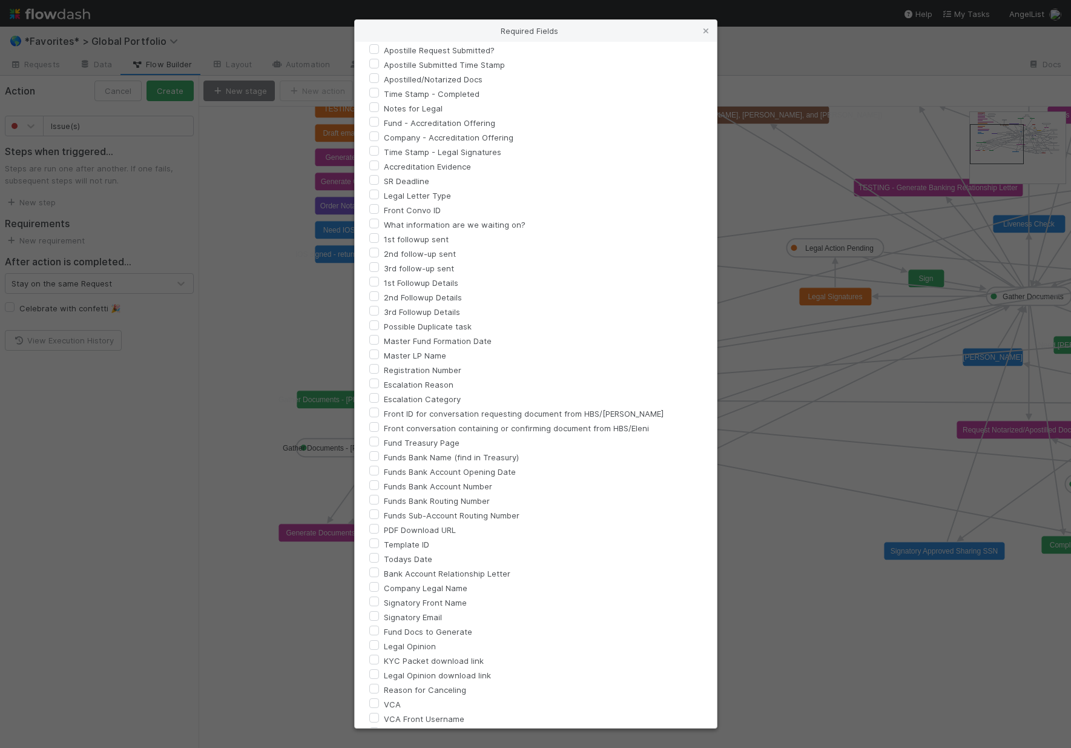
click at [384, 384] on label "Escalation Reason" at bounding box center [419, 384] width 70 height 15
click at [372, 384] on input "Escalation Reason" at bounding box center [374, 382] width 10 height 11
checkbox input "true"
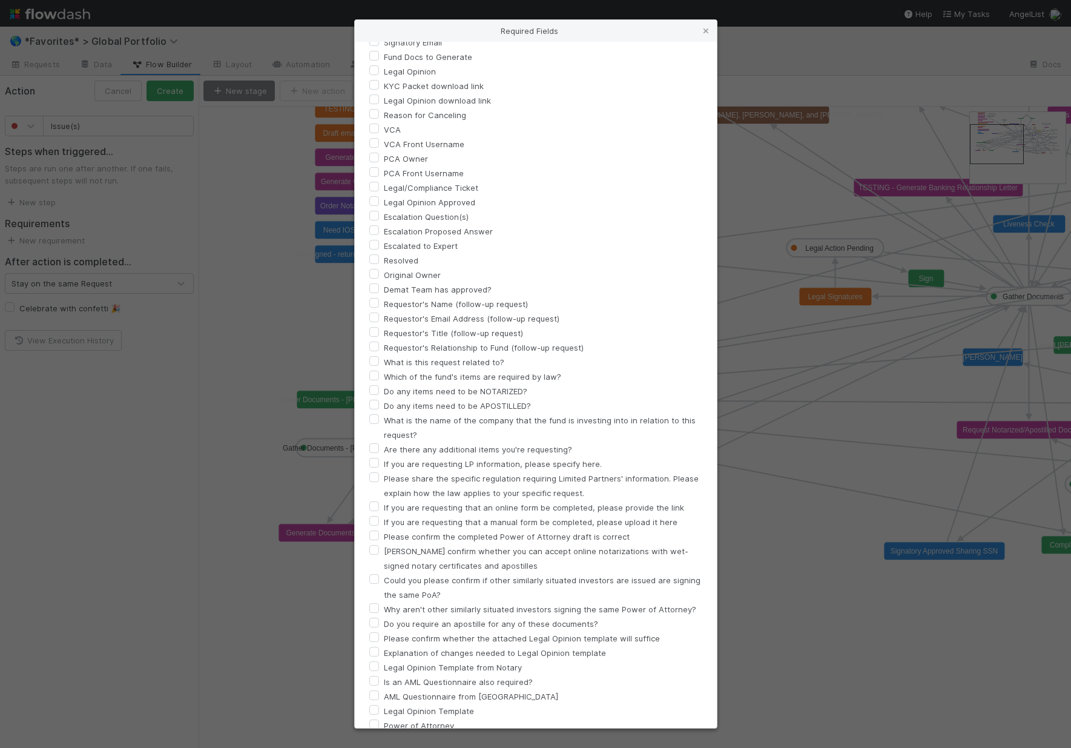
scroll to position [2563, 0]
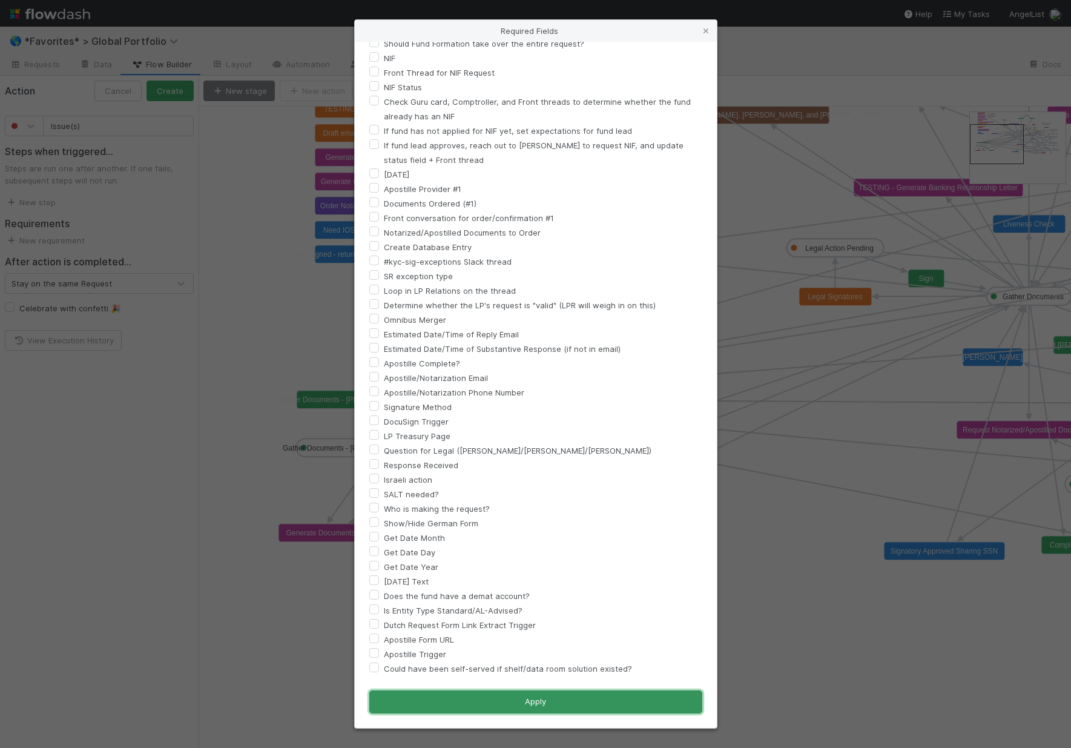
click at [538, 700] on button "Apply" at bounding box center [535, 701] width 333 height 23
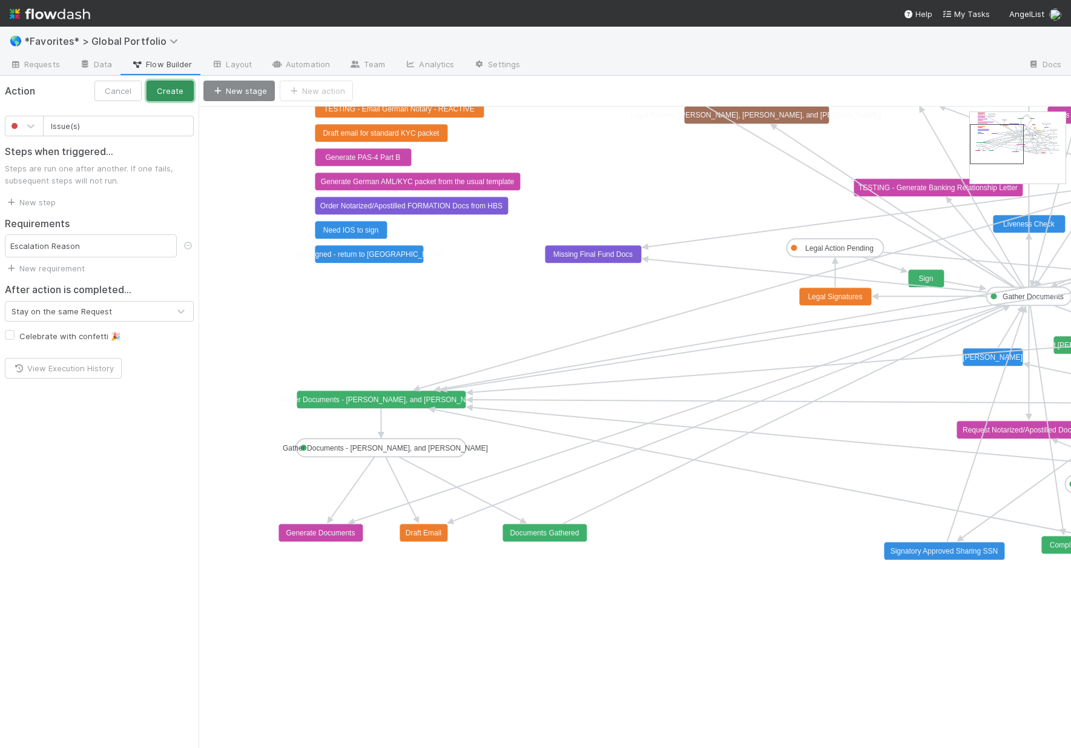
click at [189, 92] on button "Create" at bounding box center [170, 91] width 47 height 21
drag, startPoint x: 306, startPoint y: 123, endPoint x: 224, endPoint y: 540, distance: 424.5
drag, startPoint x: 378, startPoint y: 458, endPoint x: 232, endPoint y: 541, distance: 168.4
drag, startPoint x: 234, startPoint y: 538, endPoint x: 220, endPoint y: 527, distance: 17.7
drag, startPoint x: 229, startPoint y: 536, endPoint x: 622, endPoint y: 528, distance: 393.0
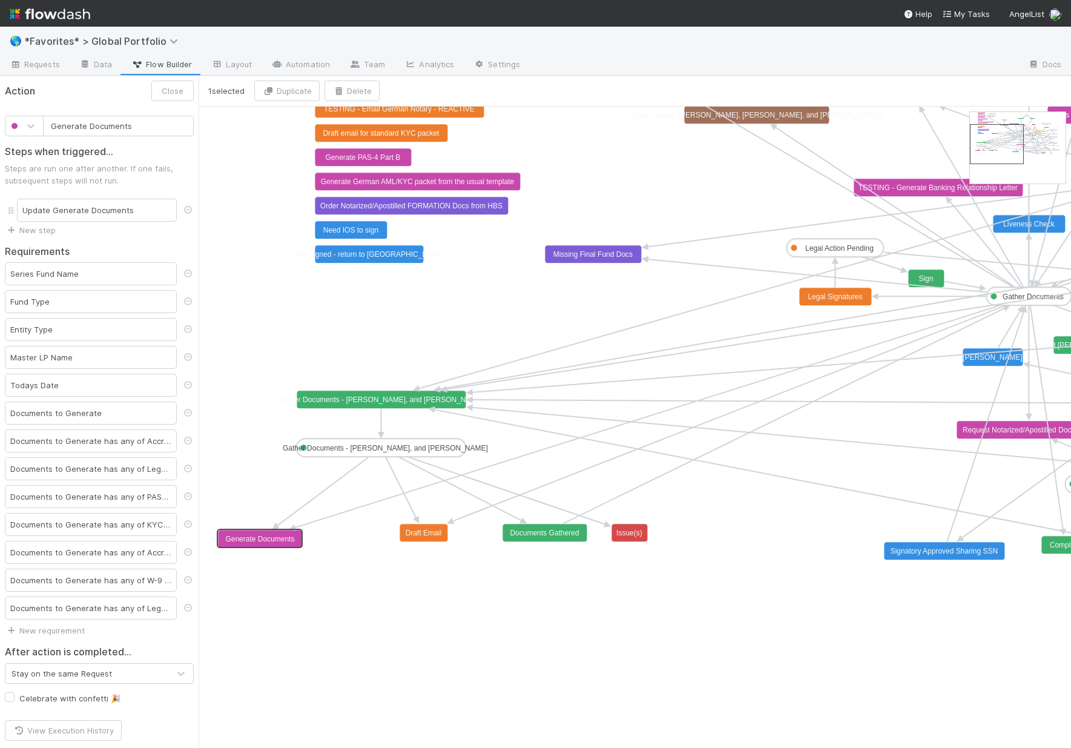
drag, startPoint x: 342, startPoint y: 535, endPoint x: 283, endPoint y: 540, distance: 59.0
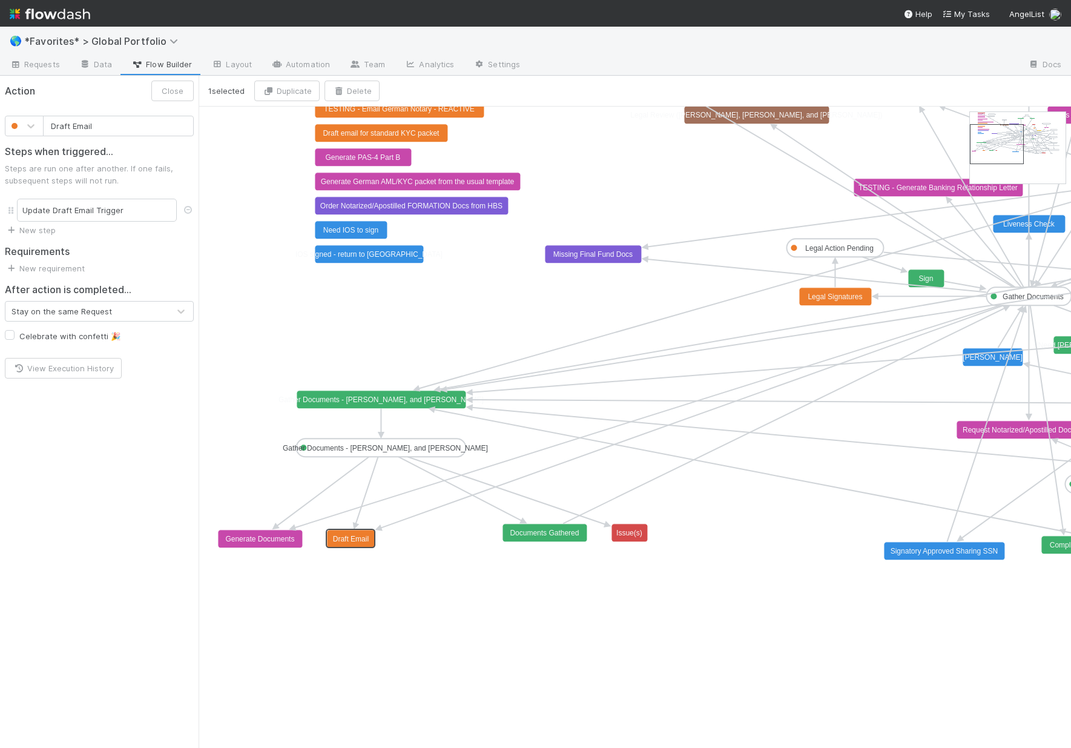
drag, startPoint x: 409, startPoint y: 536, endPoint x: 335, endPoint y: 544, distance: 73.7
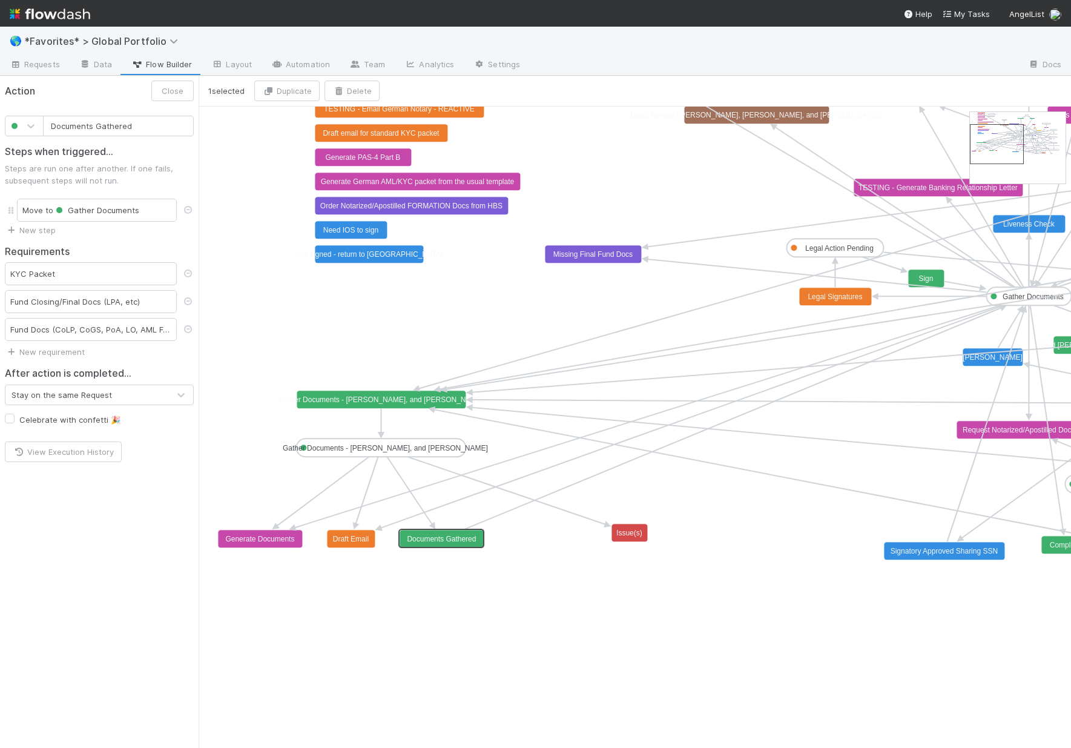
drag, startPoint x: 527, startPoint y: 535, endPoint x: 423, endPoint y: 541, distance: 104.3
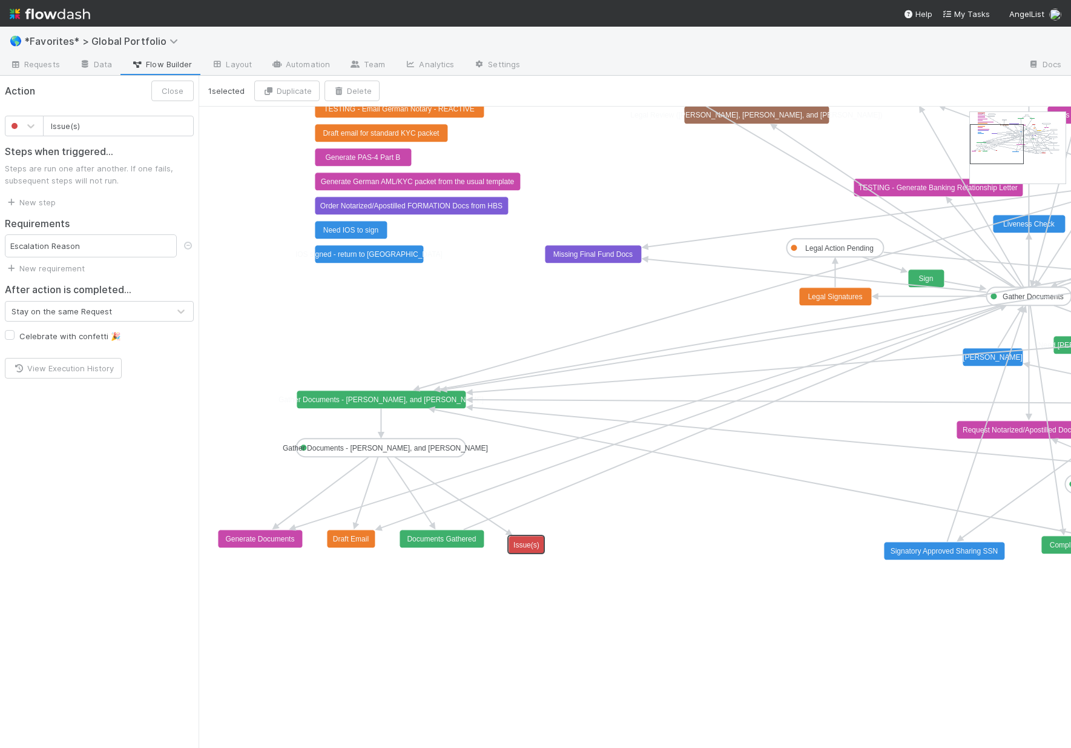
drag, startPoint x: 636, startPoint y: 535, endPoint x: 530, endPoint y: 544, distance: 105.7
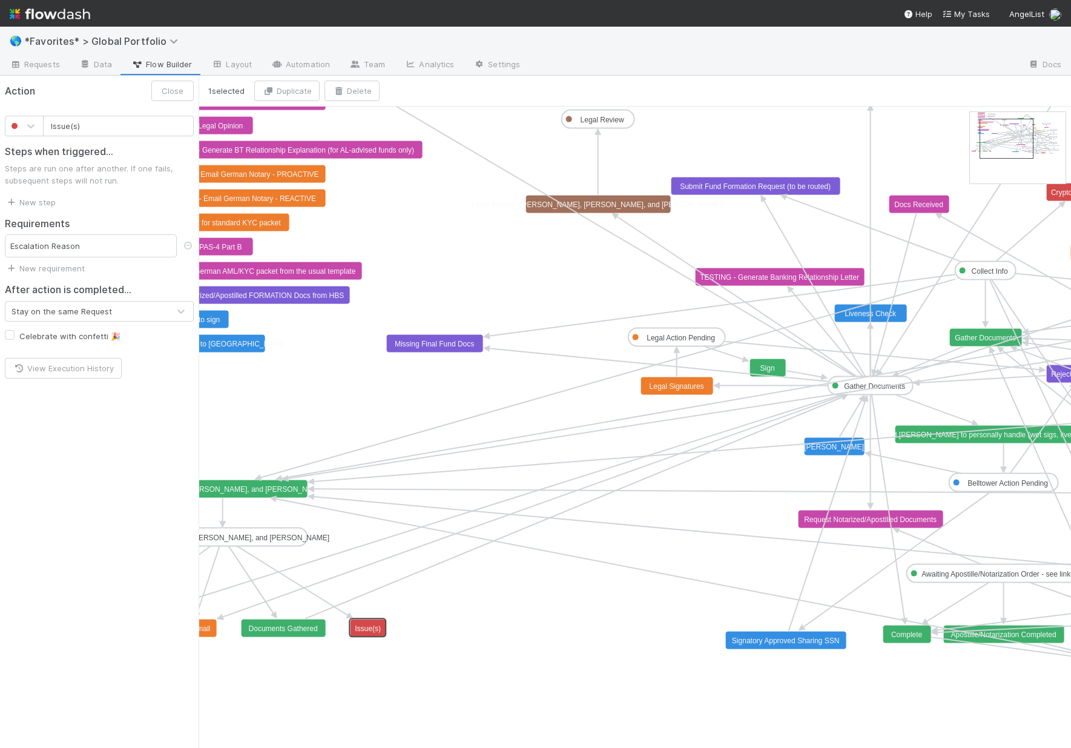
drag, startPoint x: 975, startPoint y: 153, endPoint x: 989, endPoint y: 140, distance: 18.9
drag, startPoint x: 365, startPoint y: 639, endPoint x: 850, endPoint y: 397, distance: 542.1
click at [34, 231] on link "New step" at bounding box center [30, 230] width 51 height 10
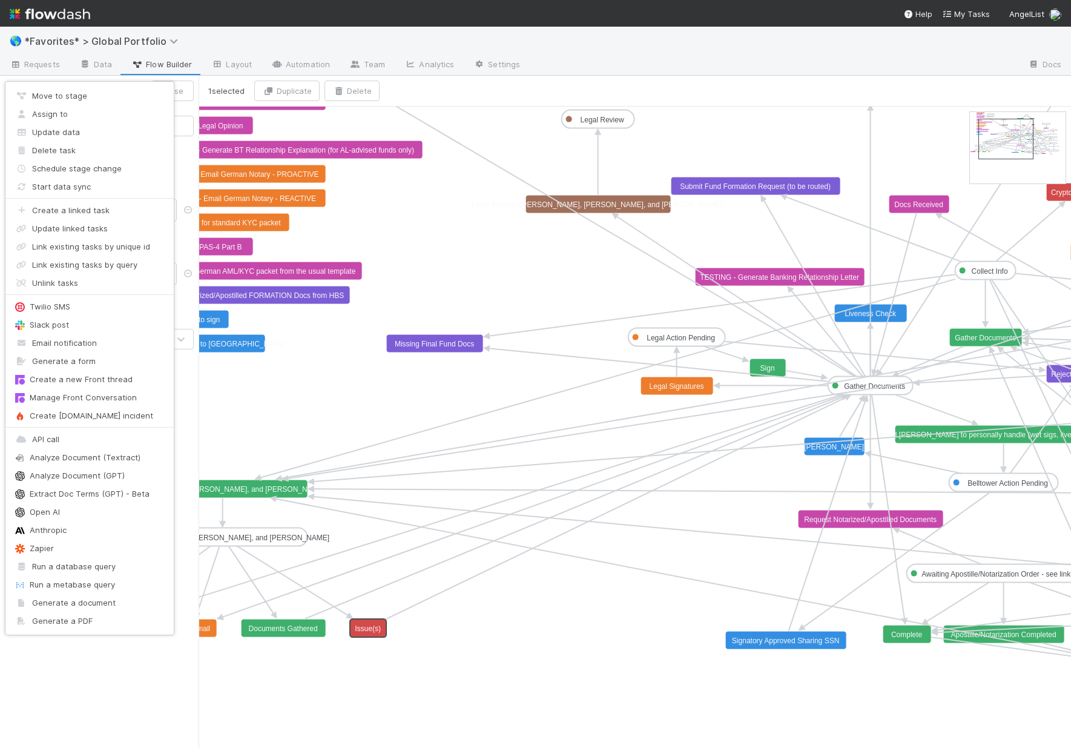
click at [379, 395] on div "Move to stage Assign to Update data Delete task Schedule stage change Start dat…" at bounding box center [535, 374] width 1071 height 748
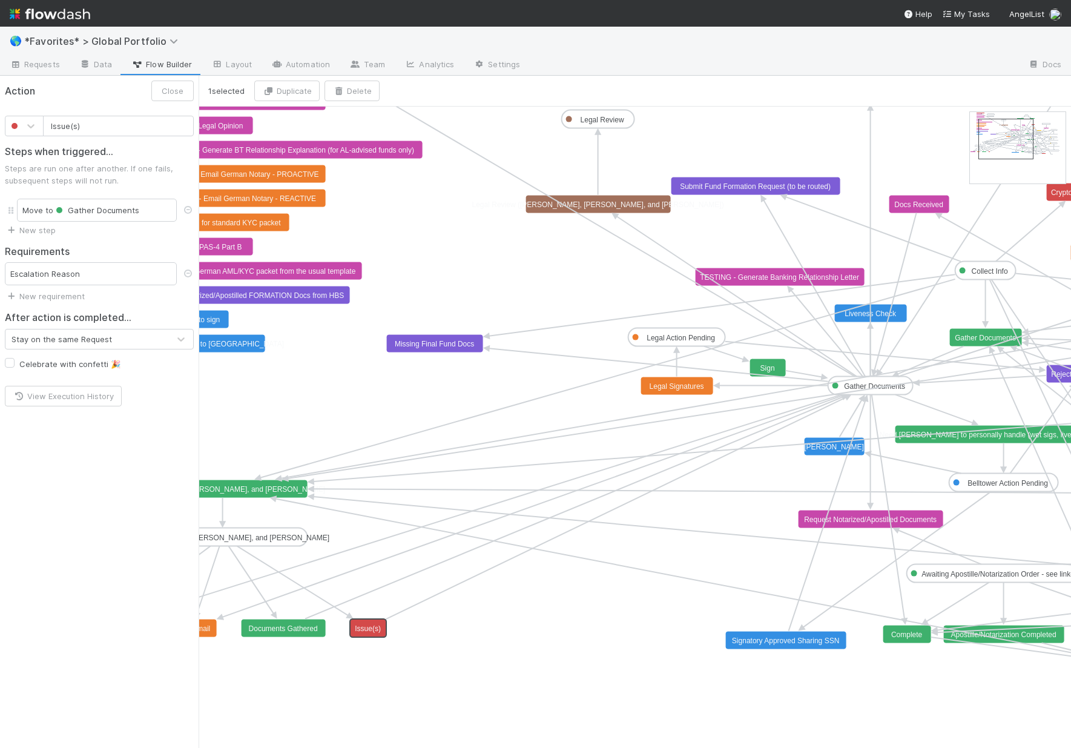
type input "Documents Gathered"
click at [302, 636] on rect at bounding box center [283, 628] width 85 height 18
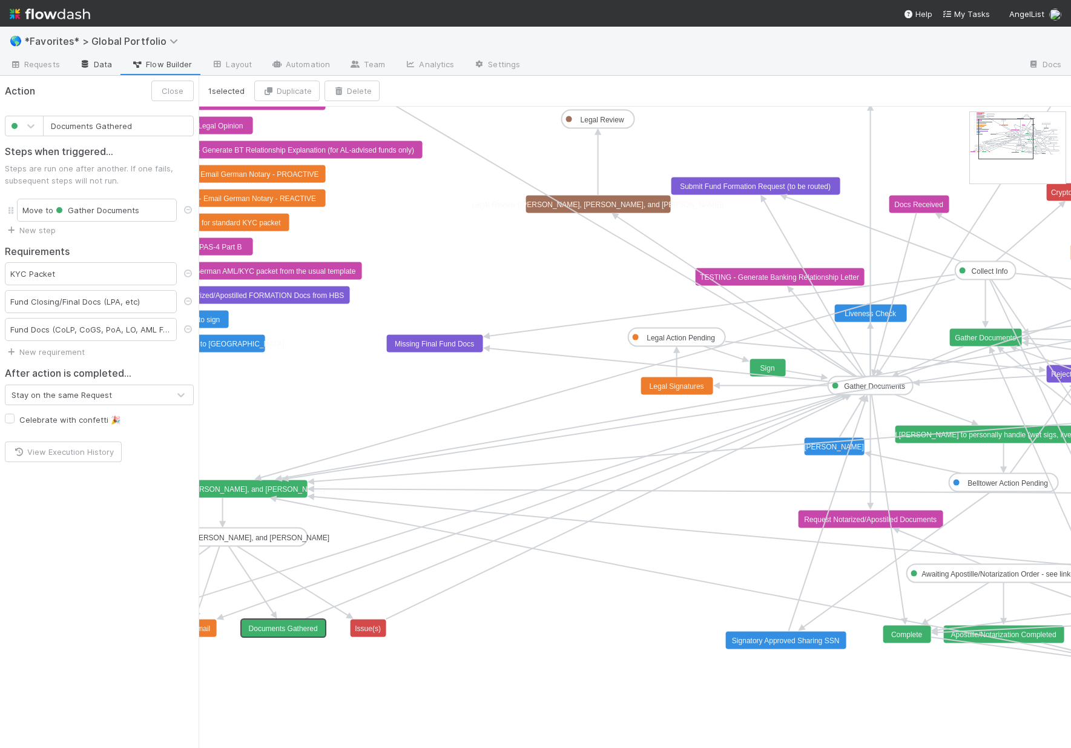
click at [99, 67] on link "Data" at bounding box center [96, 65] width 52 height 19
click at [123, 44] on span "*Favorites* > Global Portfolio" at bounding box center [104, 41] width 160 height 12
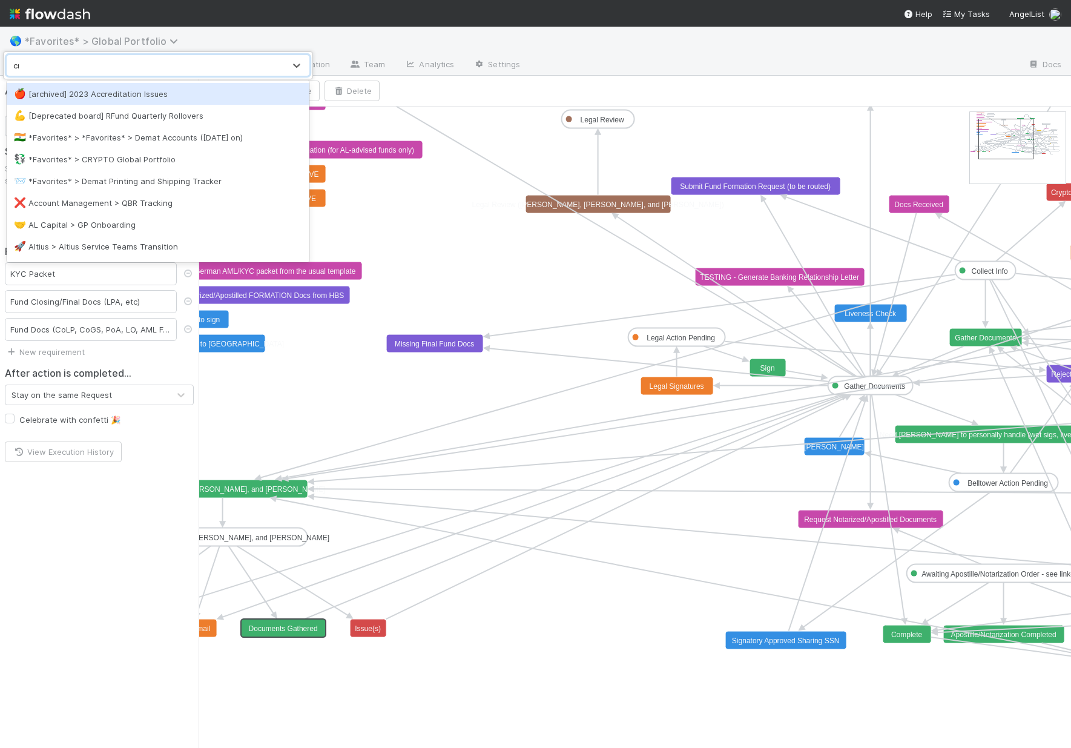
type input "cryp"
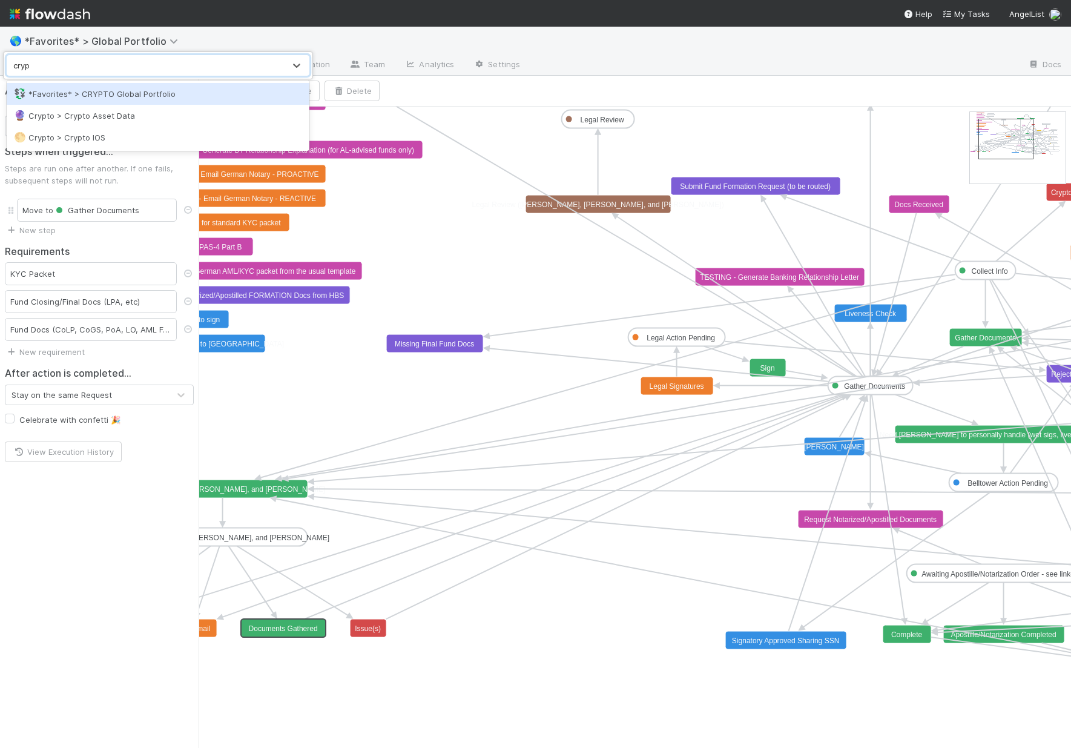
click at [113, 89] on div "💱 *Favorites* > CRYPTO Global Portfolio" at bounding box center [158, 94] width 288 height 12
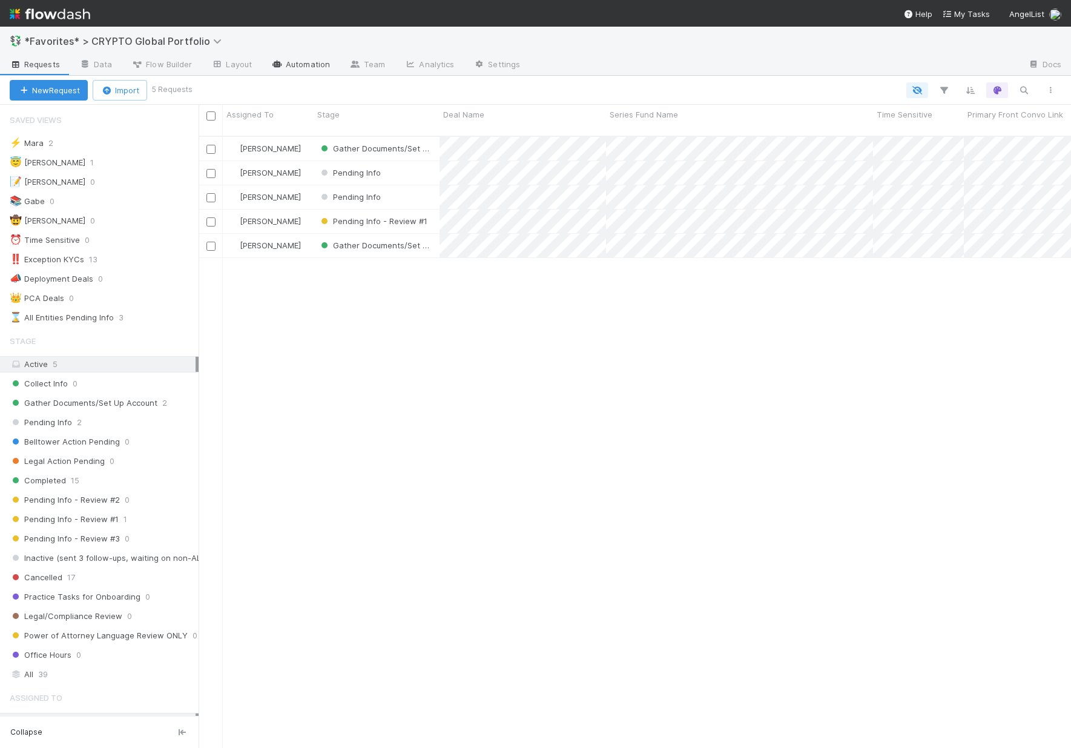
scroll to position [613, 863]
click at [314, 67] on link "Automation" at bounding box center [301, 65] width 78 height 19
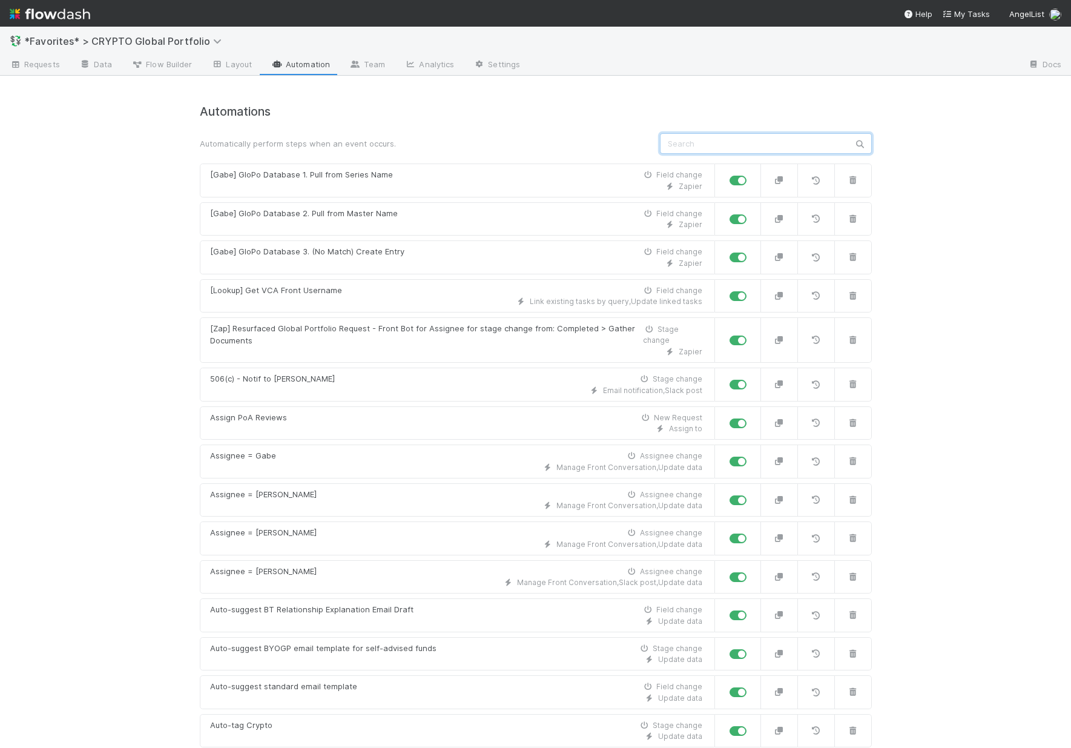
click at [709, 149] on input "text" at bounding box center [766, 143] width 212 height 21
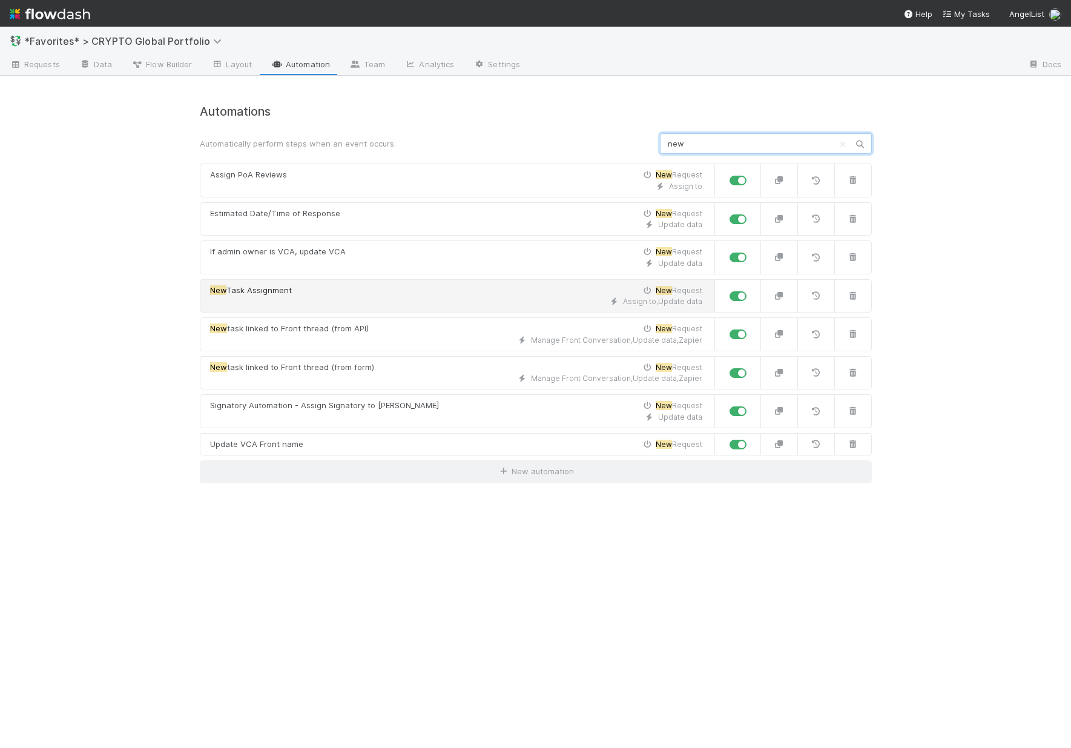
type input "new"
click at [406, 292] on div "New Task Assignment New Request" at bounding box center [456, 291] width 492 height 12
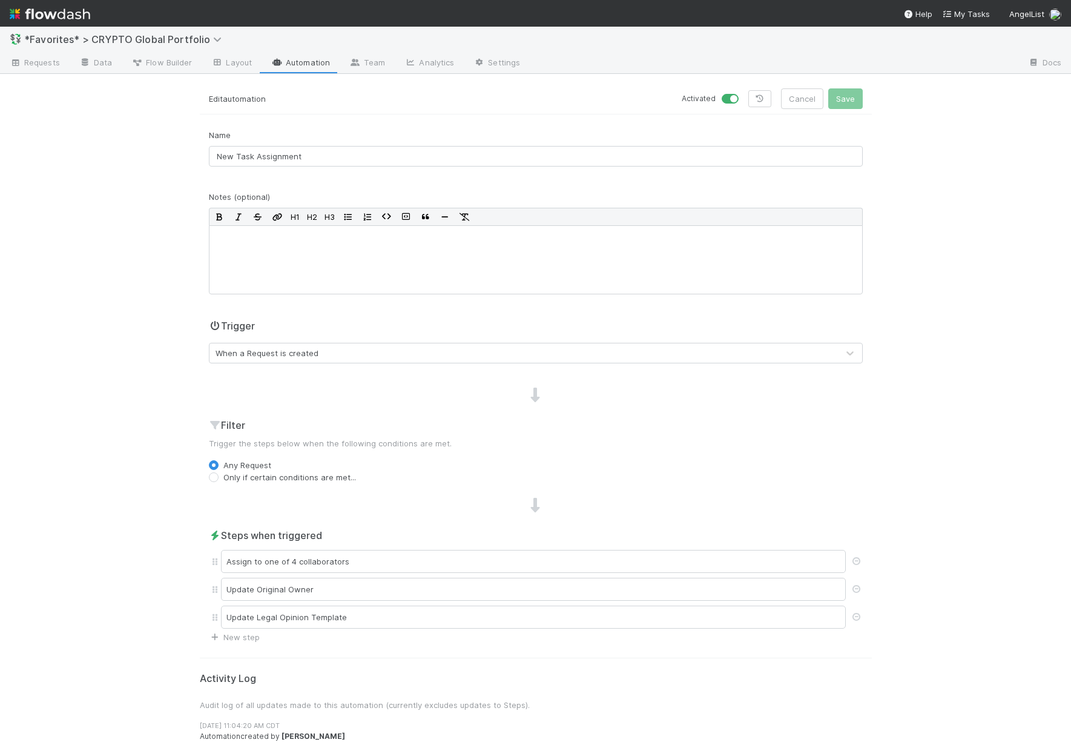
scroll to position [2, 0]
click at [259, 472] on label "Only if certain conditions are met..." at bounding box center [289, 476] width 133 height 12
click at [219, 472] on input "Only if certain conditions are met..." at bounding box center [214, 475] width 10 height 11
radio input "true"
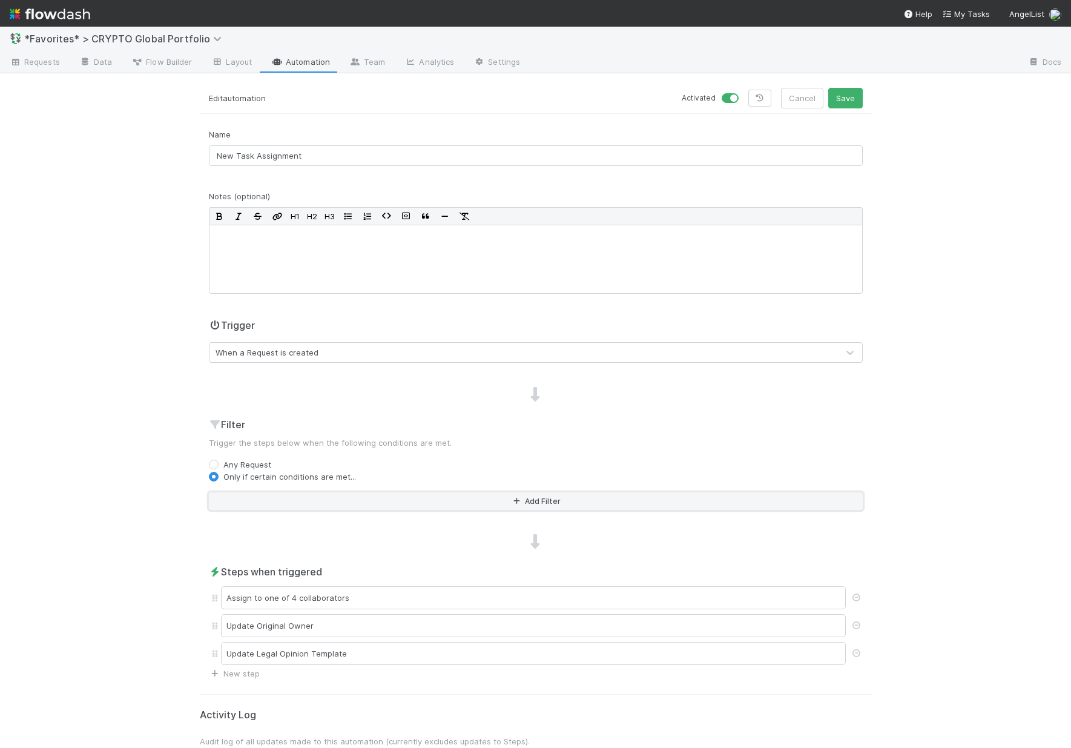
click at [357, 502] on button "Add Filter" at bounding box center [536, 501] width 654 height 18
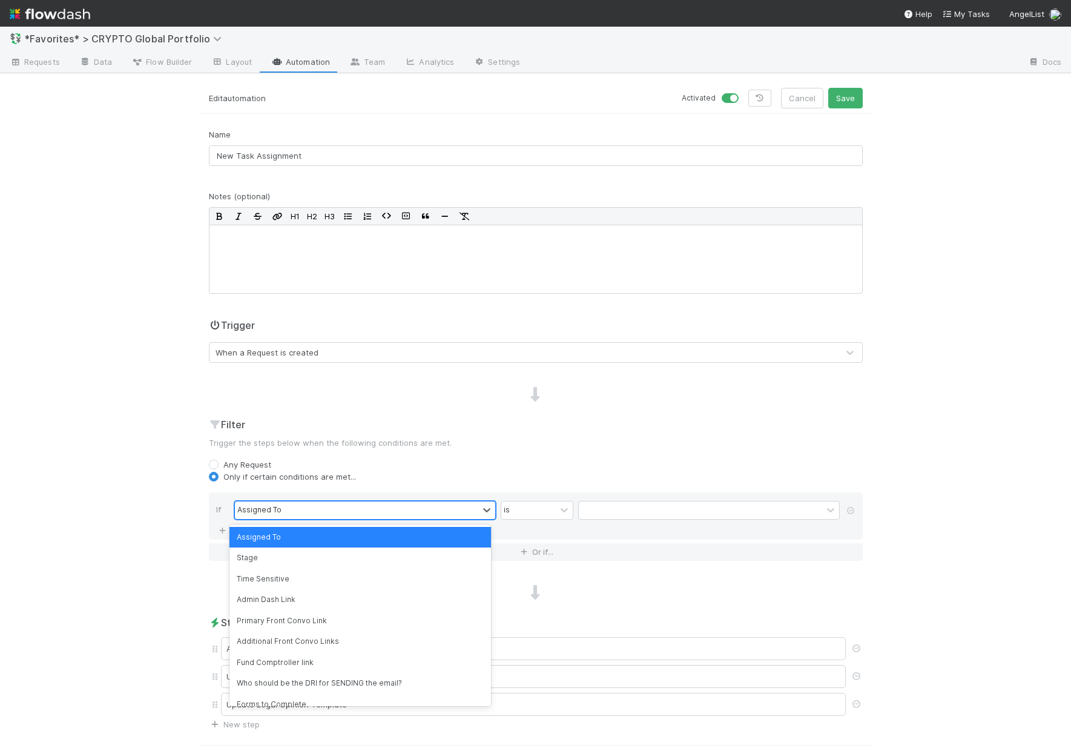
click at [351, 509] on div "Assigned To" at bounding box center [356, 510] width 243 height 18
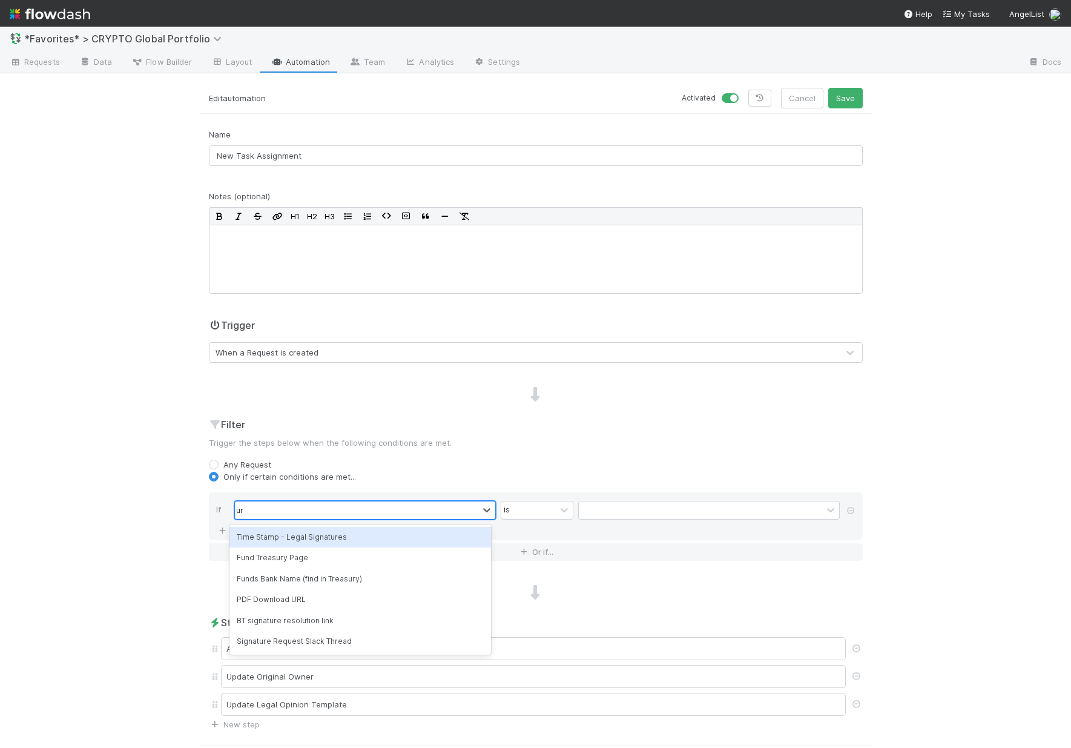
type input "u"
type input "prio"
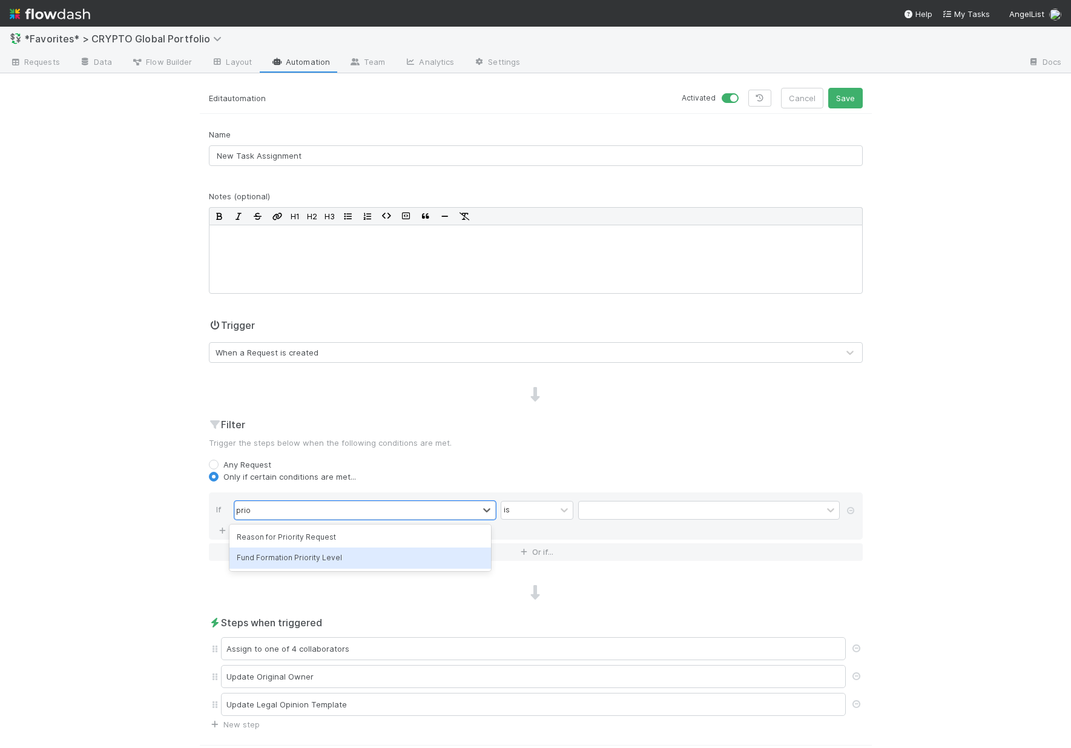
click at [325, 547] on div "Fund Formation Priority Level" at bounding box center [360, 557] width 262 height 21
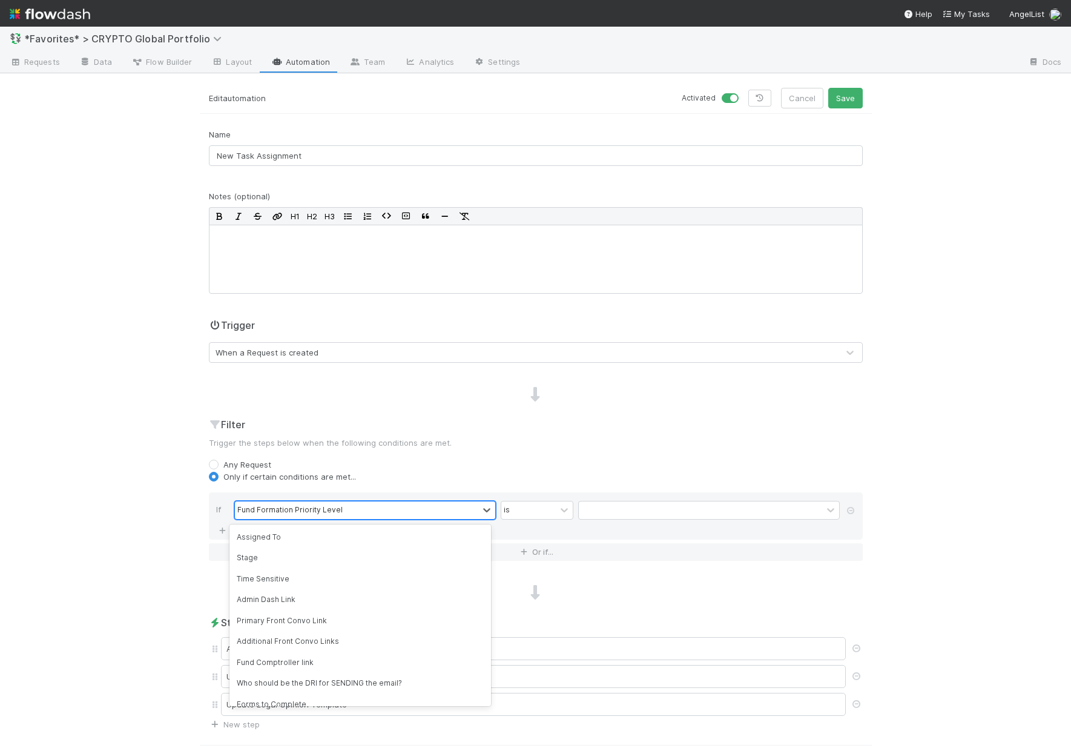
click at [348, 513] on div "Fund Formation Priority Level" at bounding box center [356, 510] width 243 height 18
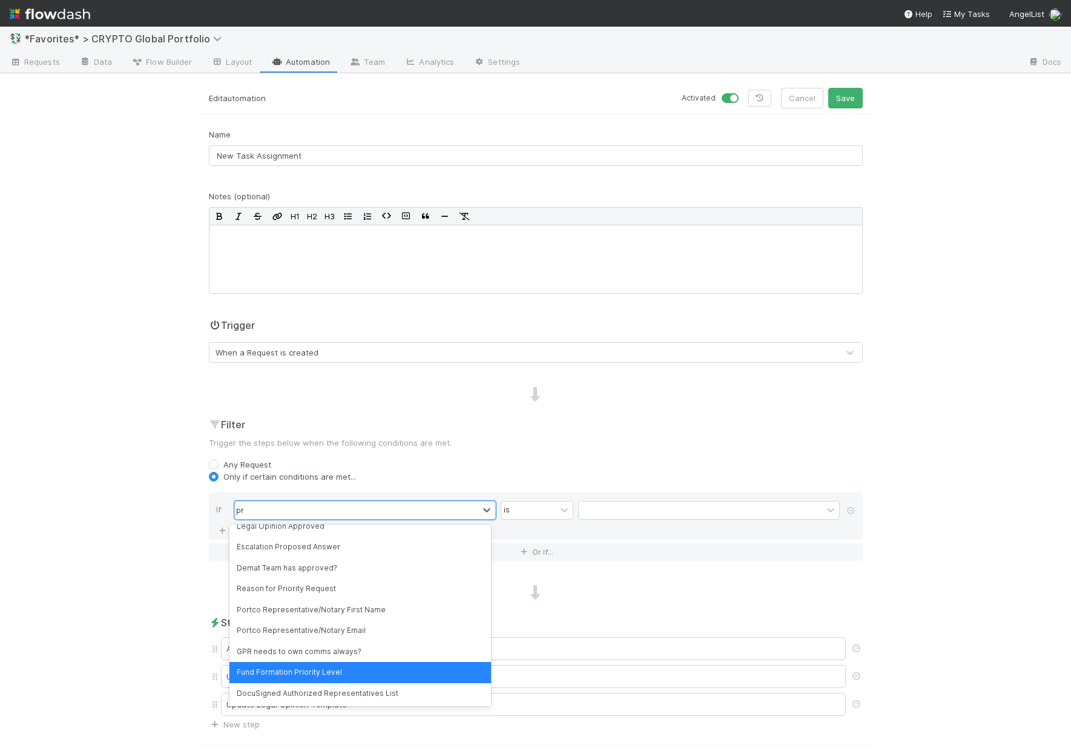
scroll to position [0, 0]
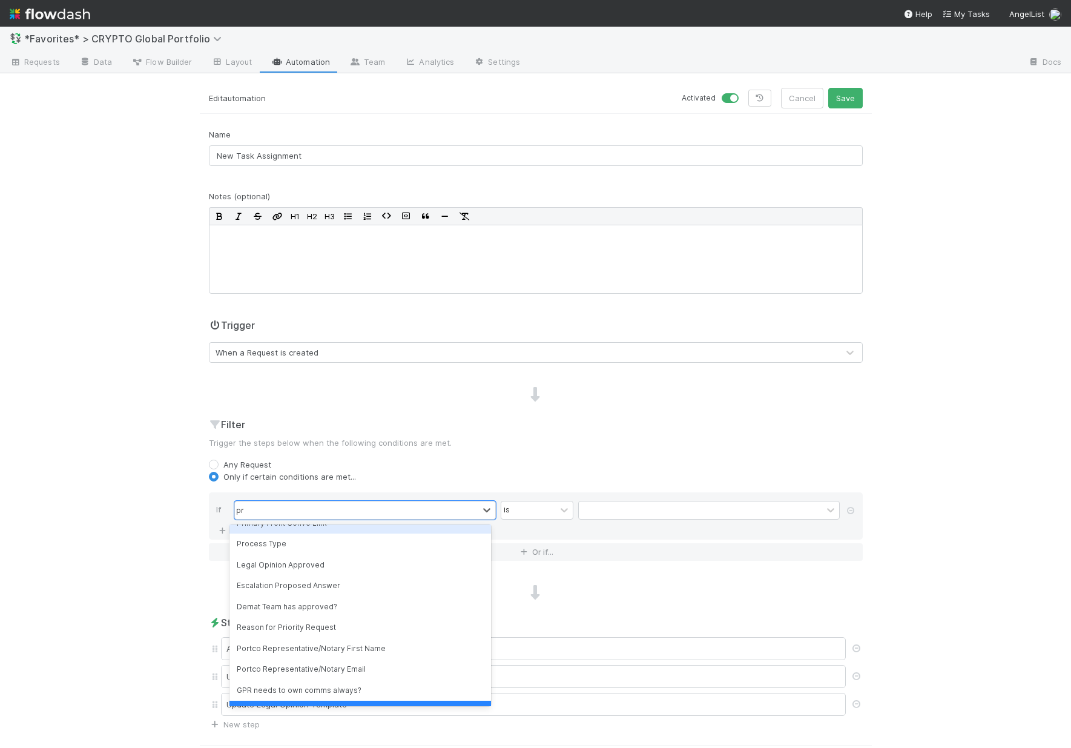
type input "prio"
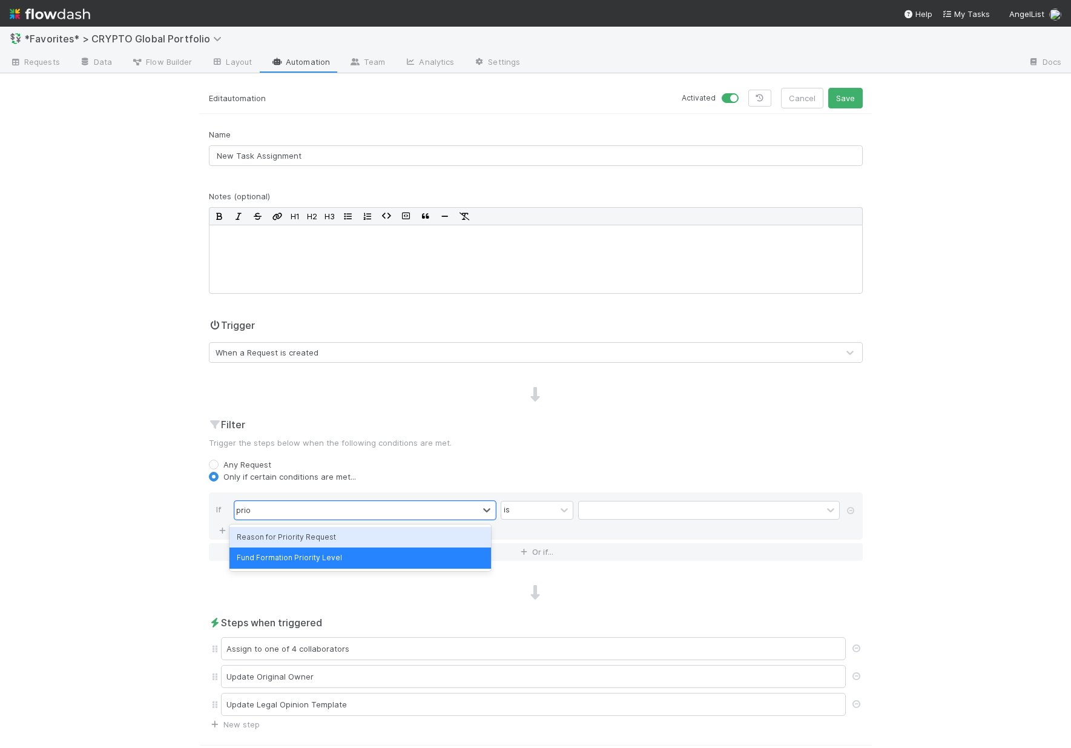
click at [330, 536] on div "Reason for Priority Request" at bounding box center [360, 537] width 262 height 21
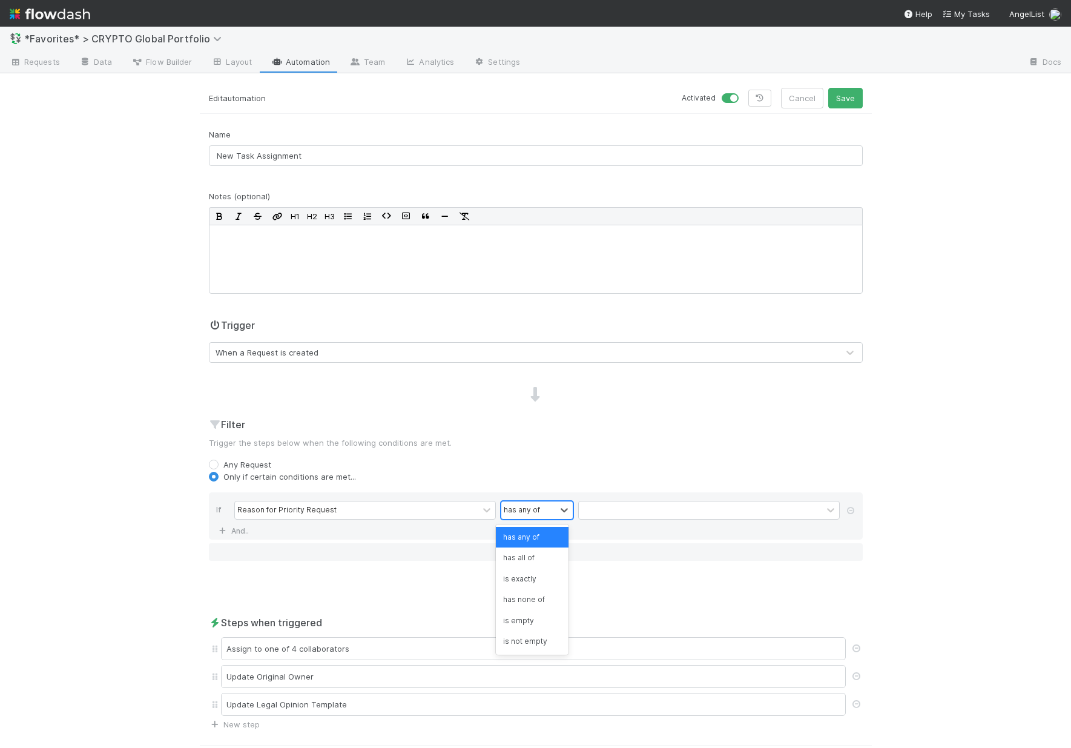
click at [520, 511] on div "has any of" at bounding box center [522, 509] width 36 height 11
click at [531, 623] on div "is empty" at bounding box center [532, 620] width 73 height 21
click at [841, 89] on button "Save" at bounding box center [845, 98] width 35 height 21
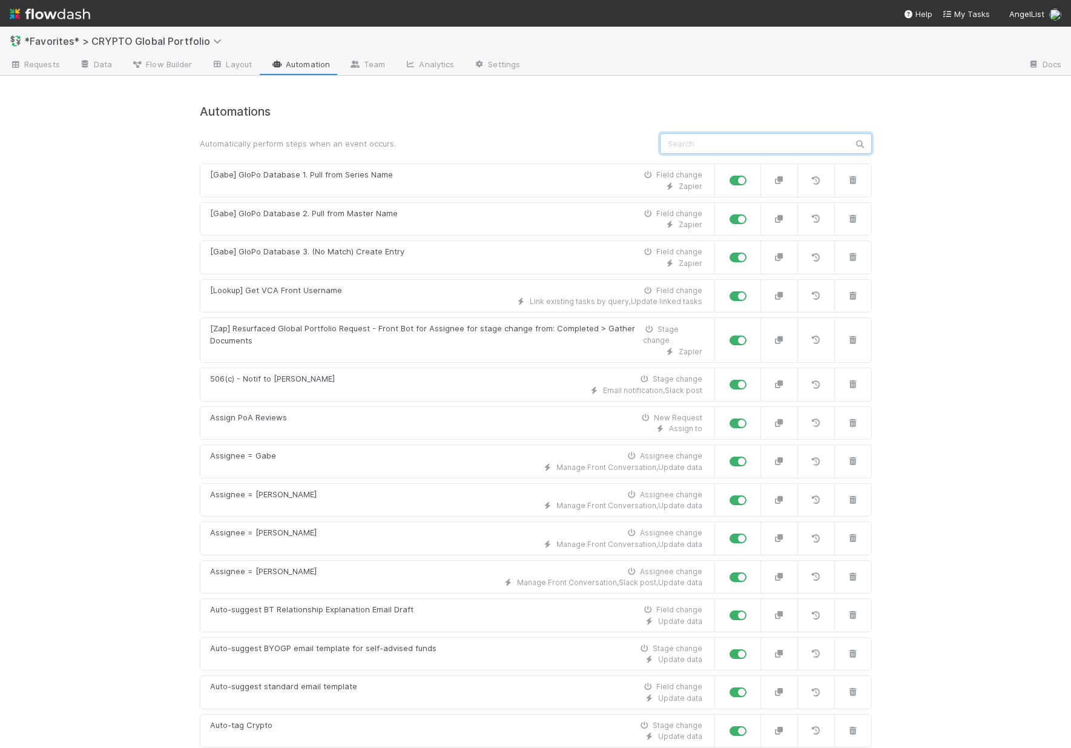
click at [791, 147] on input "text" at bounding box center [766, 143] width 212 height 21
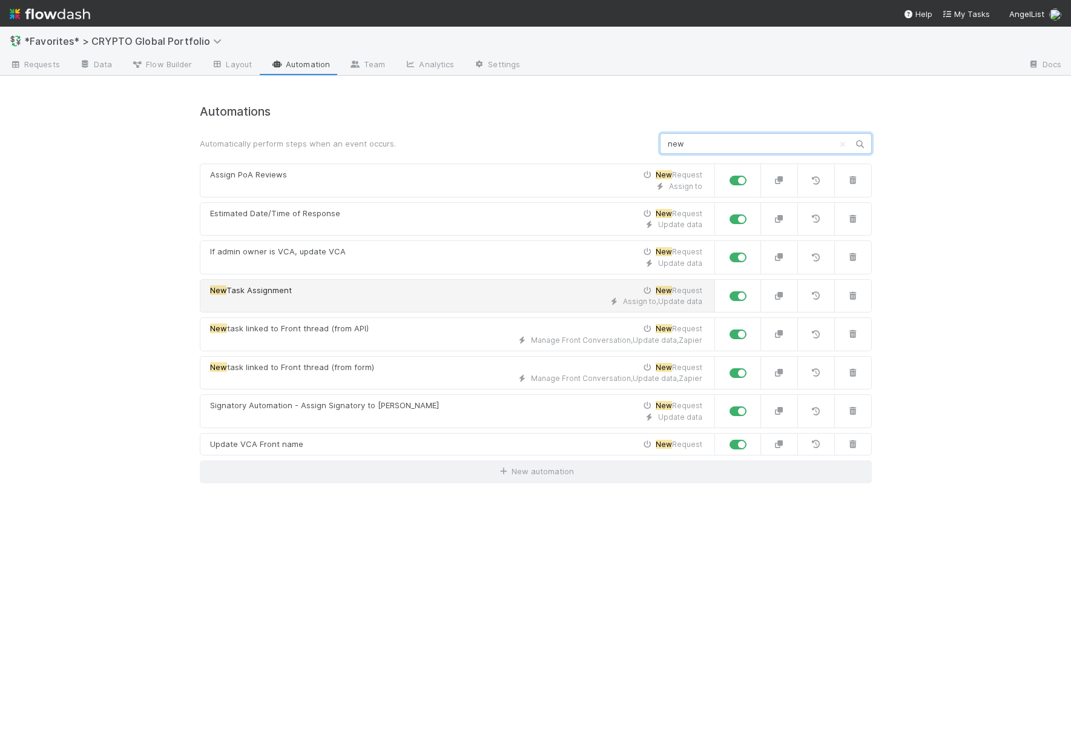
type input "new"
click at [409, 288] on div "New Task Assignment New Request" at bounding box center [456, 291] width 492 height 12
click at [783, 296] on icon "button" at bounding box center [779, 296] width 12 height 8
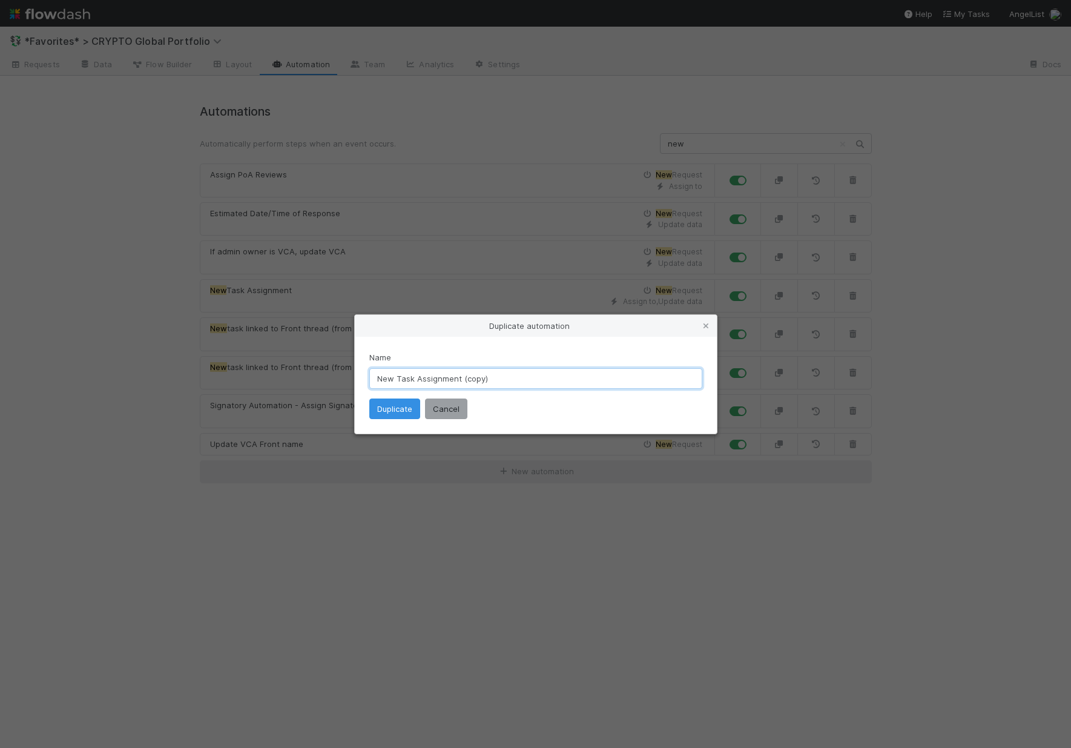
click at [501, 380] on input "New Task Assignment (copy)" at bounding box center [535, 378] width 333 height 21
type input "New Task Assignment - NOT Urgent (Accodal)"
click at [391, 410] on button "Duplicate" at bounding box center [394, 408] width 51 height 21
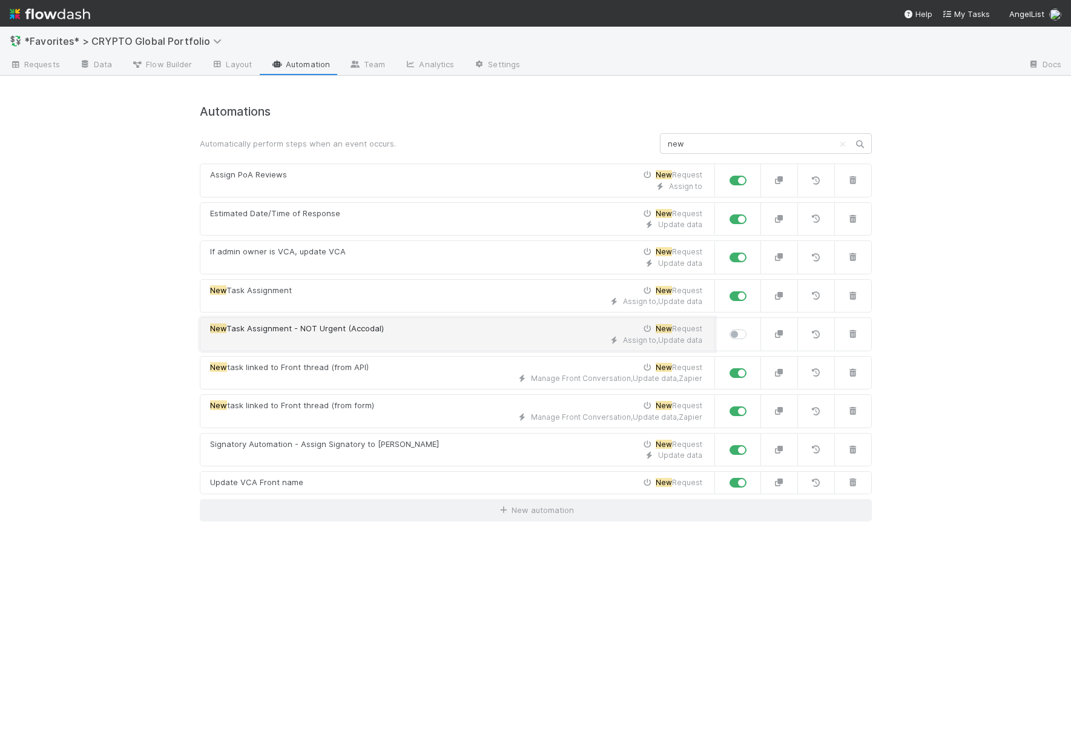
click at [366, 328] on span "Task Assignment - NOT Urgent (Accodal)" at bounding box center [304, 328] width 157 height 10
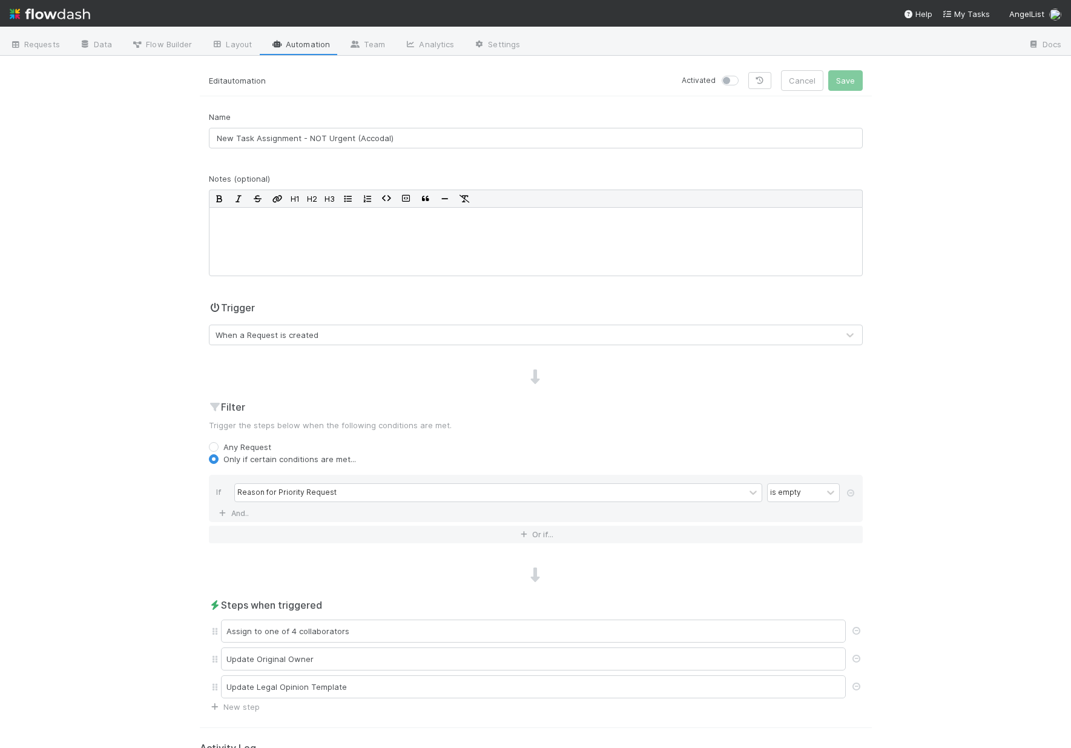
scroll to position [90, 0]
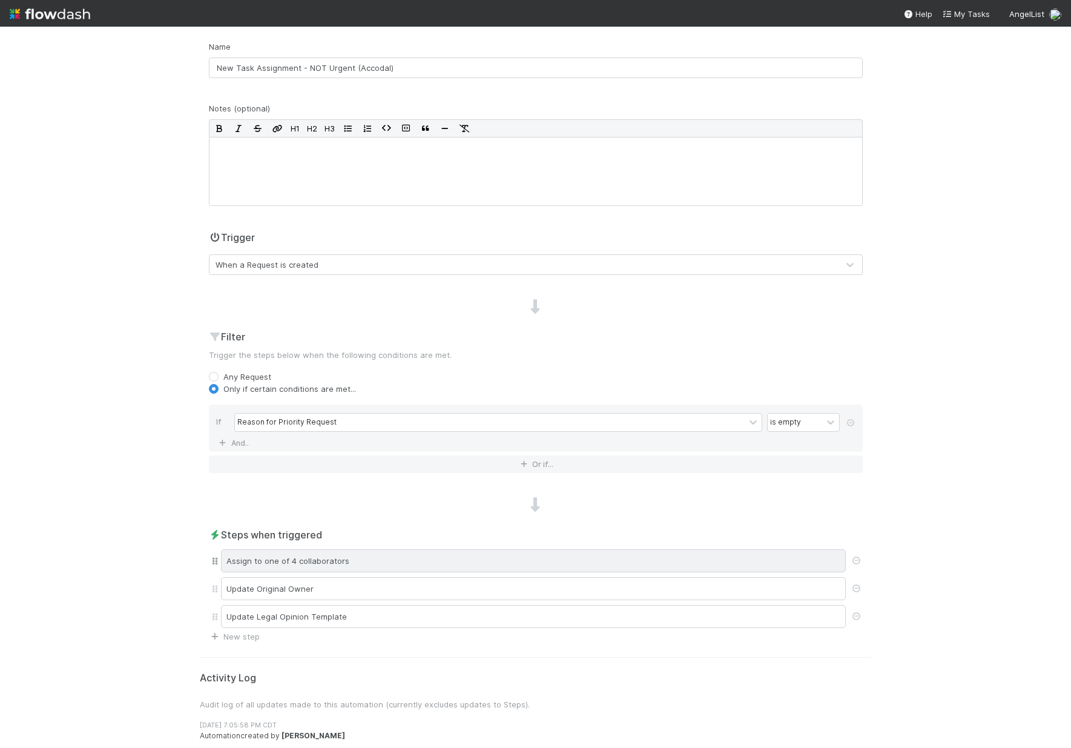
click at [367, 567] on div "Assign to one of 4 collaborators" at bounding box center [533, 560] width 625 height 23
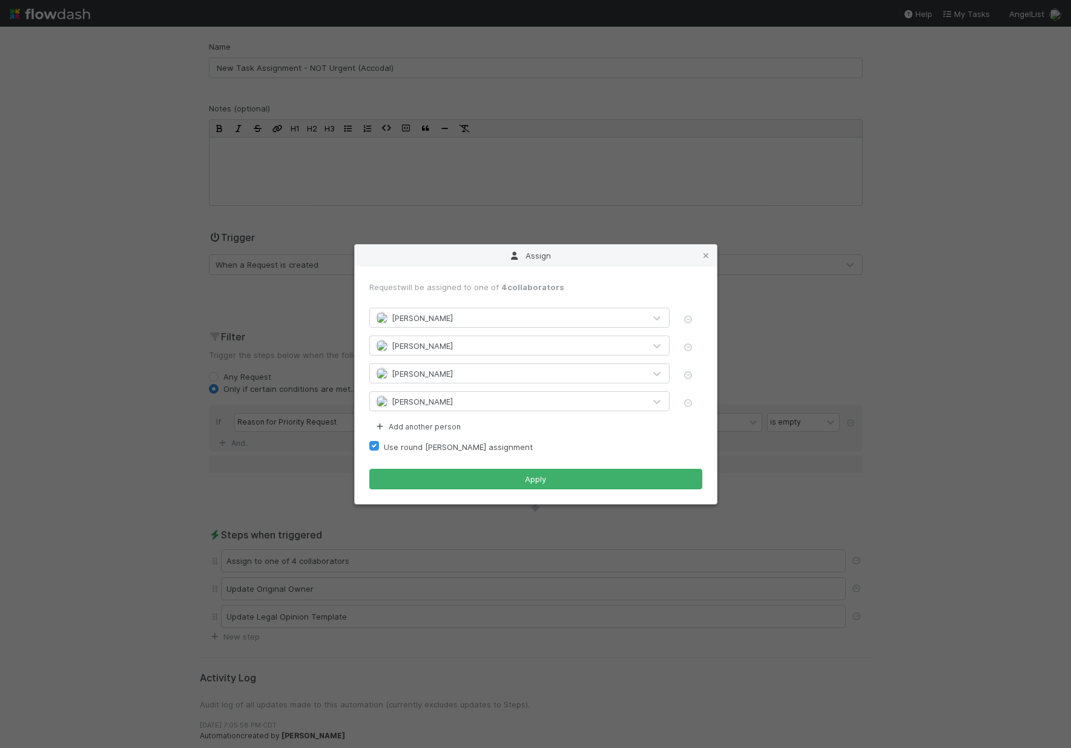
click at [625, 321] on div "[PERSON_NAME]" at bounding box center [507, 317] width 275 height 19
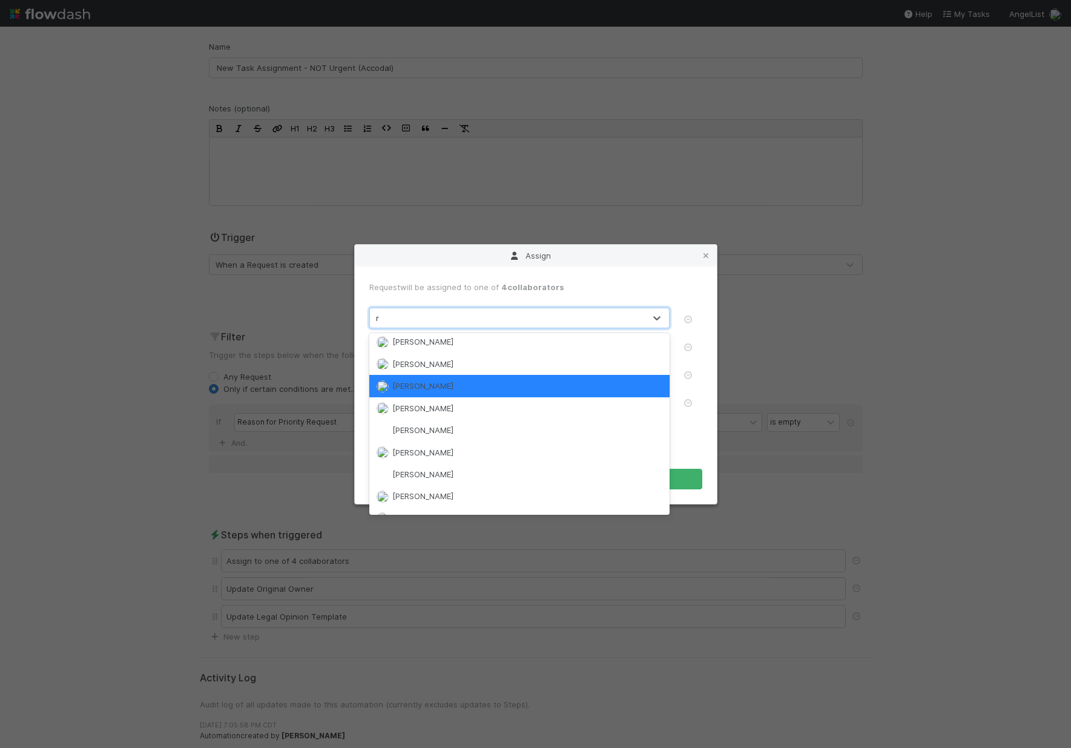
scroll to position [0, 0]
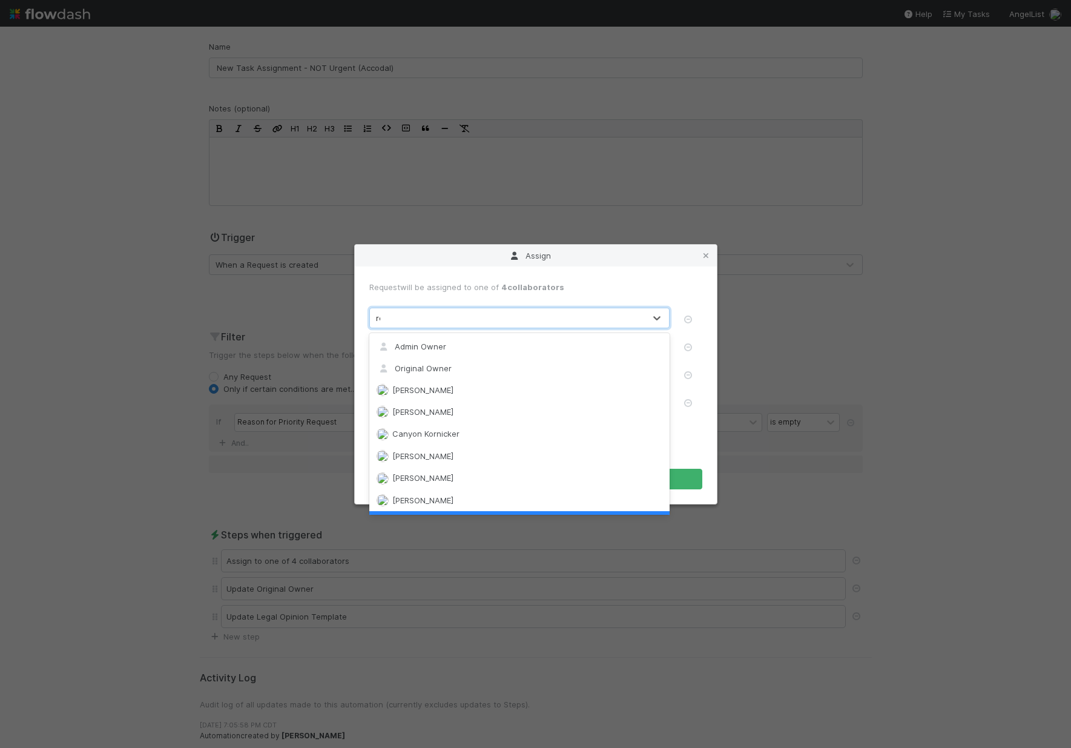
type input "ros"
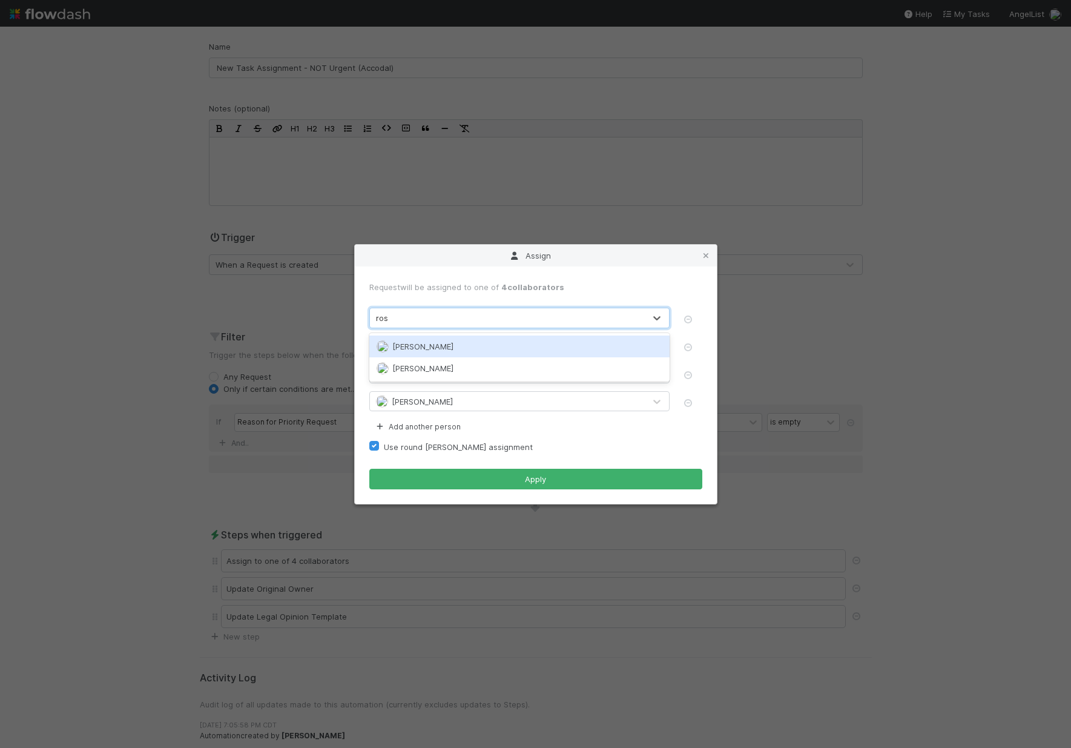
click at [555, 346] on div "[PERSON_NAME]" at bounding box center [519, 346] width 300 height 22
click at [550, 351] on div "[PERSON_NAME]" at bounding box center [507, 345] width 275 height 19
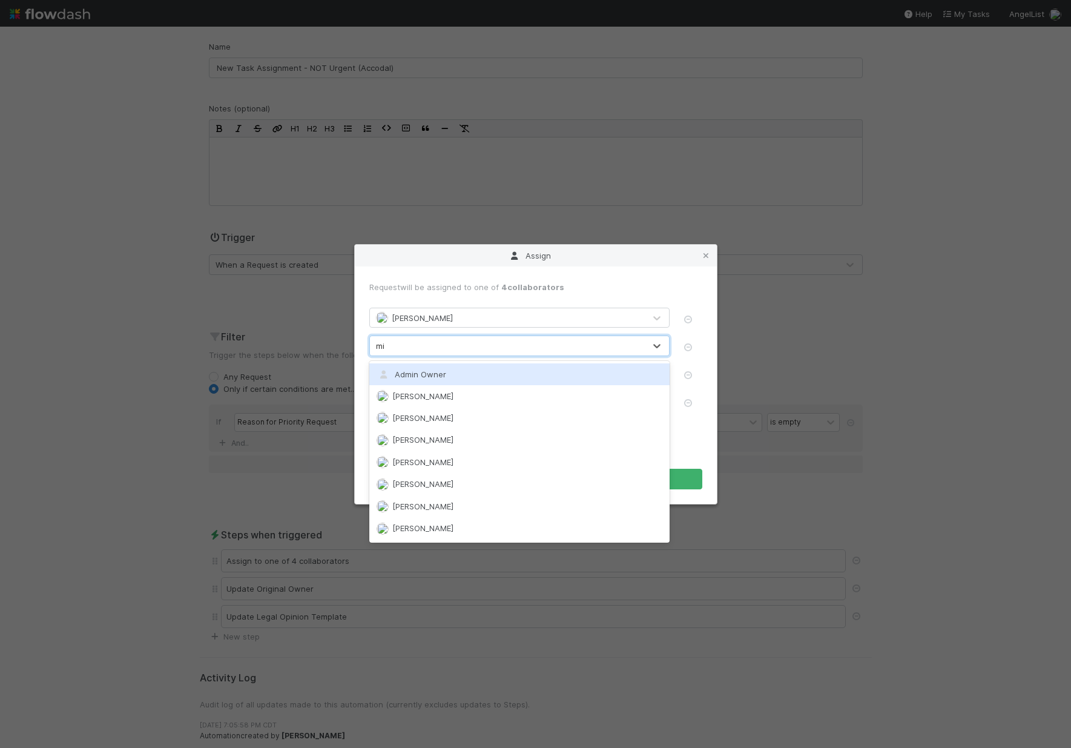
type input "mic"
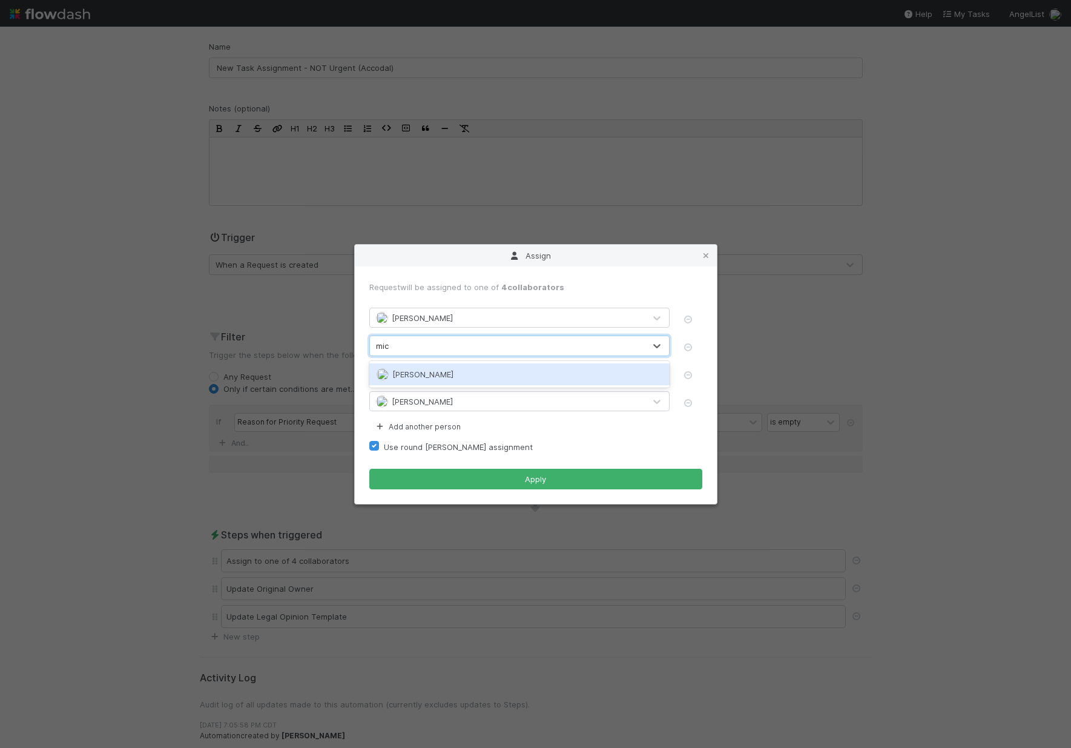
click at [558, 370] on div "[PERSON_NAME]" at bounding box center [519, 374] width 300 height 22
click at [543, 375] on div "[PERSON_NAME]" at bounding box center [507, 373] width 275 height 19
type input "cr"
click at [690, 405] on icon "button" at bounding box center [688, 403] width 12 height 8
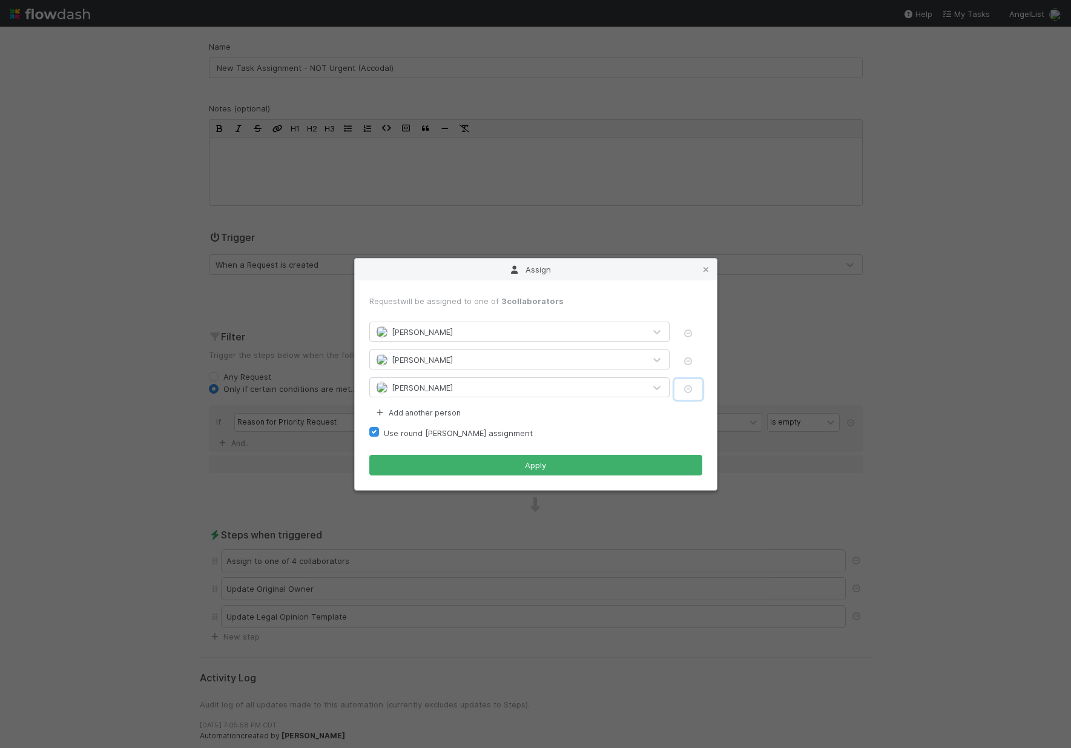
click at [688, 386] on icon "button" at bounding box center [688, 389] width 12 height 8
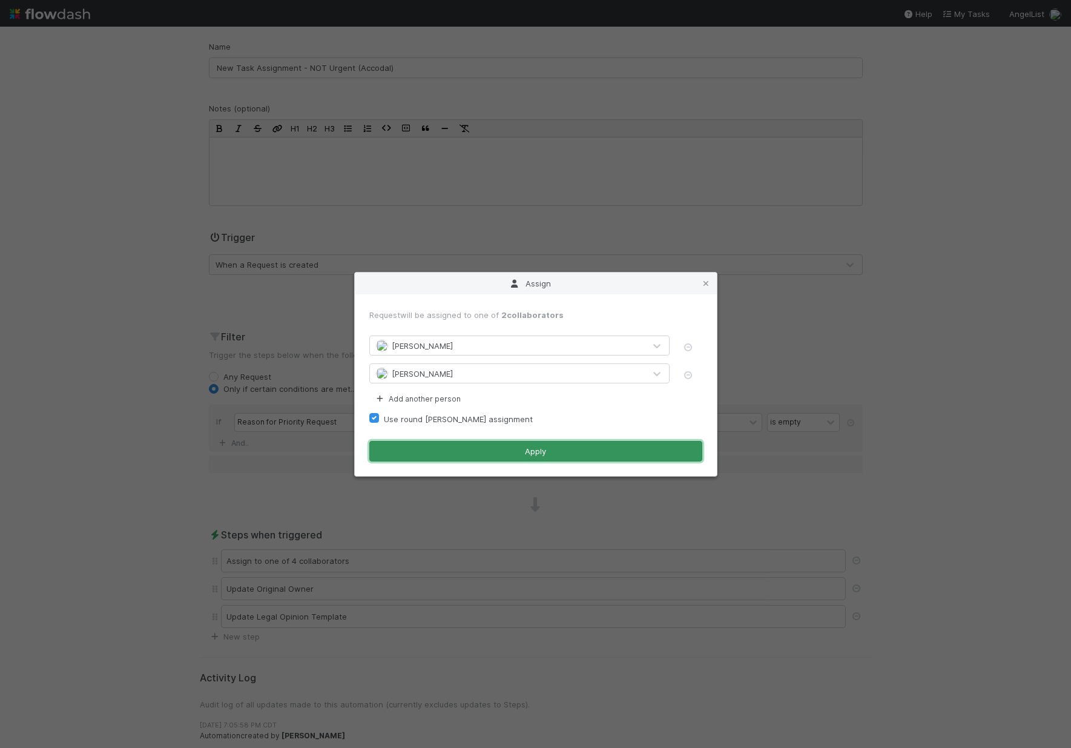
click at [461, 446] on button "Apply" at bounding box center [535, 451] width 333 height 21
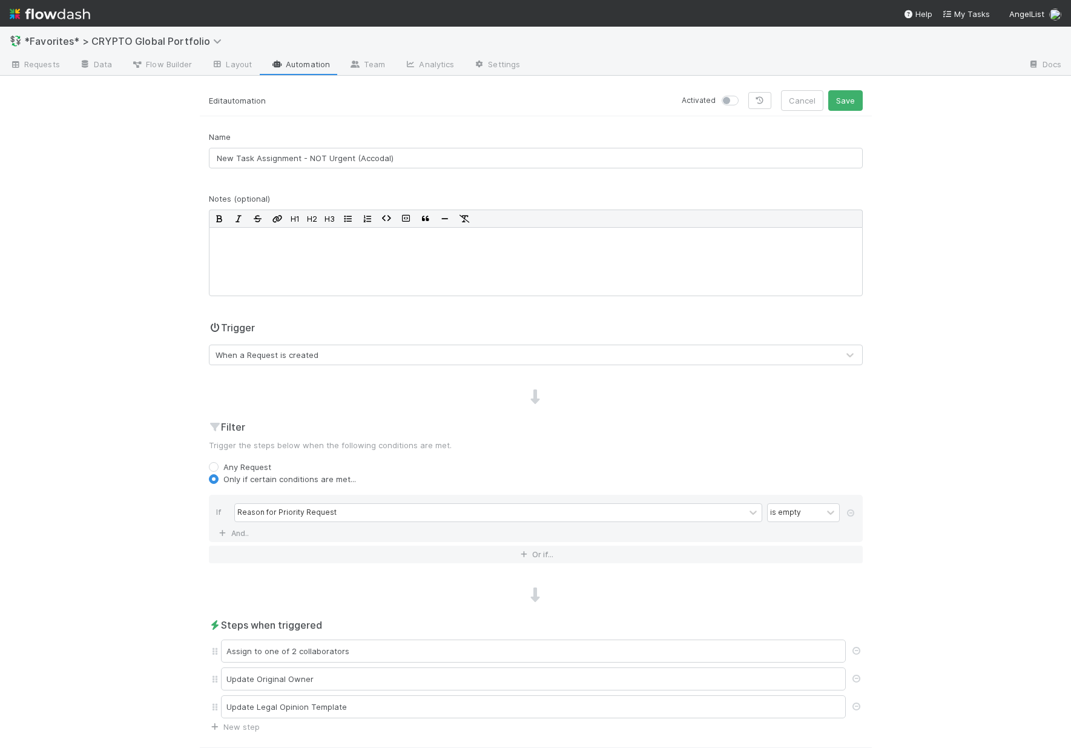
click at [744, 94] on label at bounding box center [744, 94] width 0 height 0
click at [731, 101] on input "checkbox" at bounding box center [727, 99] width 10 height 11
checkbox input "true"
click at [839, 102] on button "Save" at bounding box center [845, 100] width 35 height 21
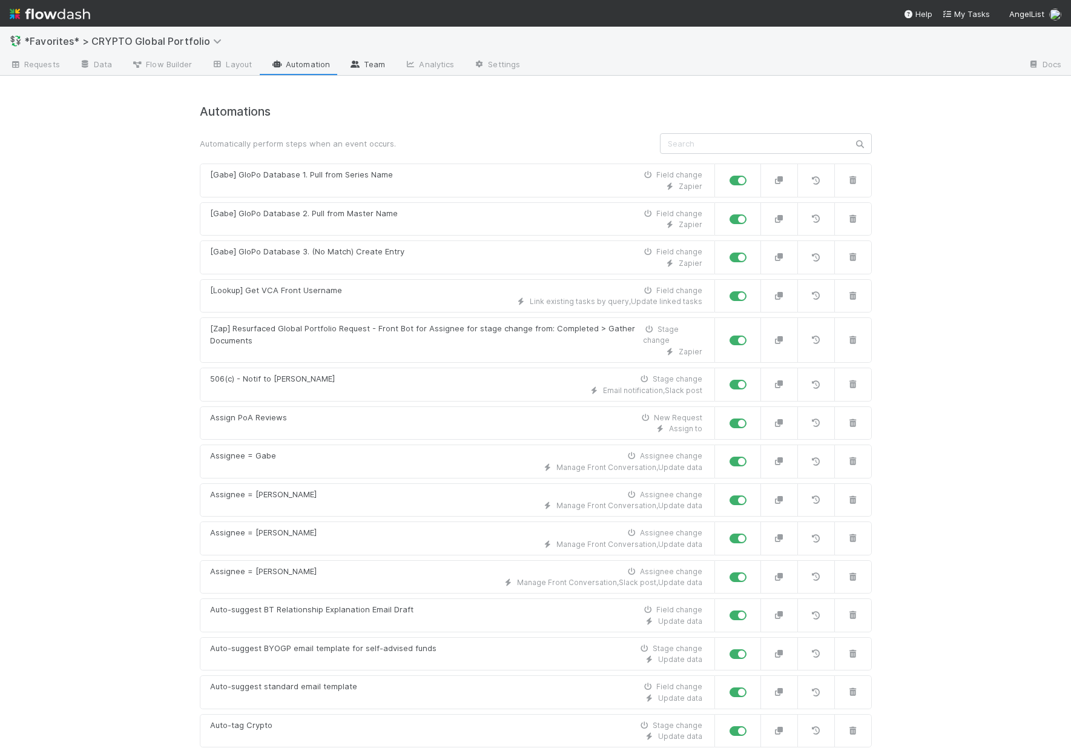
click at [354, 71] on link "Team" at bounding box center [367, 65] width 55 height 19
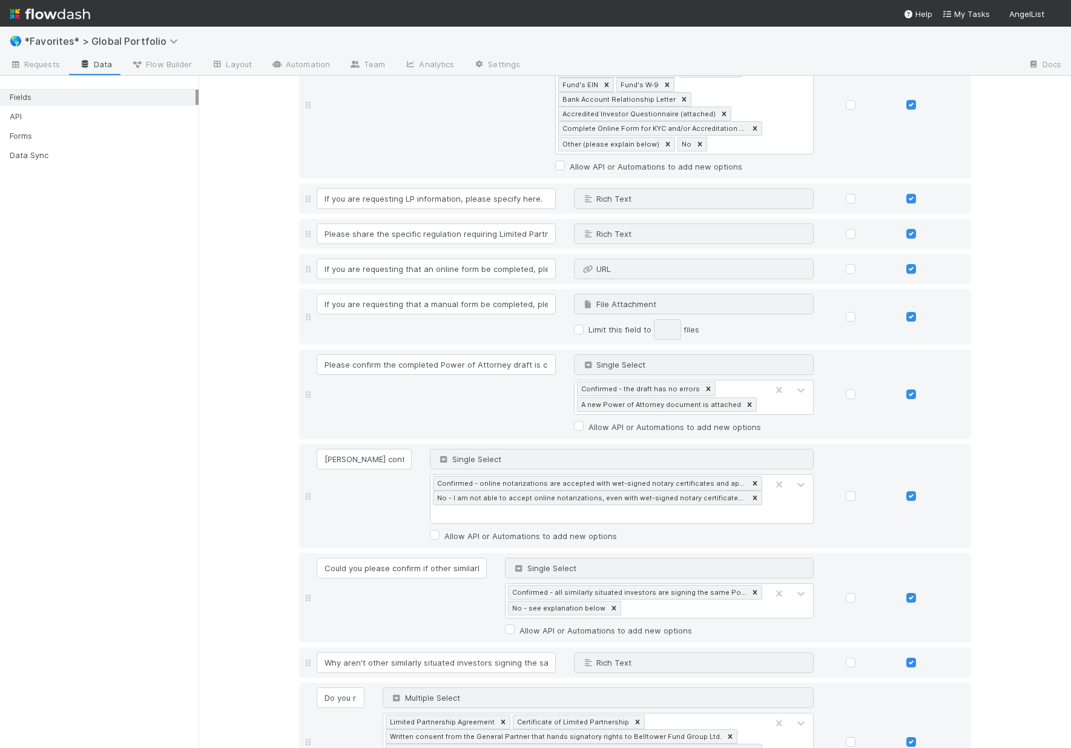
scroll to position [12718, 0]
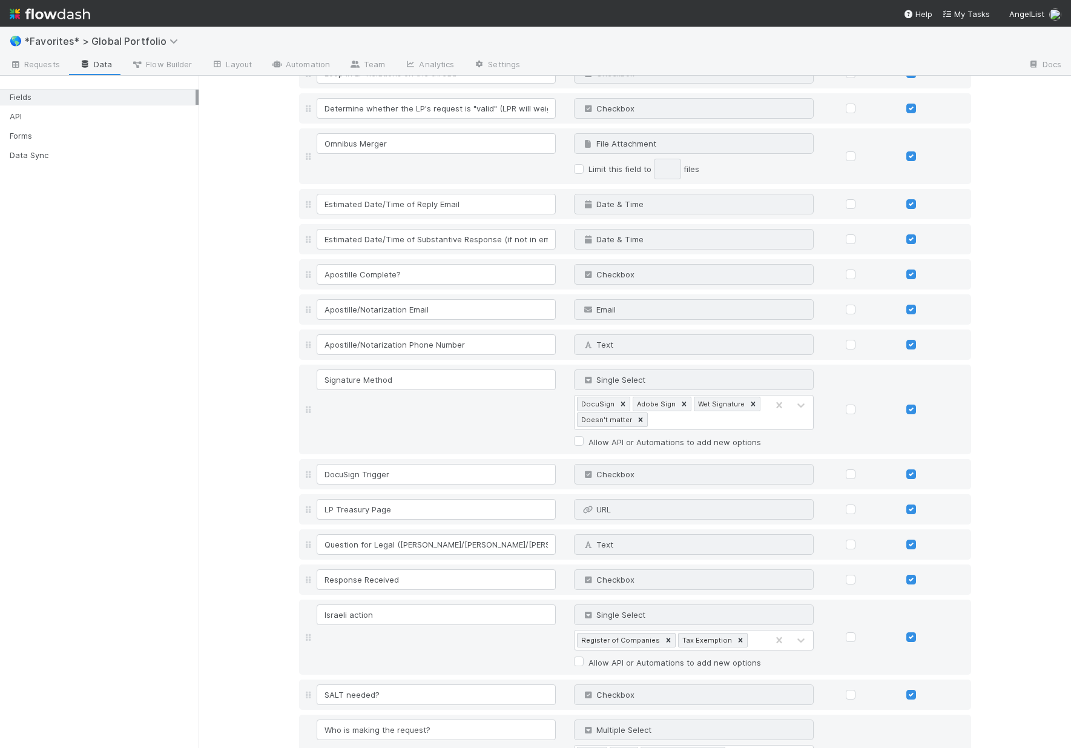
type input "/"
type input "Issue"
click at [243, 64] on link "Layout" at bounding box center [232, 65] width 60 height 19
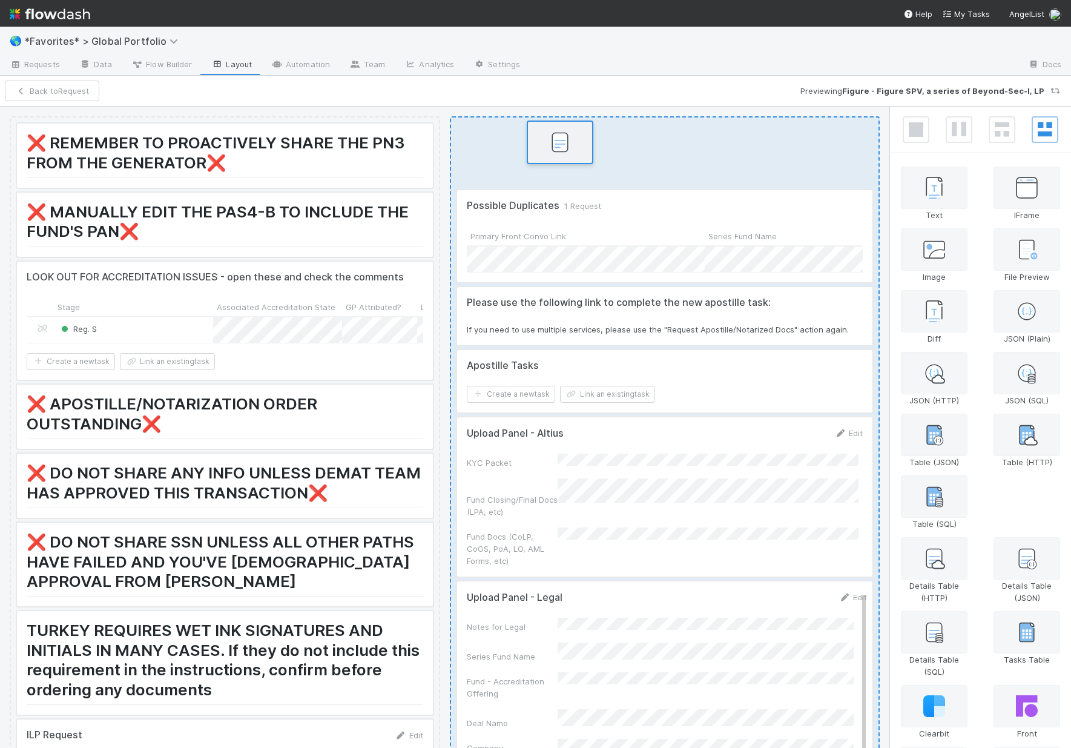
drag, startPoint x: 1038, startPoint y: 500, endPoint x: 576, endPoint y: 142, distance: 583.9
click at [576, 142] on div "❌ REMEMBER TO PROACTIVELY SHARE THE PN3 FROM THE GENERATOR❌ ❌ MANUALLY EDIT THE…" at bounding box center [535, 427] width 1071 height 641
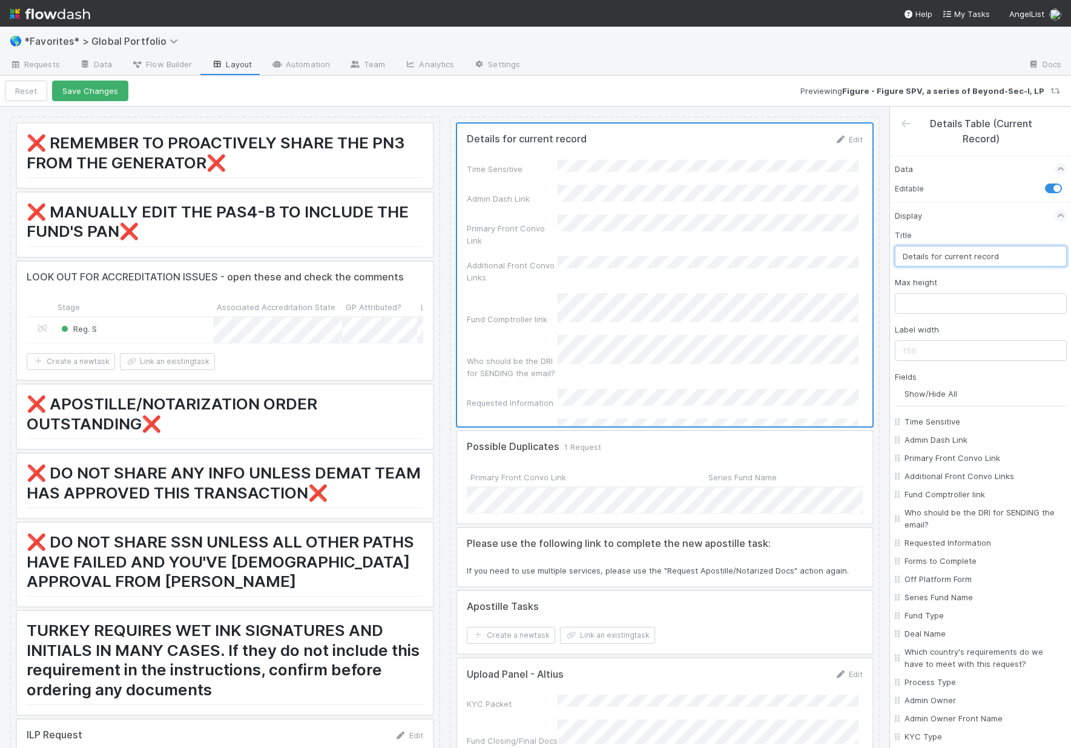
drag, startPoint x: 1023, startPoint y: 260, endPoint x: 658, endPoint y: 194, distance: 370.4
click at [773, 219] on div "❌ REMEMBER TO PROACTIVELY SHARE THE PN3 FROM THE GENERATOR❌ ❌ MANUALLY EDIT THE…" at bounding box center [535, 427] width 1071 height 641
type input "ISSUES"
click at [205, 159] on div at bounding box center [225, 156] width 416 height 64
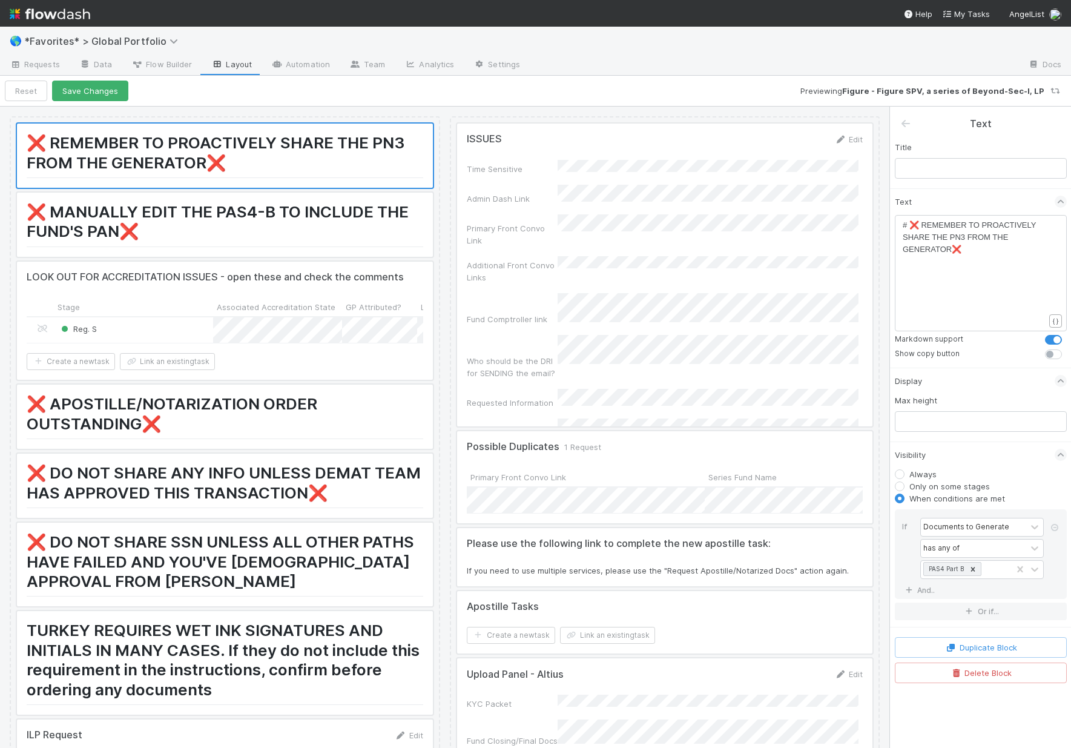
click at [991, 252] on pre "# ❌ REMEMBER TO PROACTIVELY SHARE THE PN3 FROM THE GENERATOR❌" at bounding box center [978, 237] width 151 height 36
type textarea "❌"
click at [695, 167] on div at bounding box center [665, 275] width 416 height 303
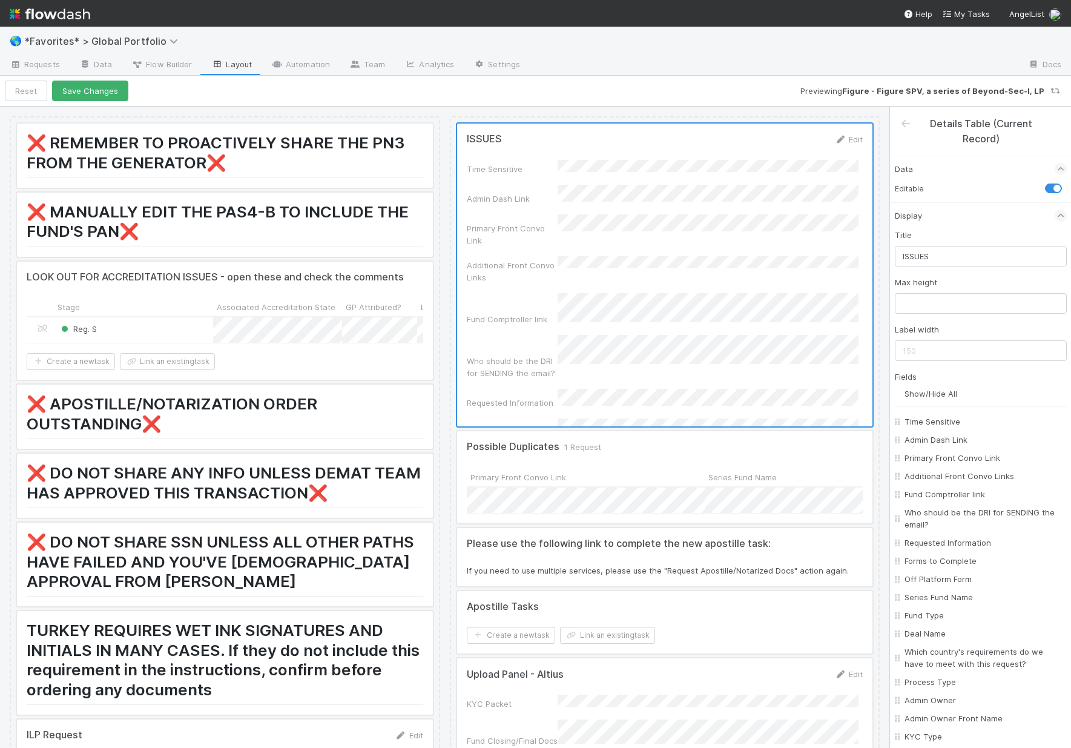
click at [632, 161] on div at bounding box center [665, 275] width 416 height 303
click at [944, 258] on input "ISSUES" at bounding box center [981, 256] width 172 height 21
click at [900, 256] on input "ISSUES" at bounding box center [981, 256] width 172 height 21
paste input "❌"
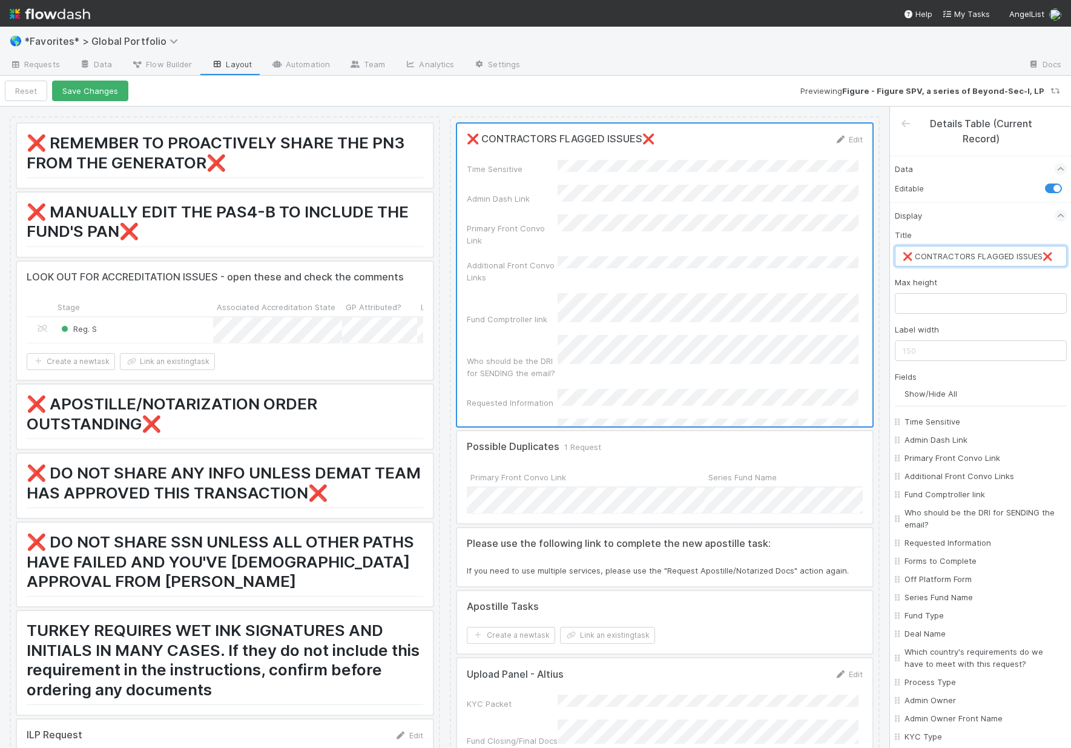
scroll to position [0, 2]
type input "❌ CONTRACTORS FLAGGED ISSUES❌"
click at [939, 394] on input "Show/Hide All" at bounding box center [986, 394] width 162 height 12
checkbox input "false"
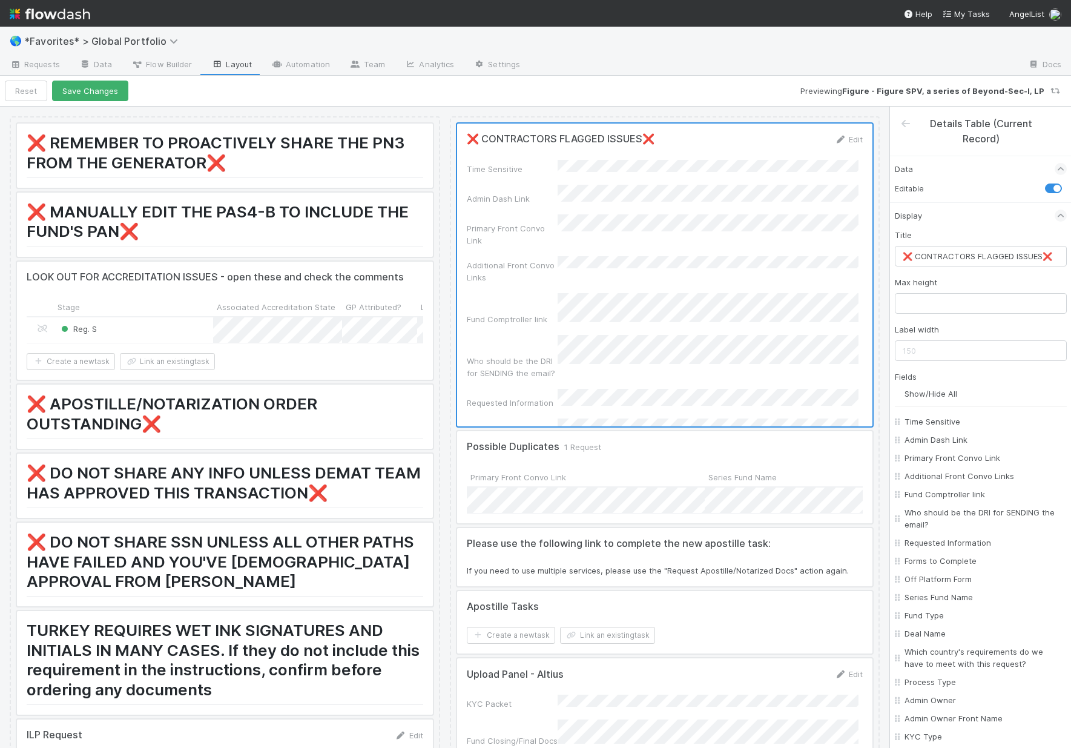
checkbox input "false"
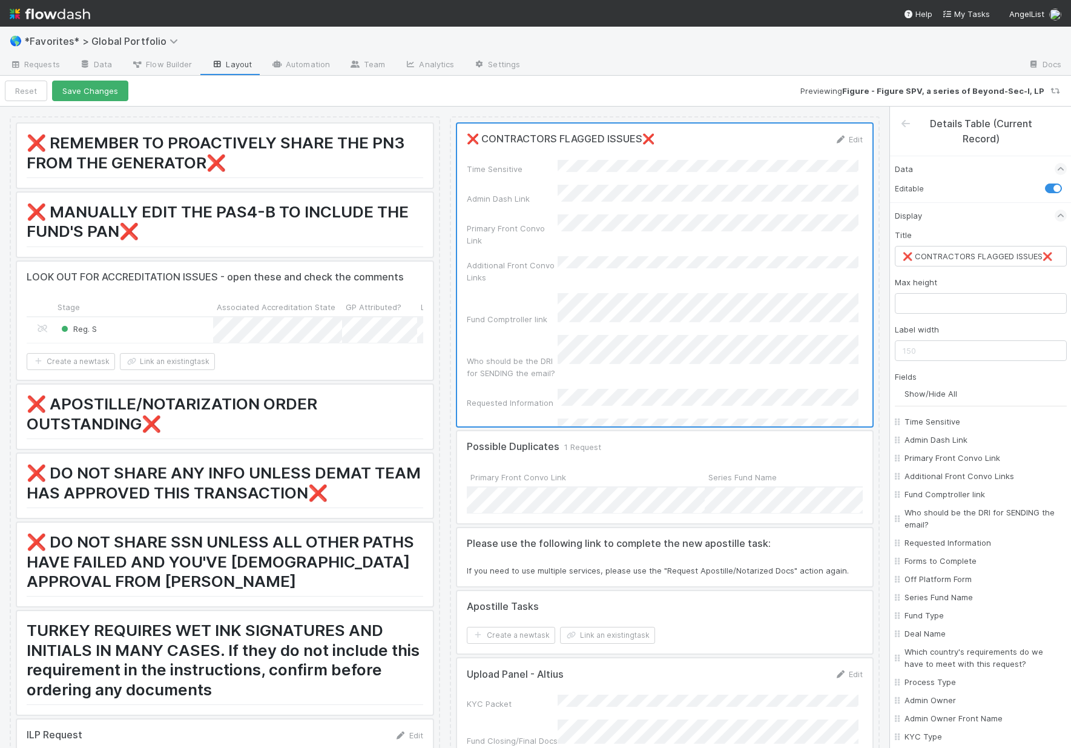
checkbox input "false"
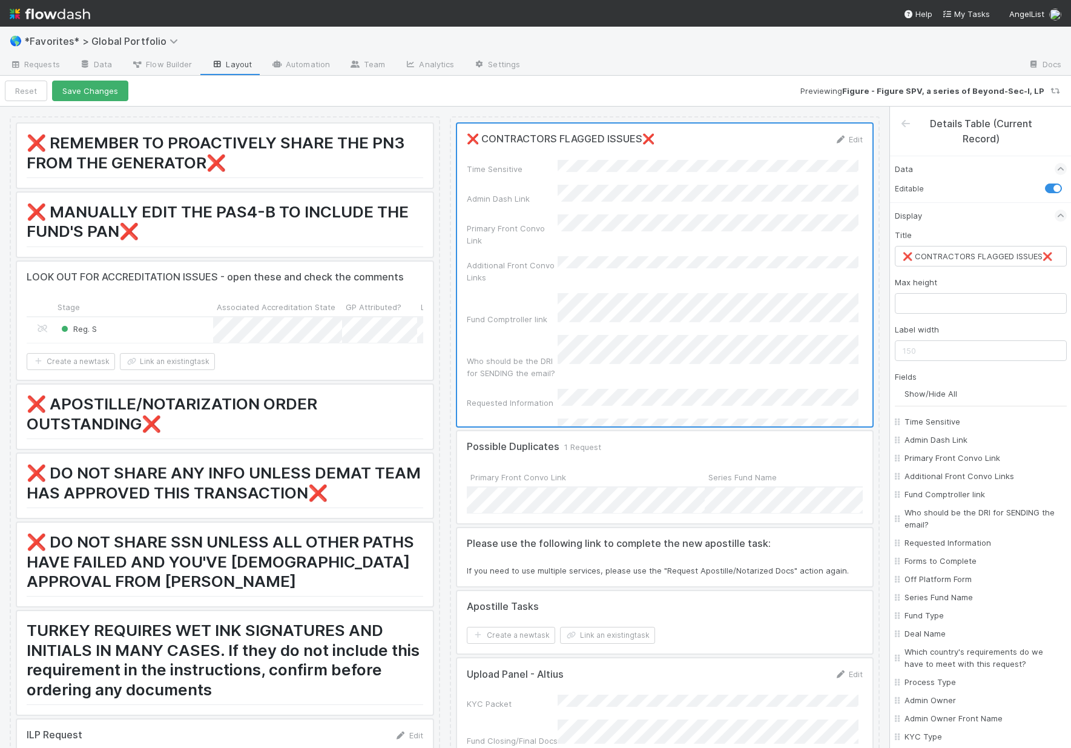
checkbox input "false"
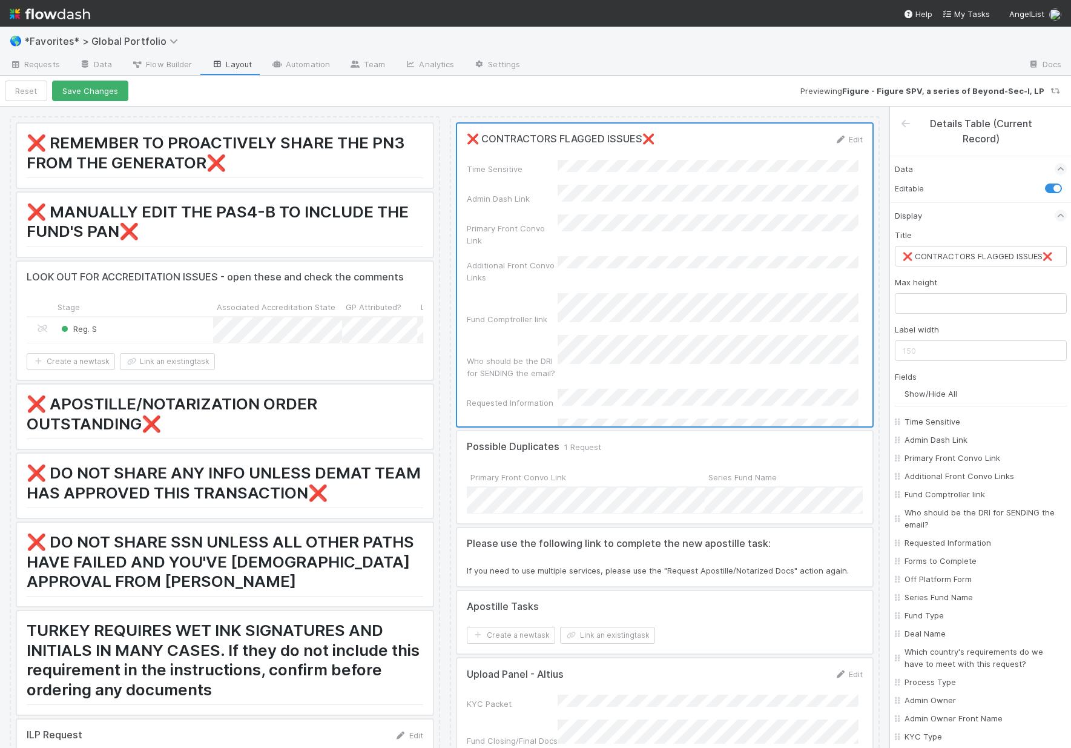
checkbox input "false"
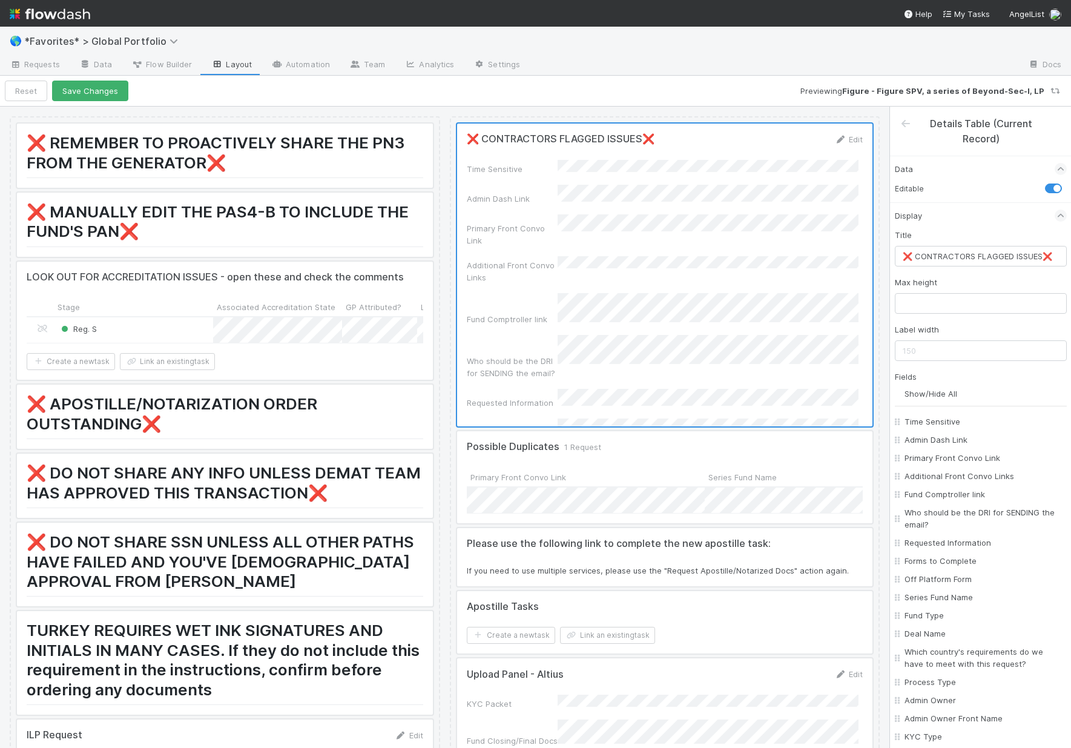
checkbox input "false"
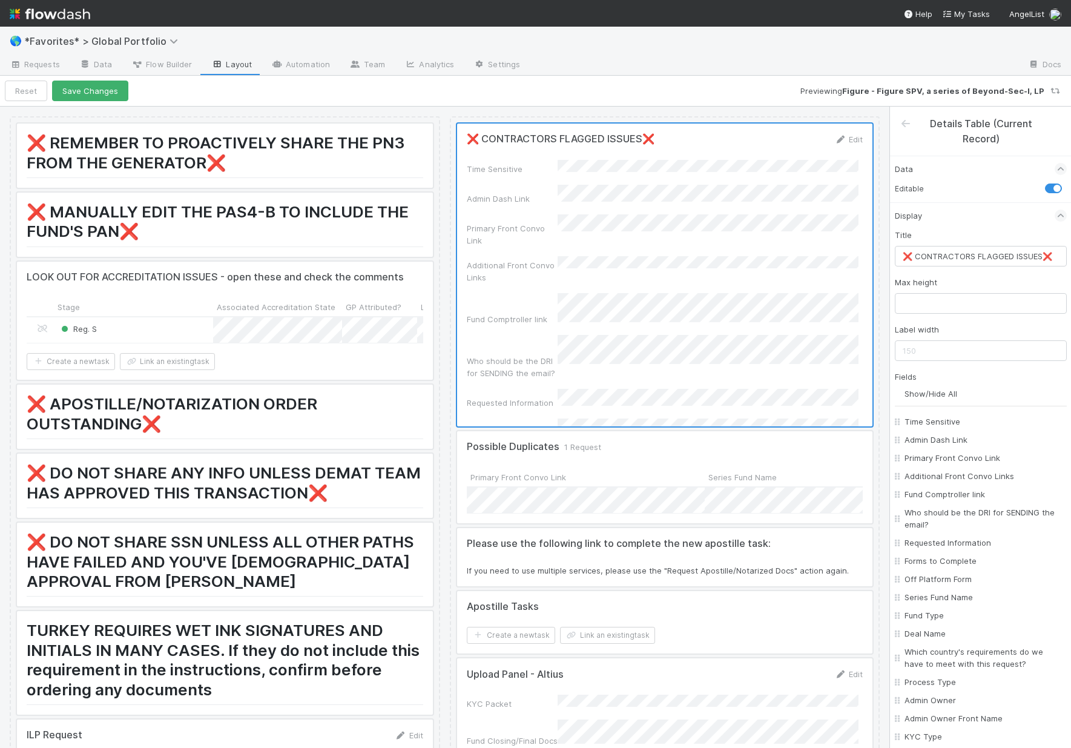
checkbox input "false"
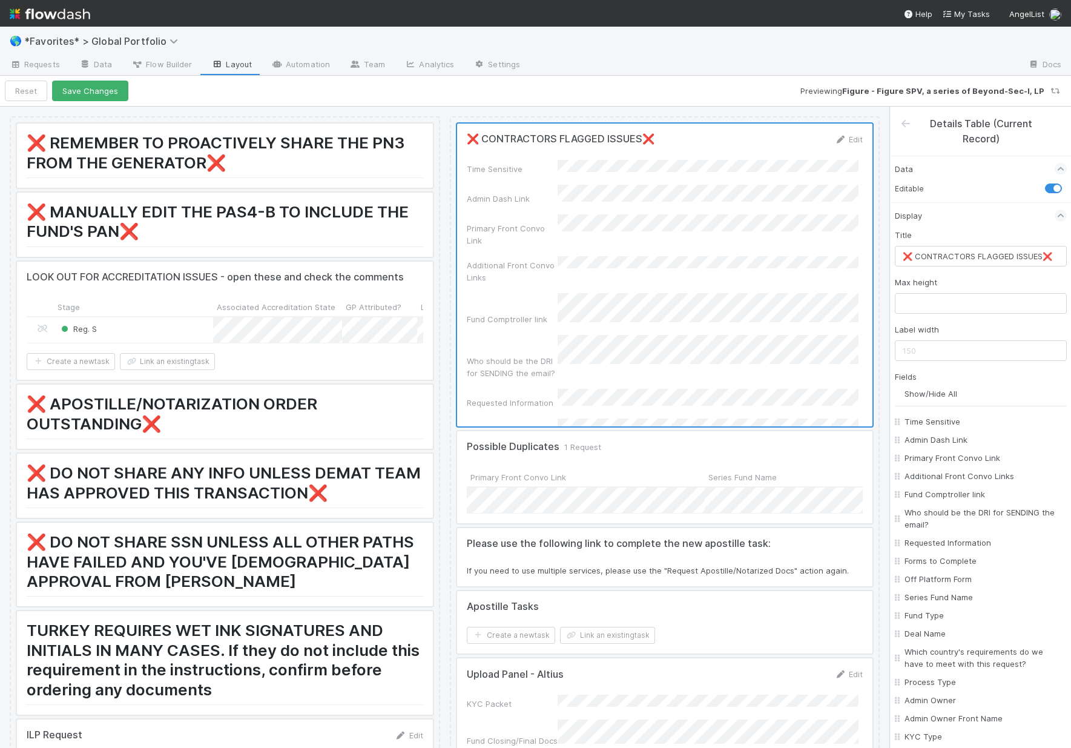
checkbox input "false"
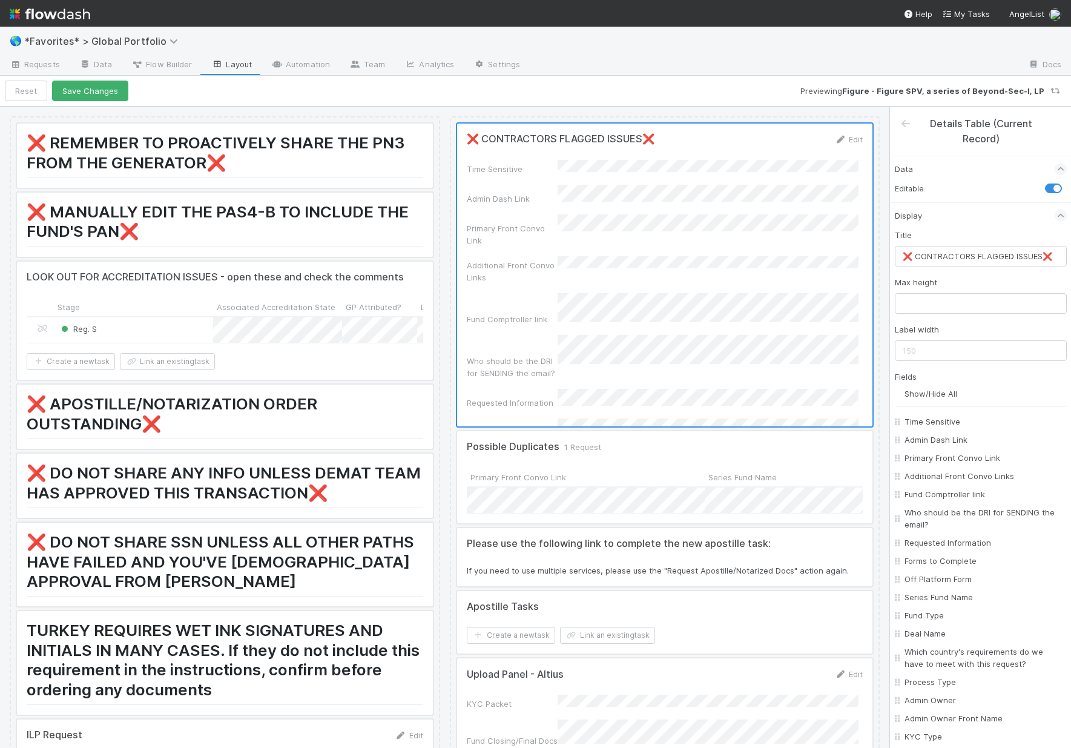
checkbox input "false"
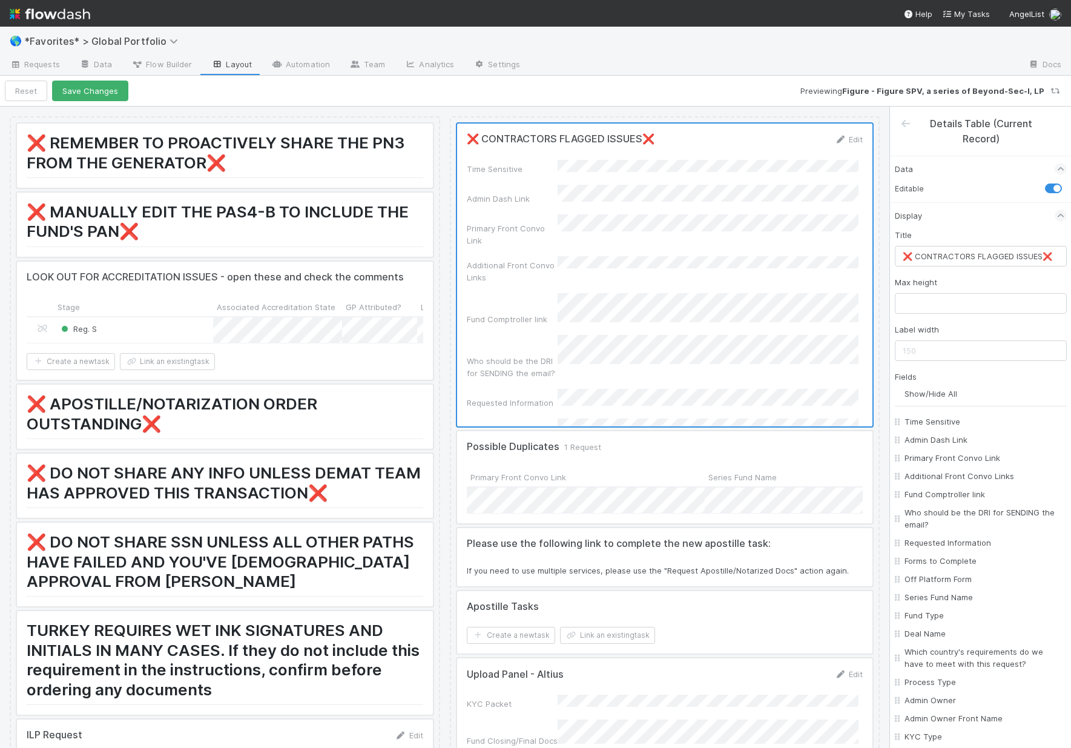
checkbox input "false"
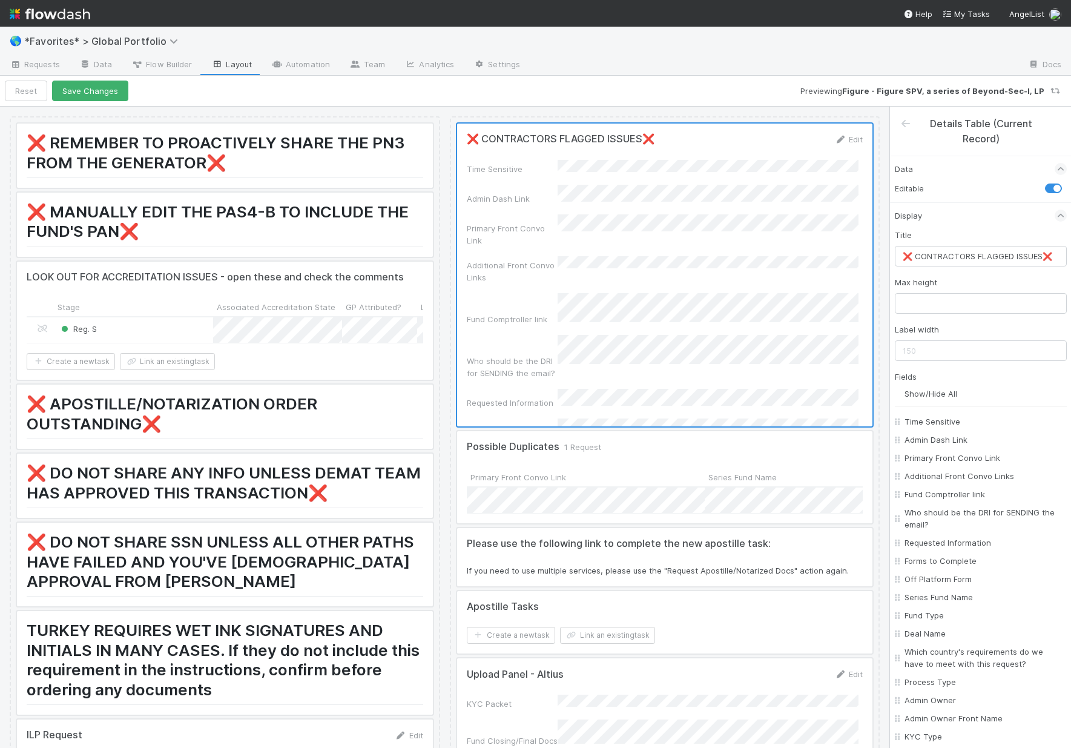
checkbox input "false"
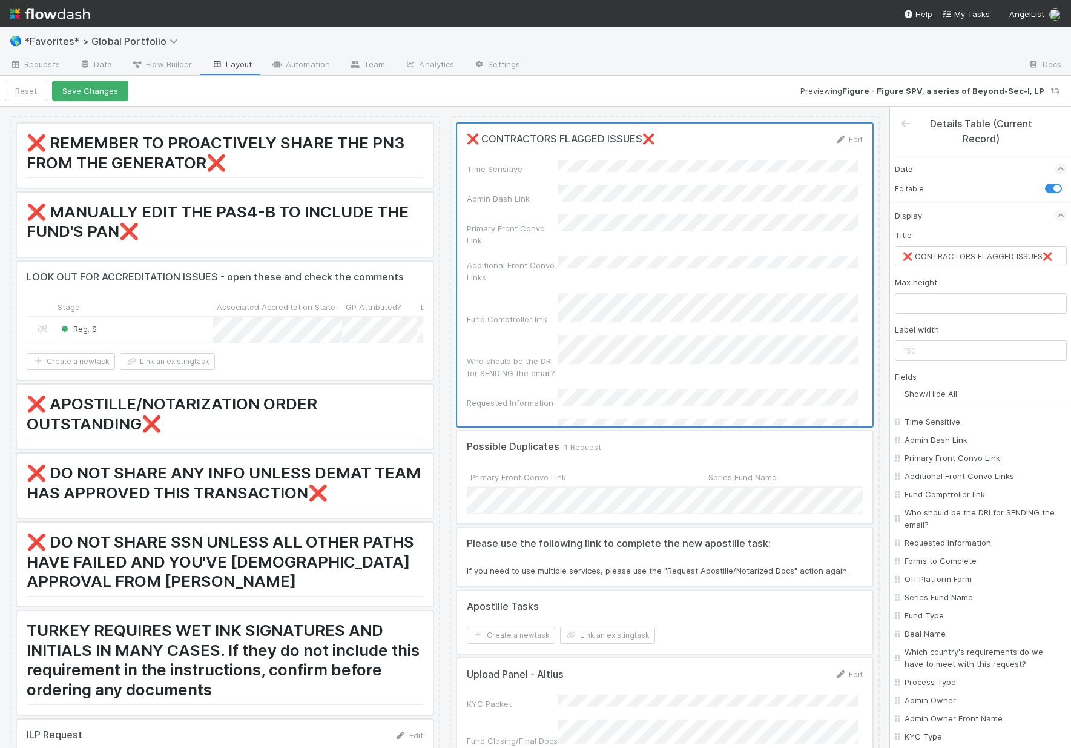
checkbox input "false"
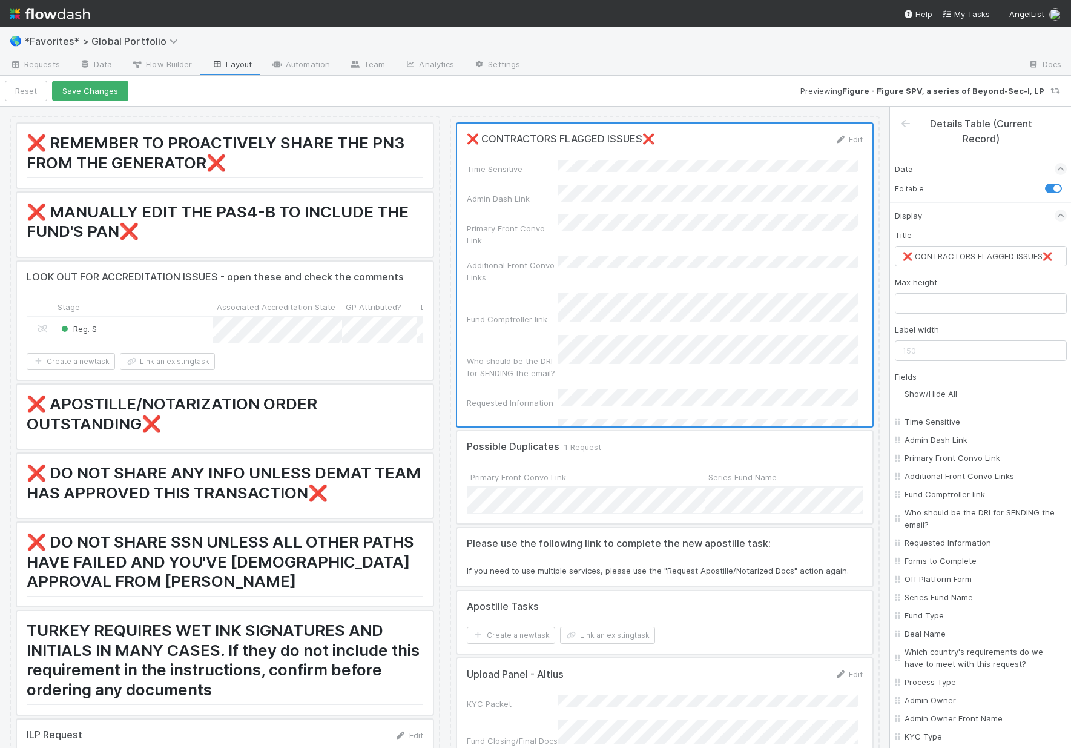
checkbox input "false"
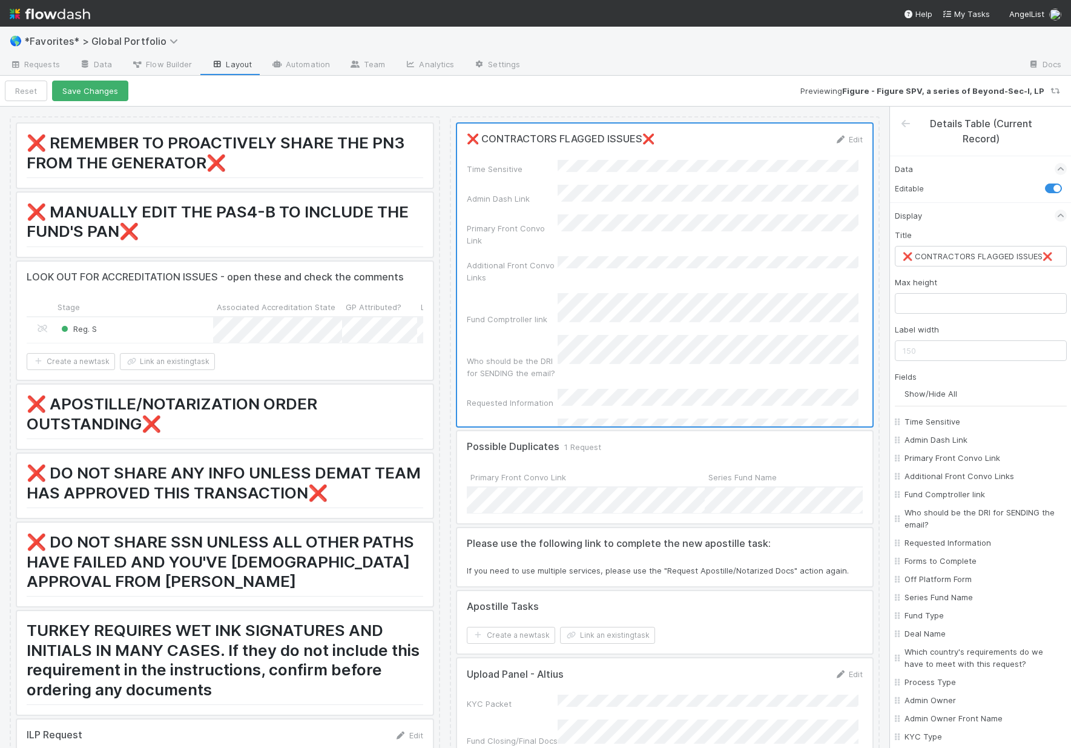
checkbox input "false"
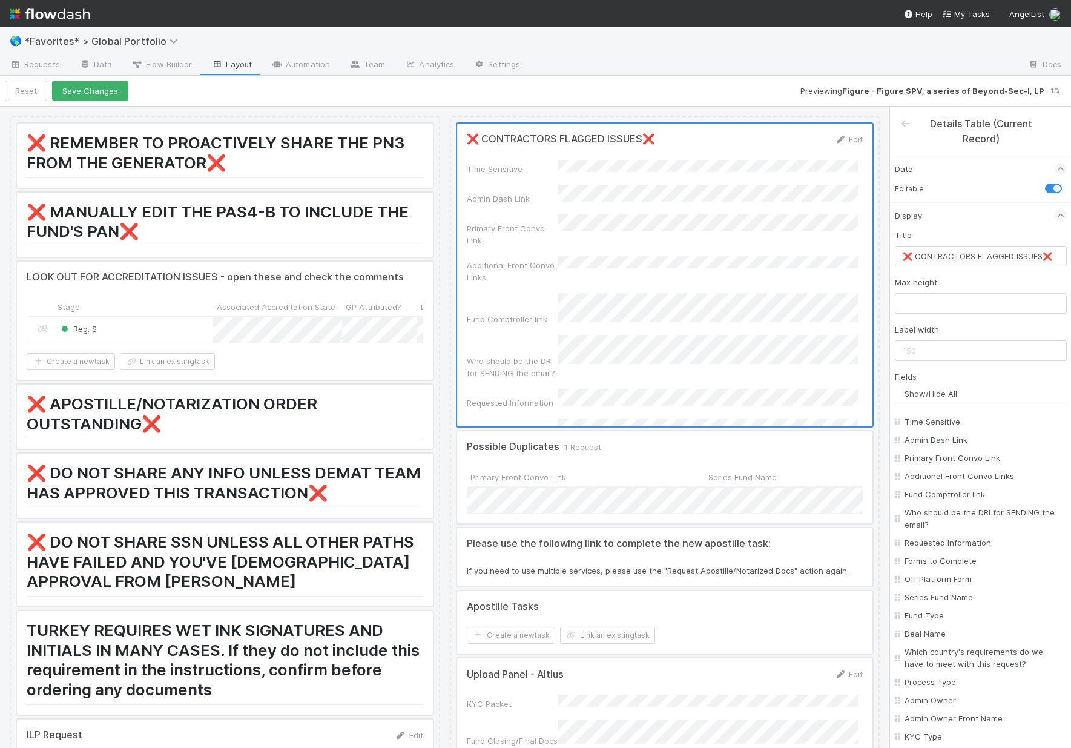
checkbox input "false"
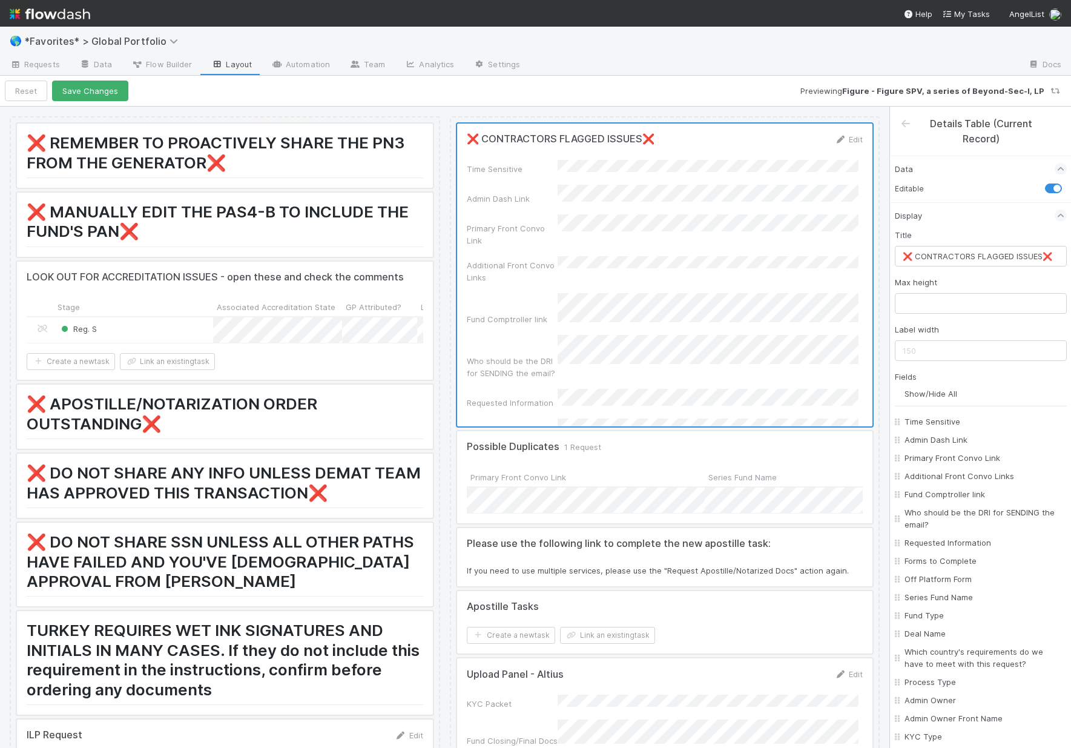
checkbox input "false"
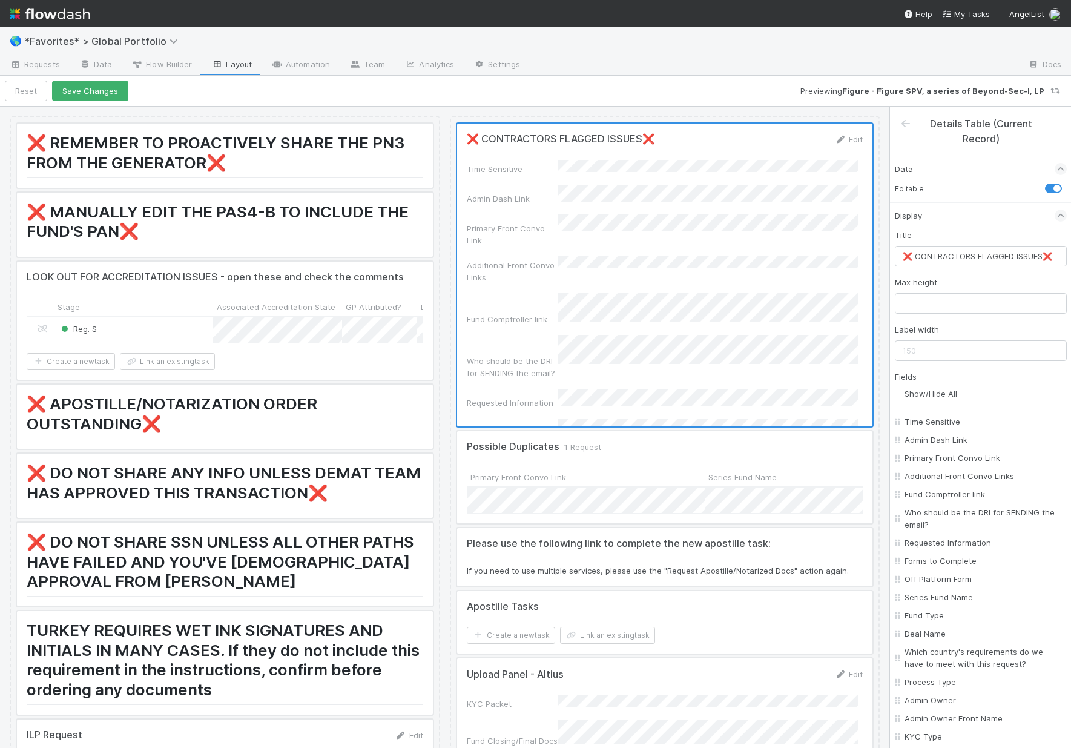
checkbox input "false"
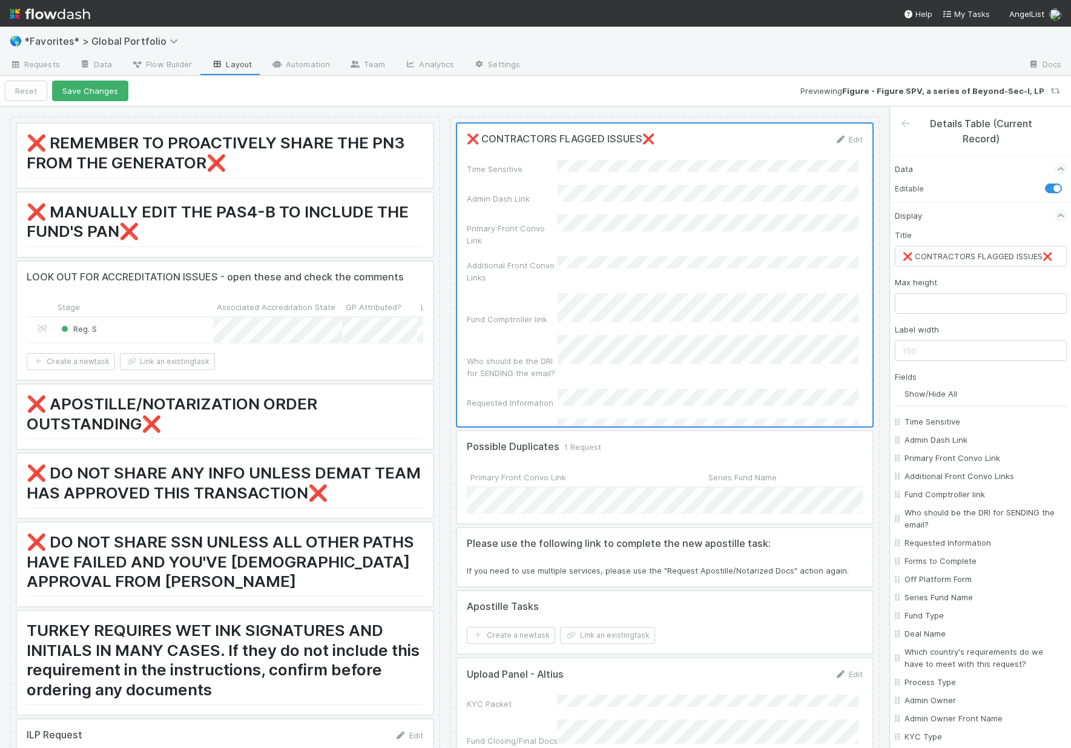
checkbox input "false"
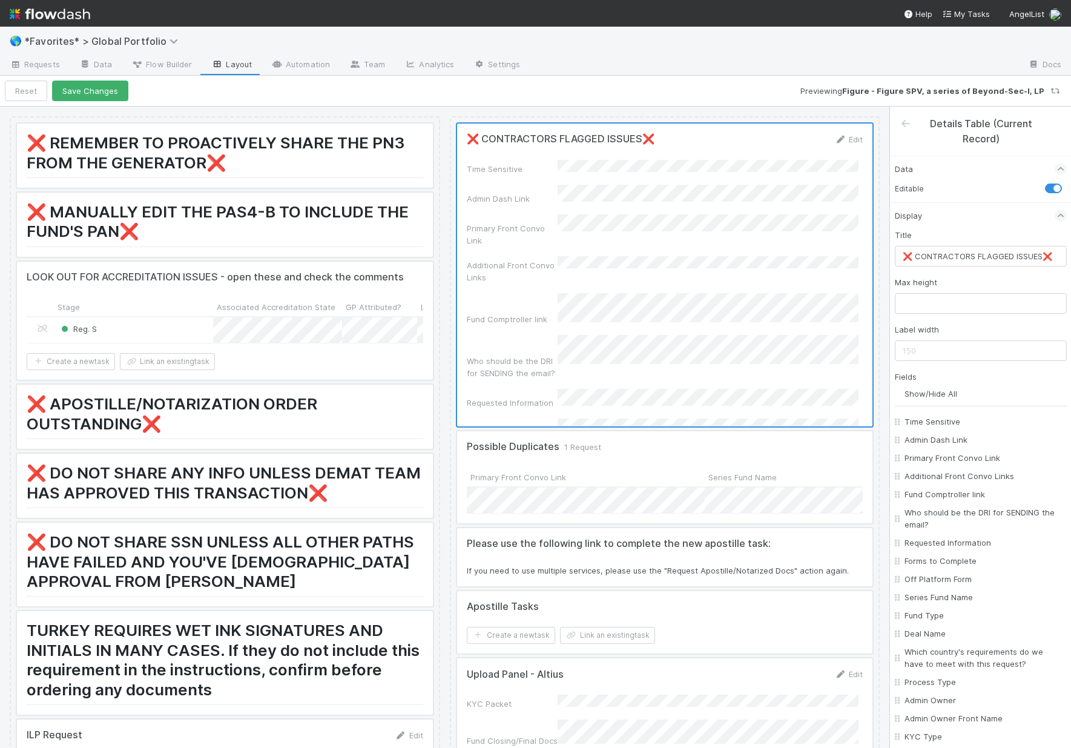
checkbox input "false"
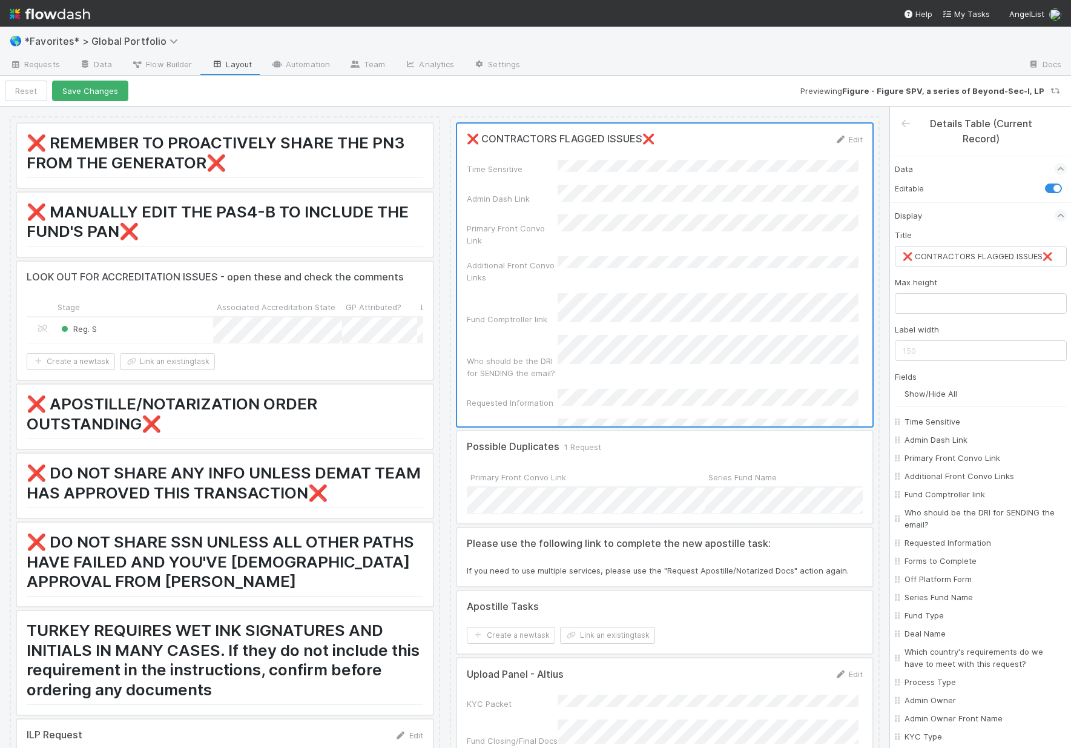
checkbox input "false"
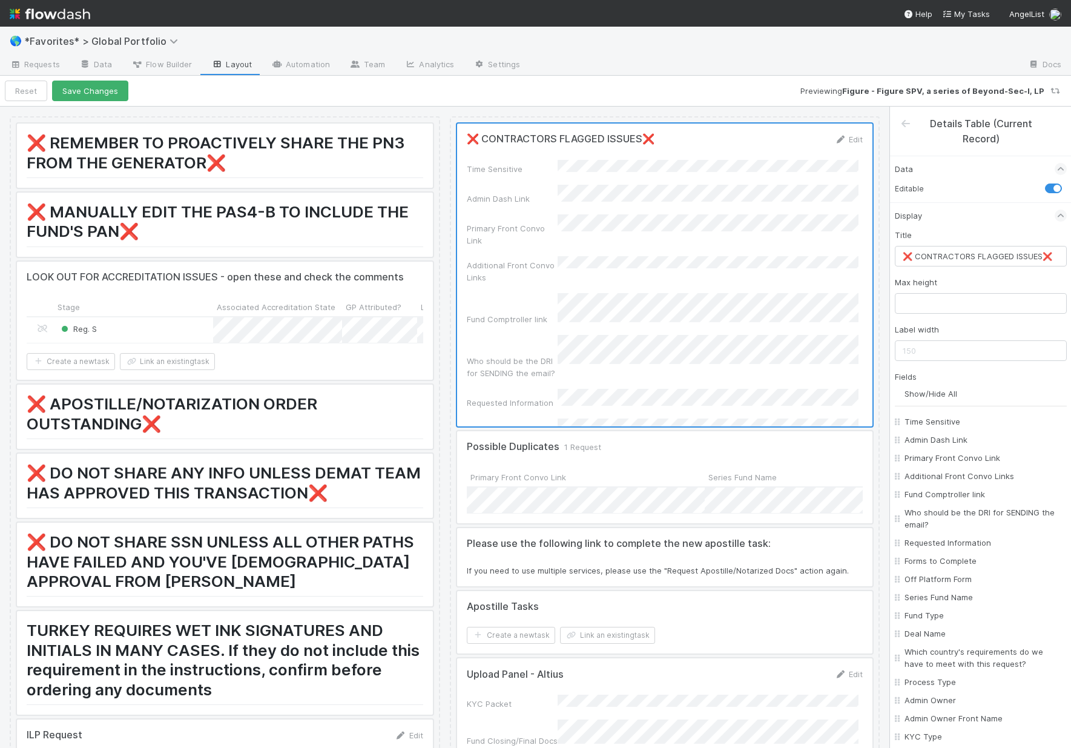
checkbox input "false"
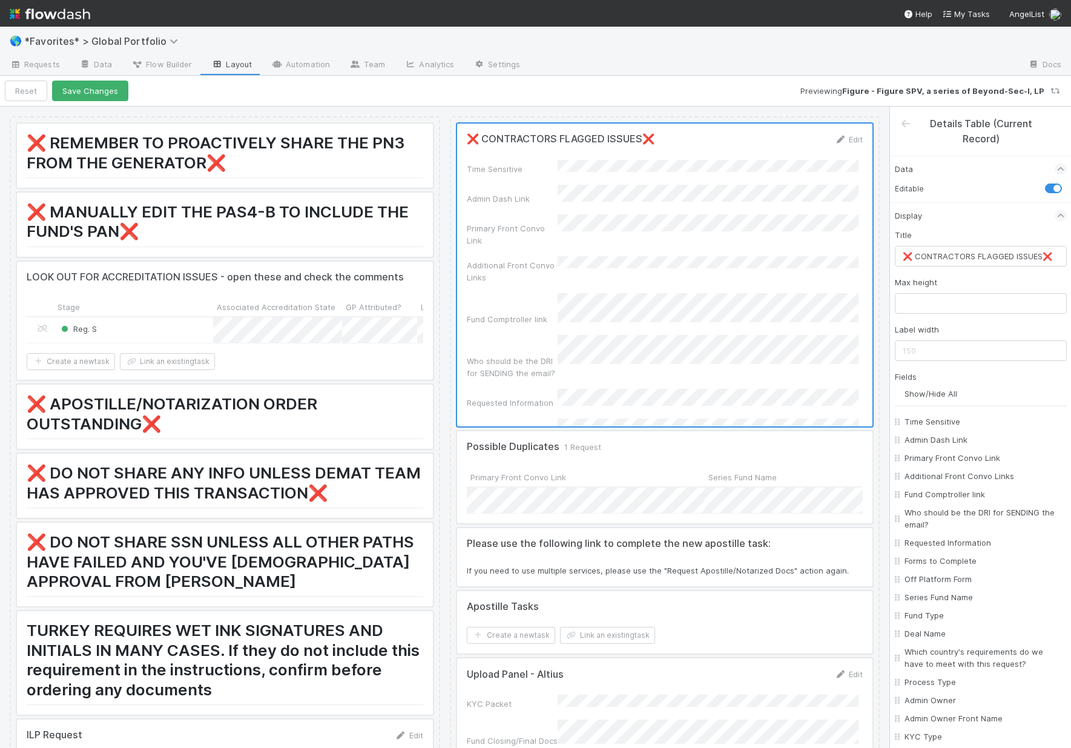
checkbox input "false"
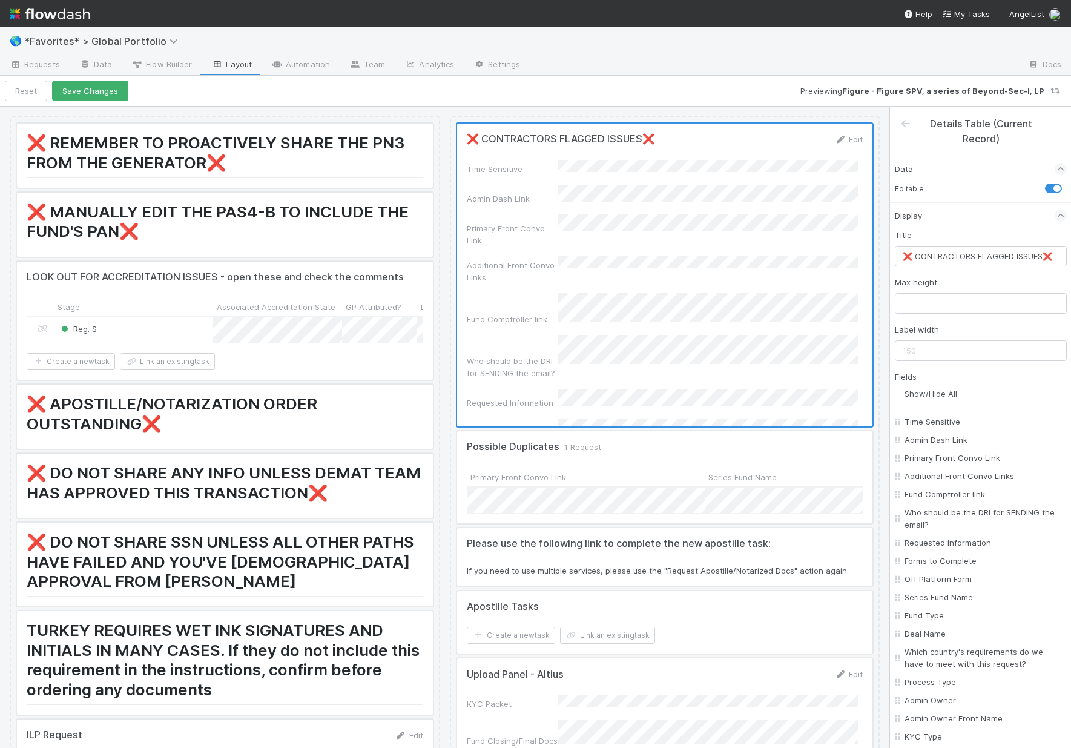
checkbox input "false"
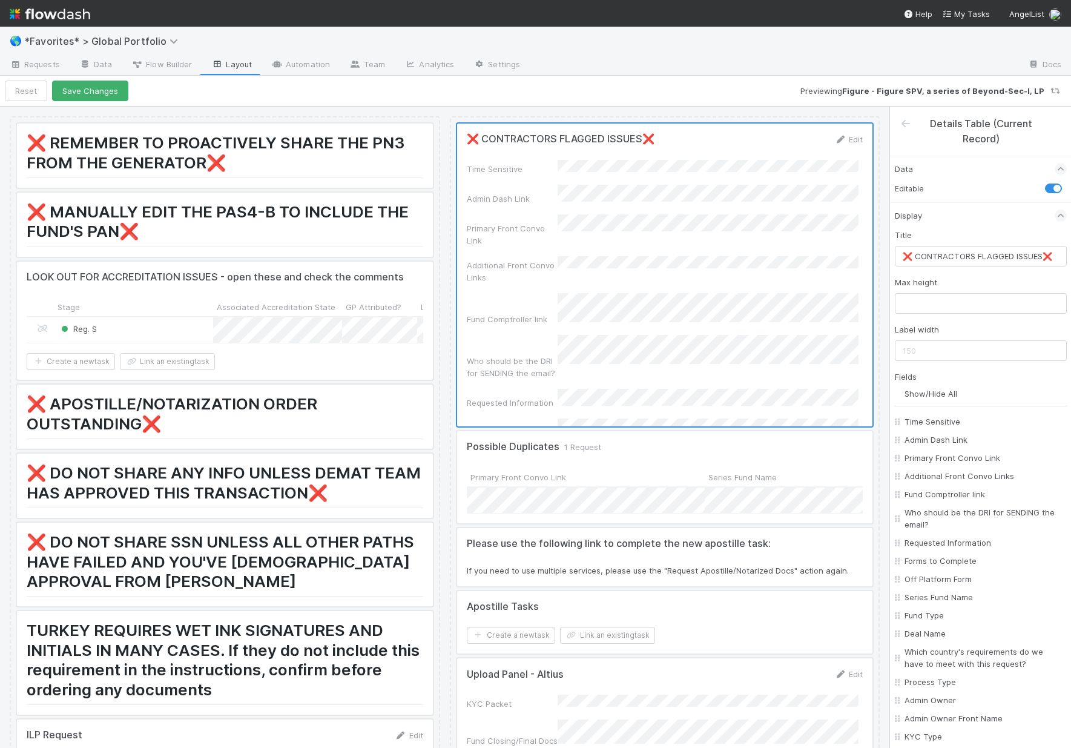
checkbox input "false"
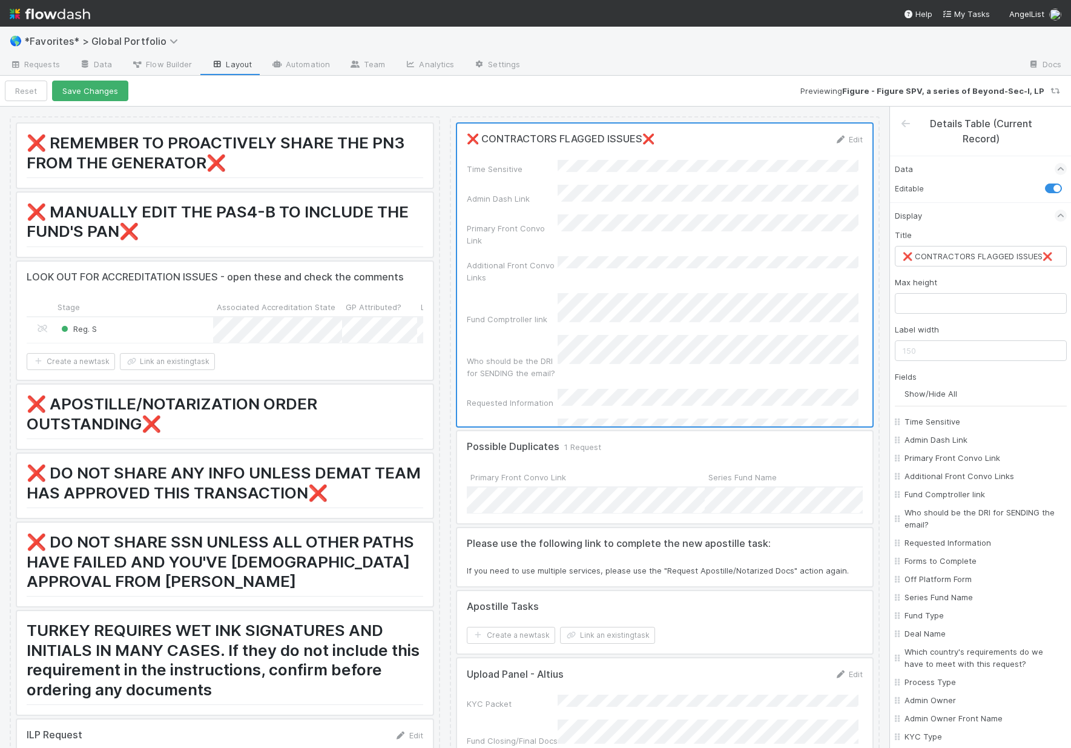
checkbox input "false"
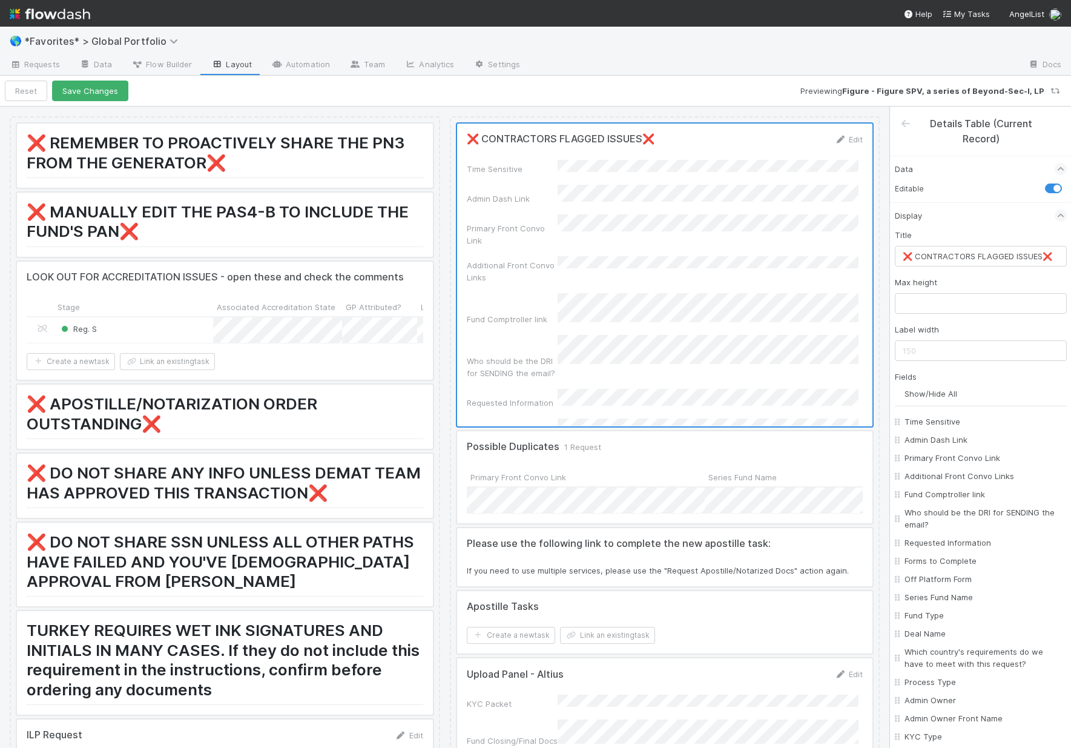
checkbox input "false"
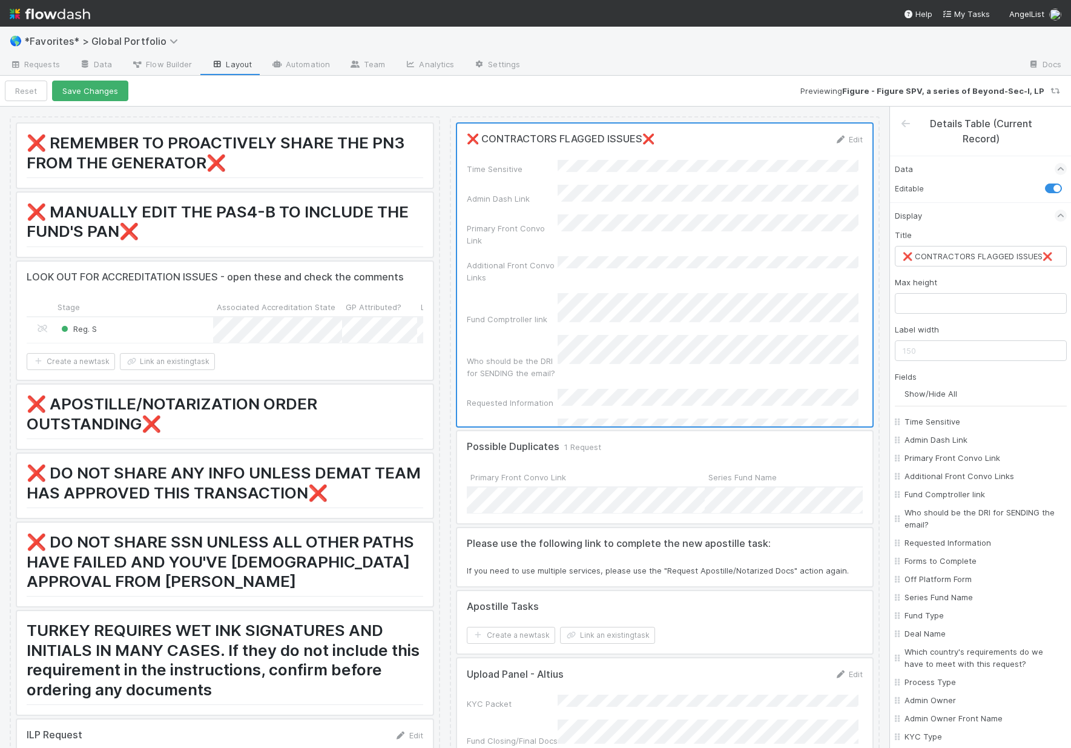
checkbox input "false"
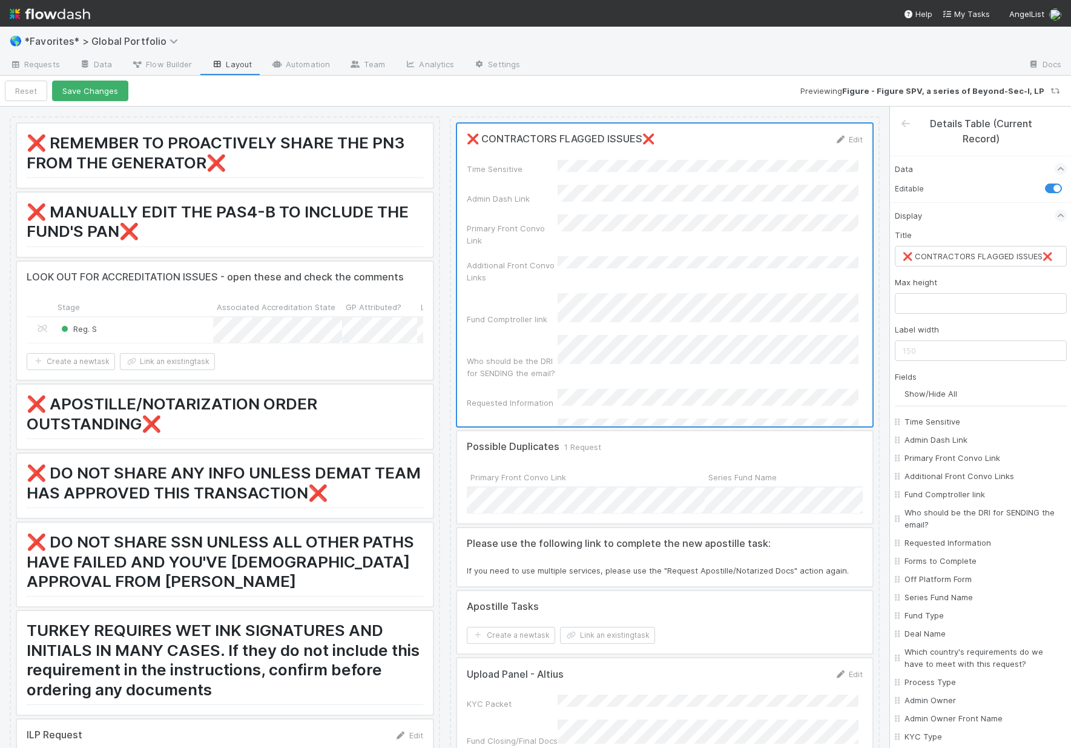
checkbox input "false"
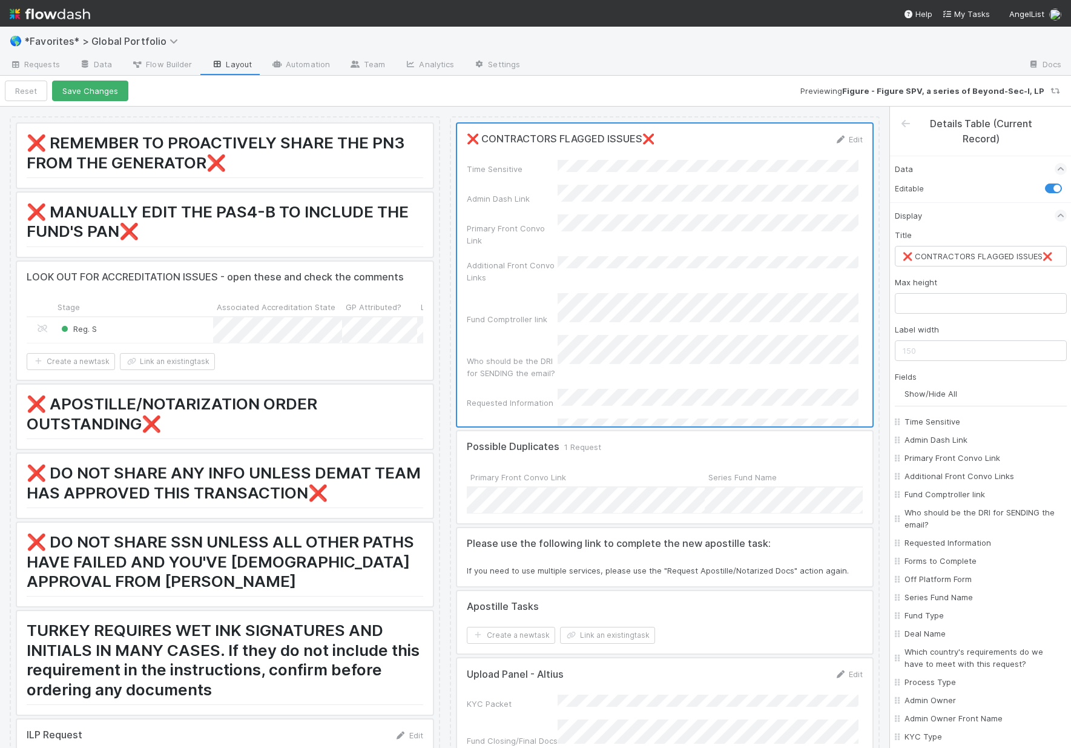
checkbox input "false"
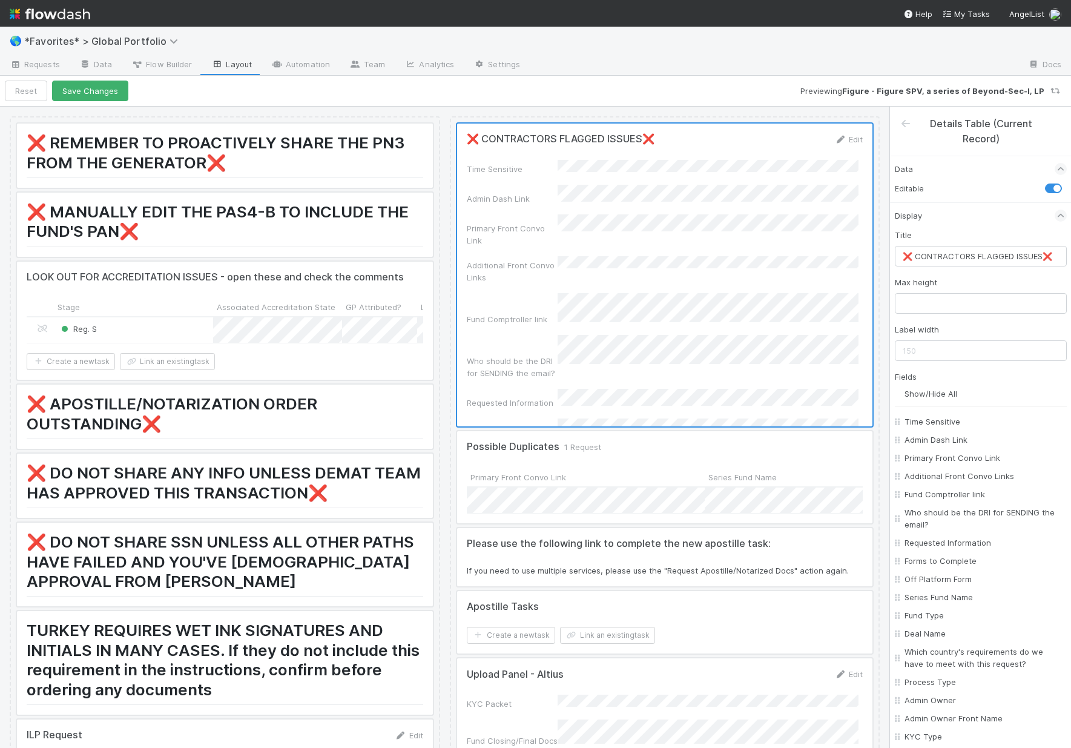
checkbox input "false"
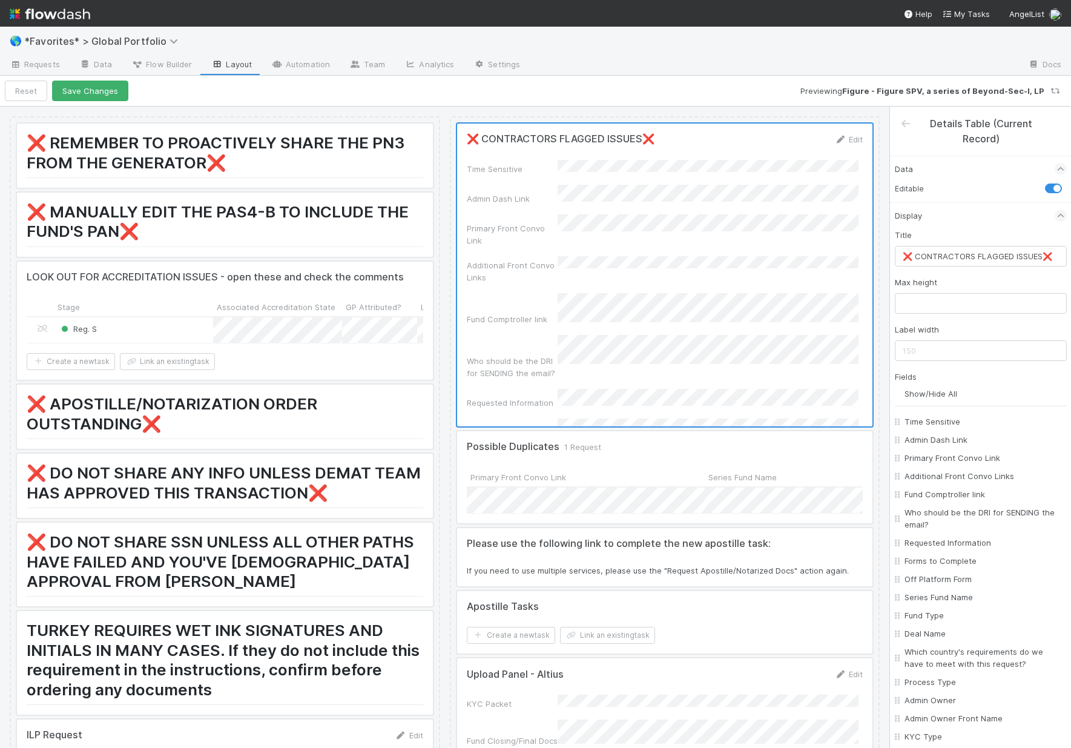
checkbox input "false"
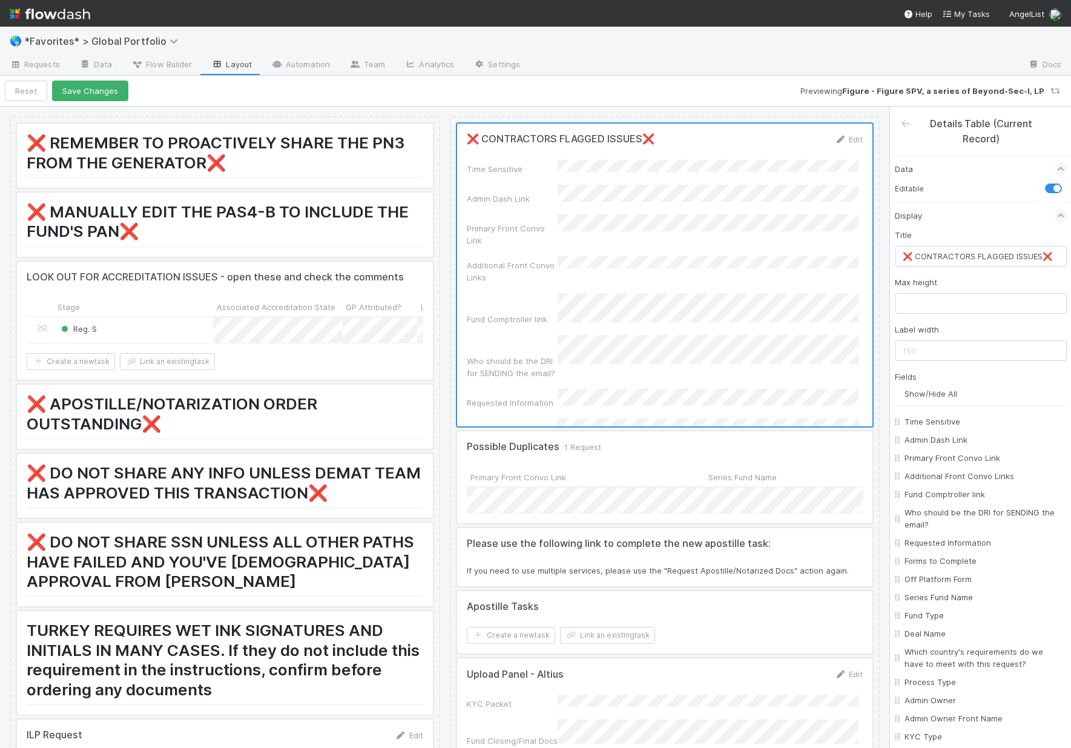
checkbox input "false"
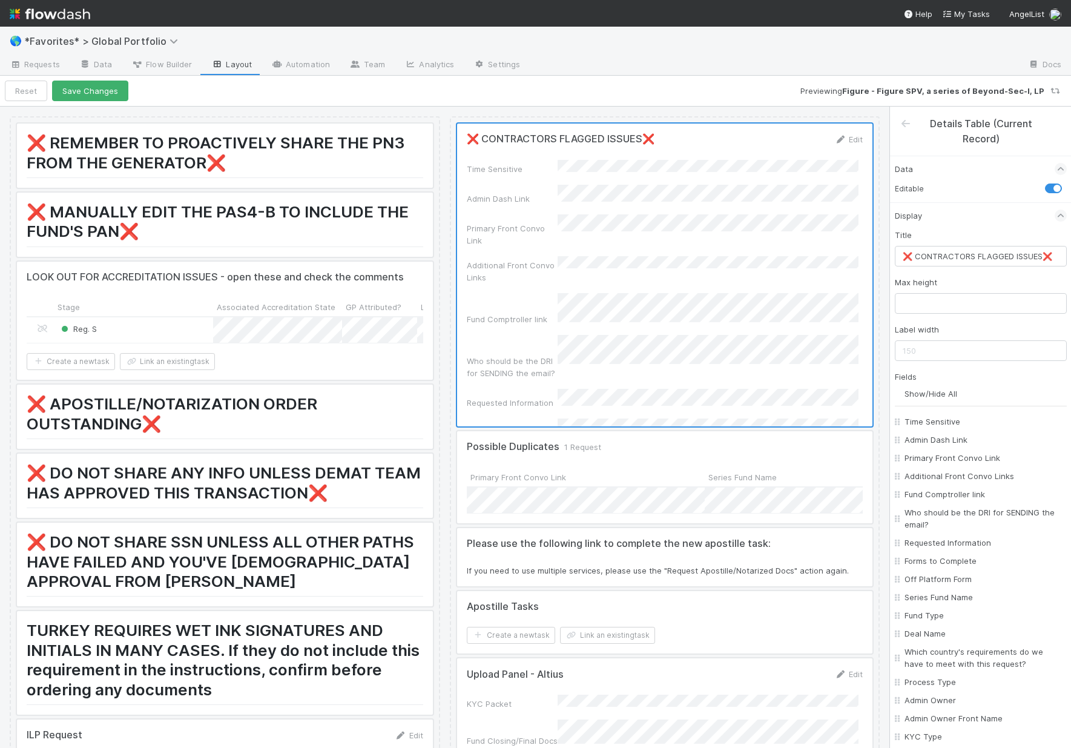
checkbox input "false"
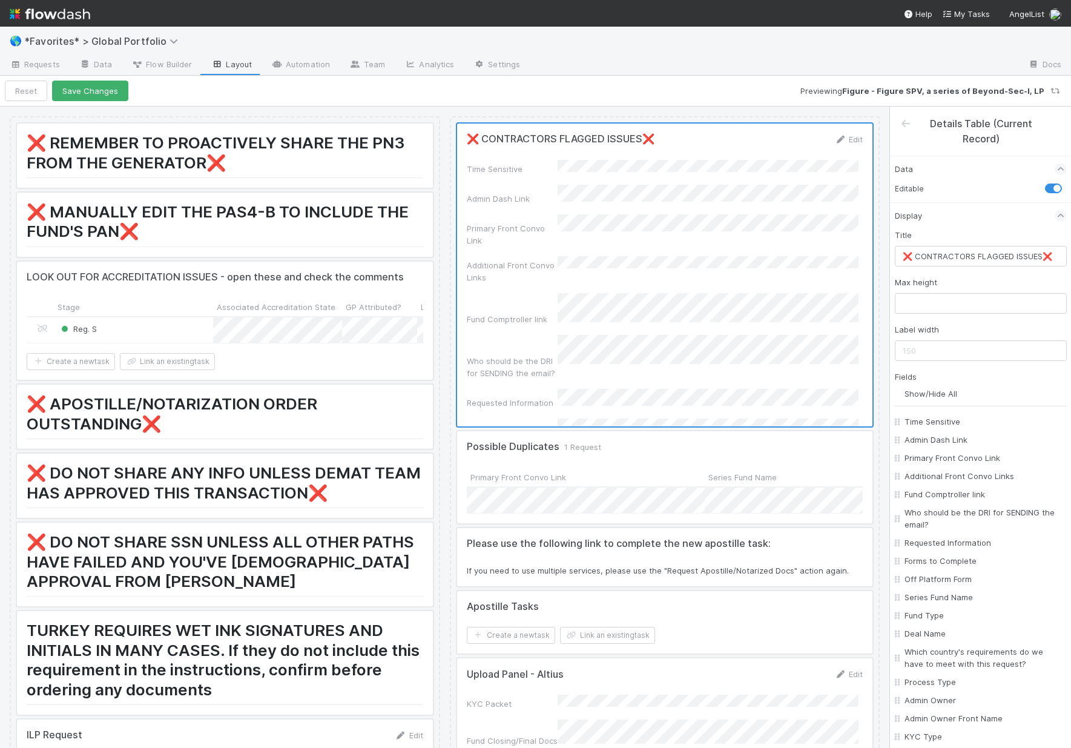
checkbox input "false"
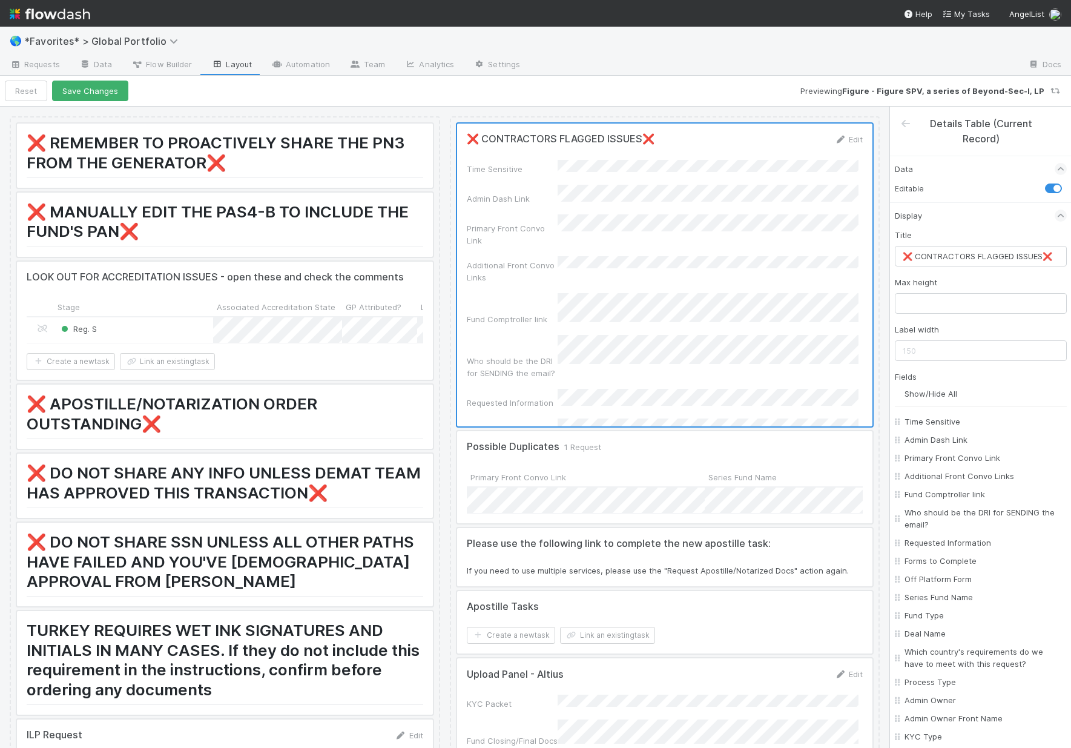
checkbox input "false"
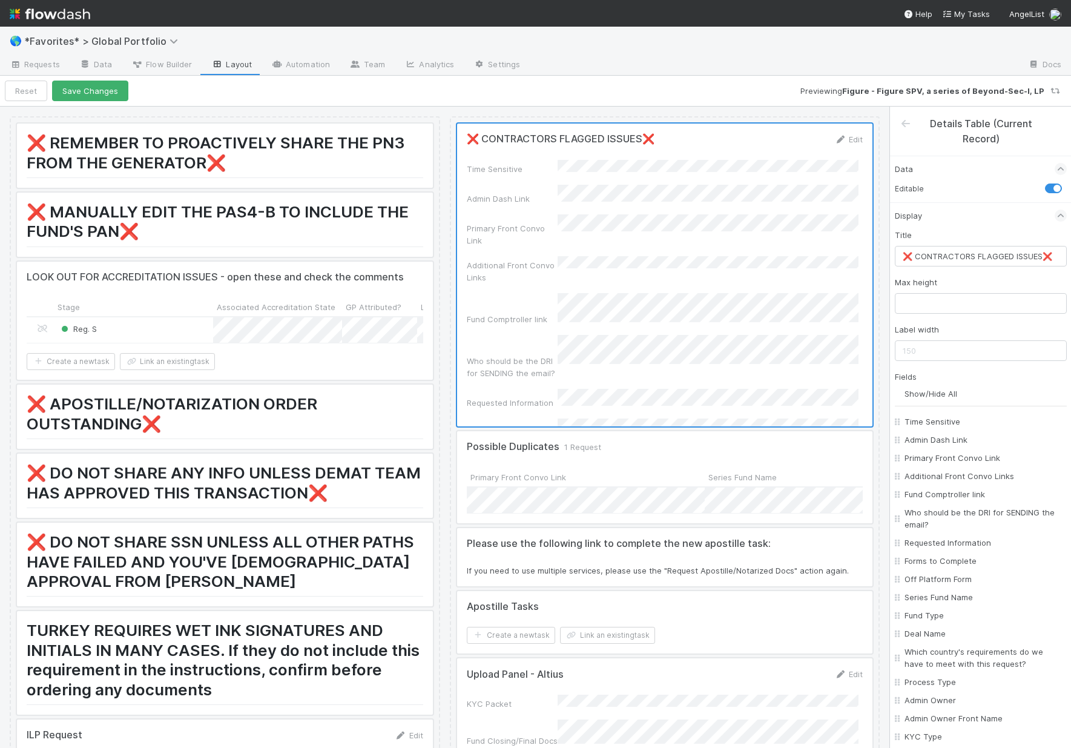
checkbox input "false"
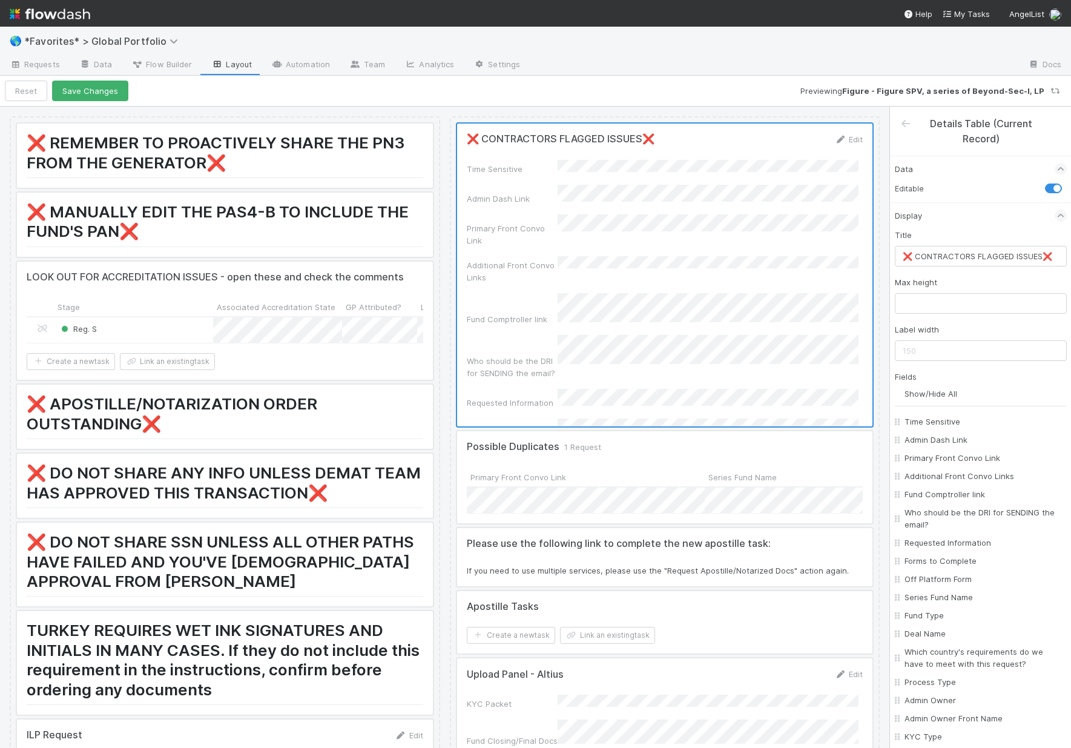
checkbox input "false"
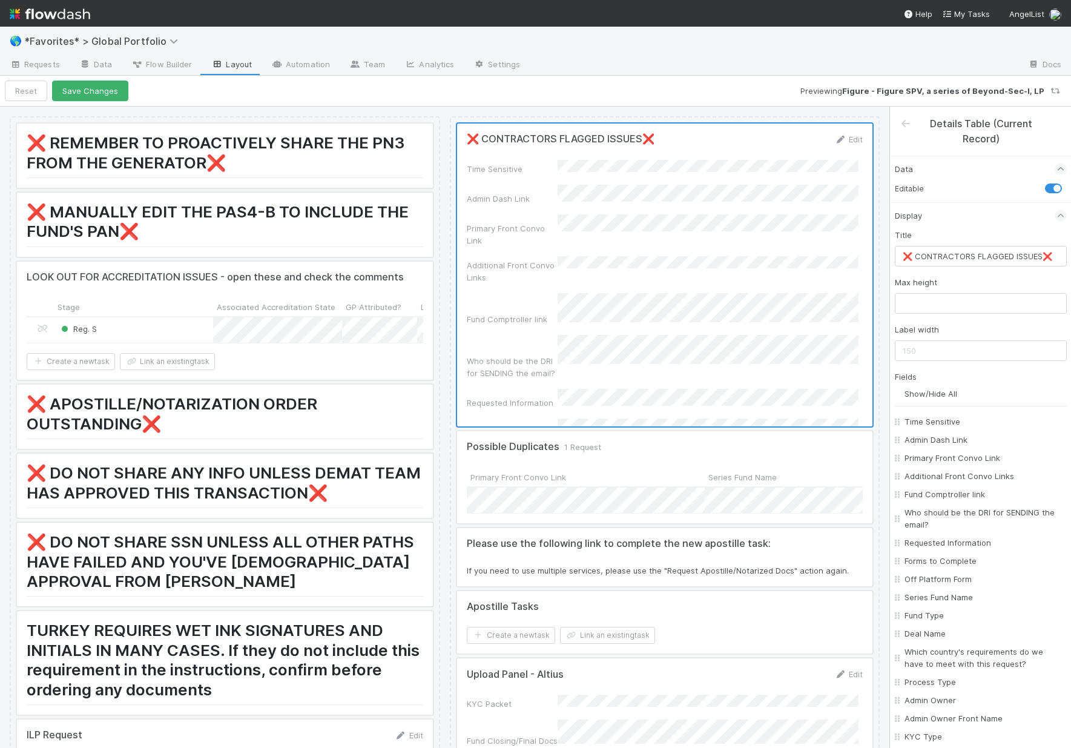
checkbox input "false"
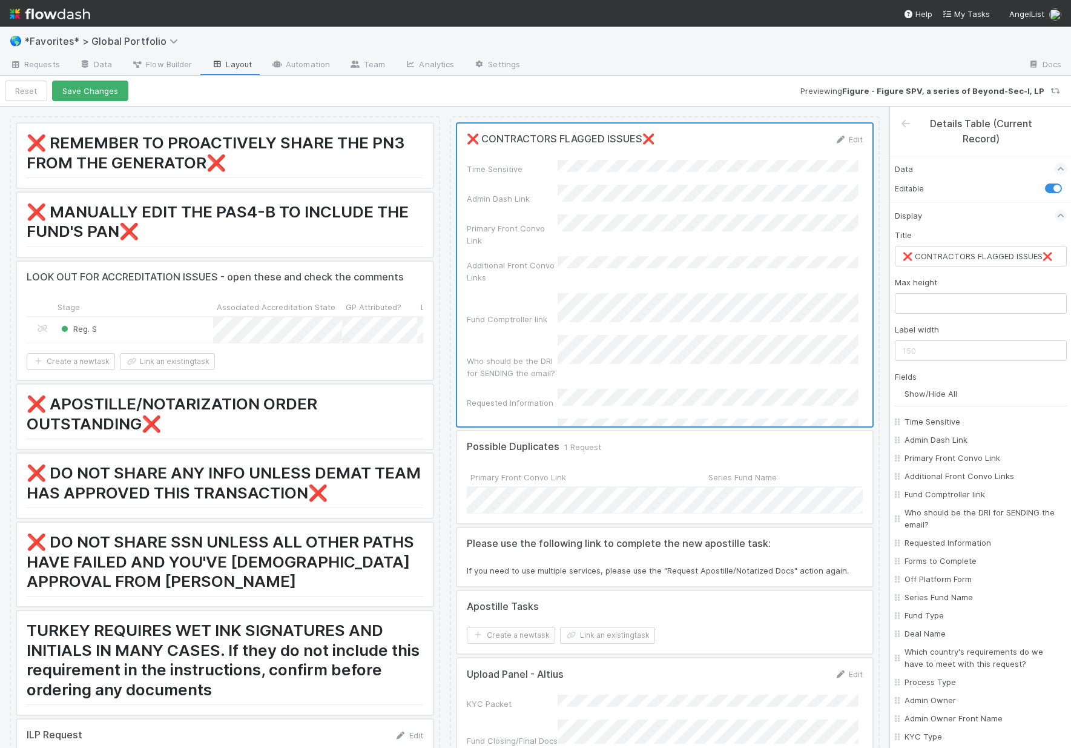
checkbox input "false"
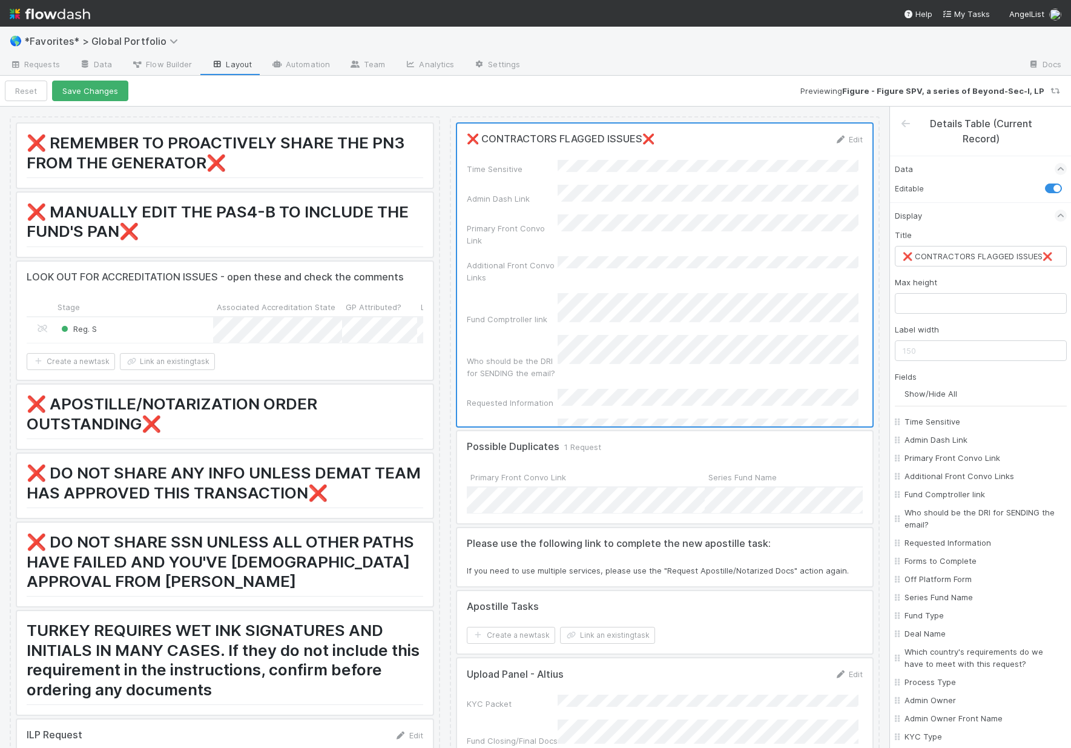
checkbox input "false"
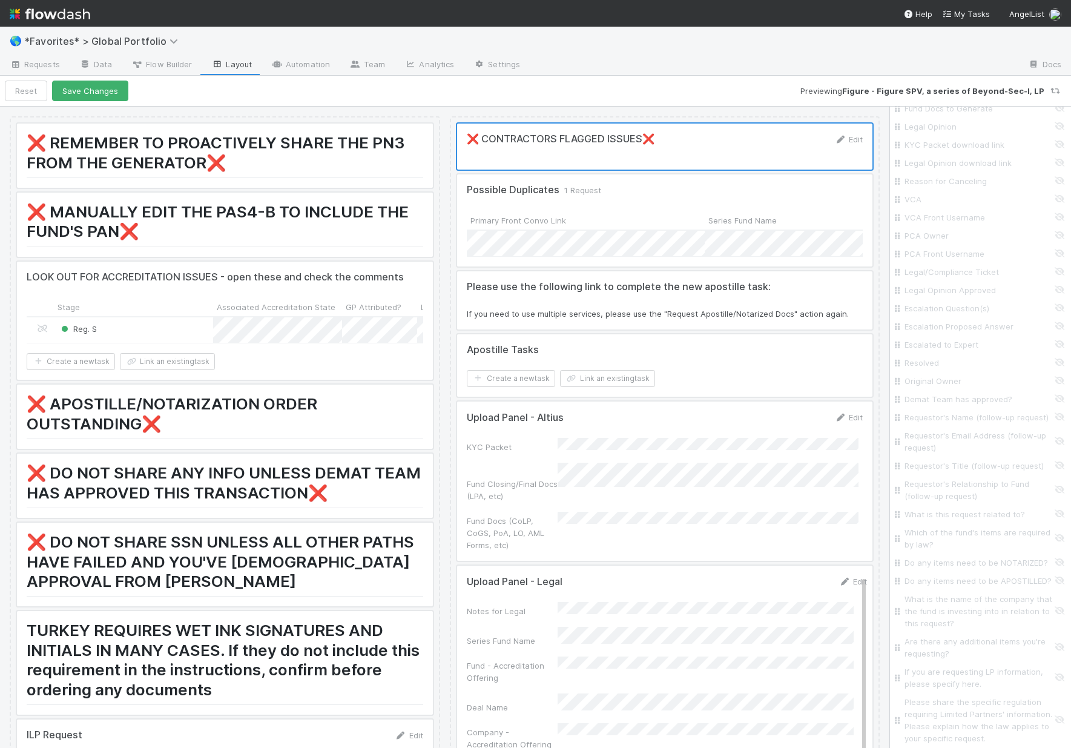
scroll to position [2173, 0]
click at [1049, 302] on input "Escalation Question(s)" at bounding box center [984, 308] width 159 height 12
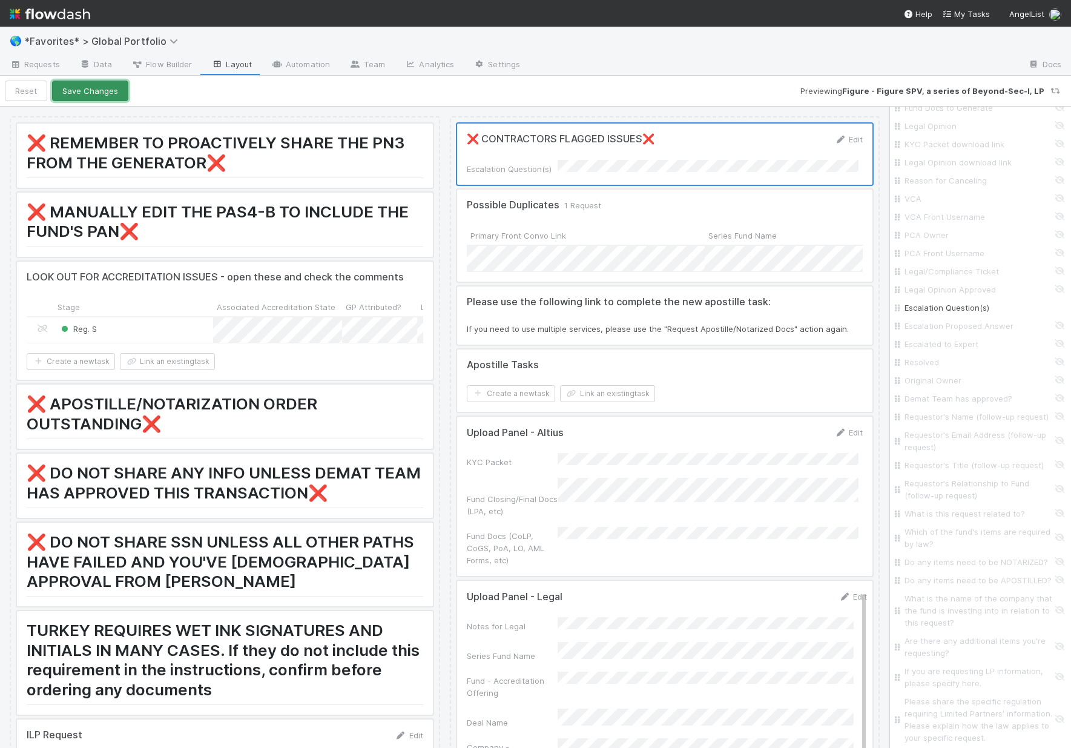
click at [94, 88] on button "Save Changes" at bounding box center [90, 91] width 76 height 21
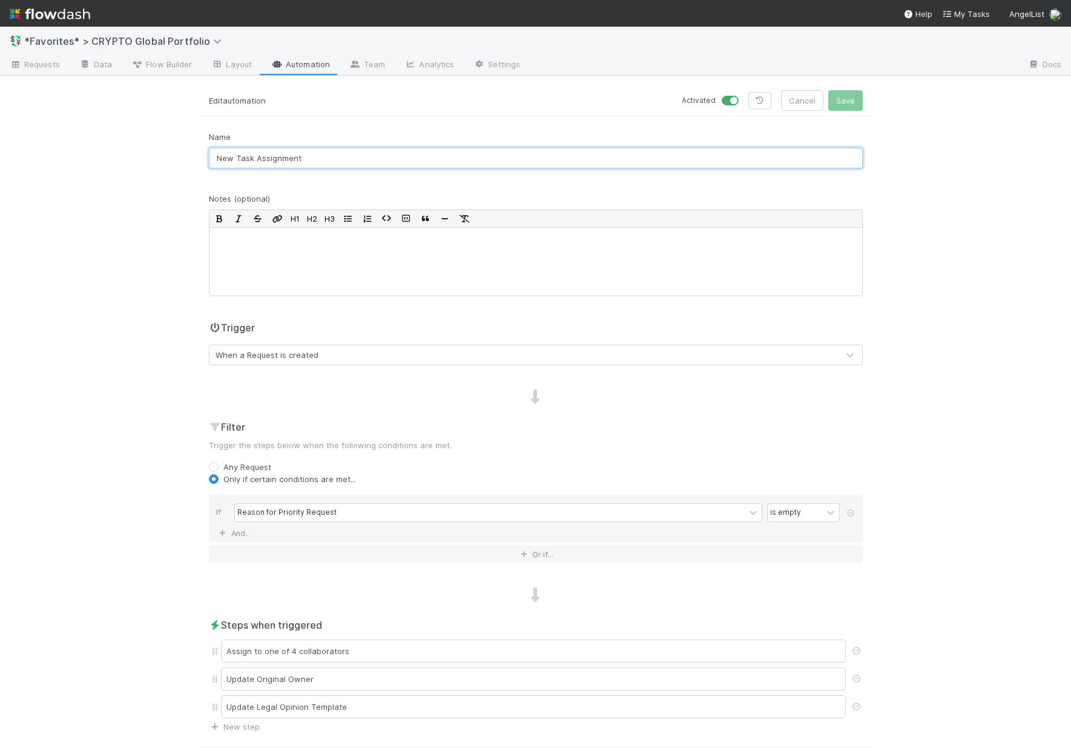
click at [357, 158] on input "New Task Assignment" at bounding box center [536, 158] width 654 height 21
type input "New Task Assignment - URGENT, assign to FTE"
click at [843, 96] on button "Save" at bounding box center [845, 100] width 35 height 21
